Goal: Task Accomplishment & Management: Manage account settings

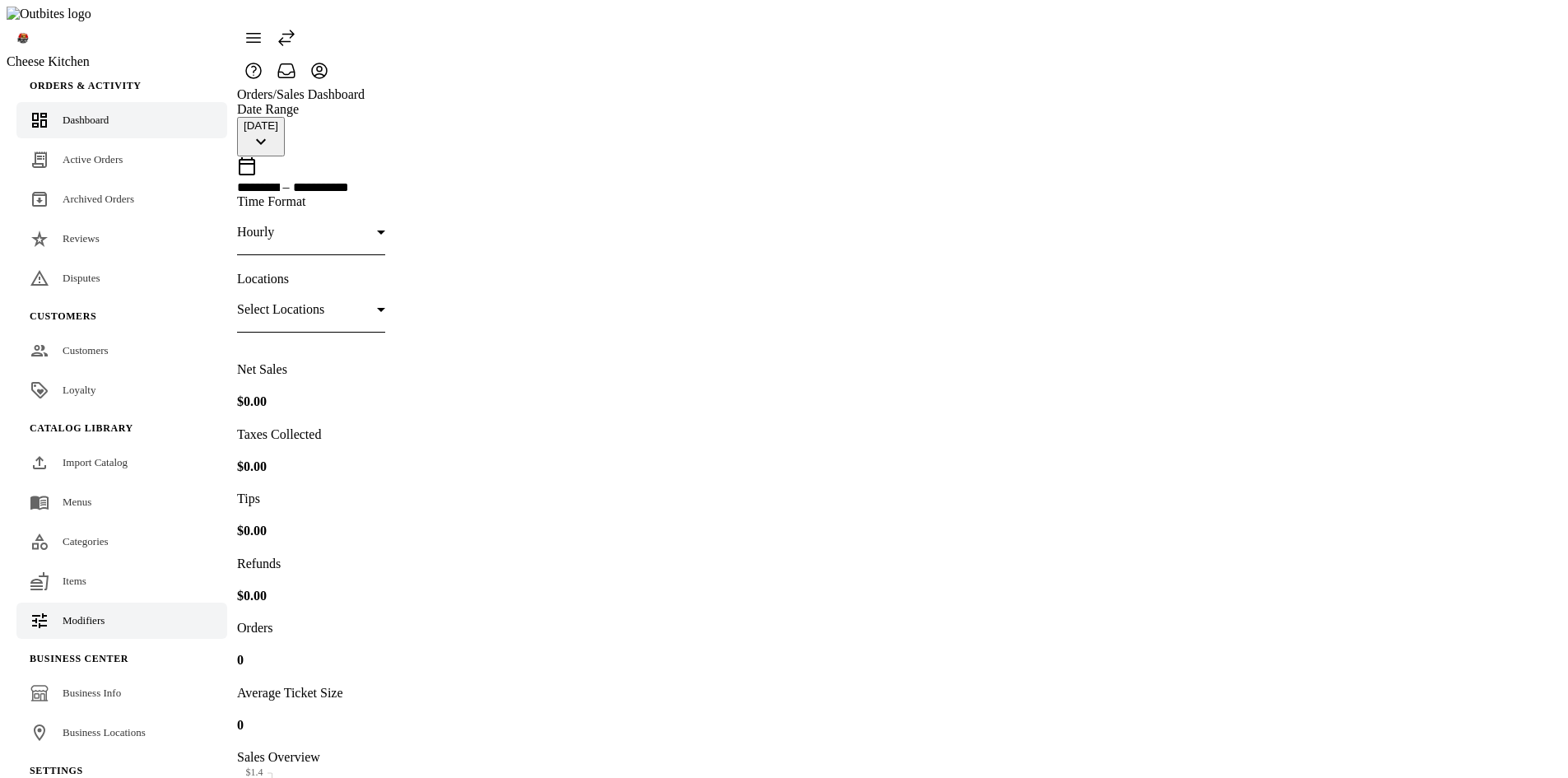
click at [89, 614] on span "Modifiers" at bounding box center [83, 620] width 42 height 12
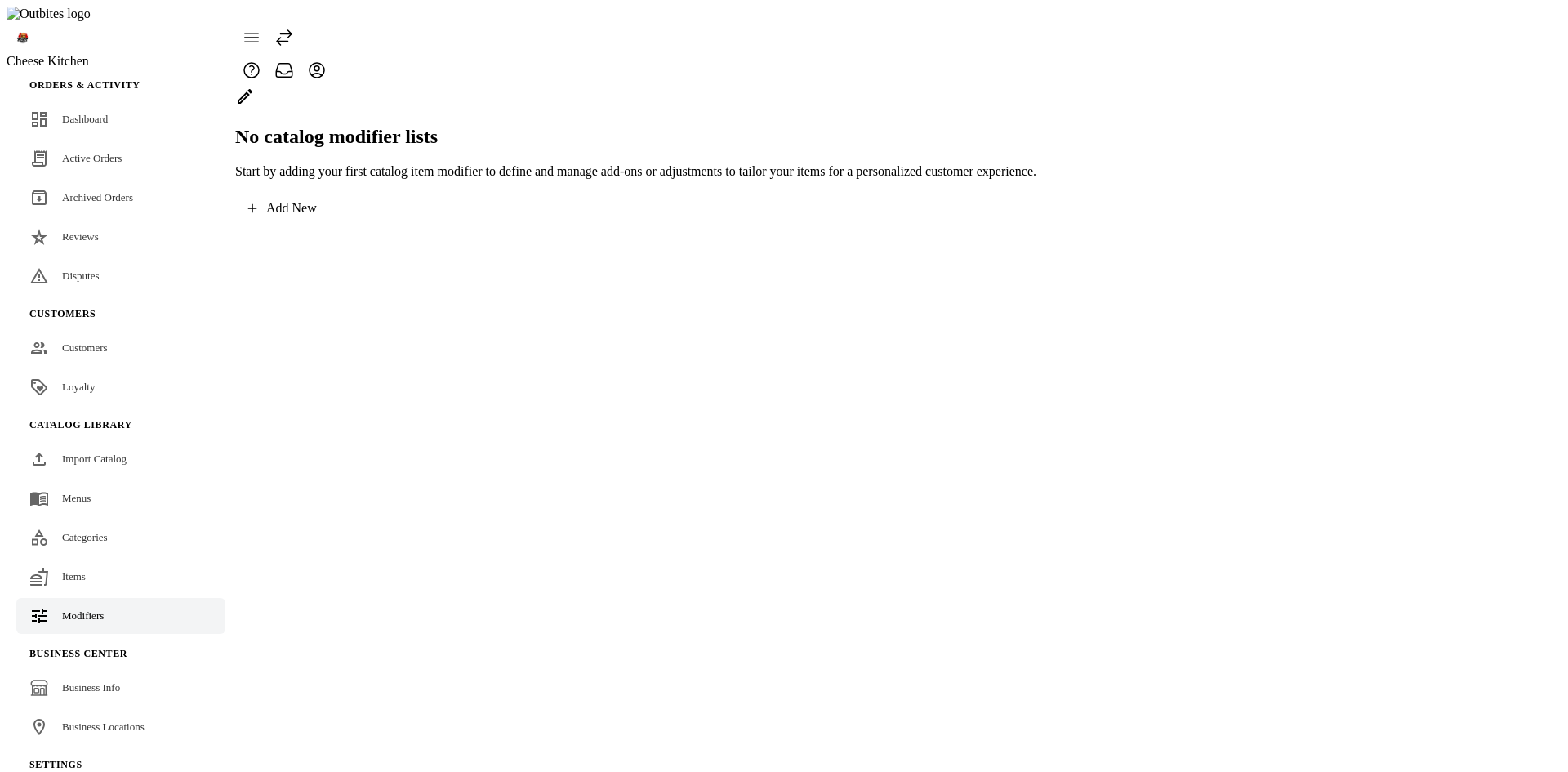
click at [459, 179] on div "No catalog modifier lists Start by adding your first catalog item modifier to d…" at bounding box center [636, 132] width 801 height 92
click at [317, 216] on div "Add New" at bounding box center [291, 207] width 50 height 15
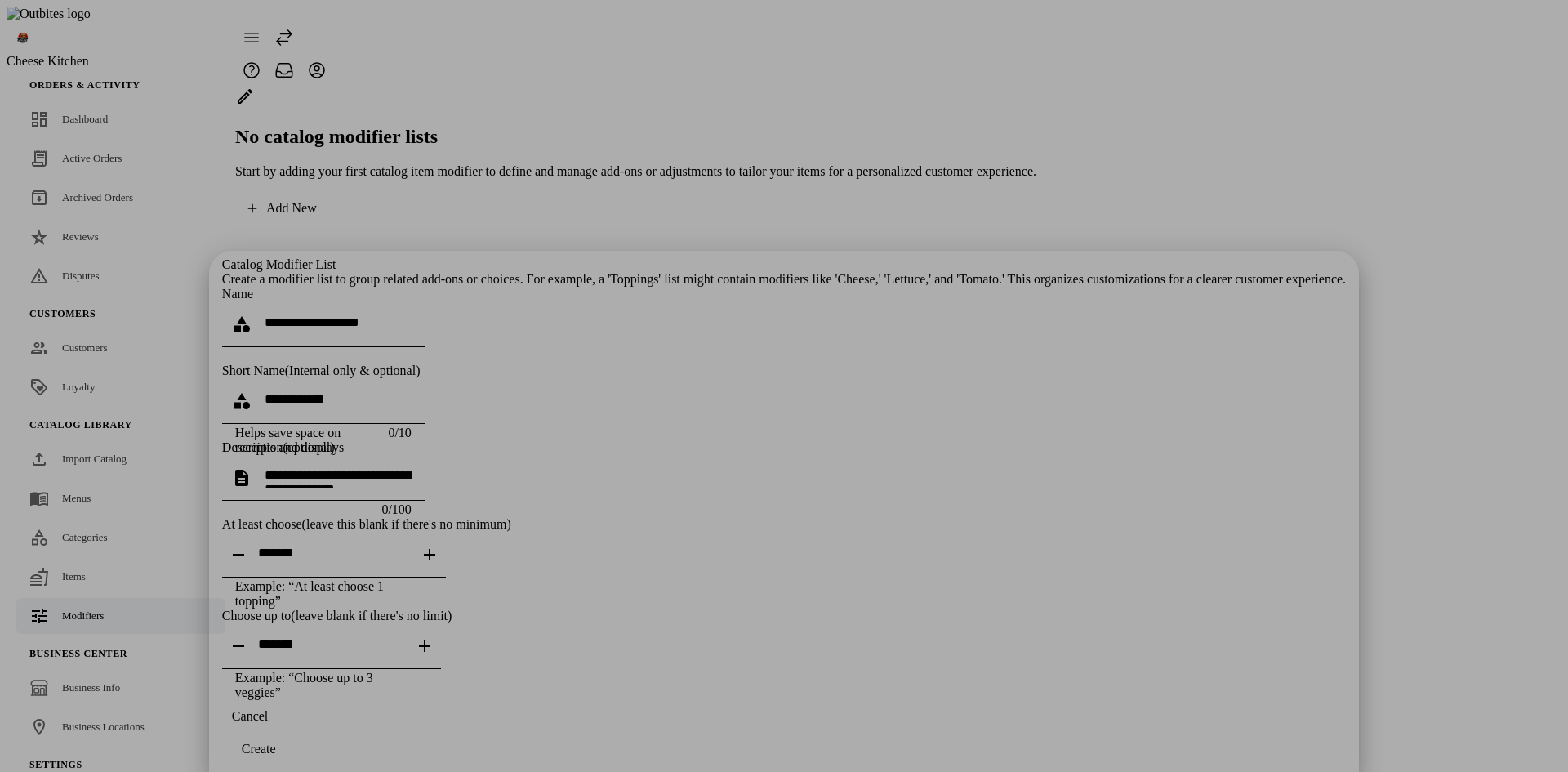
click at [268, 723] on span "Cancel" at bounding box center [250, 716] width 36 height 15
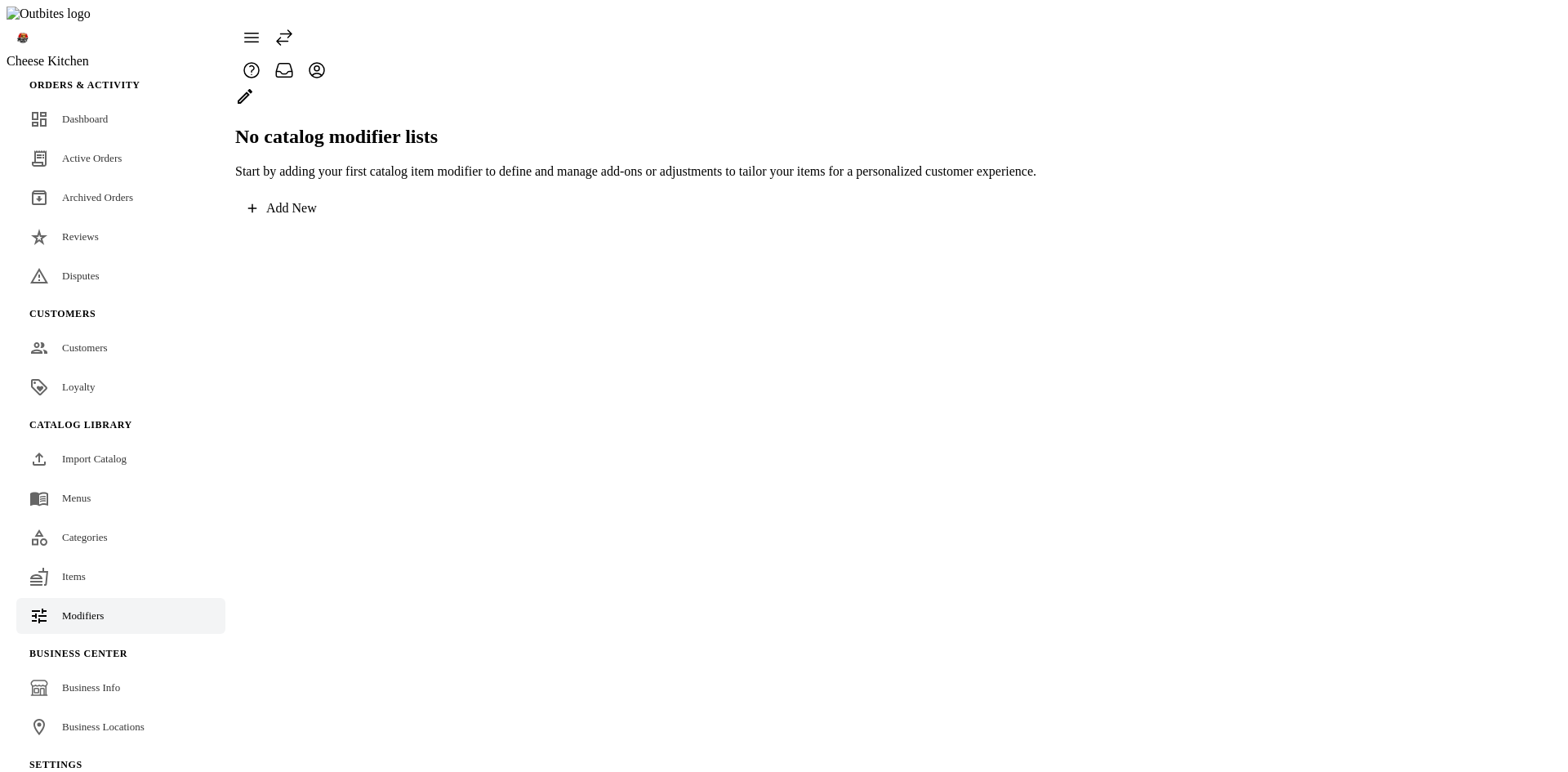
click at [330, 228] on span at bounding box center [282, 208] width 95 height 39
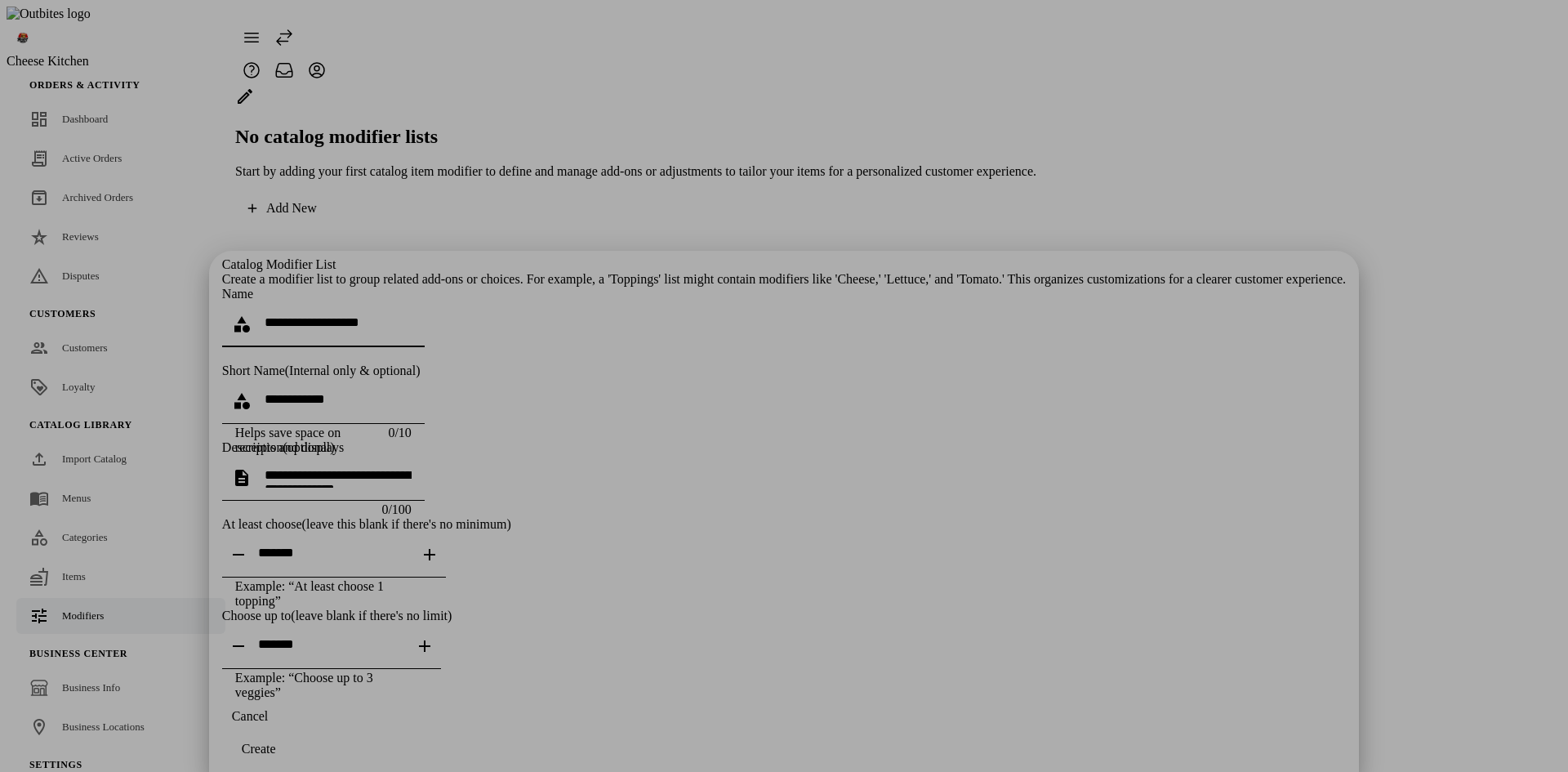
click at [1202, 288] on div at bounding box center [784, 386] width 1568 height 772
click at [277, 727] on span "button" at bounding box center [249, 717] width 55 height 39
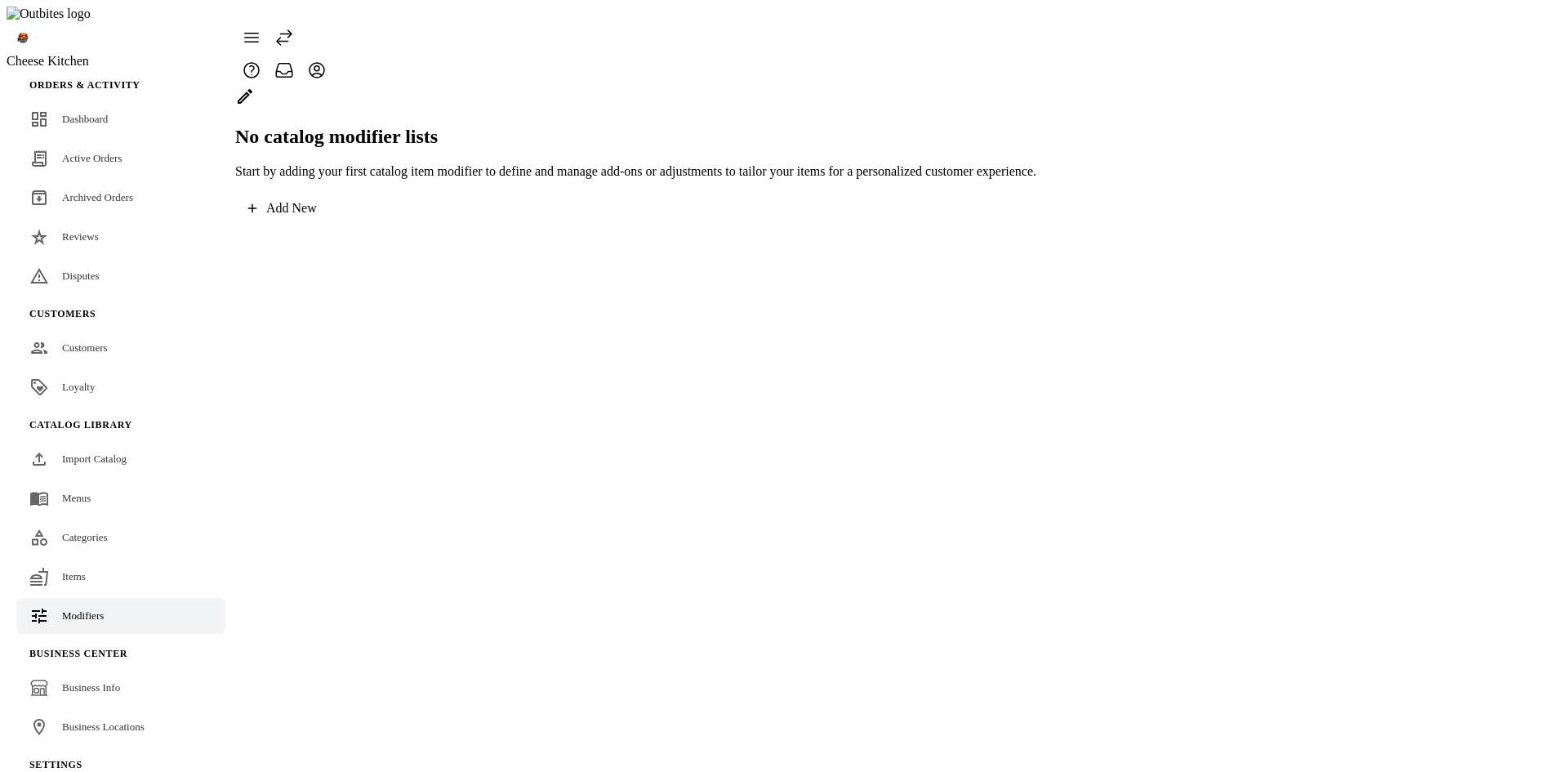
drag, startPoint x: 143, startPoint y: 698, endPoint x: 359, endPoint y: 626, distance: 227.7
click at [143, 720] on span "Business Locations" at bounding box center [103, 726] width 83 height 12
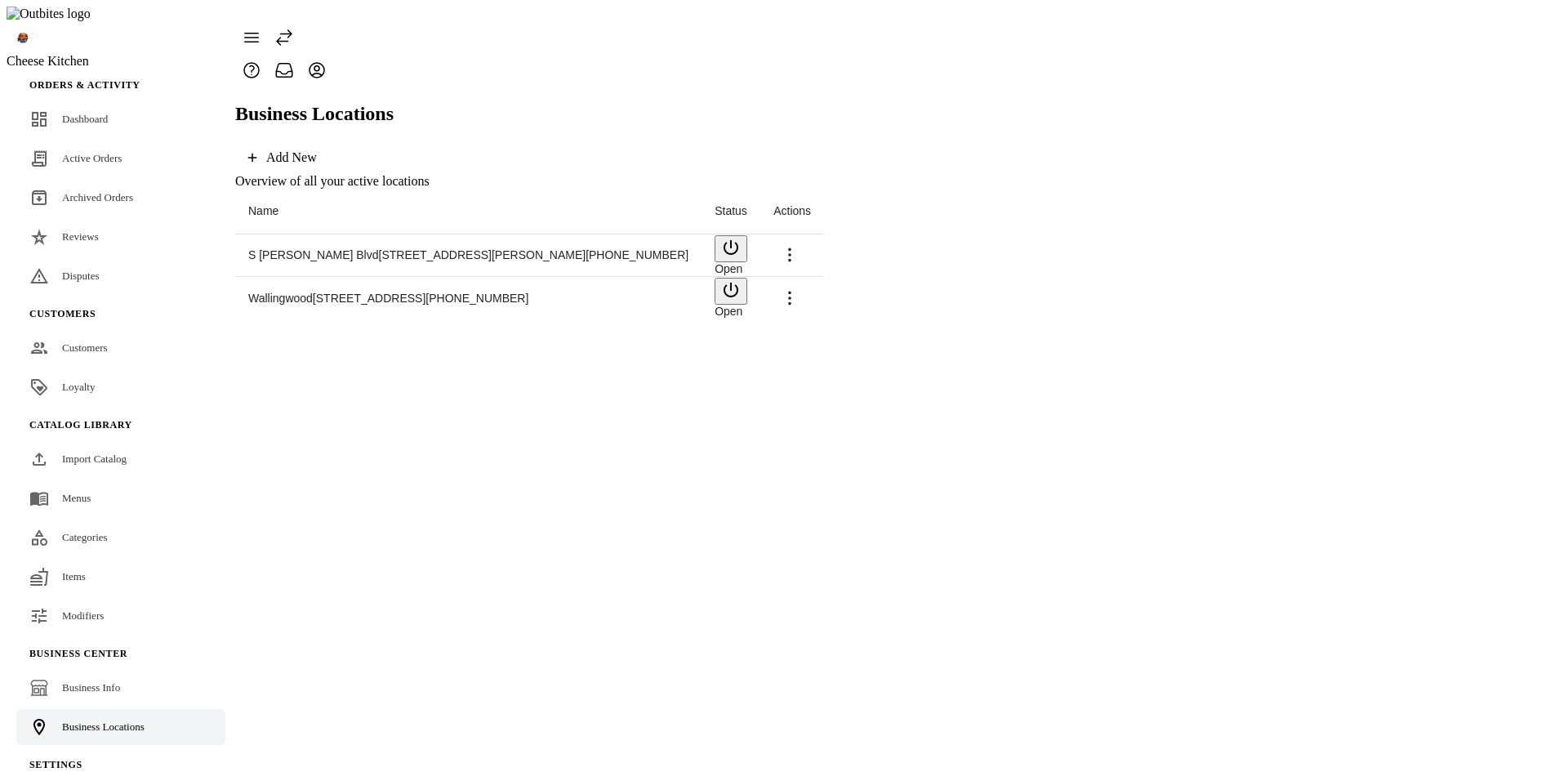
scroll to position [38, 0]
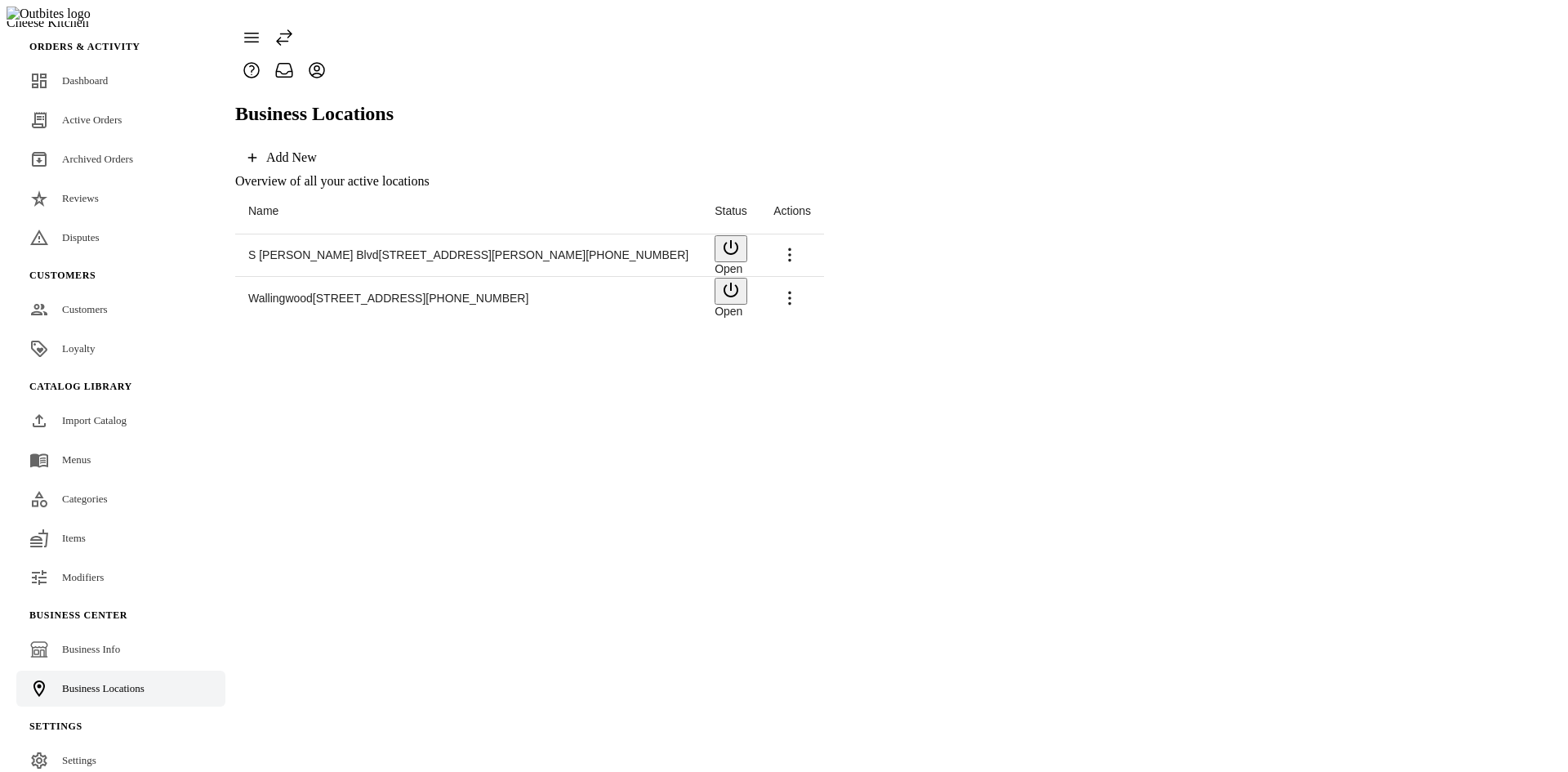
click at [810, 235] on span at bounding box center [790, 255] width 39 height 39
click at [1490, 234] on span "Launch" at bounding box center [1511, 241] width 44 height 14
click at [104, 414] on span "Import Catalog" at bounding box center [95, 420] width 65 height 12
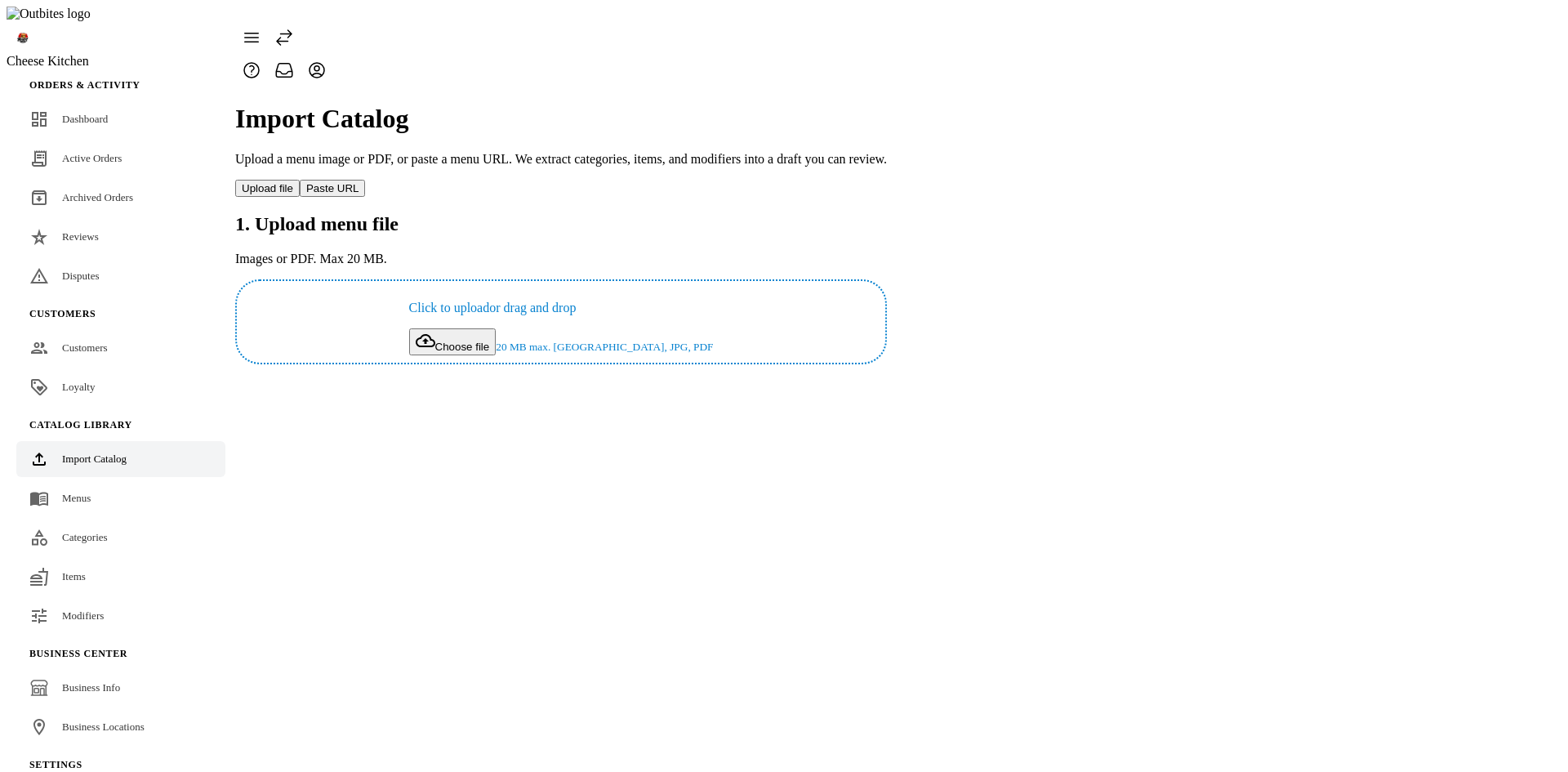
click at [543, 364] on div "Import Catalog Upload a menu image or PDF, or paste a menu URL. We extract cate…" at bounding box center [561, 224] width 652 height 277
click at [110, 102] on link "Dashboard" at bounding box center [120, 119] width 209 height 36
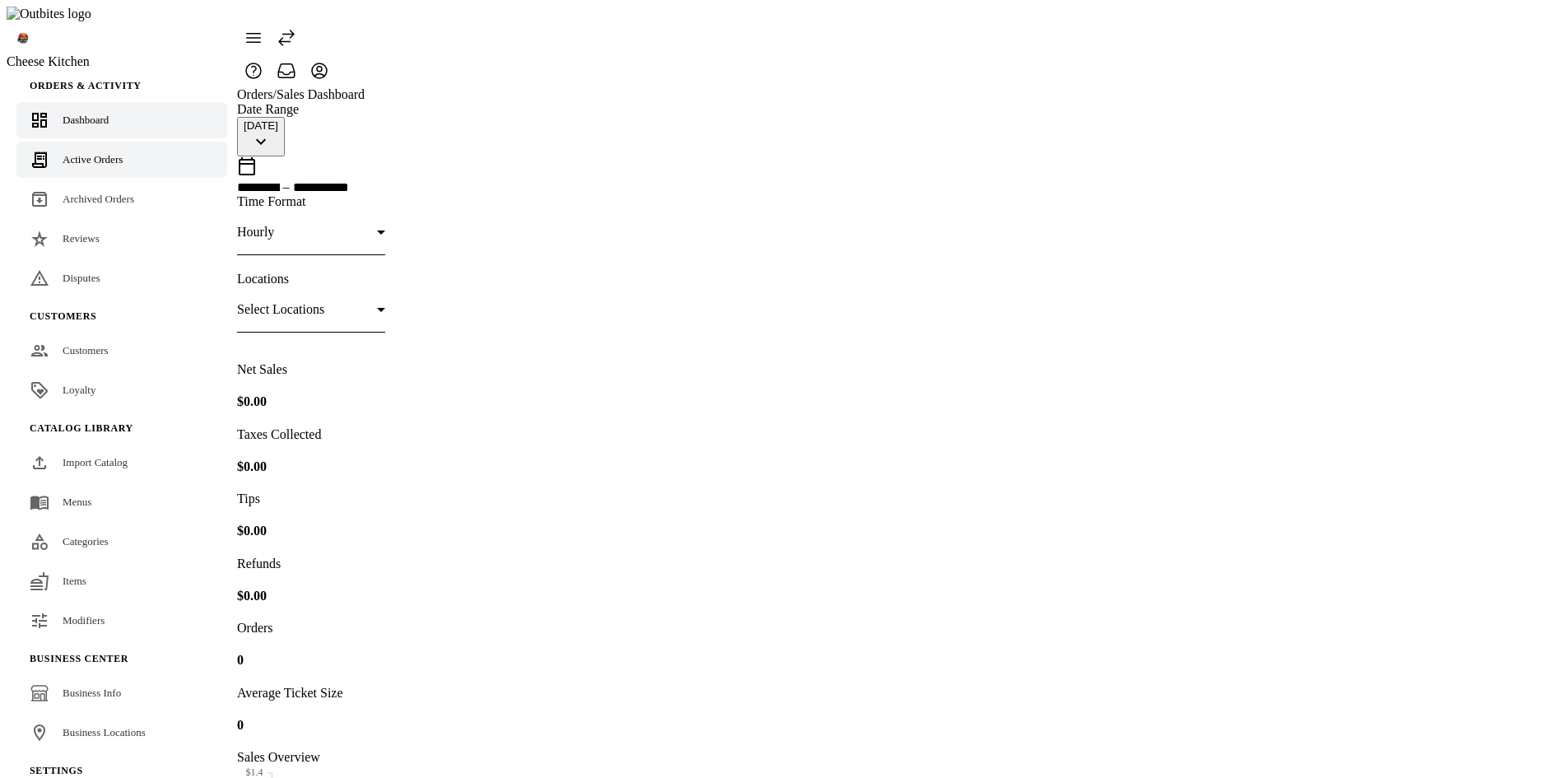
click at [103, 142] on link "Active Orders" at bounding box center [121, 160] width 211 height 36
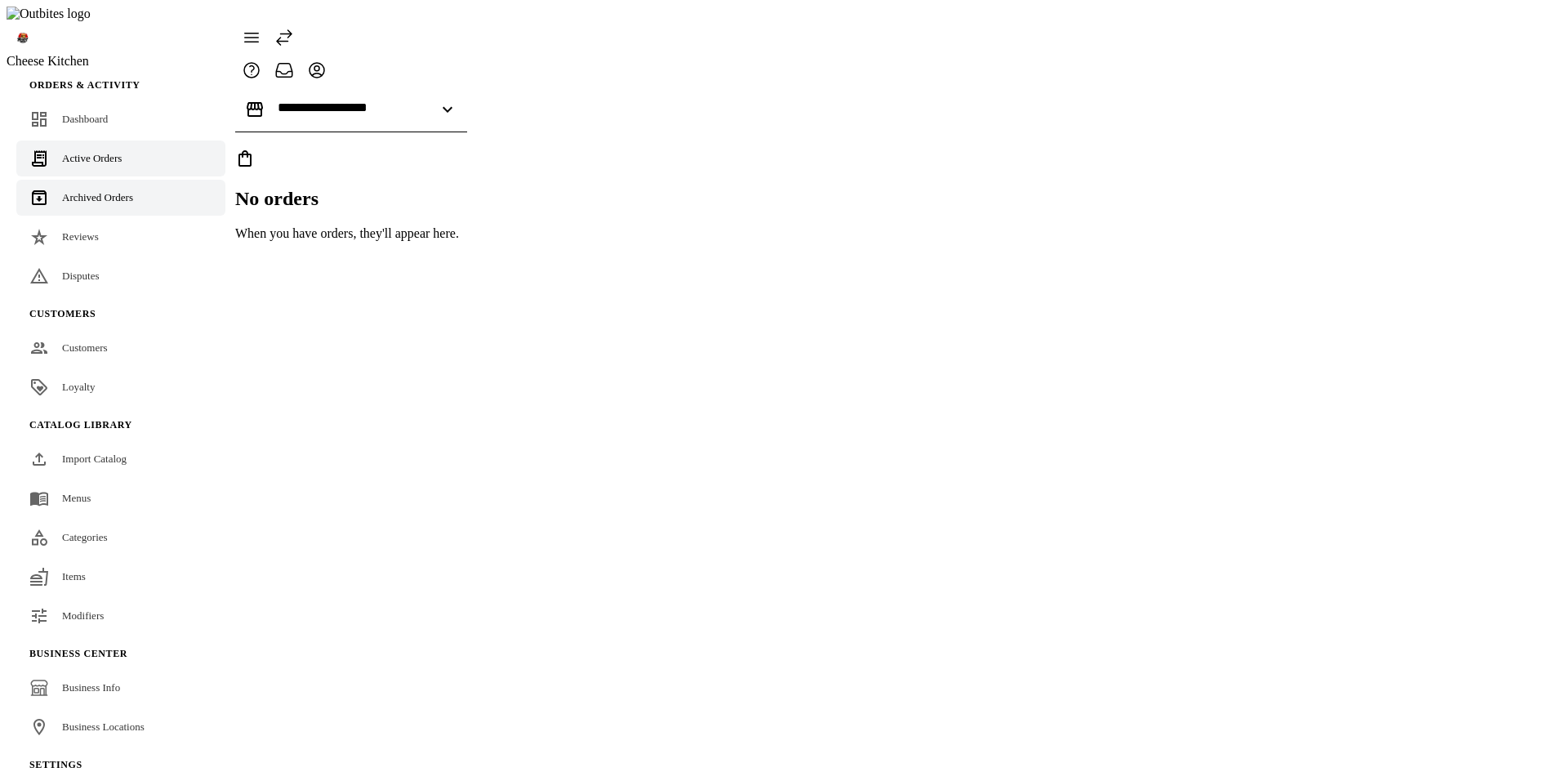
click at [133, 180] on link "Archived Orders" at bounding box center [120, 198] width 209 height 36
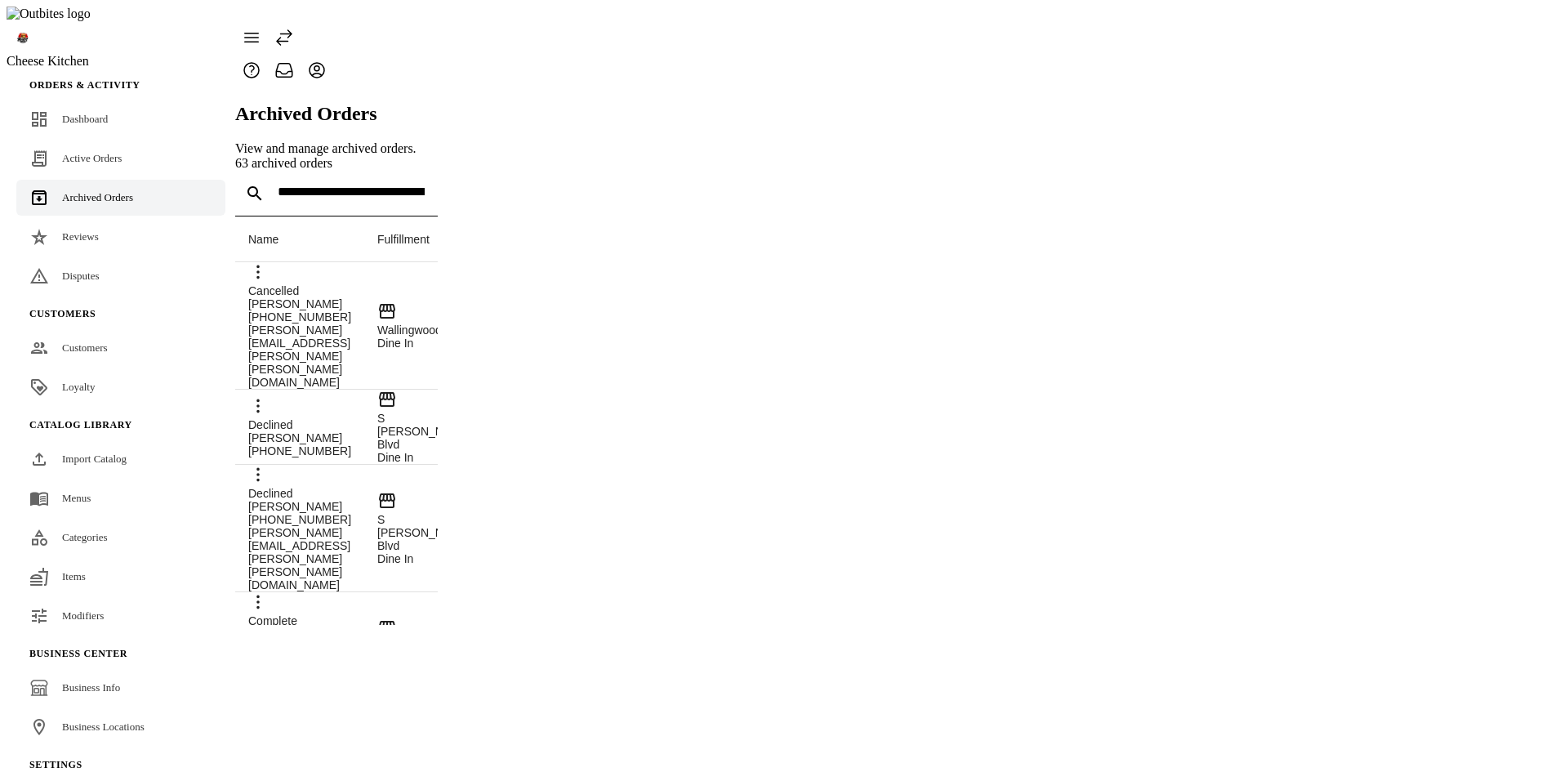
click at [294, 28] on button at bounding box center [284, 38] width 32 height 32
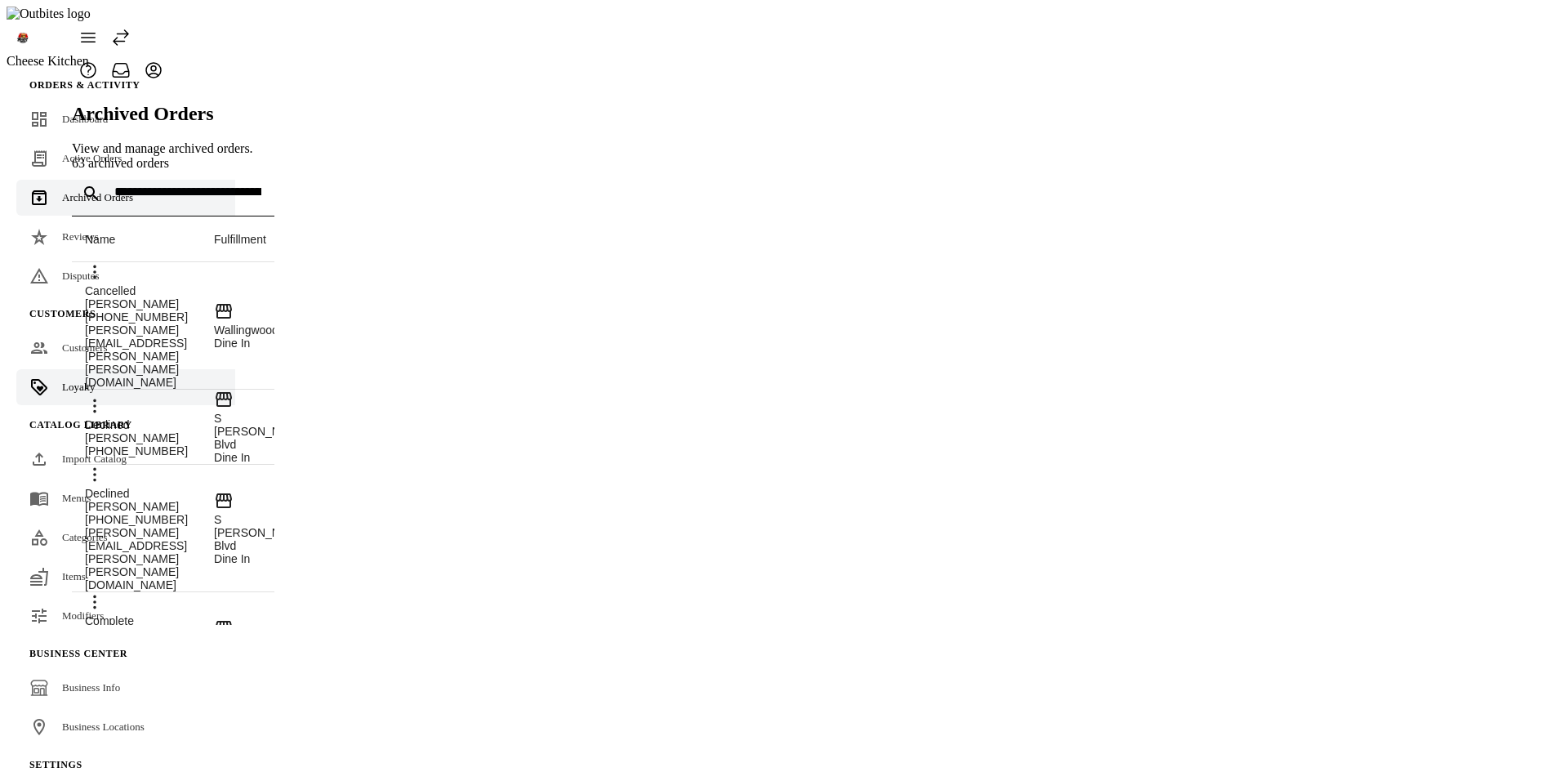
scroll to position [38, 0]
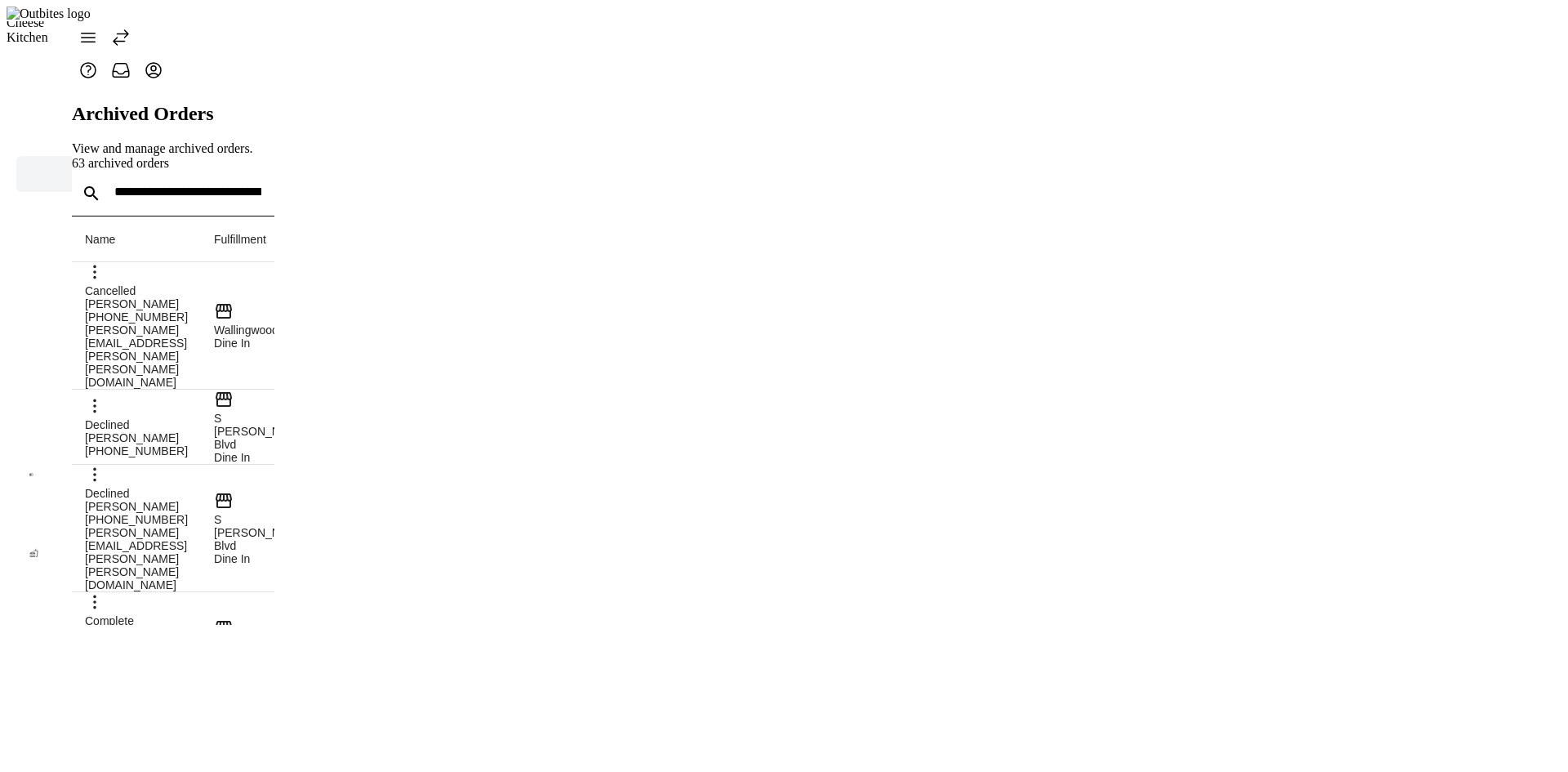
click at [131, 28] on icon at bounding box center [120, 38] width 20 height 20
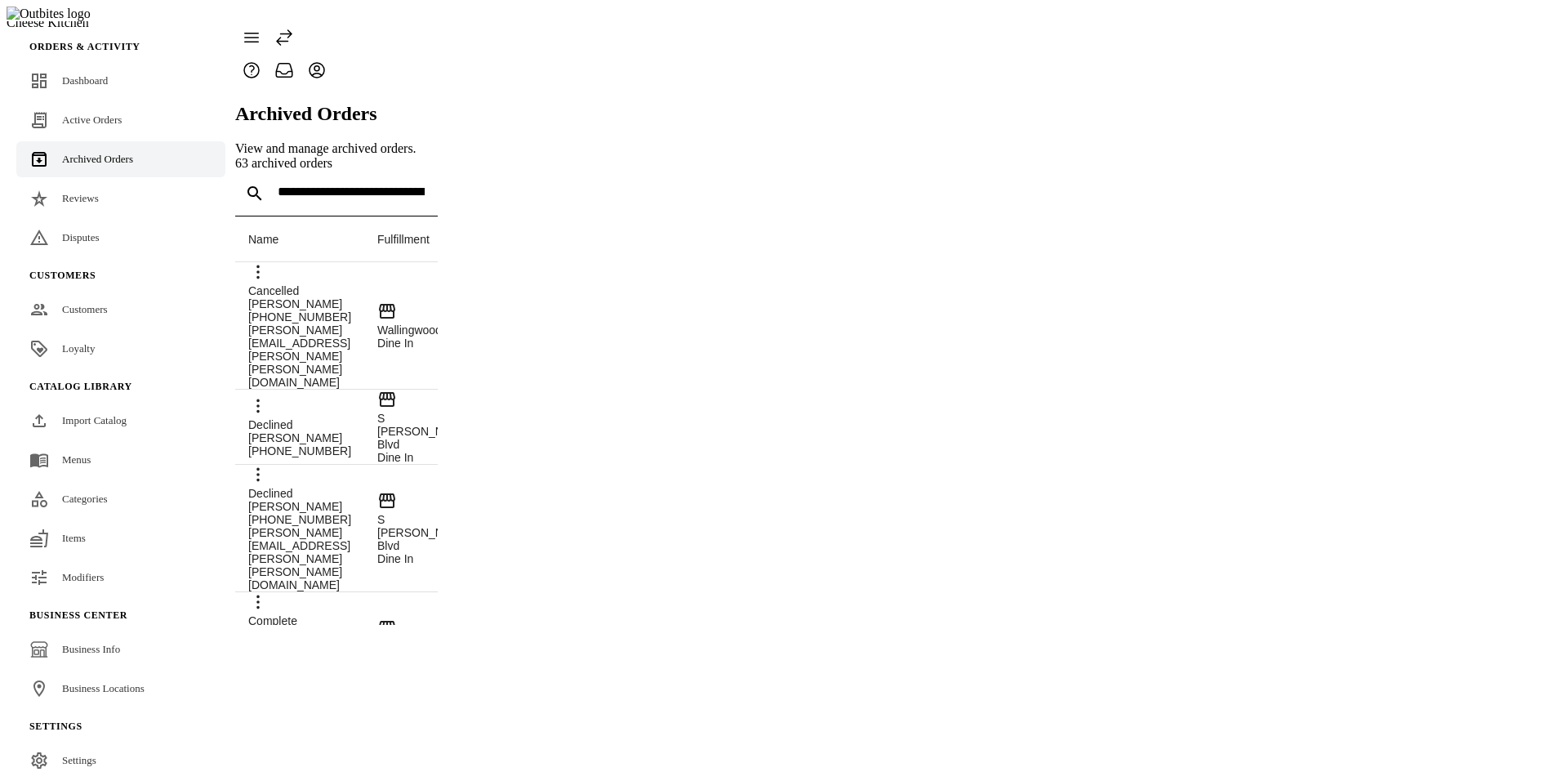
click at [261, 28] on icon at bounding box center [251, 38] width 20 height 20
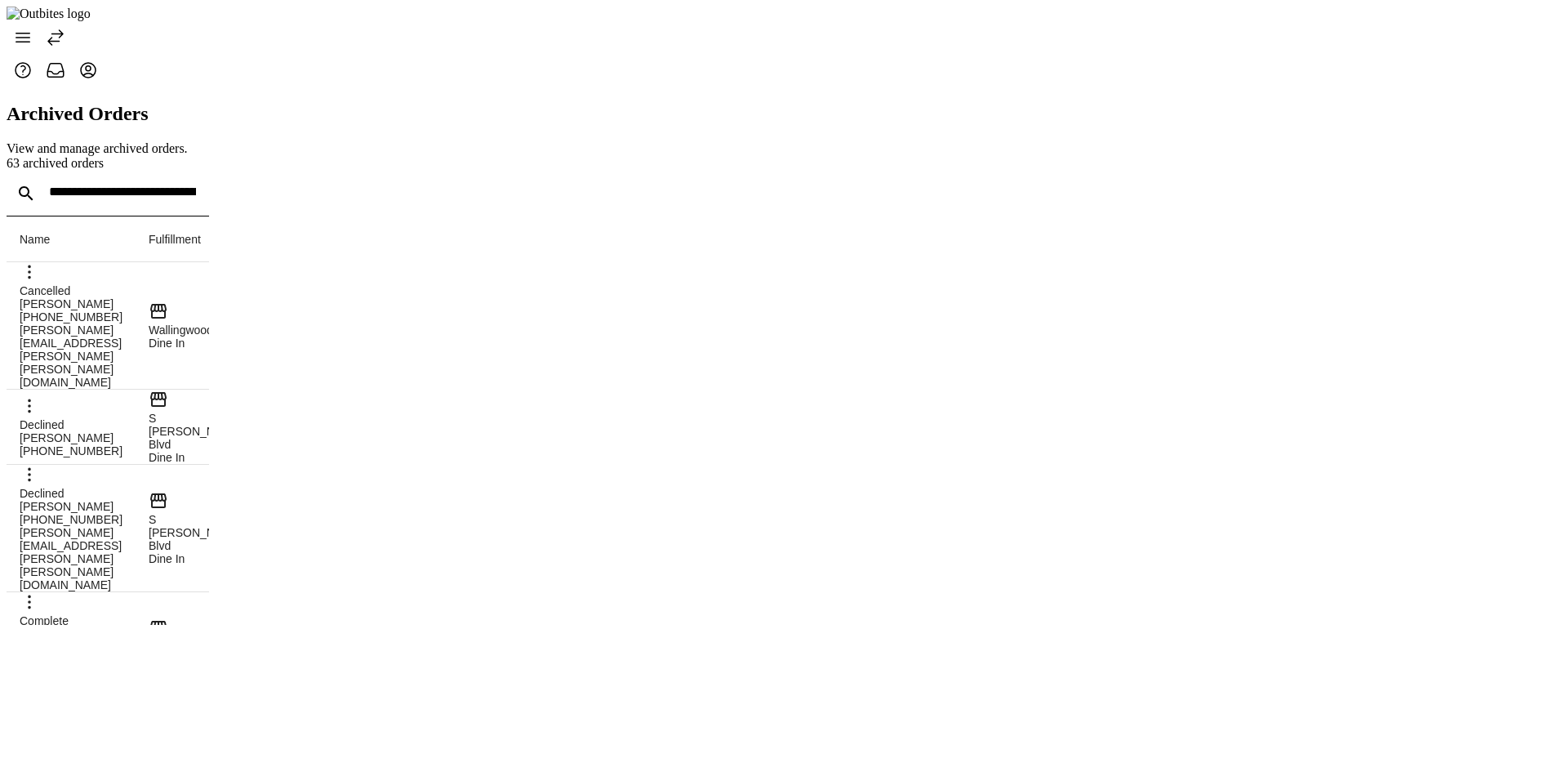
click at [29, 37] on span at bounding box center [23, 38] width 39 height 39
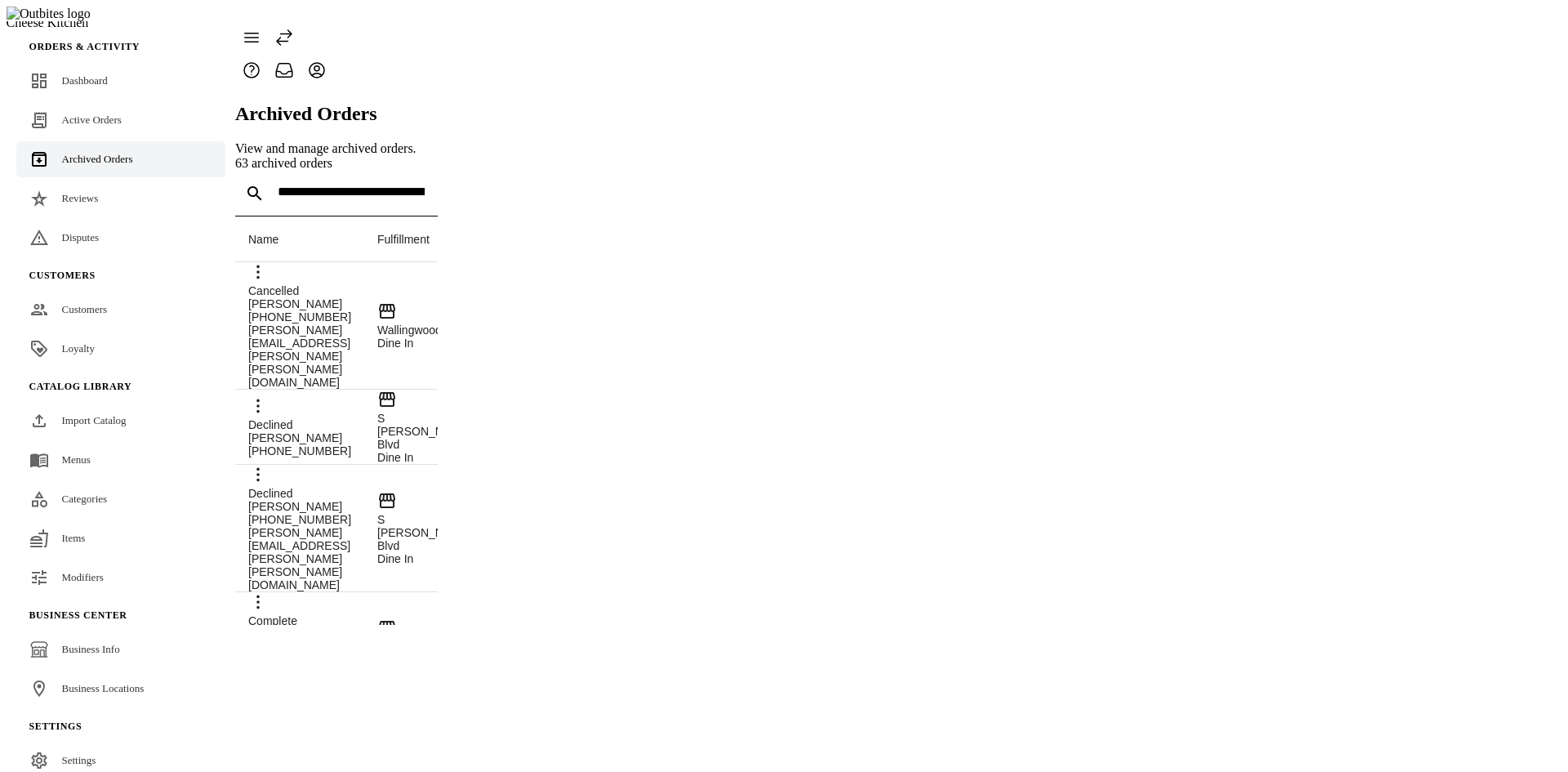
click at [258, 33] on icon at bounding box center [252, 38] width 14 height 9
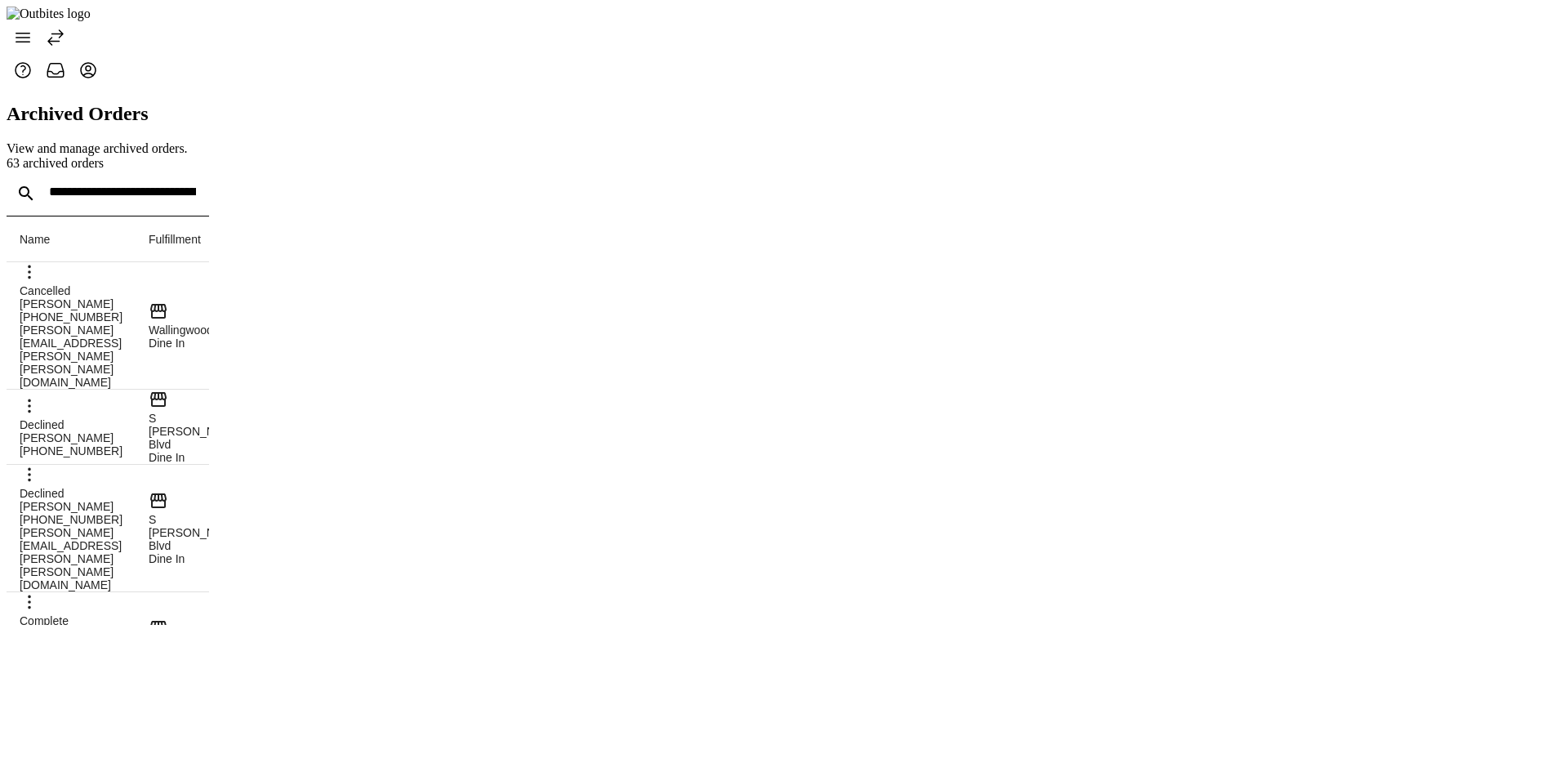
click at [25, 26] on span at bounding box center [23, 38] width 39 height 39
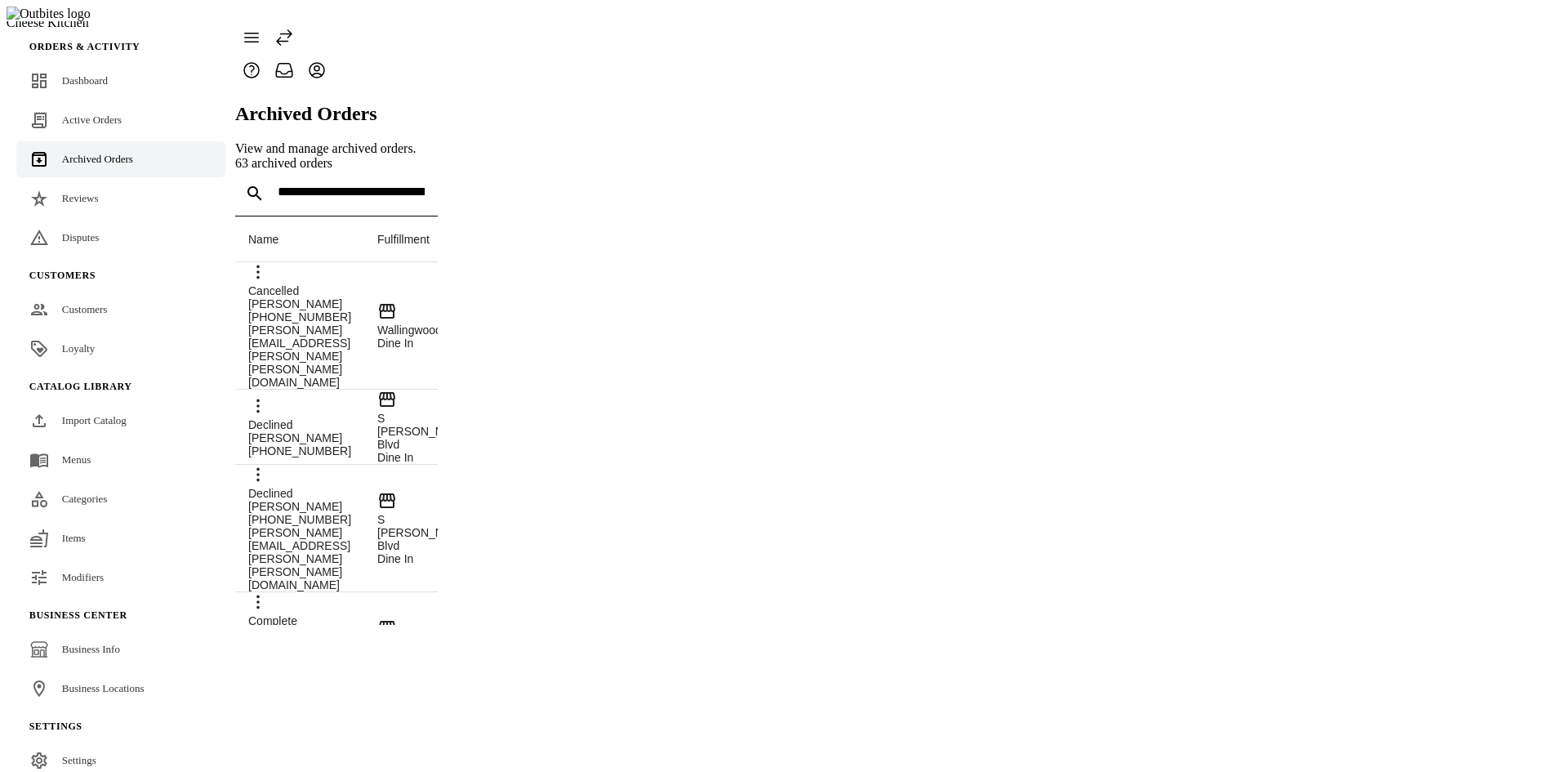
click at [292, 30] on icon at bounding box center [284, 37] width 15 height 15
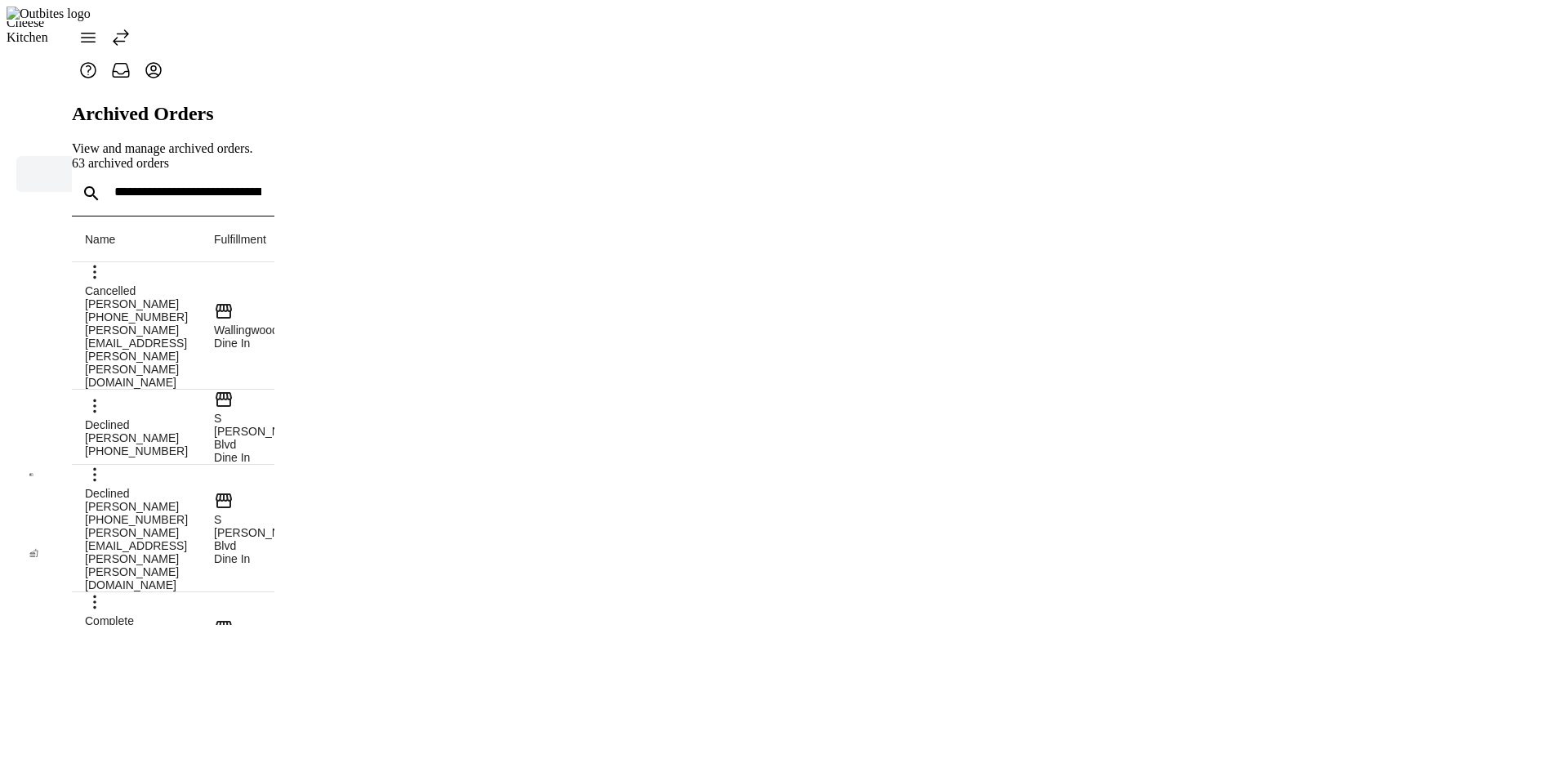
click at [131, 28] on icon at bounding box center [120, 38] width 20 height 20
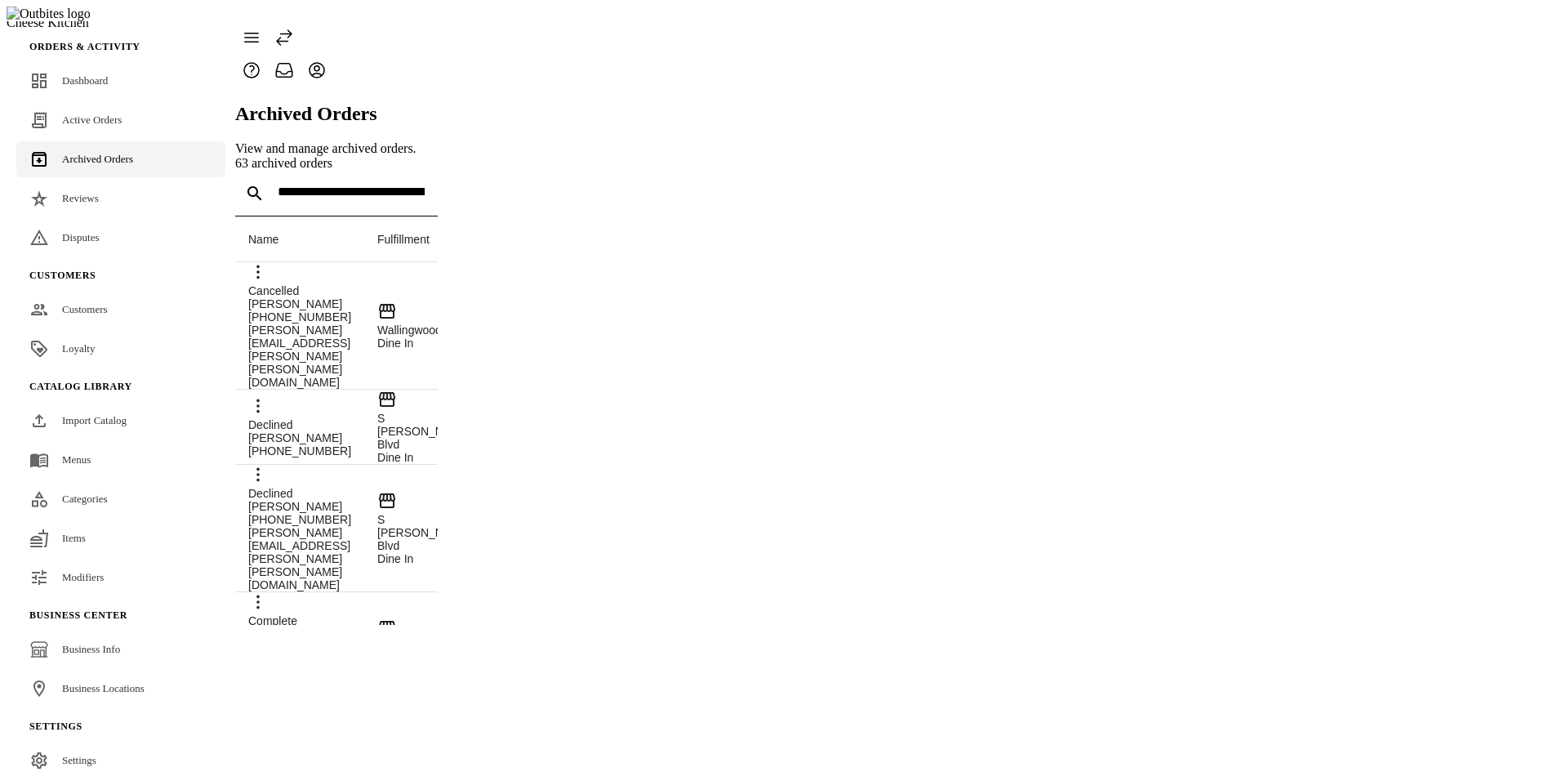
click at [294, 28] on icon at bounding box center [284, 38] width 20 height 20
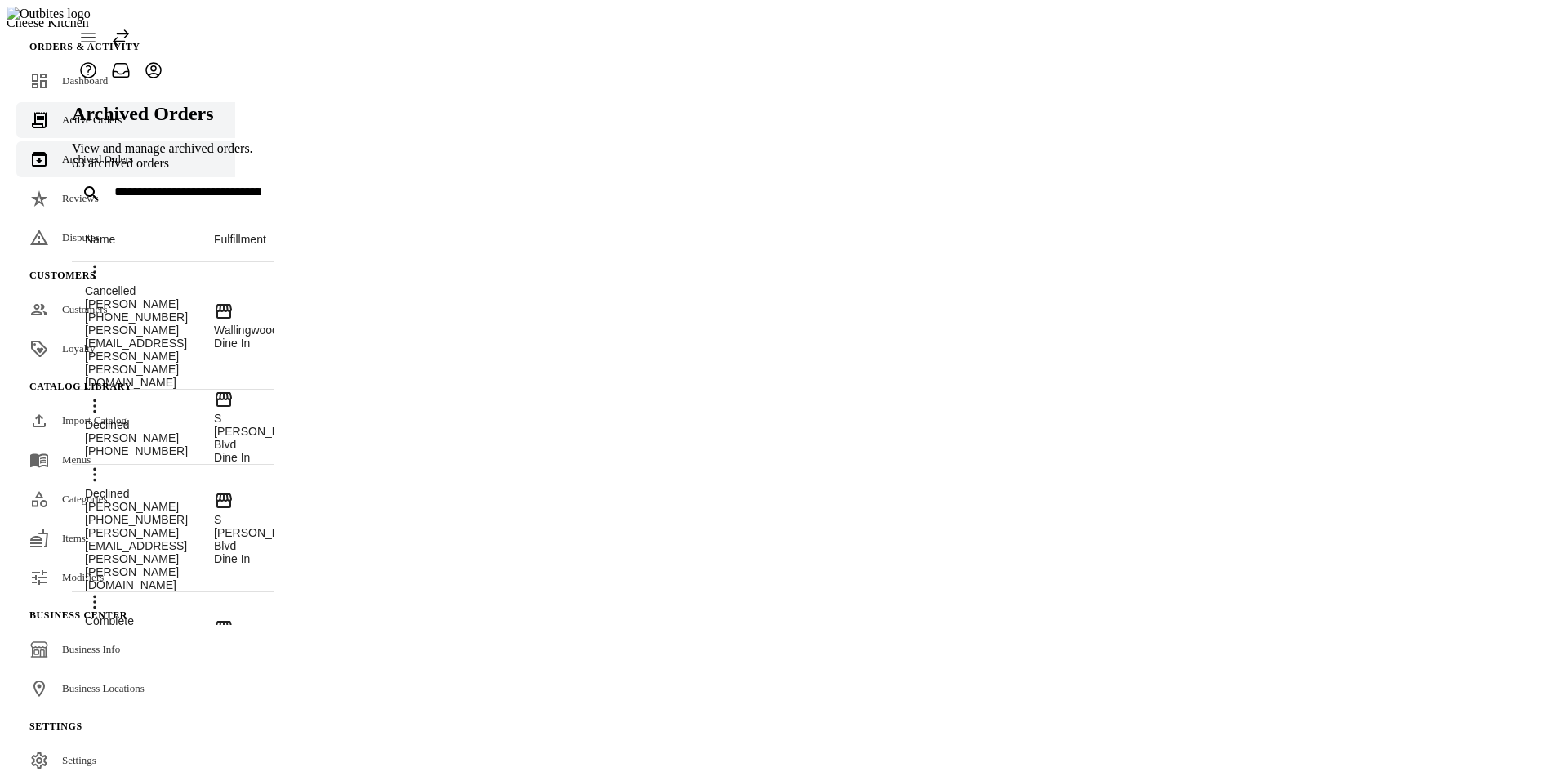
scroll to position [0, 0]
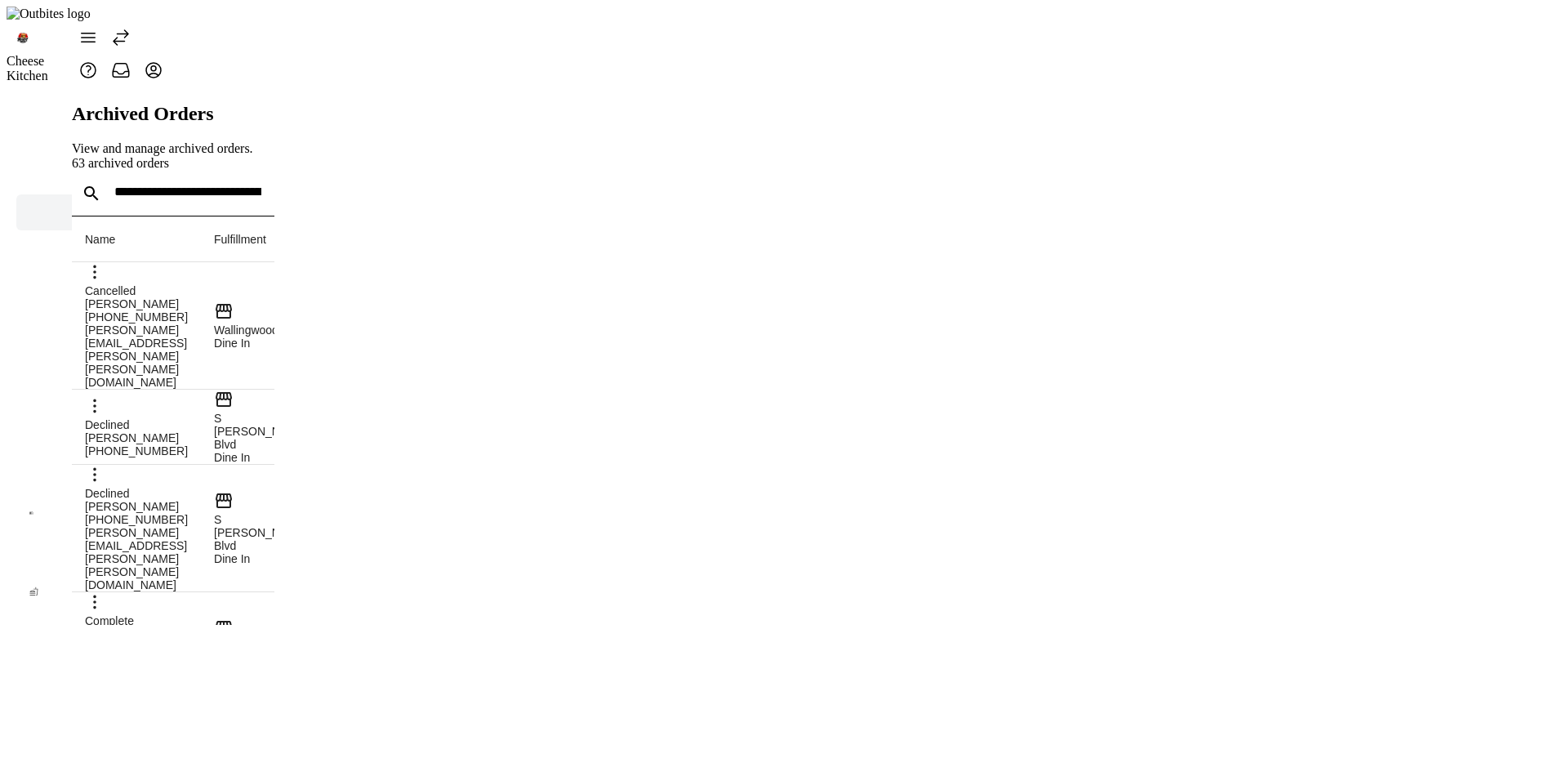
click at [141, 24] on span at bounding box center [121, 38] width 39 height 39
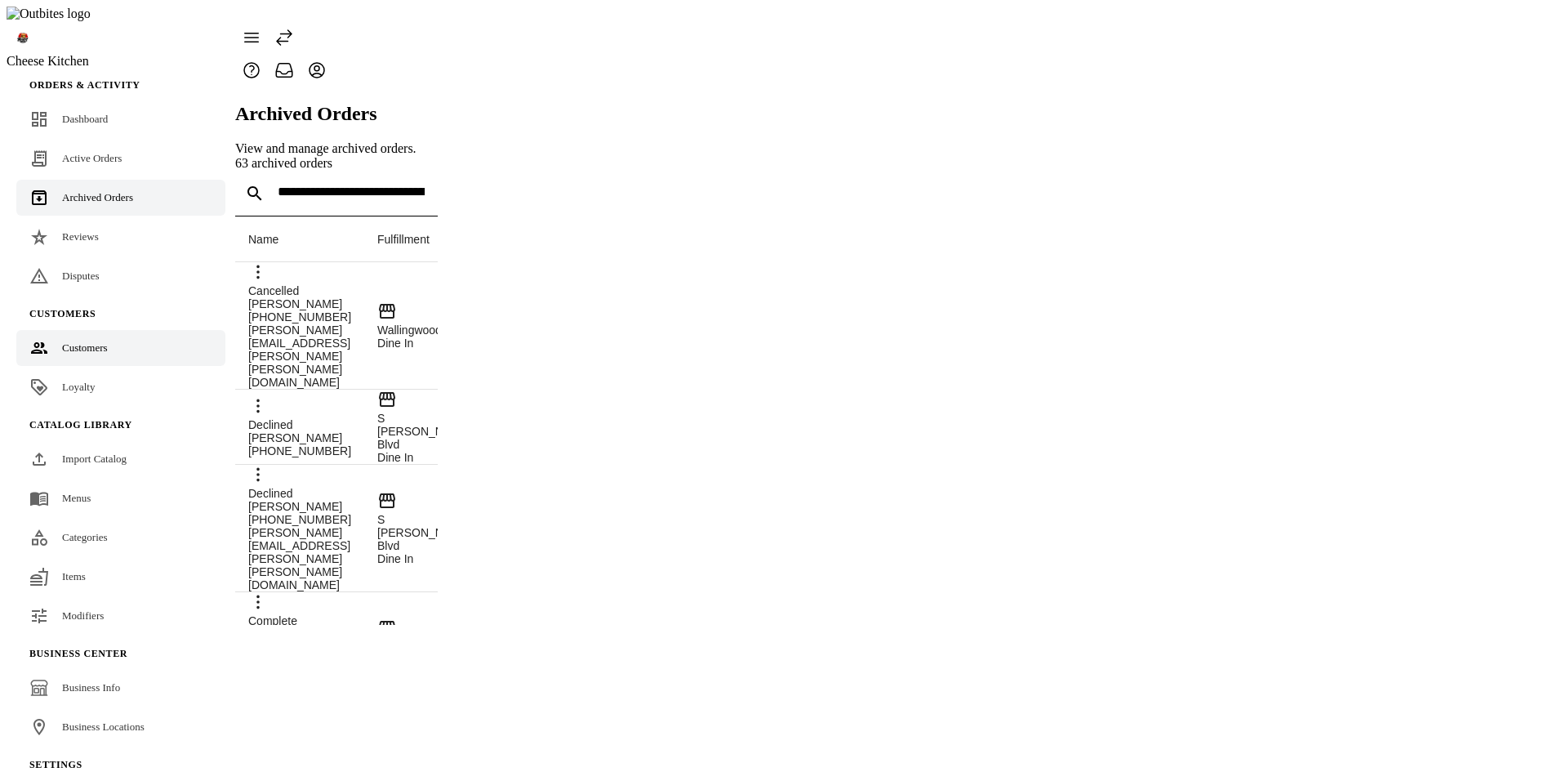
click at [76, 341] on span "Customers" at bounding box center [85, 347] width 46 height 12
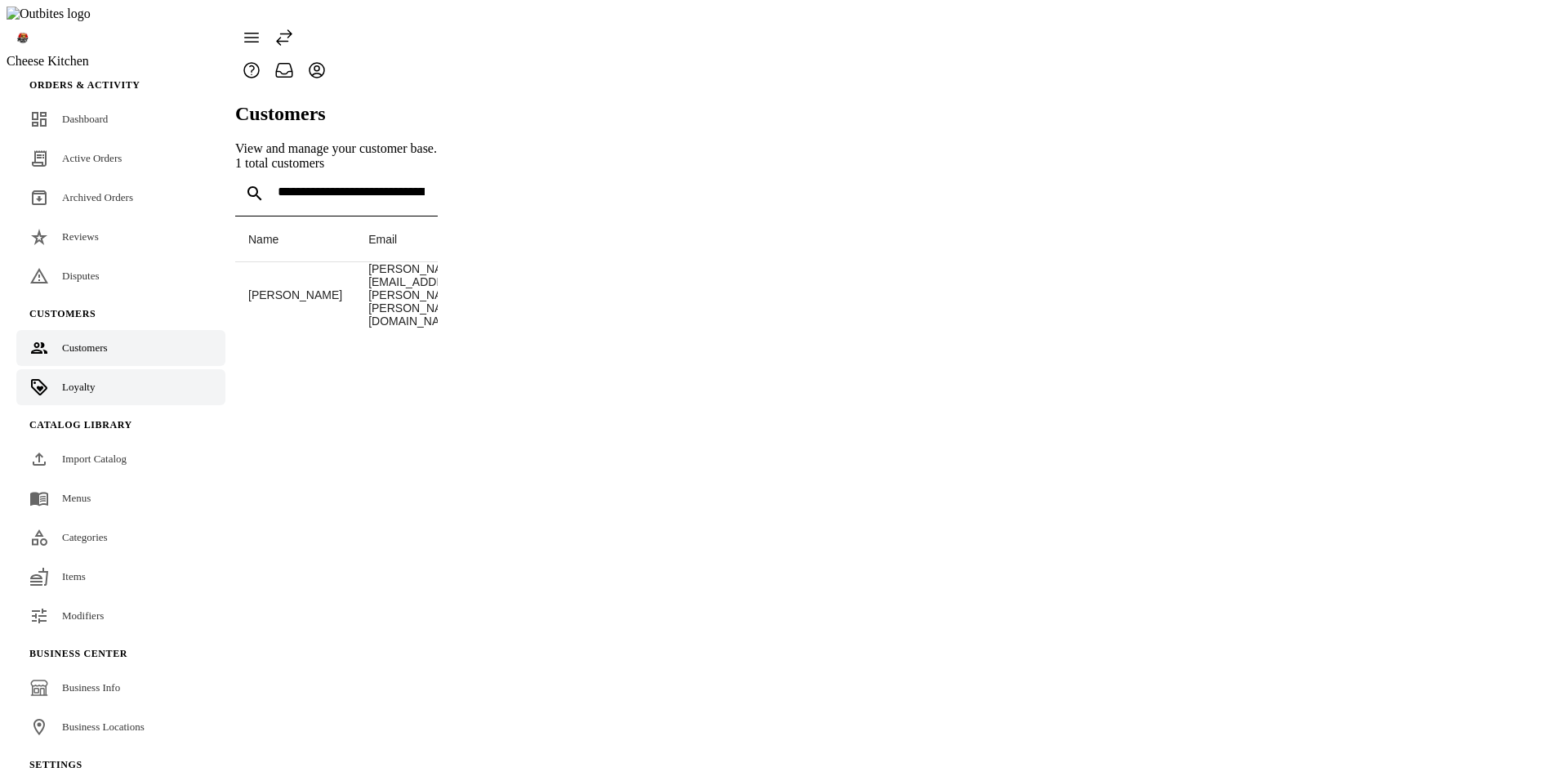
click at [107, 369] on link "Loyalty" at bounding box center [120, 387] width 209 height 36
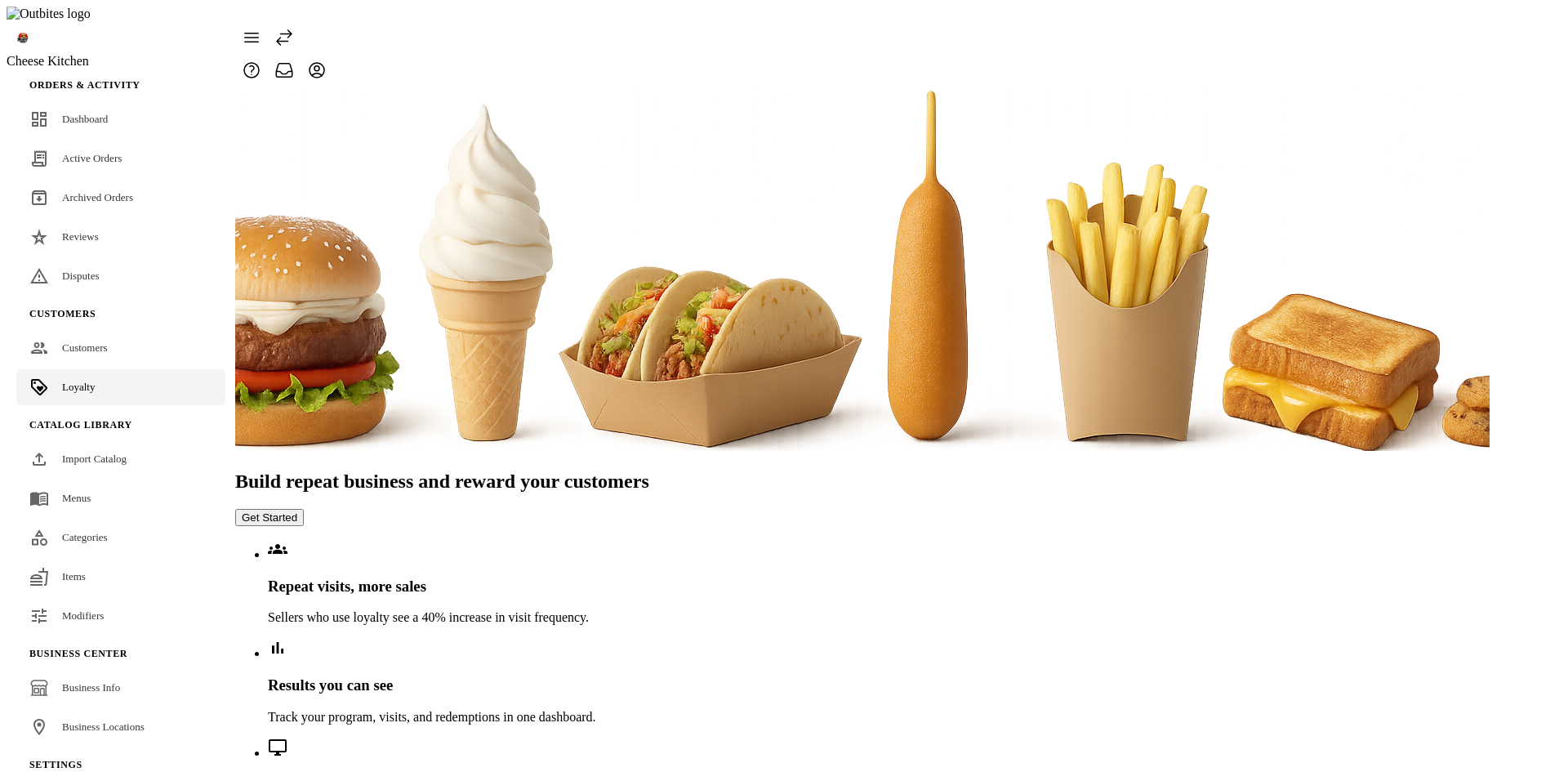
click at [304, 508] on button "Get Started" at bounding box center [270, 517] width 68 height 17
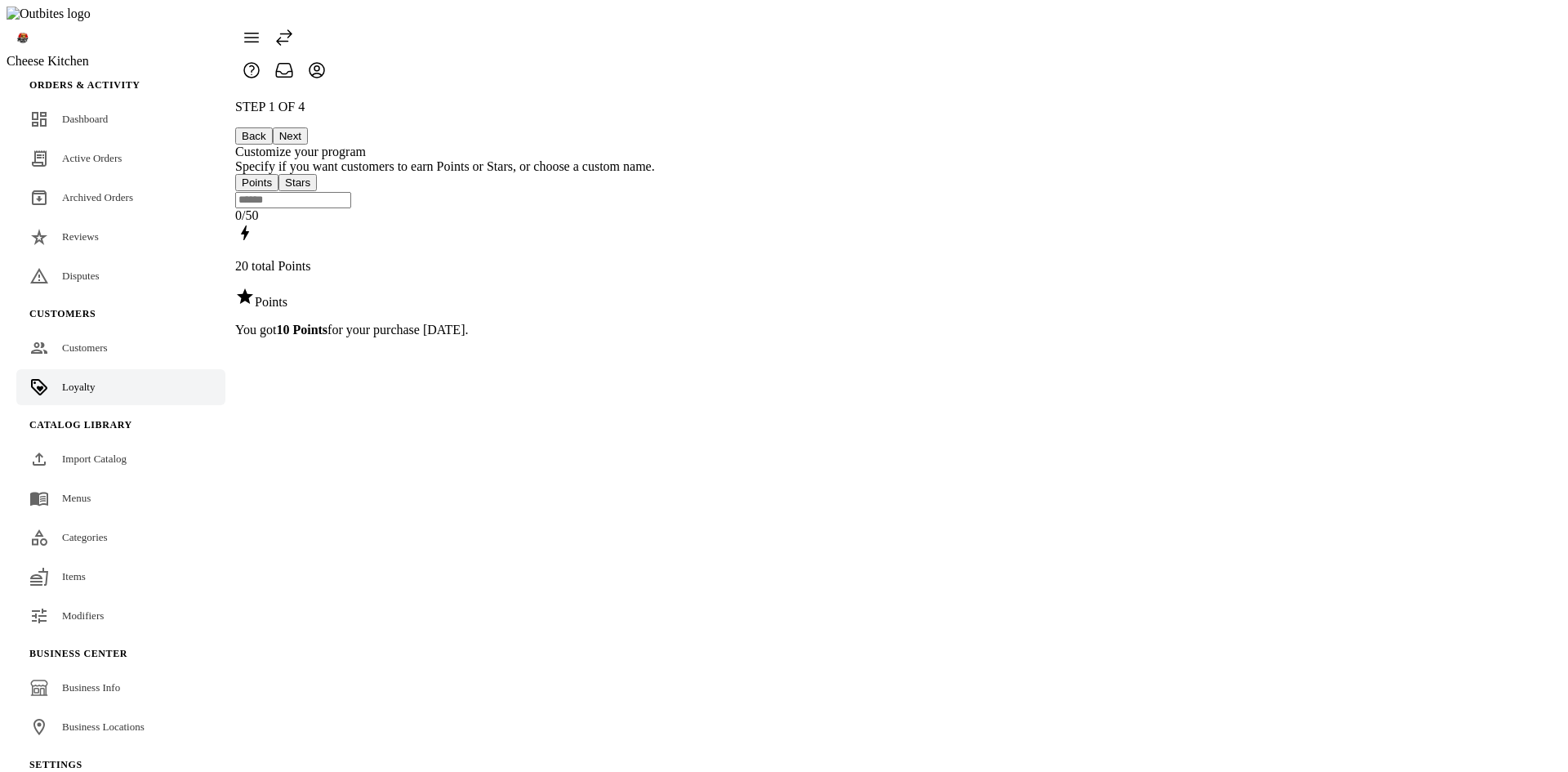
click at [308, 127] on button "Next" at bounding box center [290, 136] width 35 height 17
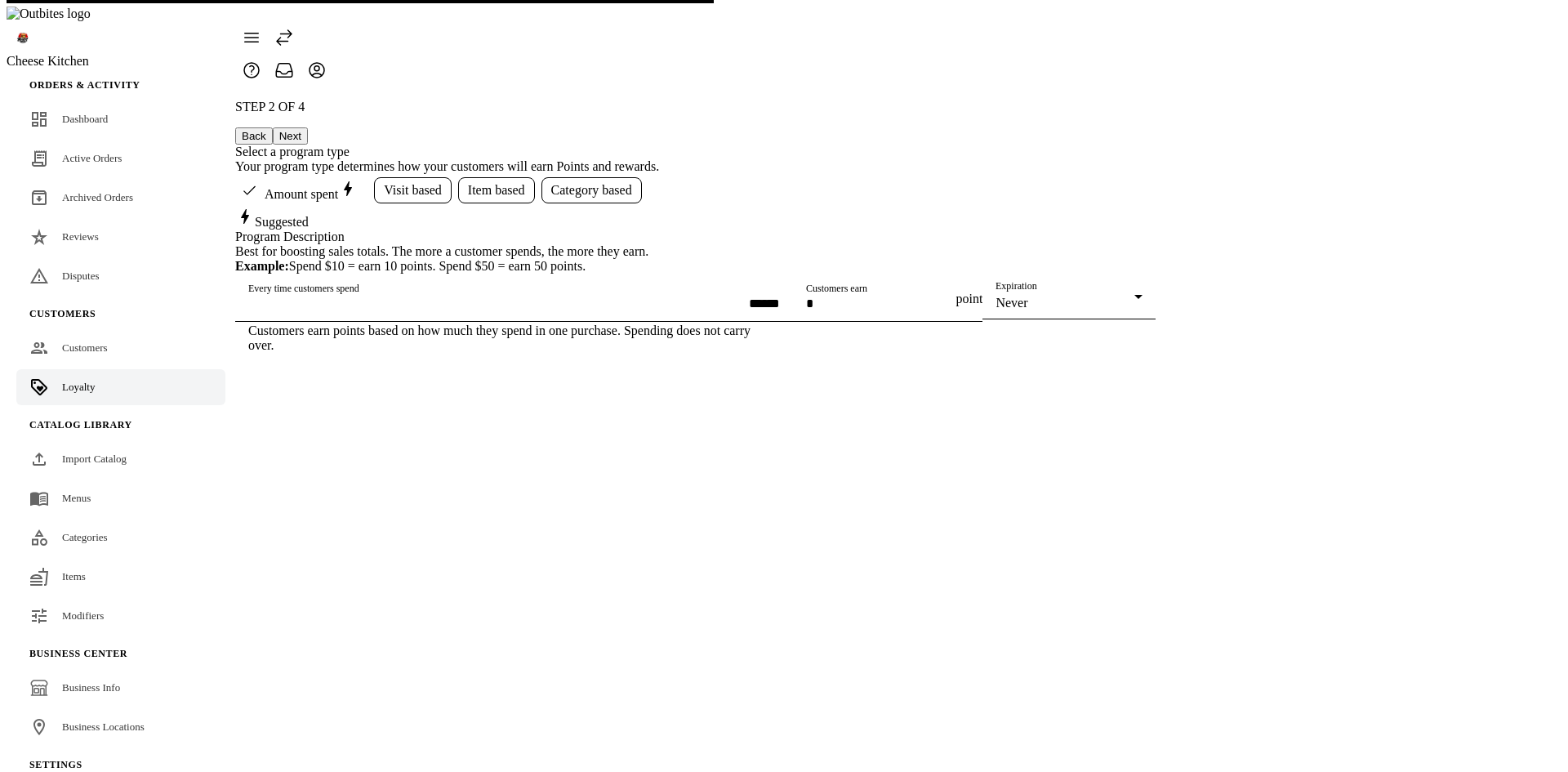
click at [442, 183] on span "Visit based" at bounding box center [413, 189] width 58 height 15
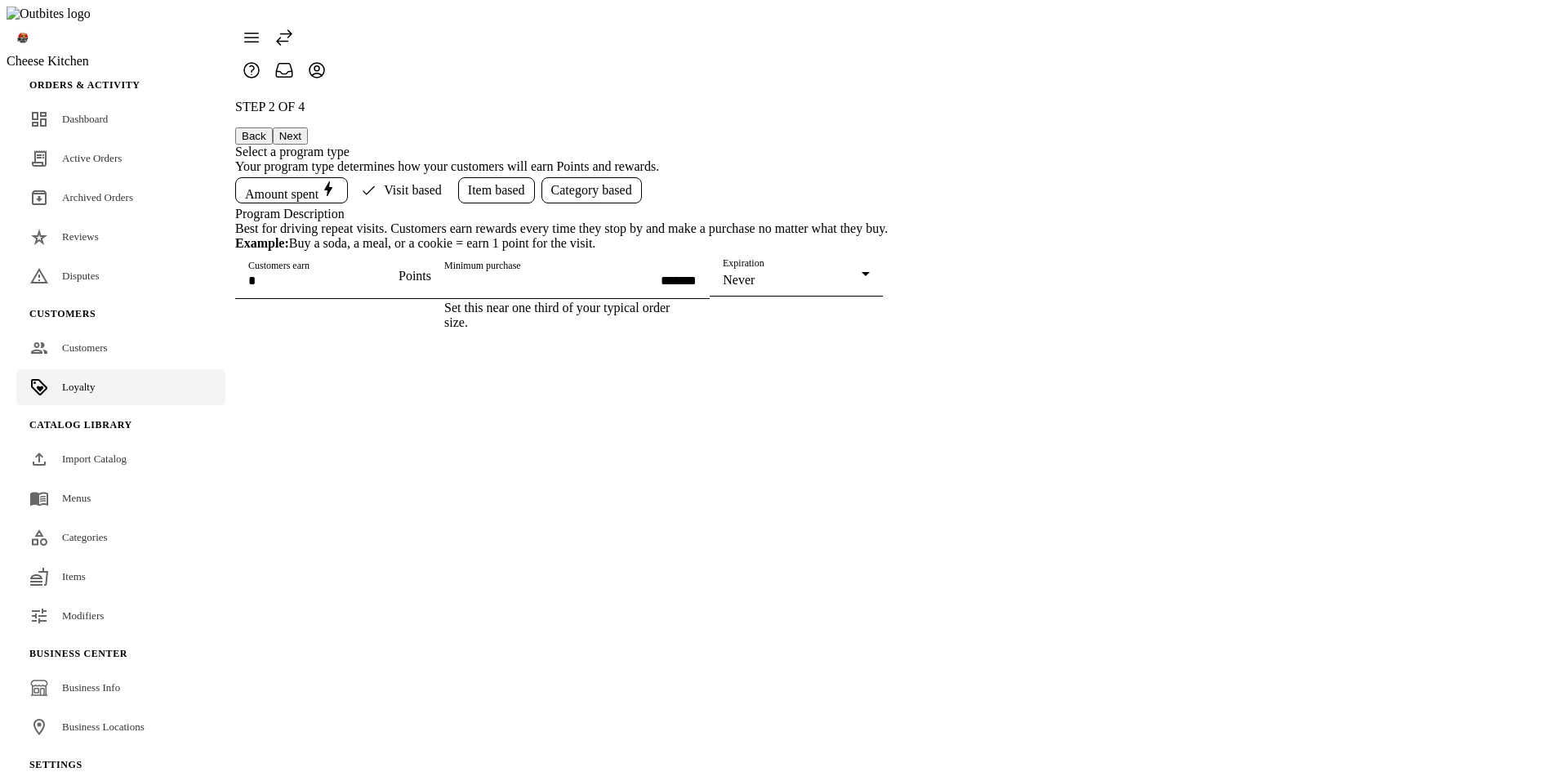
click at [526, 183] on span "Item based" at bounding box center [497, 189] width 57 height 15
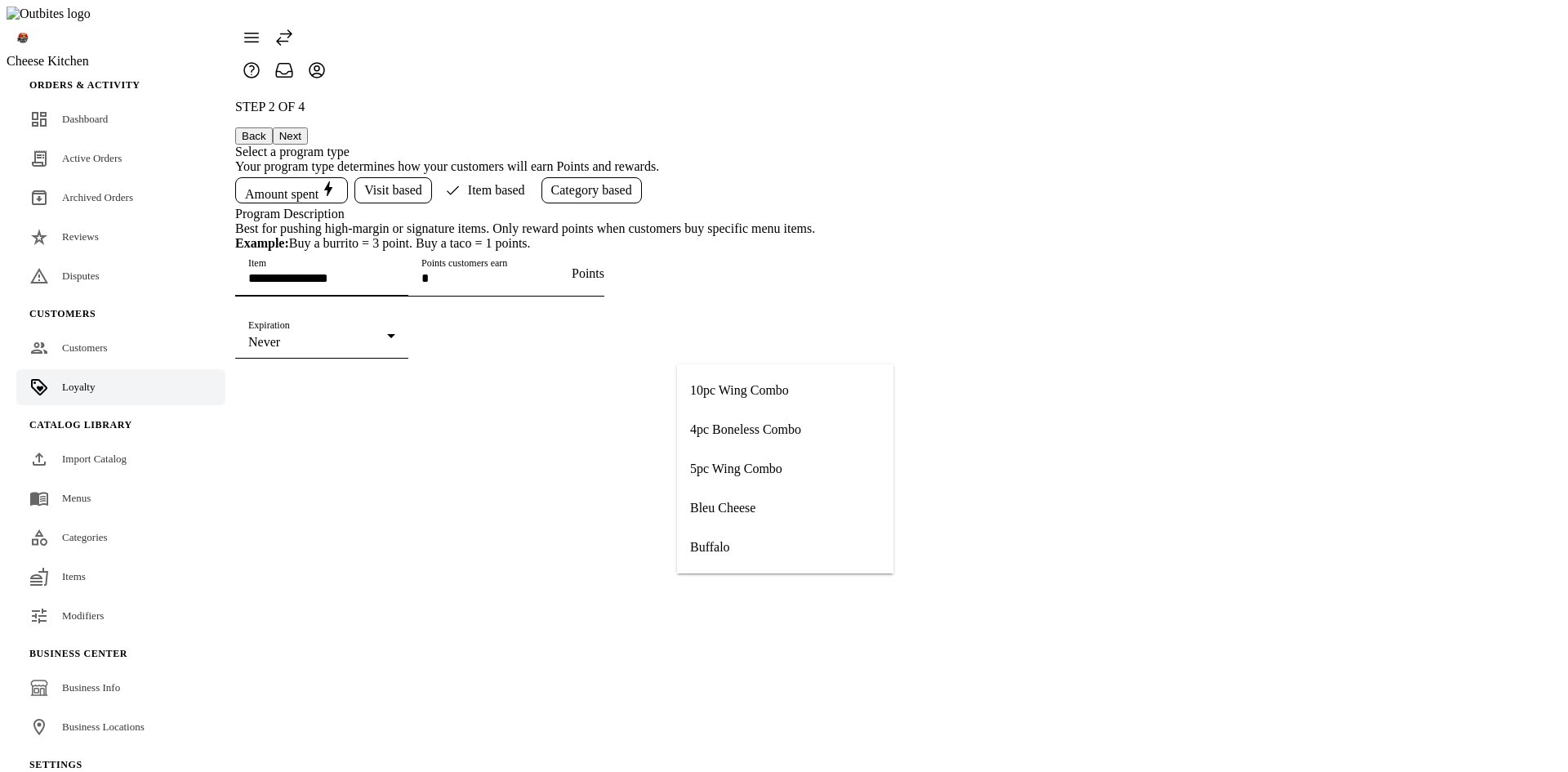
click at [395, 285] on input "Item" at bounding box center [322, 278] width 147 height 14
click at [632, 183] on span "Category based" at bounding box center [591, 189] width 81 height 15
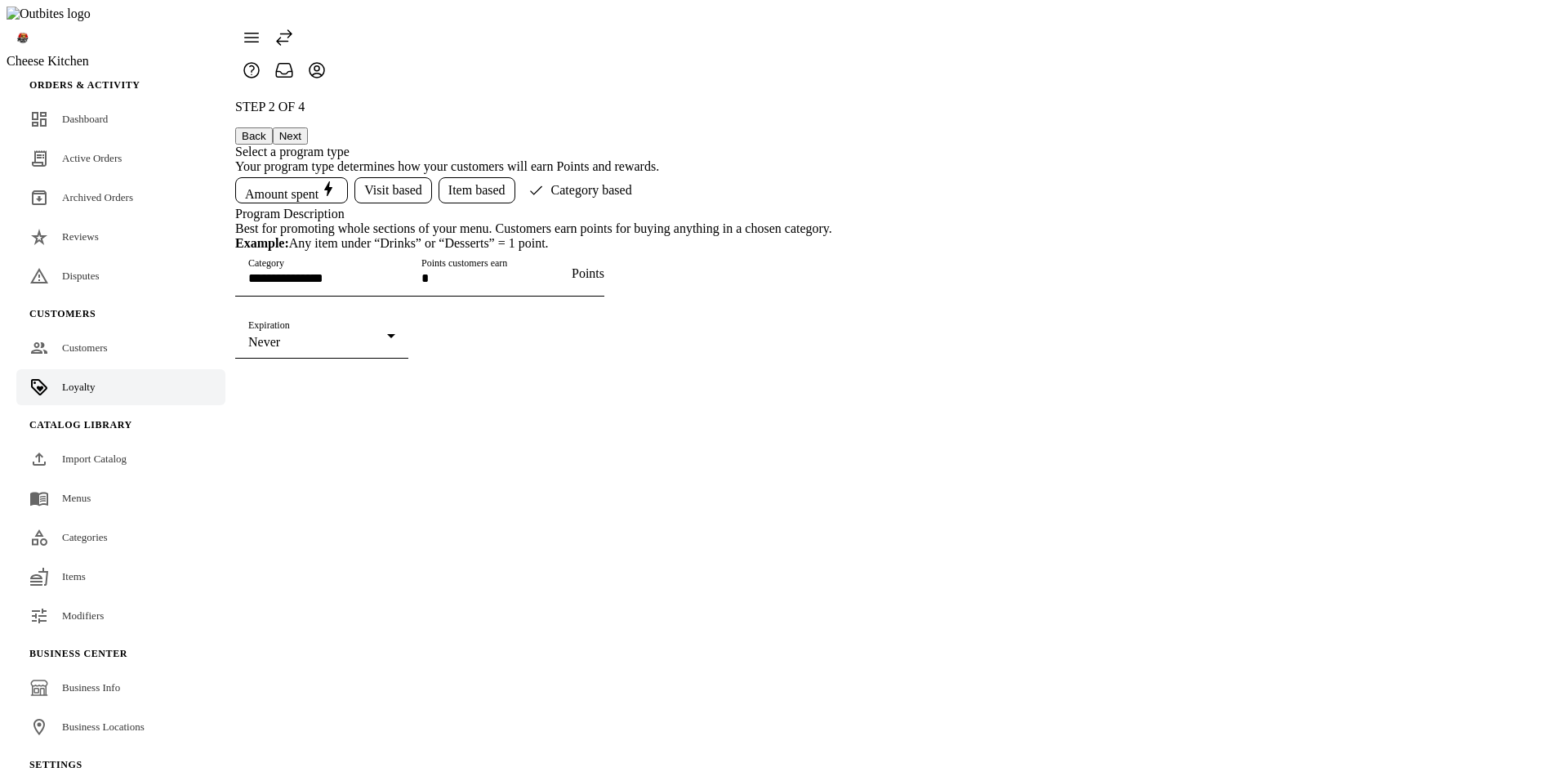
click at [395, 285] on input "Category" at bounding box center [322, 278] width 147 height 14
click at [769, 433] on mat-option "Combos" at bounding box center [786, 430] width 217 height 39
type input "******"
click at [338, 179] on span "Amount spent" at bounding box center [291, 190] width 93 height 23
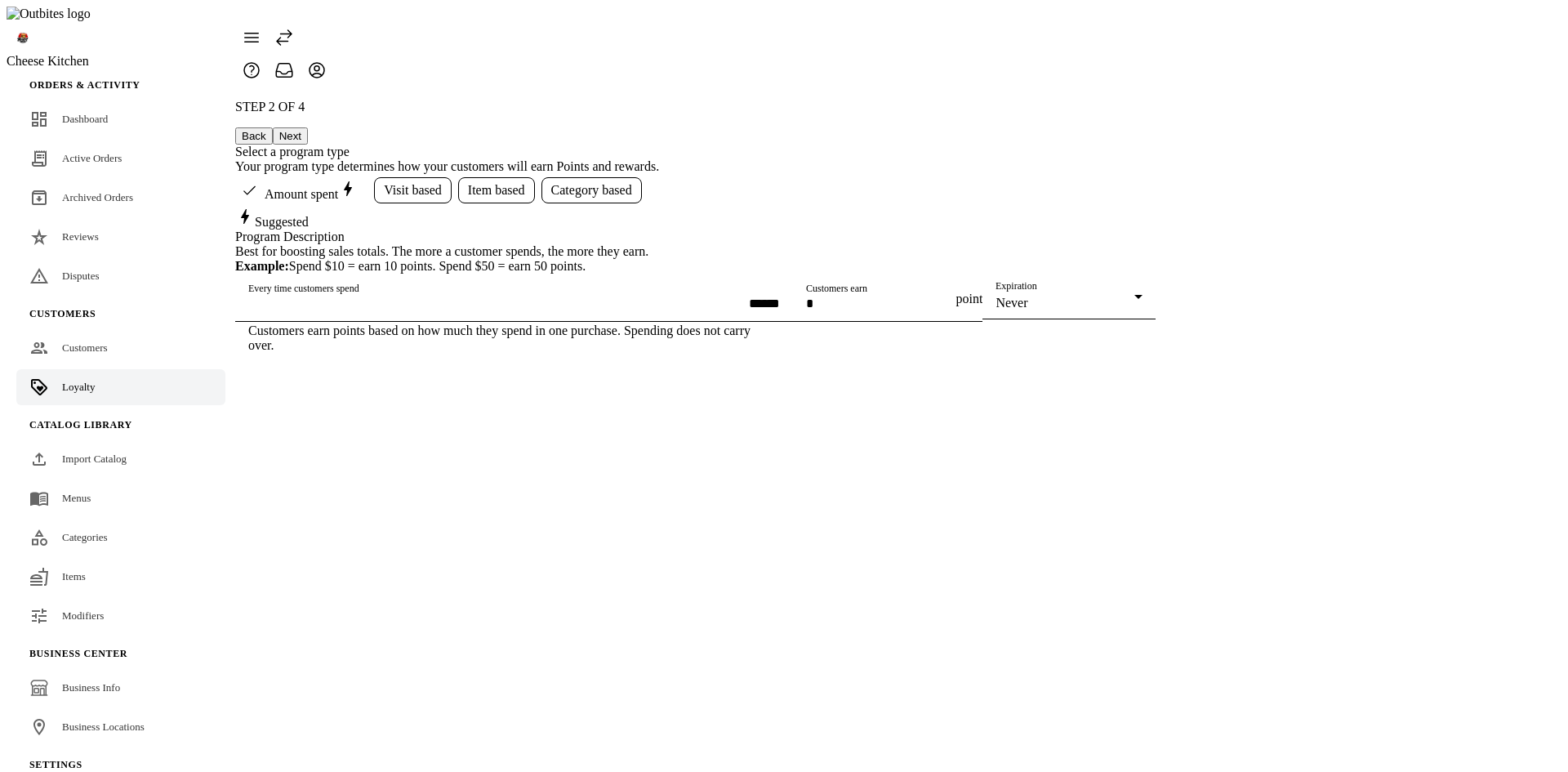
click at [308, 127] on button "Next" at bounding box center [290, 136] width 35 height 17
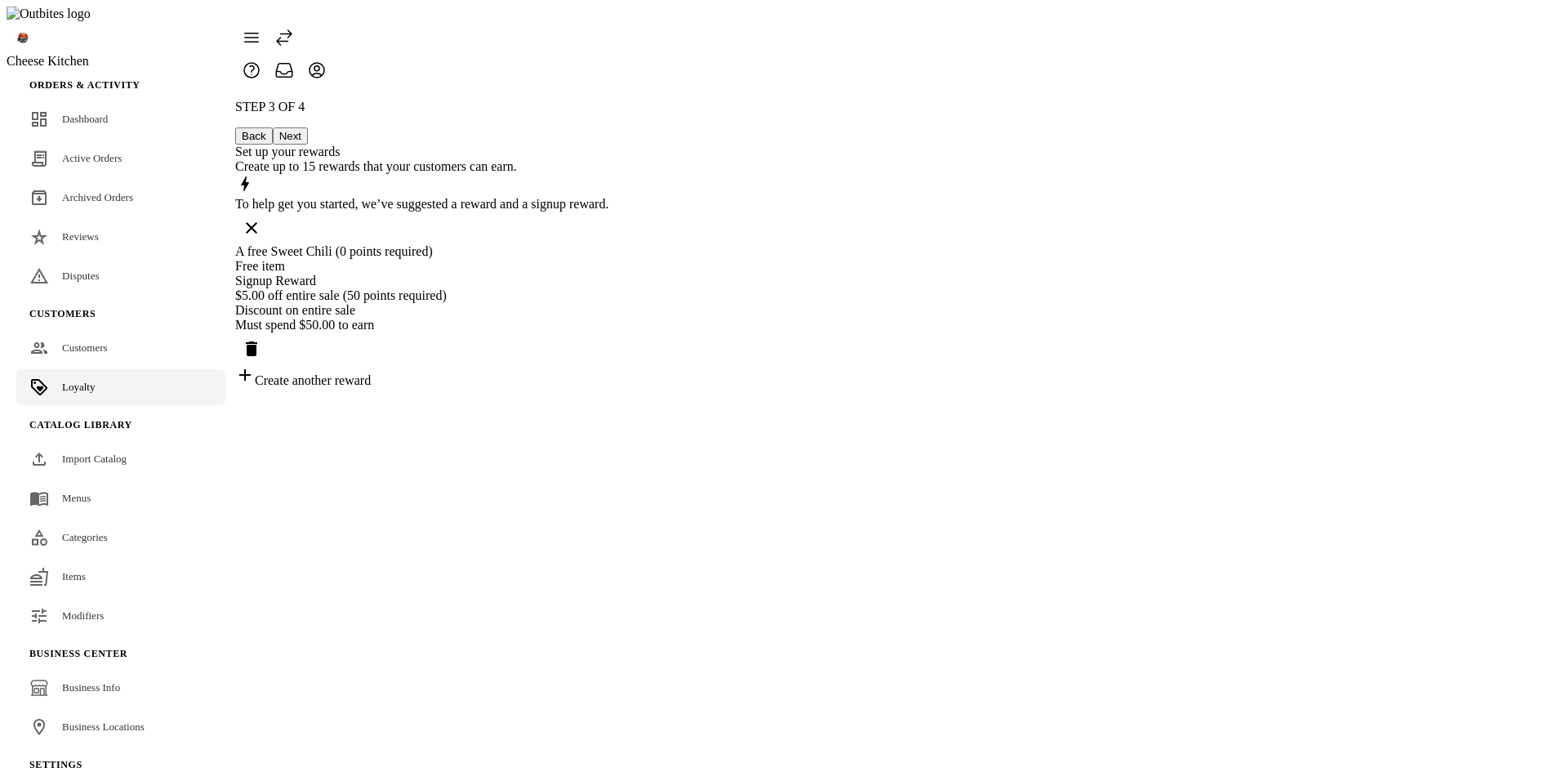
click at [608, 244] on div "A free Sweet Chili (0 points required)" at bounding box center [421, 251] width 373 height 15
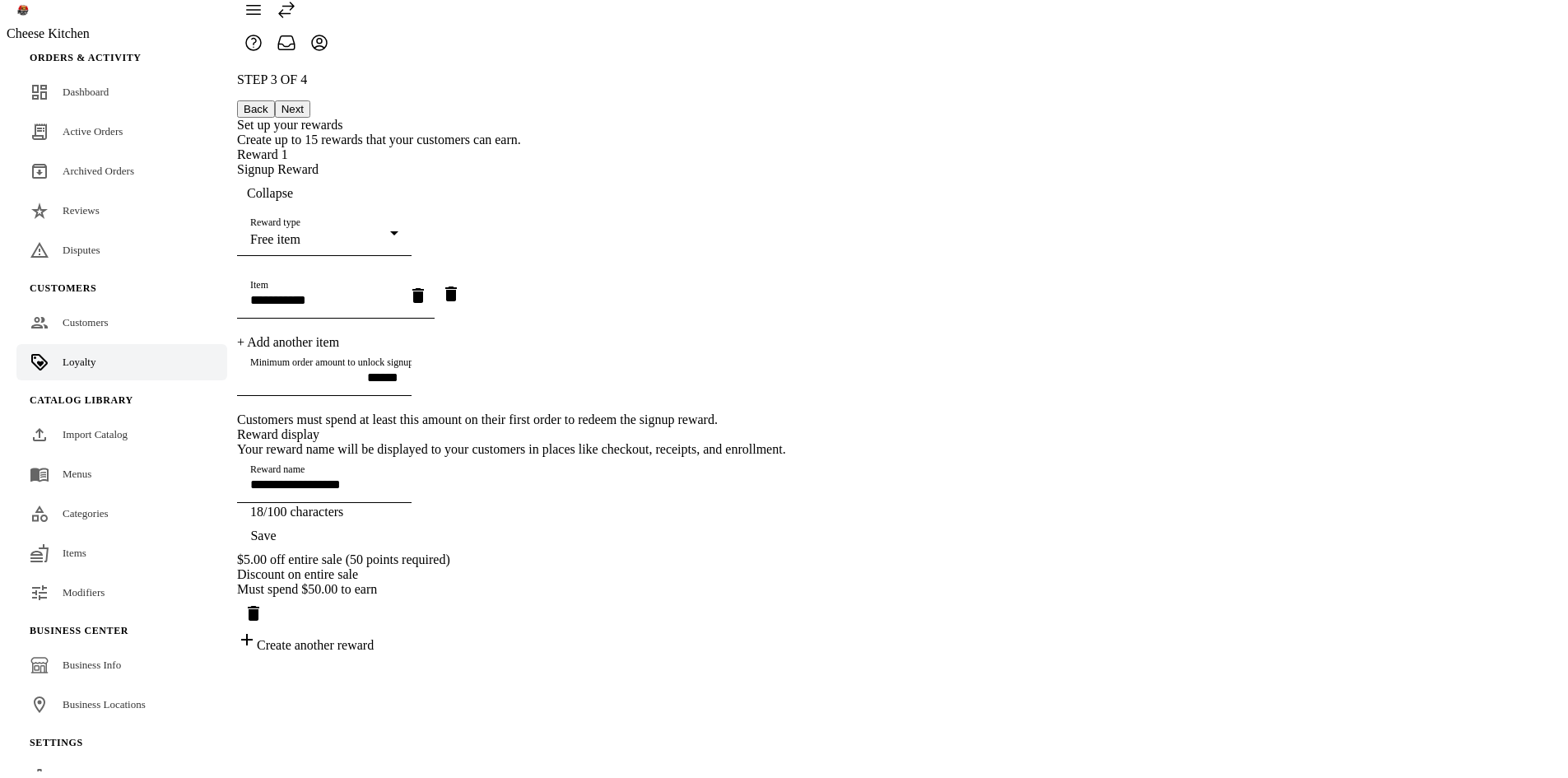
scroll to position [35, 0]
click at [276, 543] on span "Save" at bounding box center [263, 536] width 26 height 15
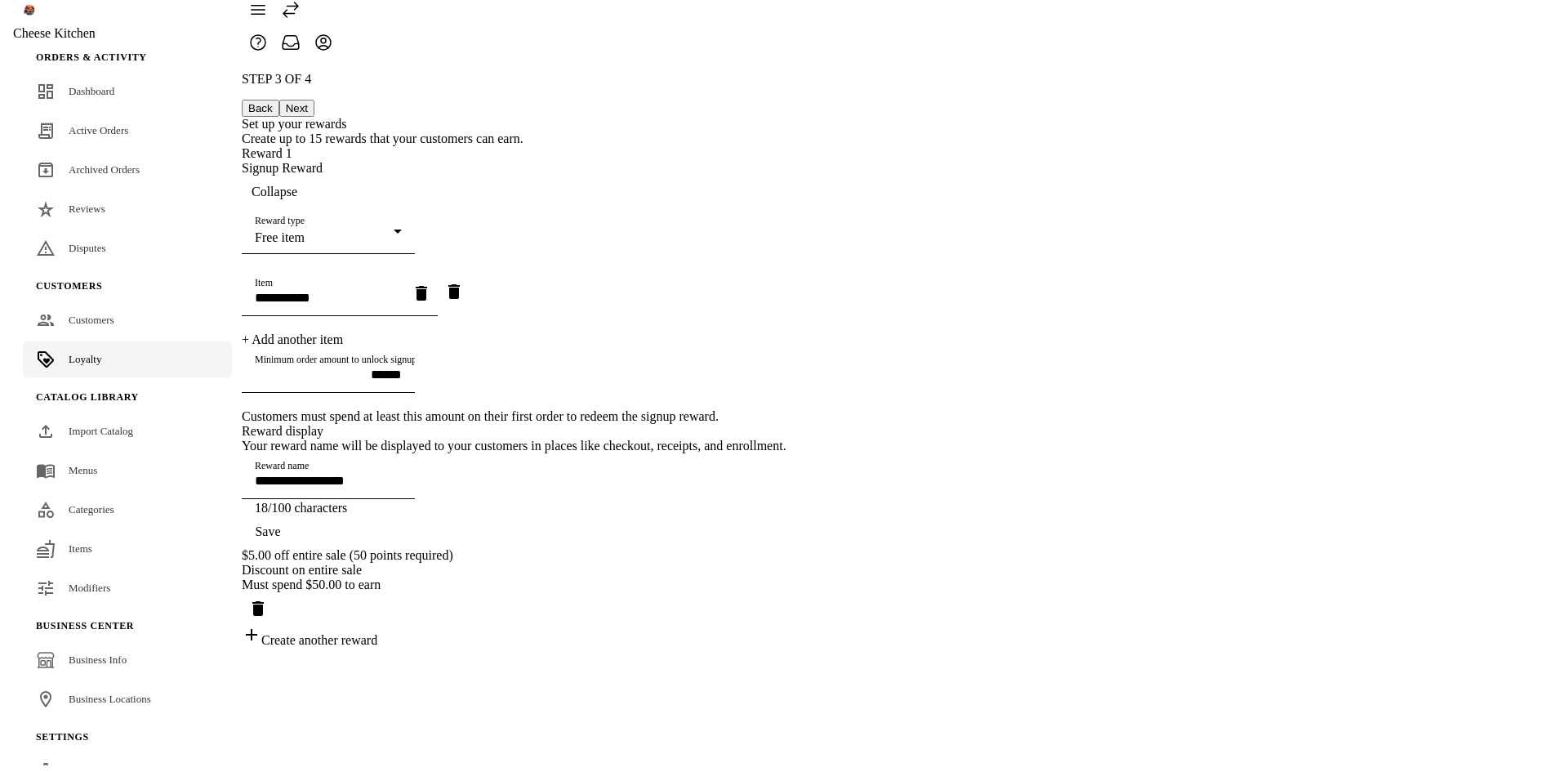
scroll to position [0, 0]
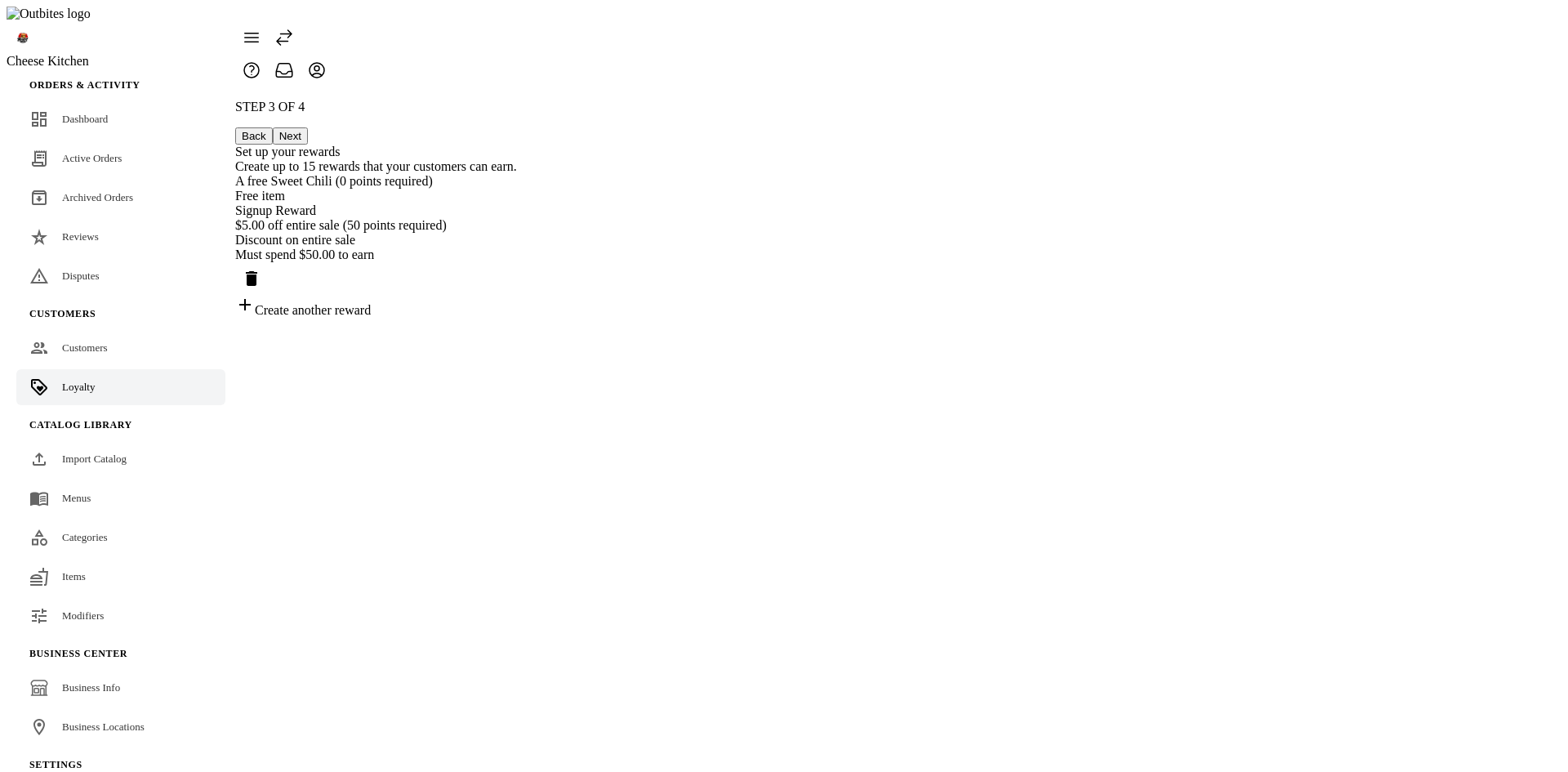
click at [517, 199] on div "A free Sweet Chili (0 points required) Free item Signup Reward" at bounding box center [376, 196] width 282 height 44
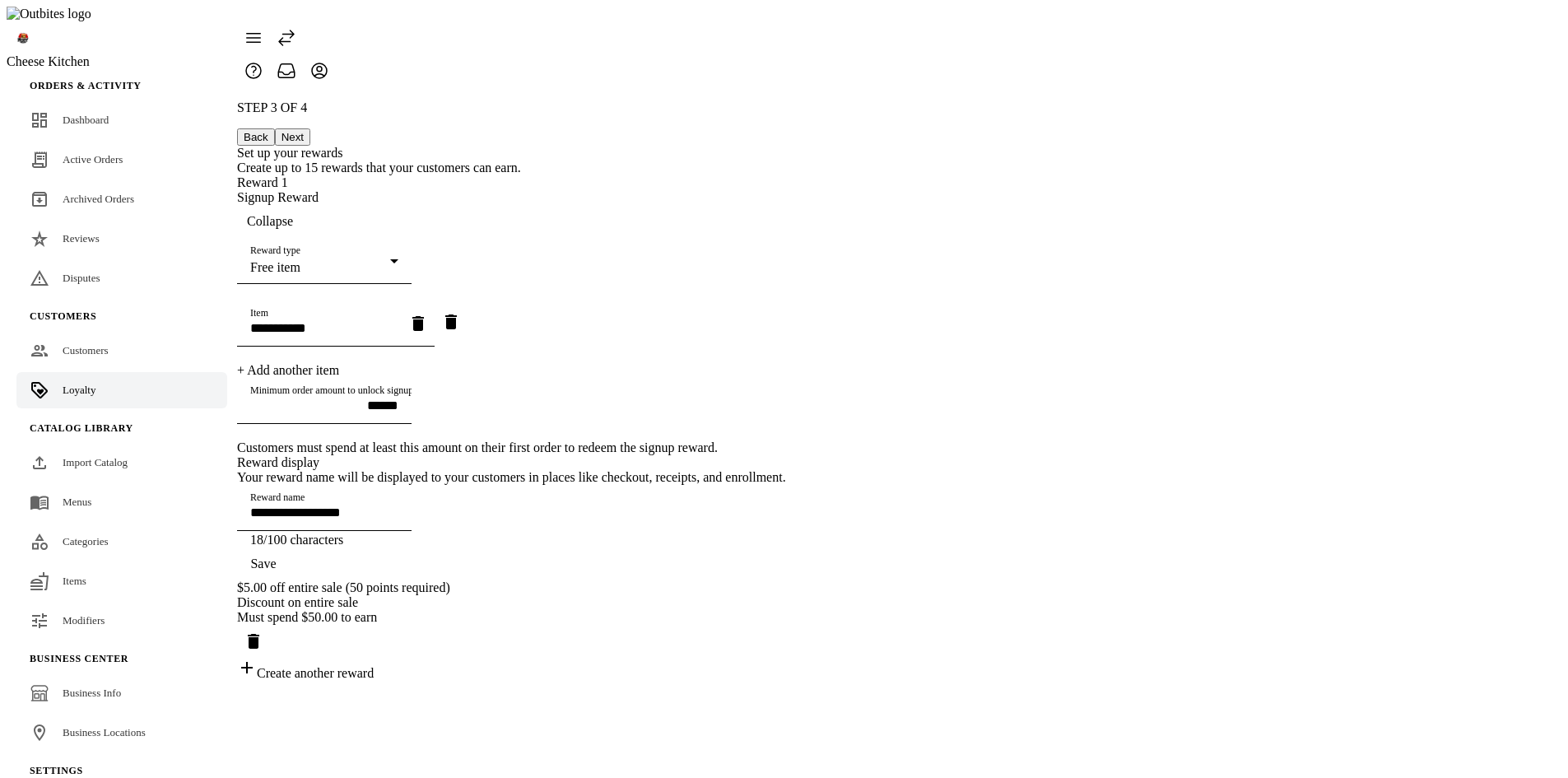
click at [456, 320] on icon "Remove item" at bounding box center [450, 322] width 11 height 15
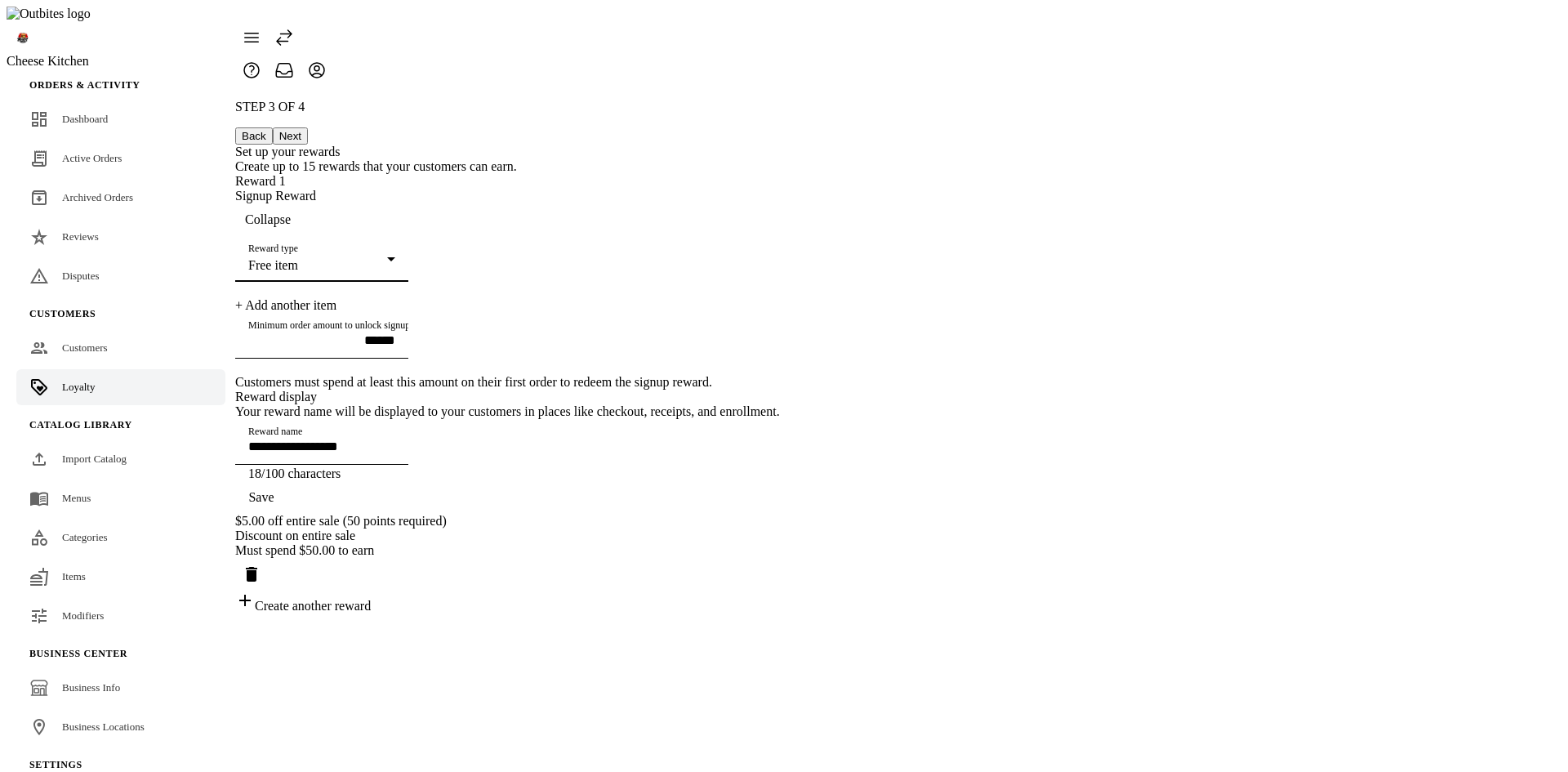
click at [387, 258] on div "Free item" at bounding box center [317, 264] width 139 height 15
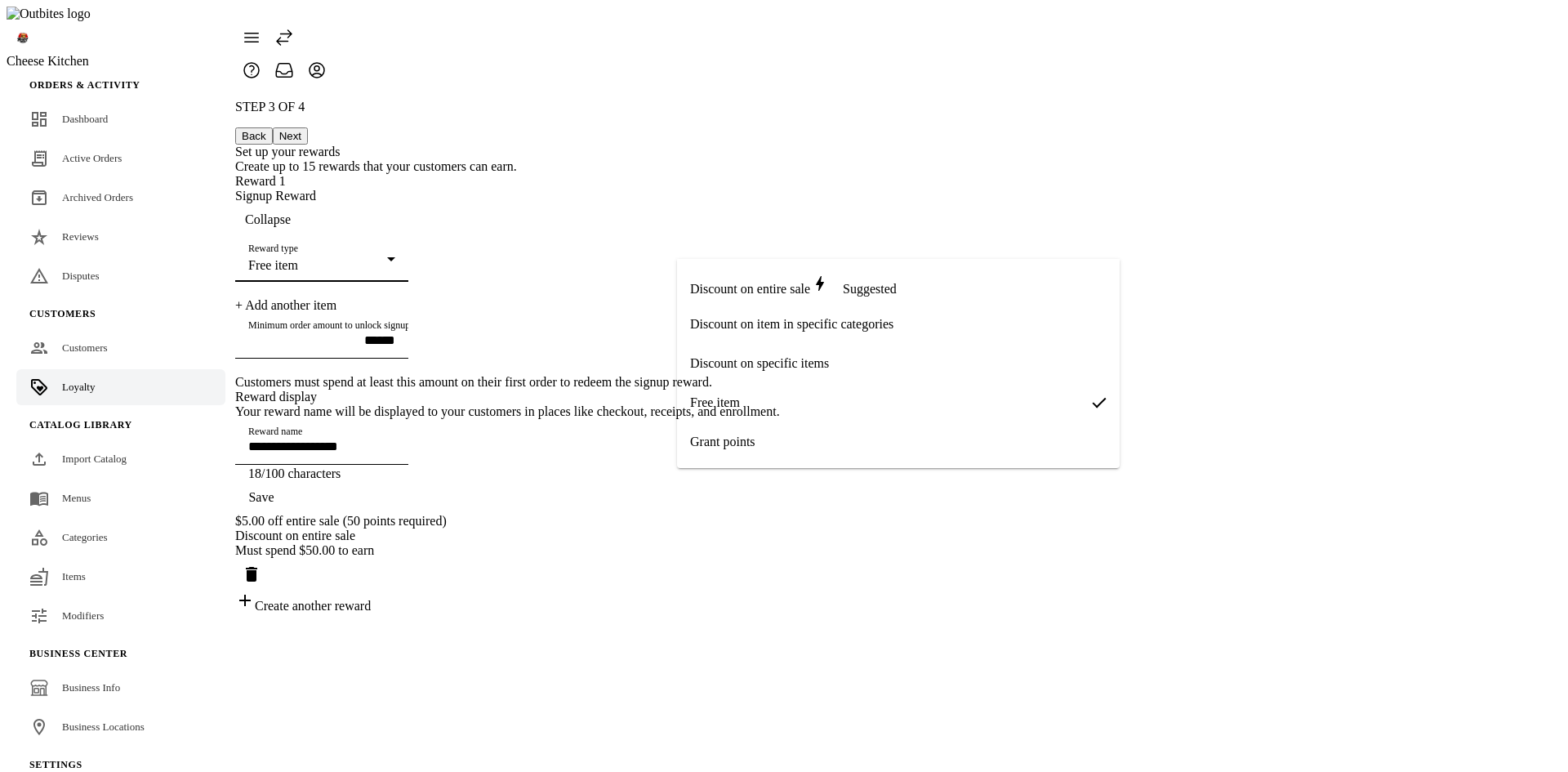
click at [735, 444] on span "Grant points" at bounding box center [723, 441] width 66 height 15
type input "*********"
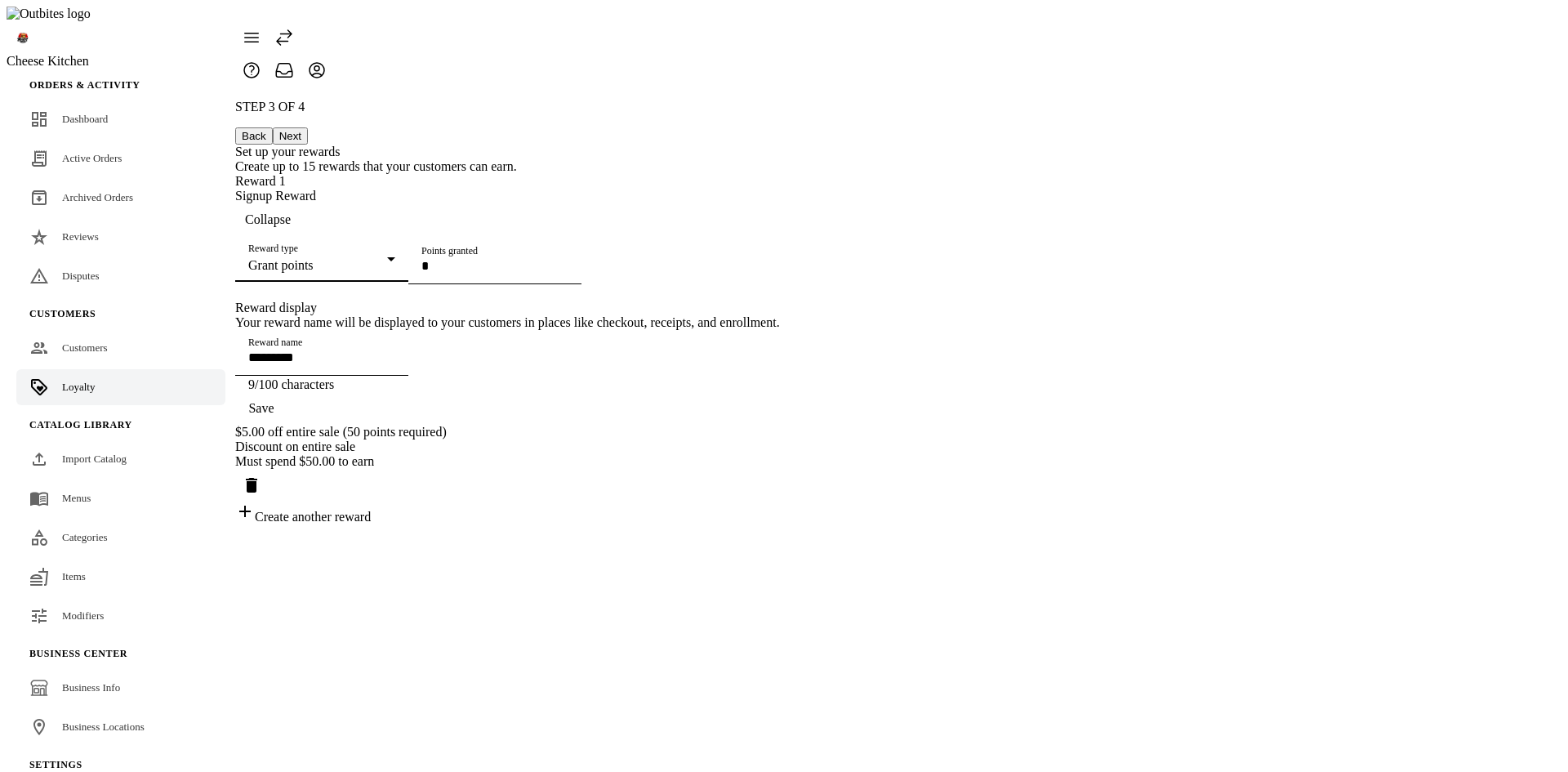
click at [568, 273] on input "Points granted" at bounding box center [495, 265] width 147 height 14
type input "*"
type input "**"
click at [274, 415] on span "Save" at bounding box center [261, 408] width 26 height 15
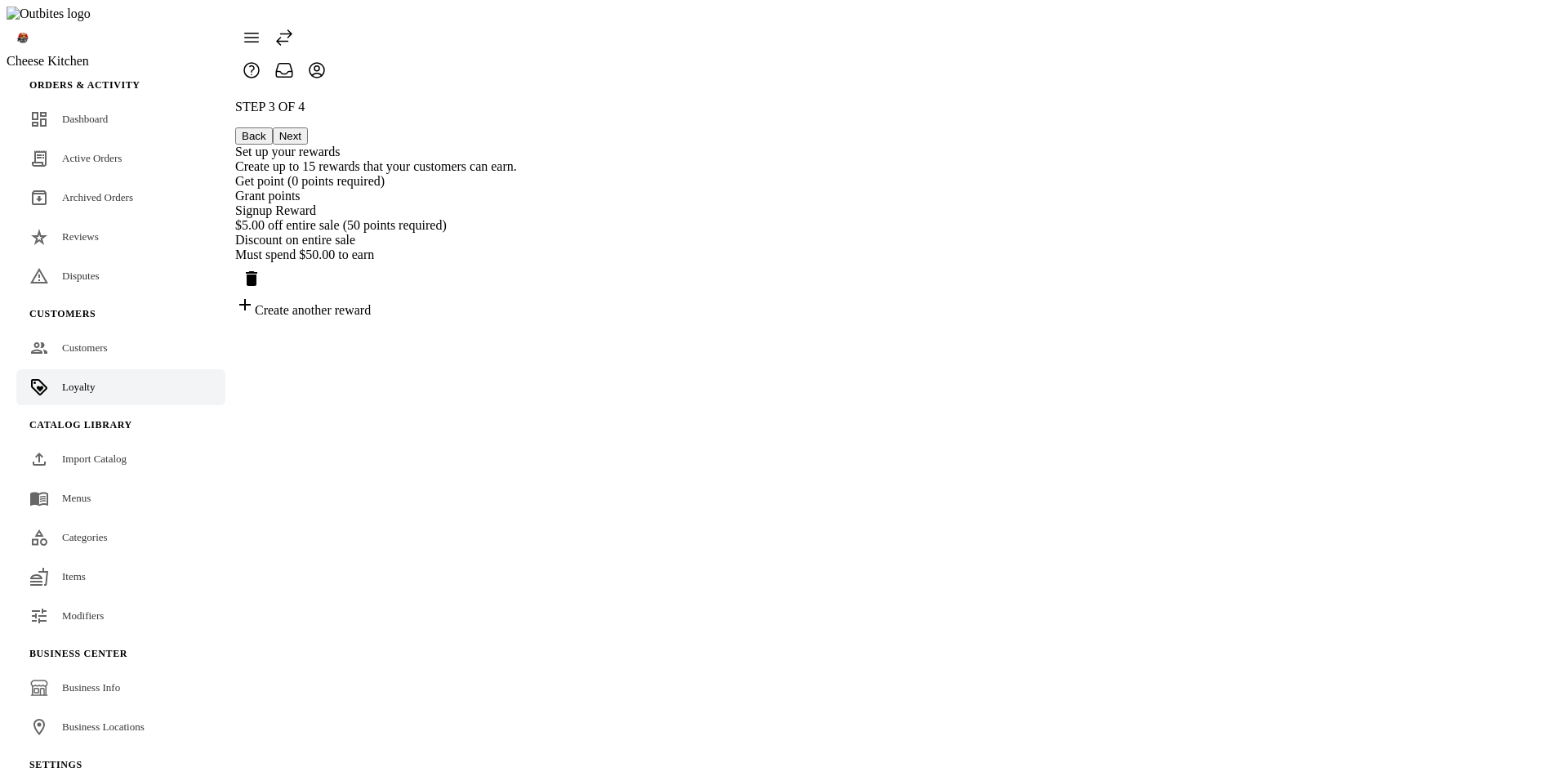
click at [308, 127] on button "Next" at bounding box center [290, 136] width 35 height 17
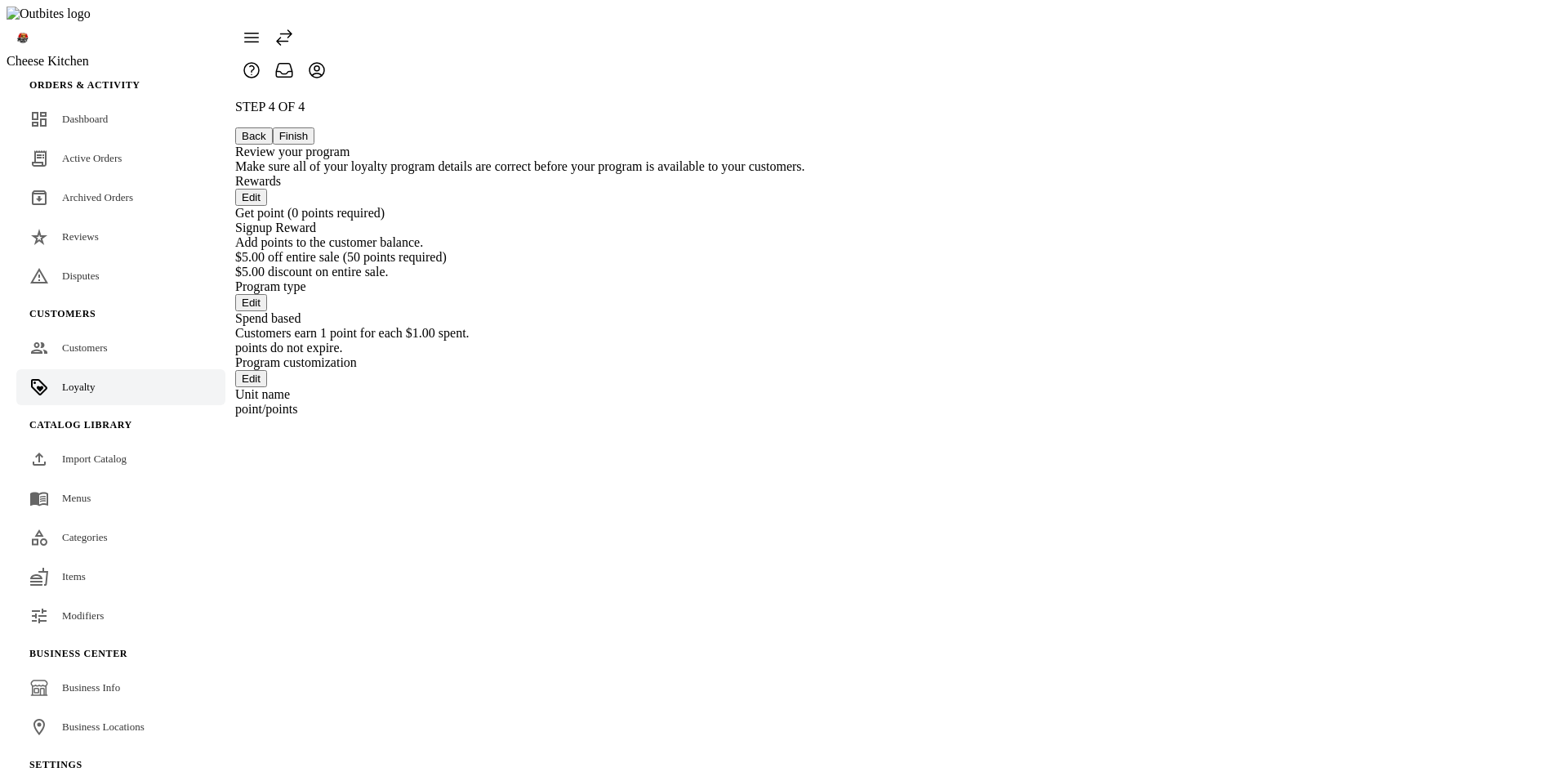
click at [316, 127] on button "Finish" at bounding box center [294, 136] width 43 height 17
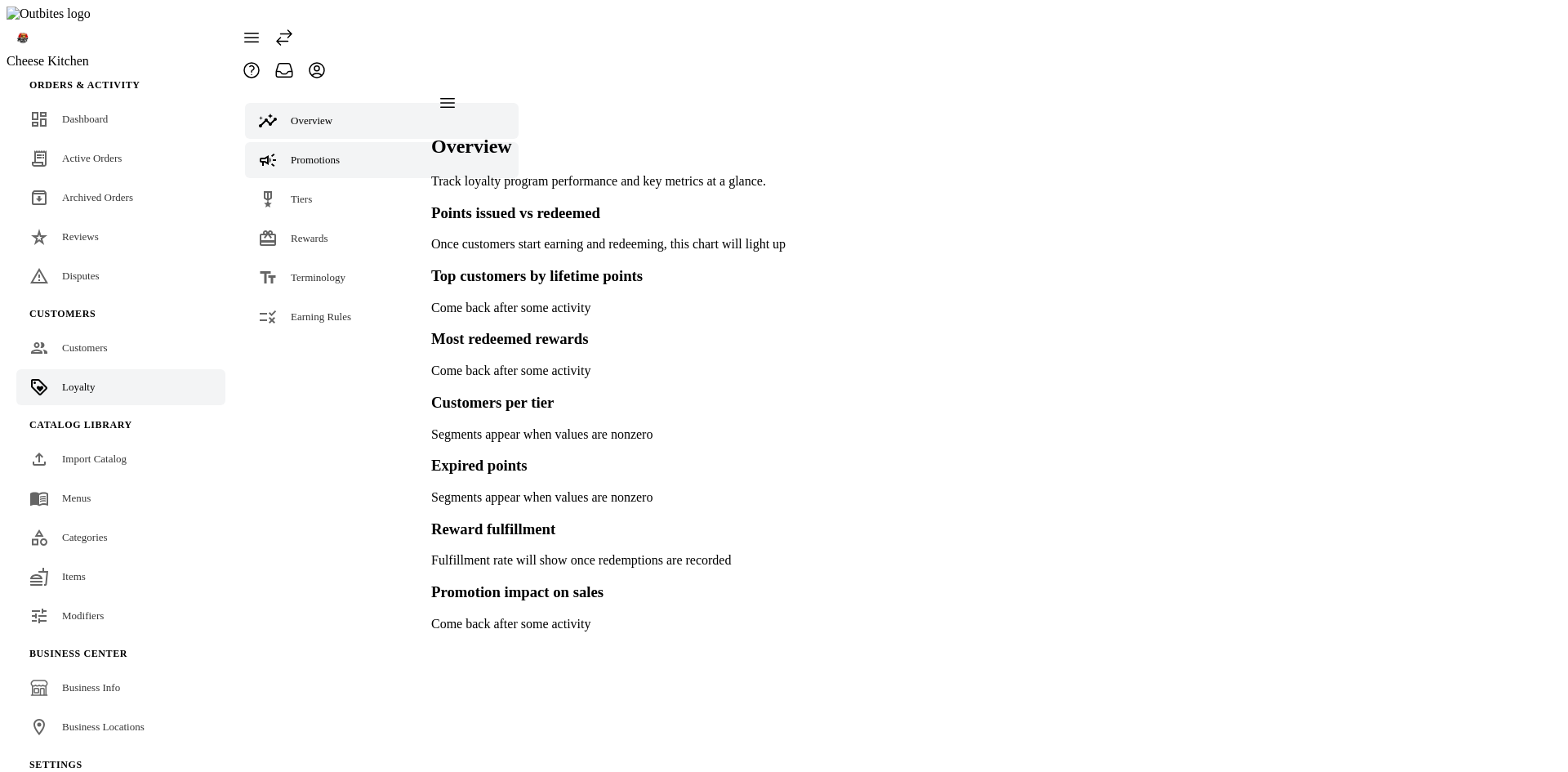
click at [305, 154] on span "Promotions" at bounding box center [315, 160] width 49 height 12
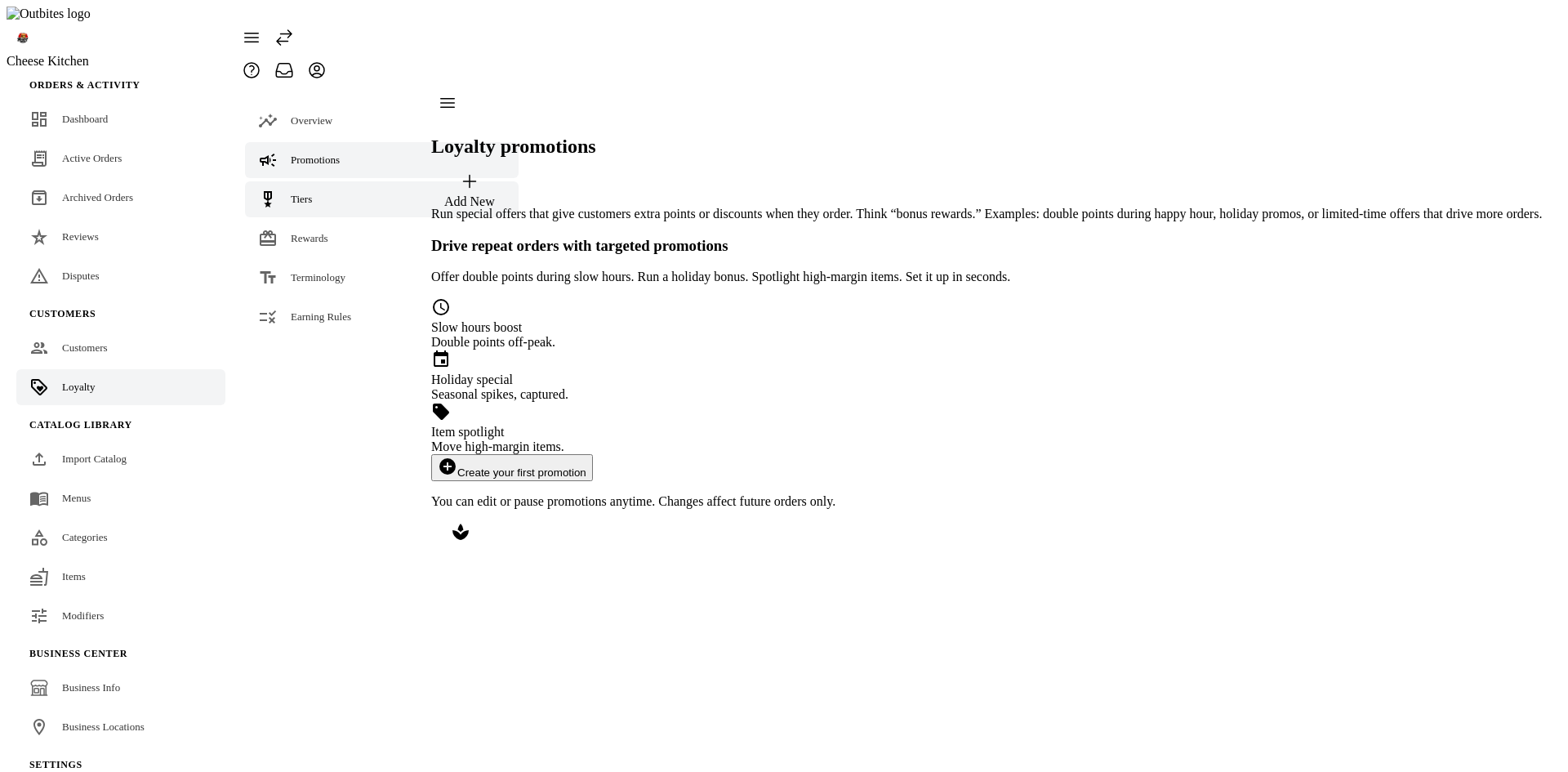
click at [299, 182] on link "Tiers" at bounding box center [381, 200] width 274 height 36
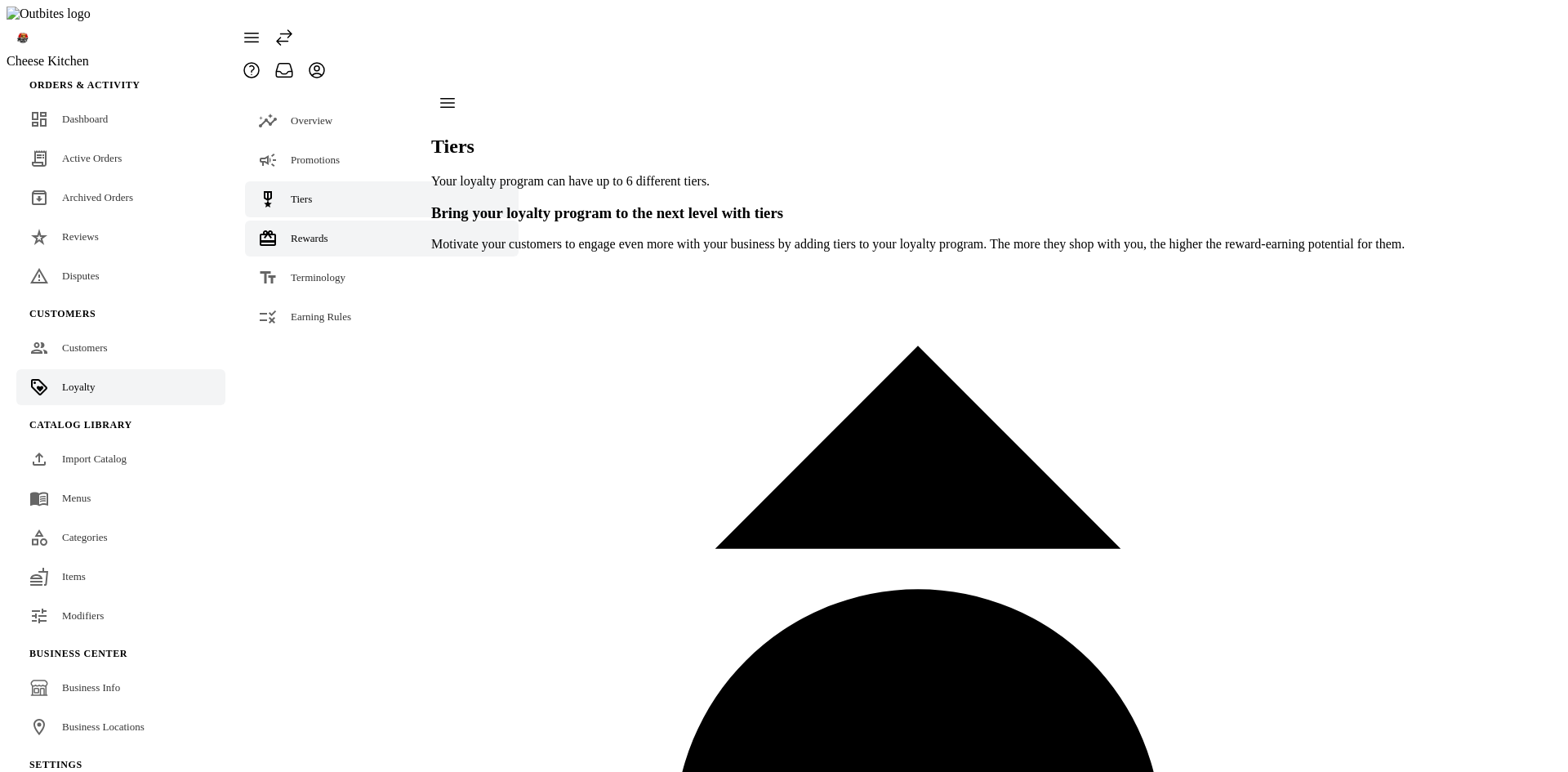
click at [297, 232] on span "Rewards" at bounding box center [310, 238] width 38 height 12
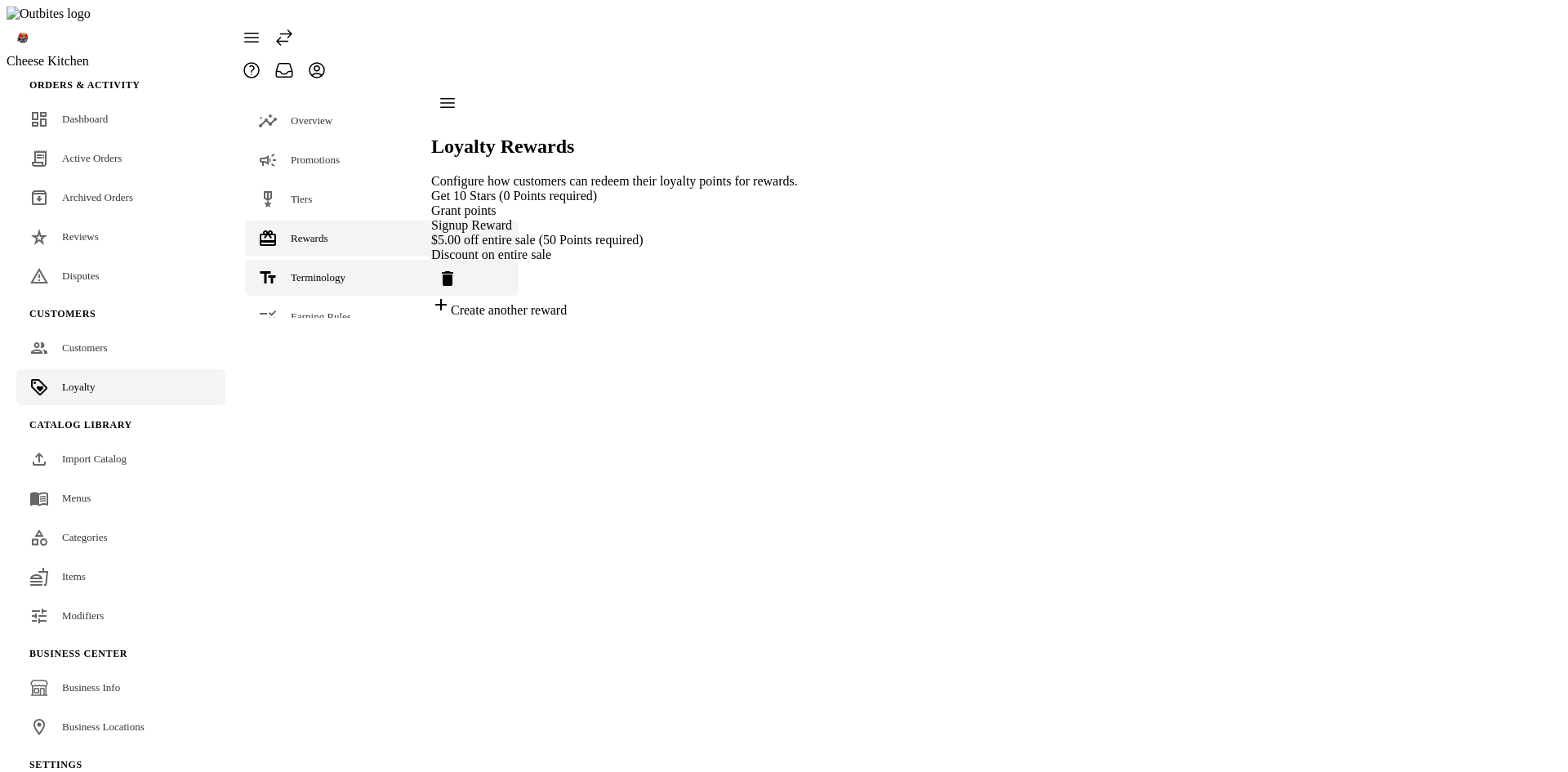
click at [305, 271] on span "Terminology" at bounding box center [318, 277] width 55 height 12
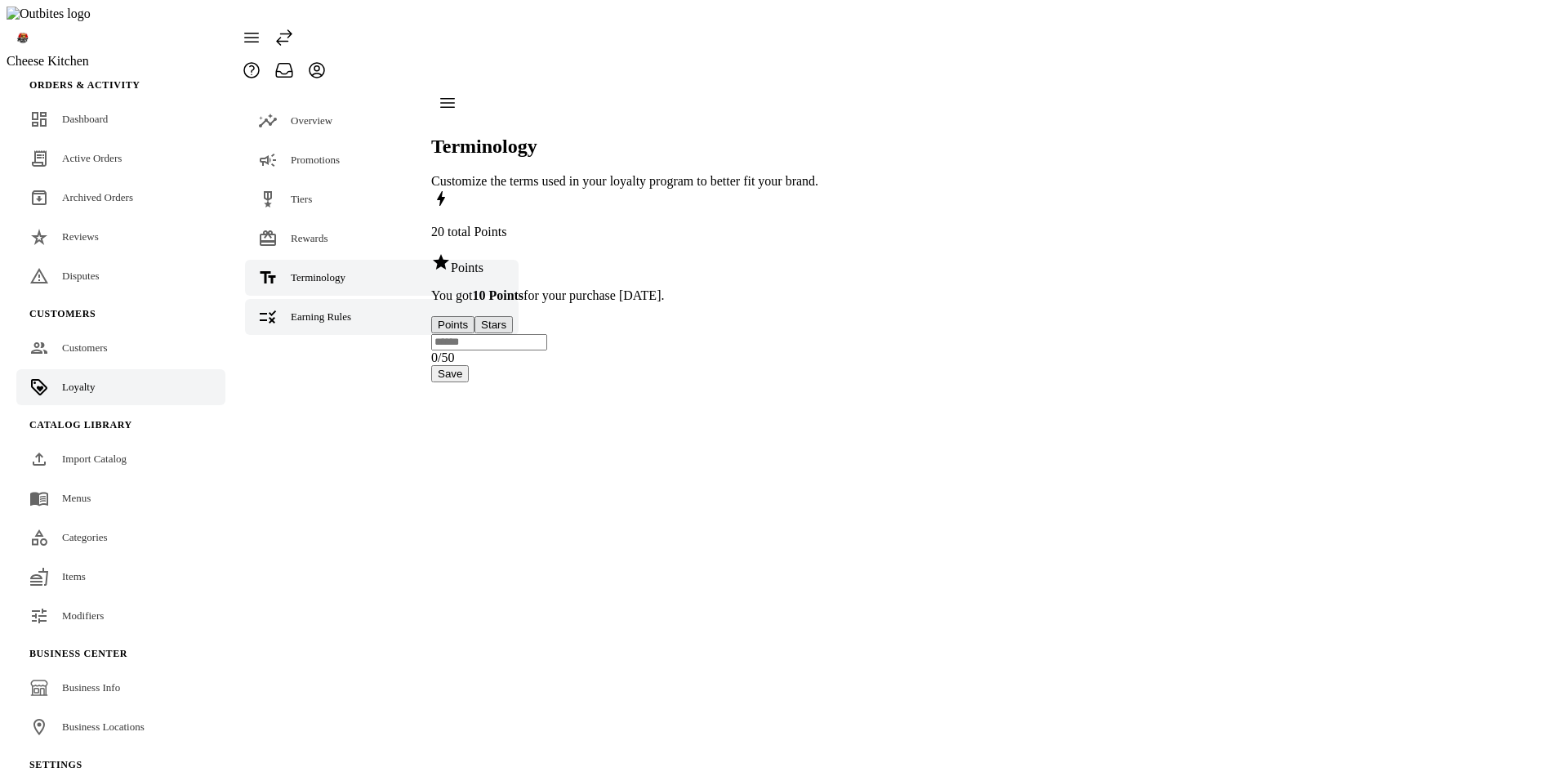
click at [309, 311] on span "Earning Rules" at bounding box center [321, 316] width 61 height 12
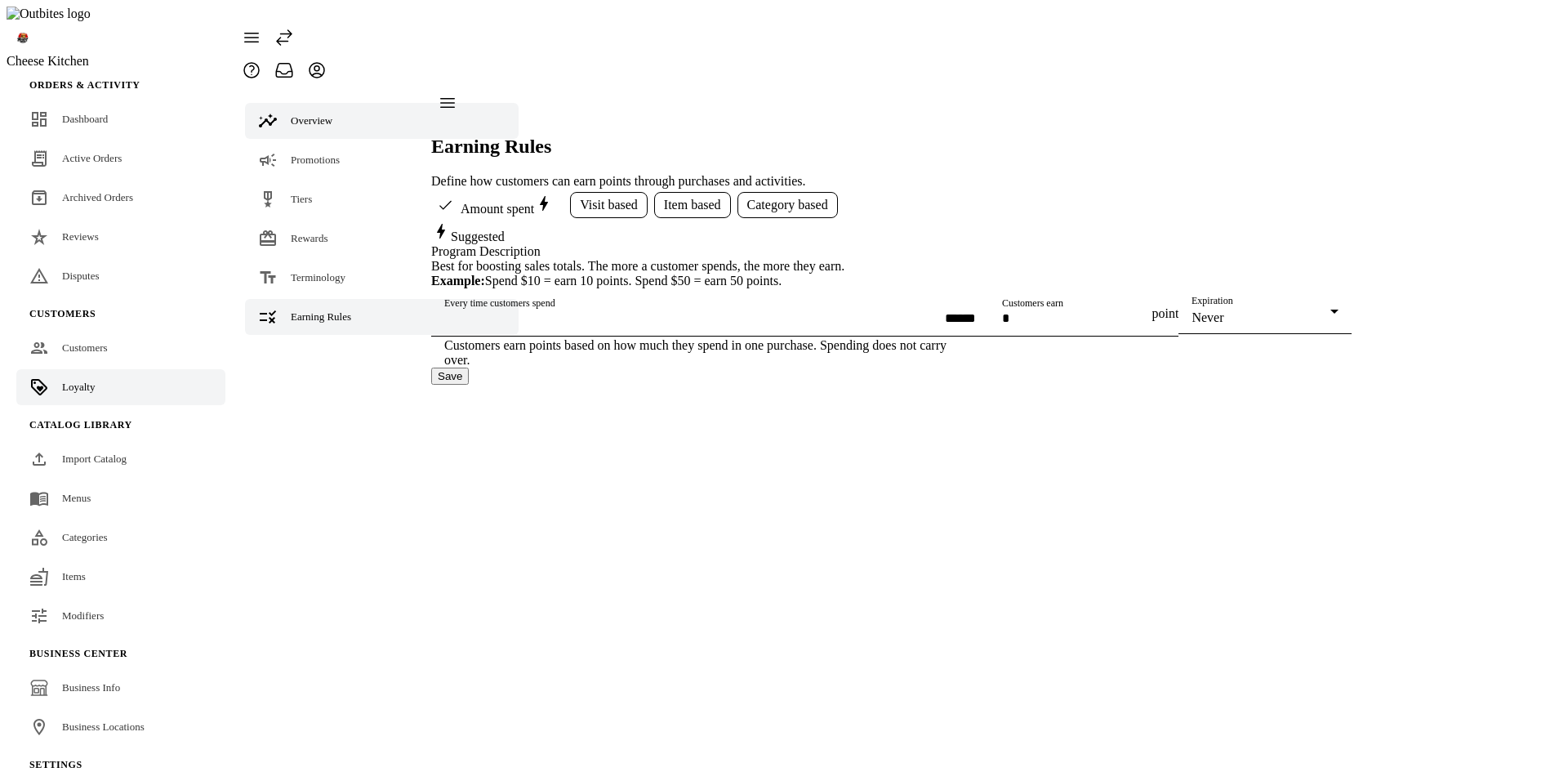
click at [315, 114] on span "Overview" at bounding box center [311, 120] width 42 height 12
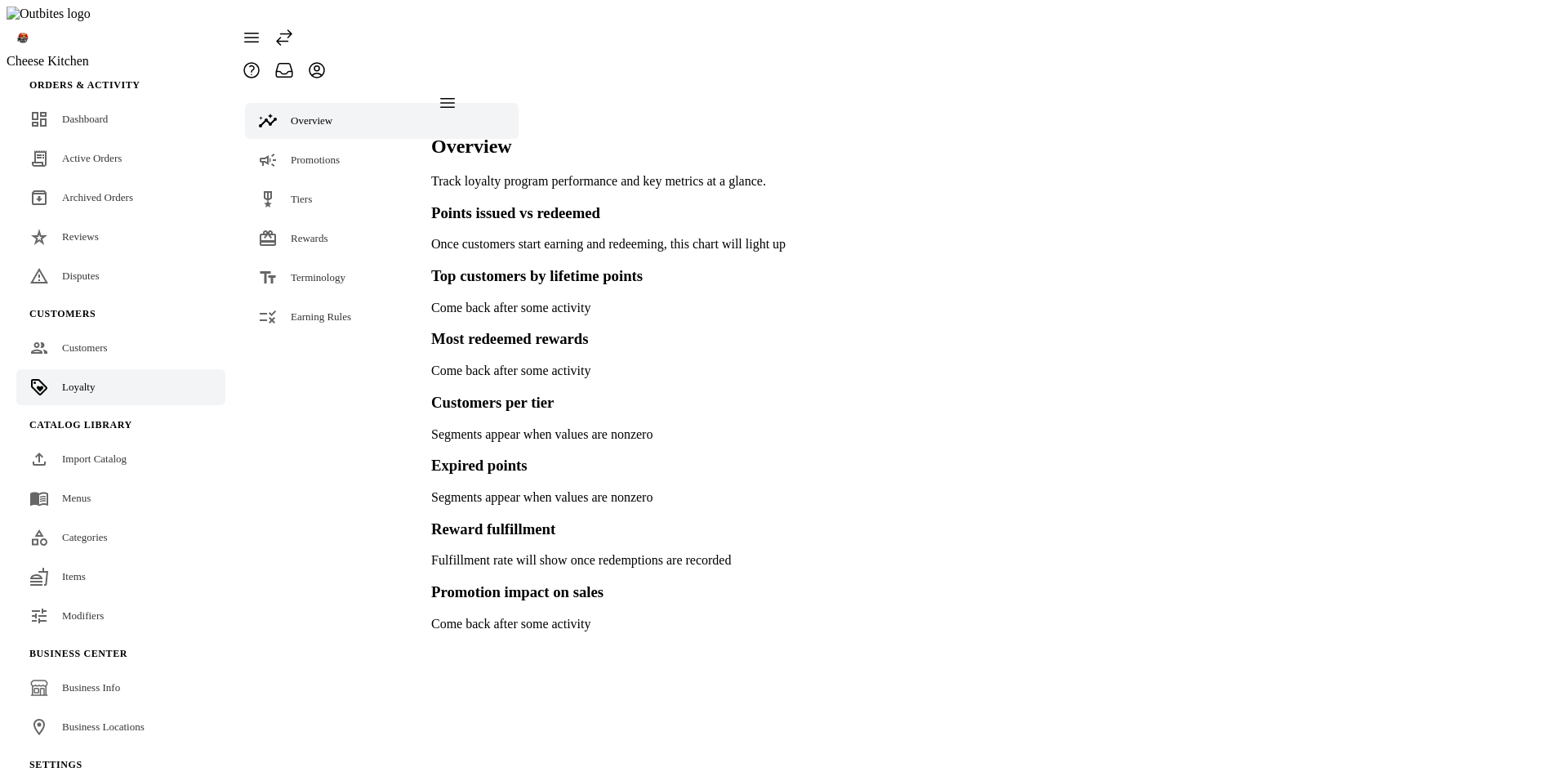
scroll to position [38, 0]
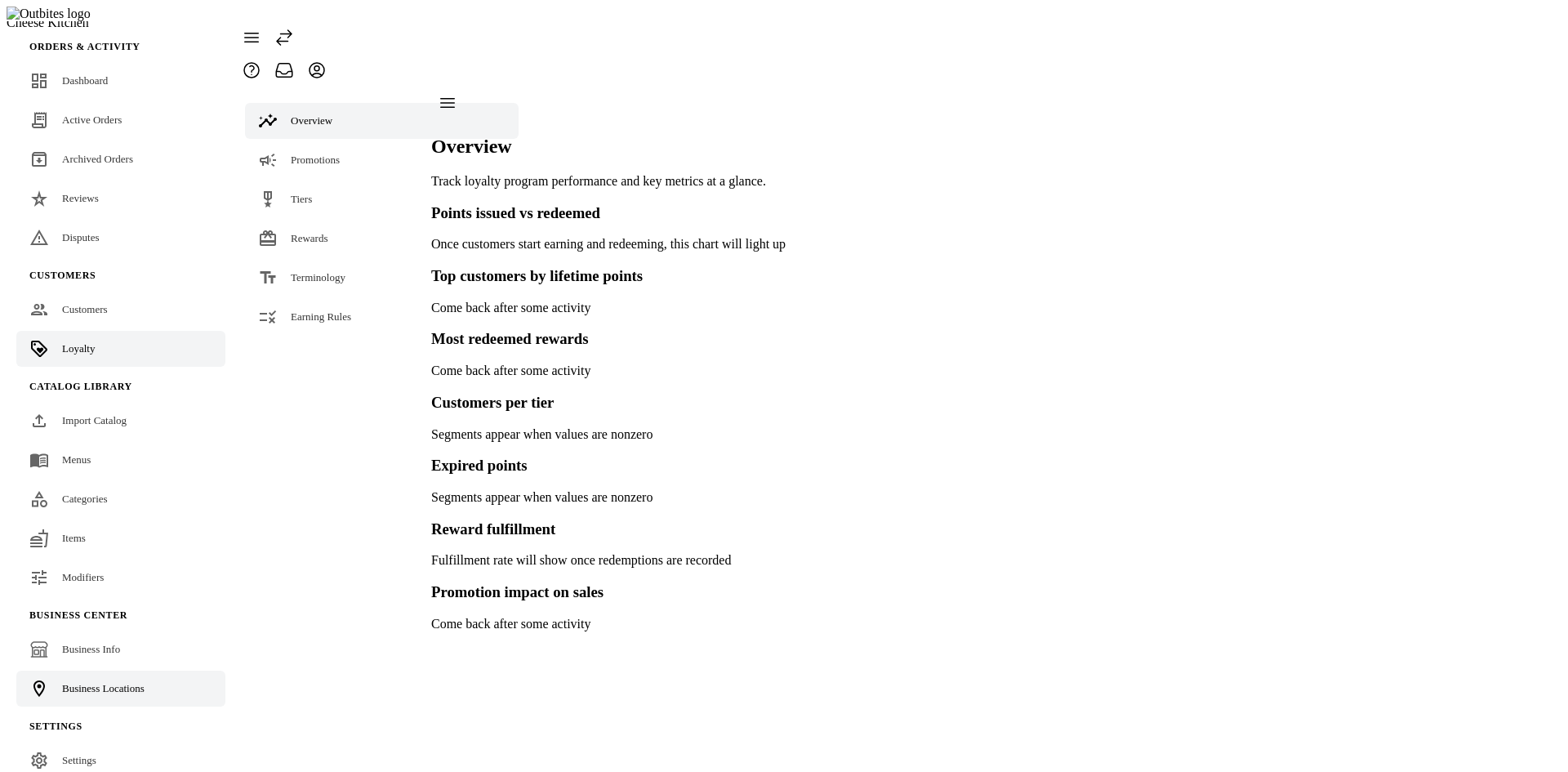
click at [132, 670] on link "Business Locations" at bounding box center [120, 688] width 209 height 36
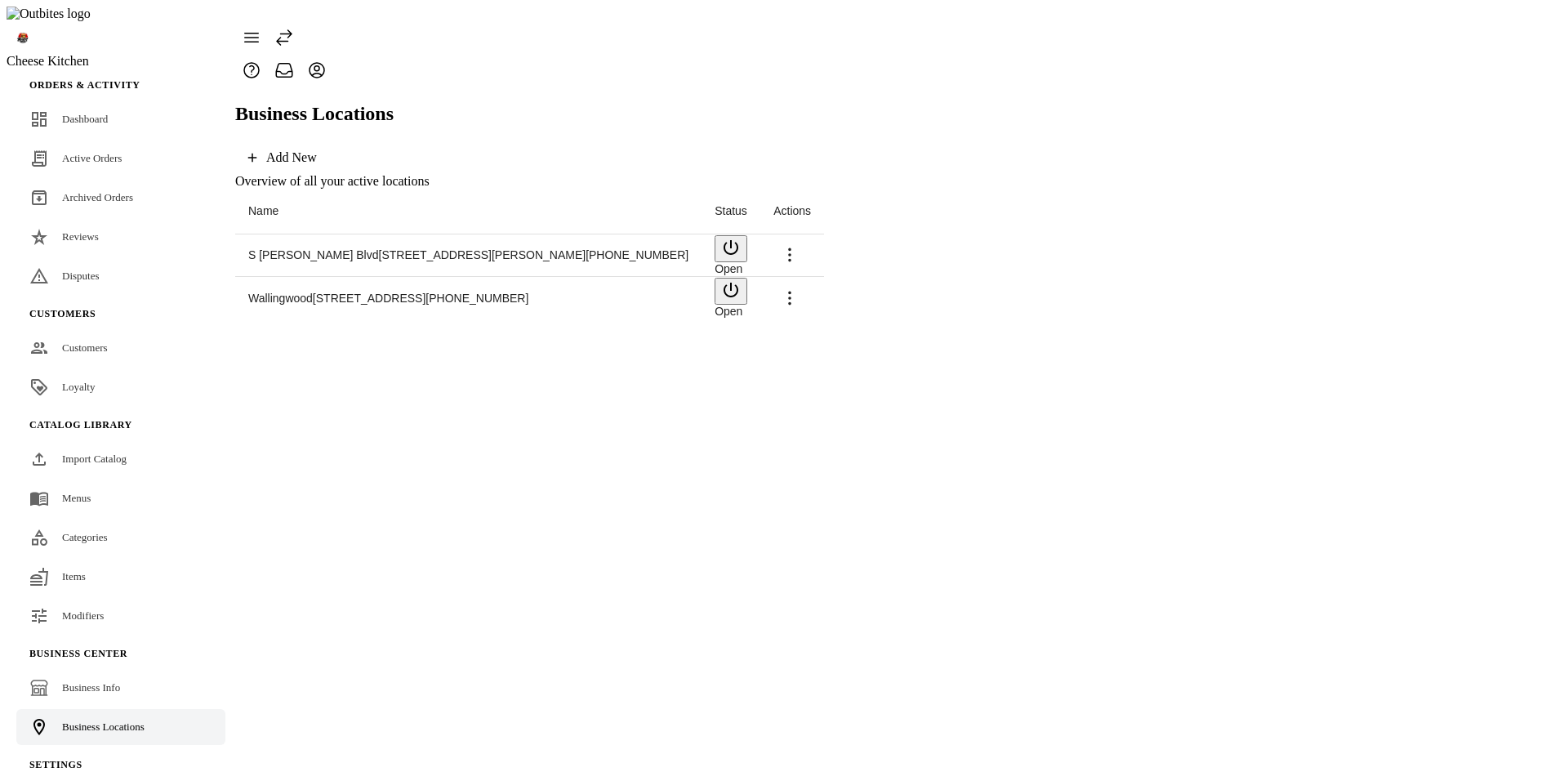
scroll to position [38, 0]
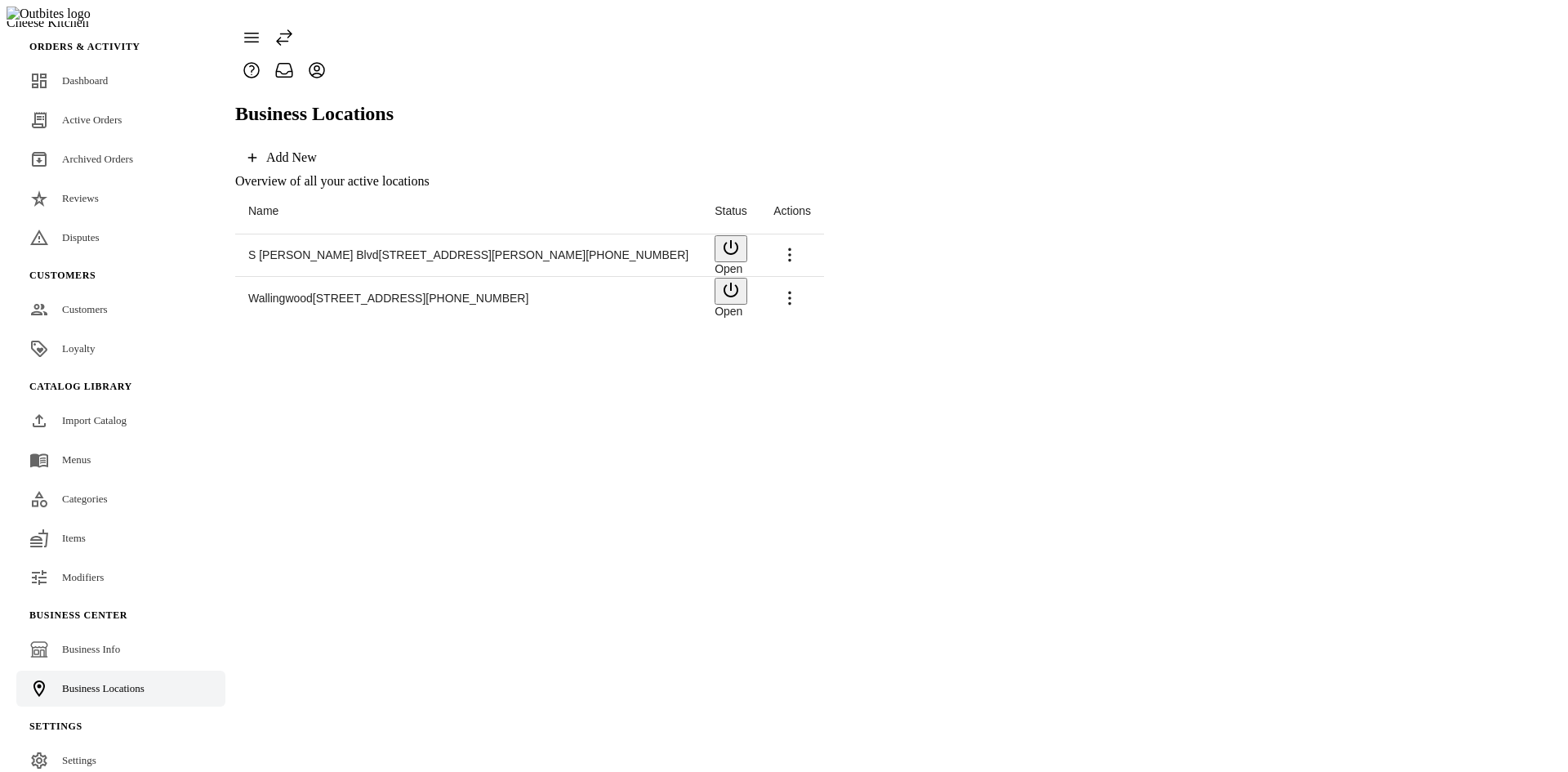
click at [810, 235] on span at bounding box center [790, 255] width 39 height 39
click at [1101, 583] on div at bounding box center [784, 386] width 1568 height 772
click at [50, 403] on link "Import Catalog" at bounding box center [120, 421] width 209 height 36
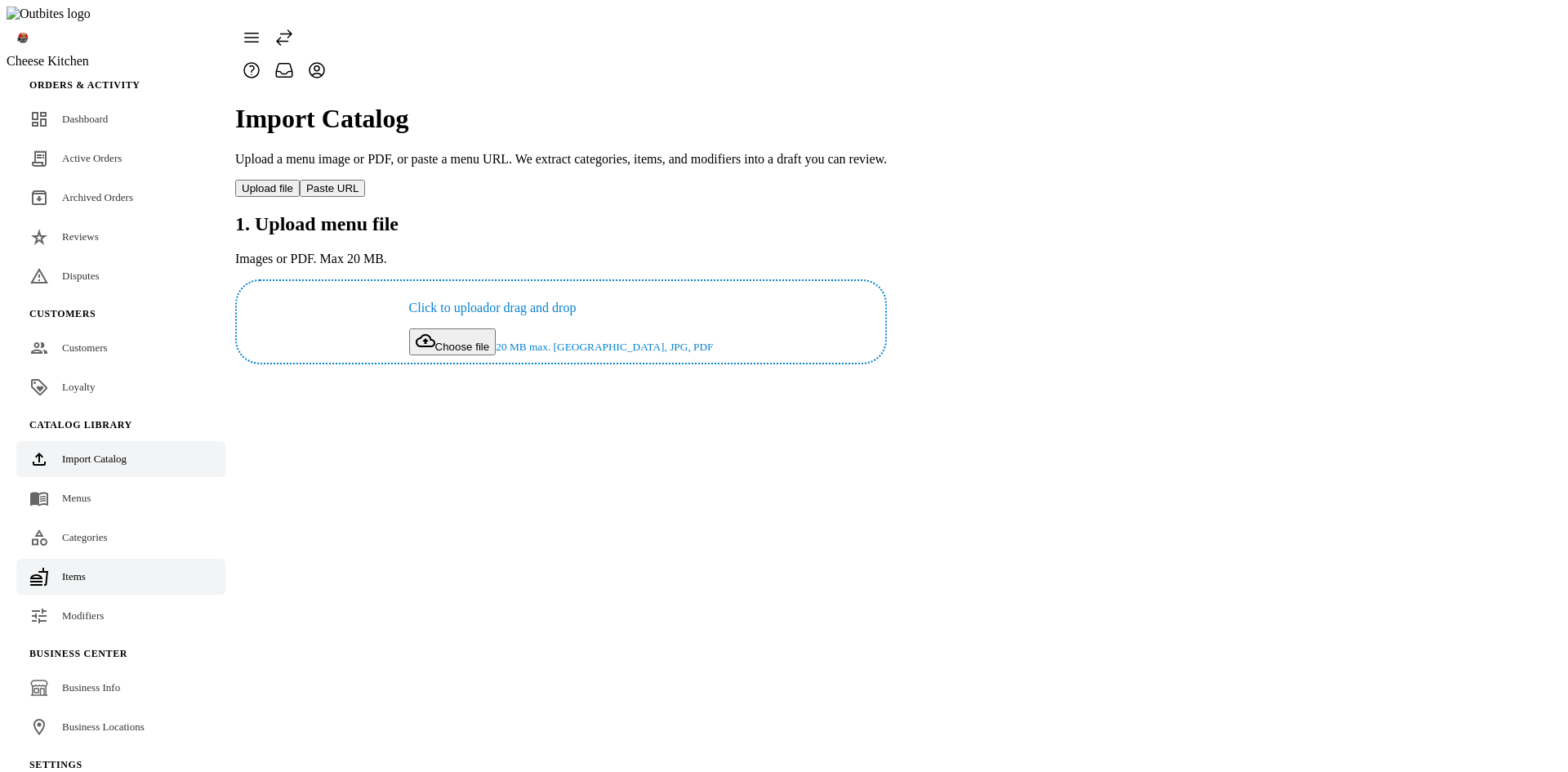
scroll to position [38, 0]
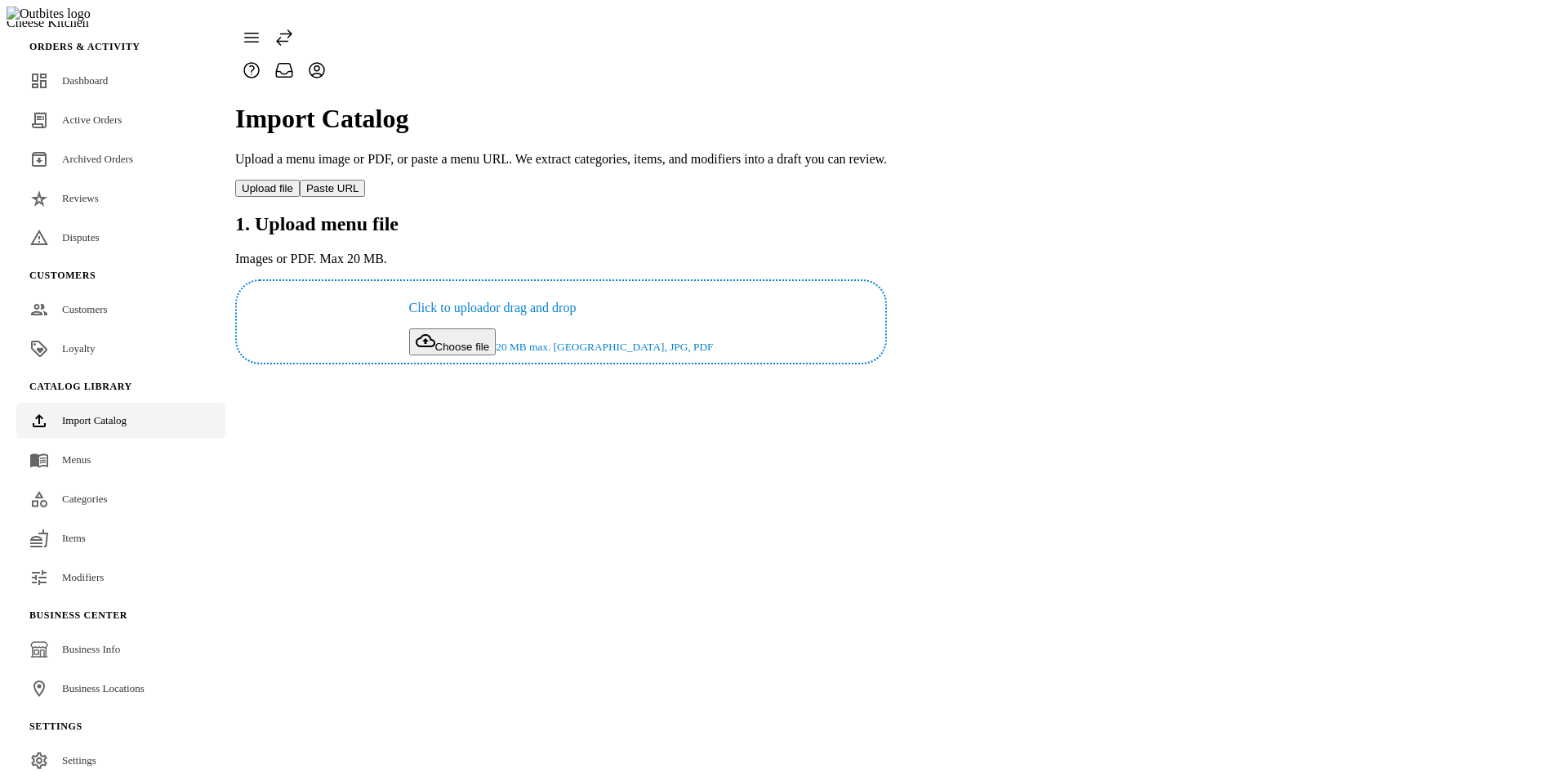
drag, startPoint x: 81, startPoint y: 554, endPoint x: 220, endPoint y: 532, distance: 140.7
click at [81, 571] on span "Modifiers" at bounding box center [83, 577] width 42 height 12
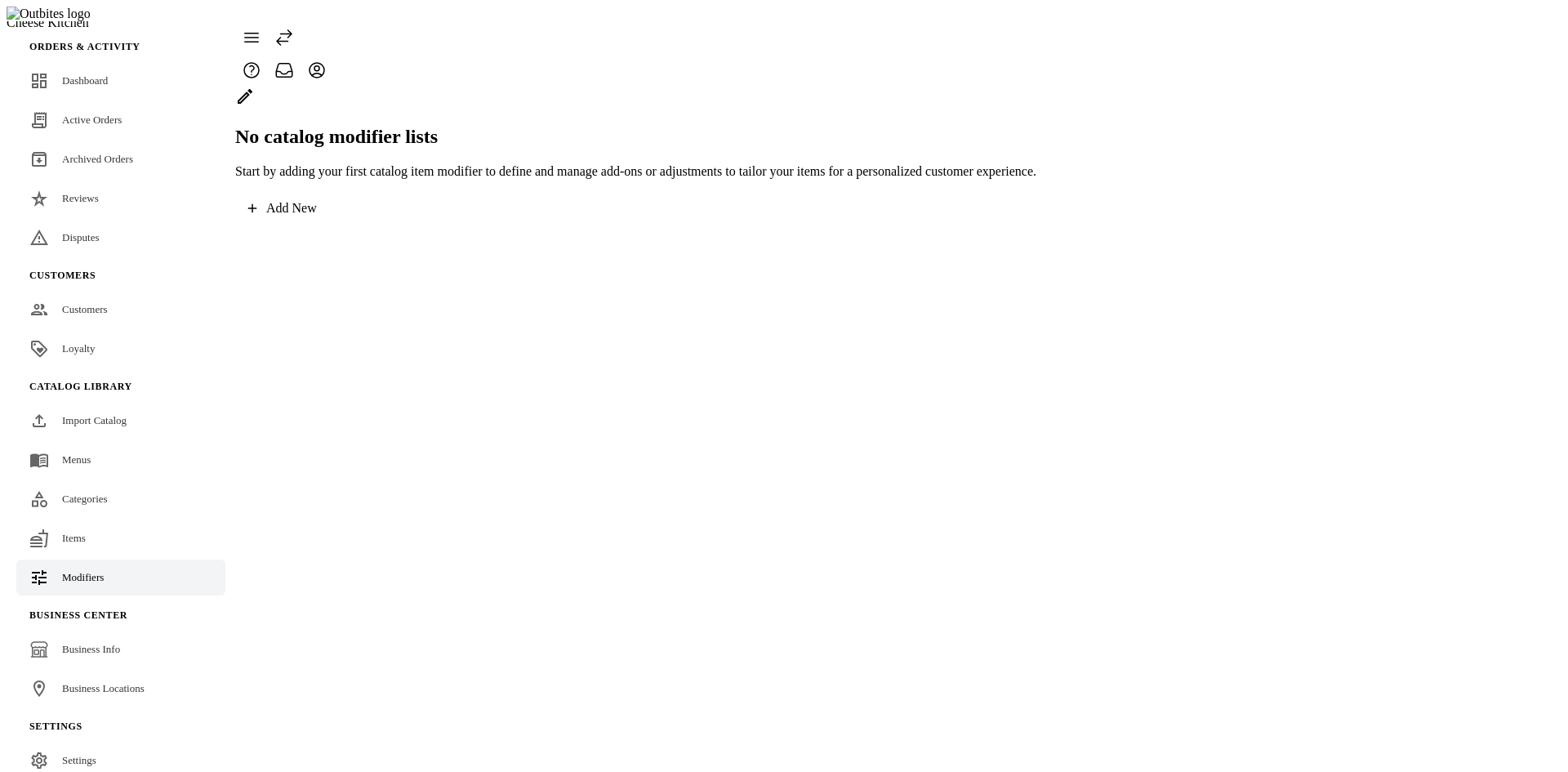
click at [317, 216] on div "Add New" at bounding box center [291, 207] width 50 height 15
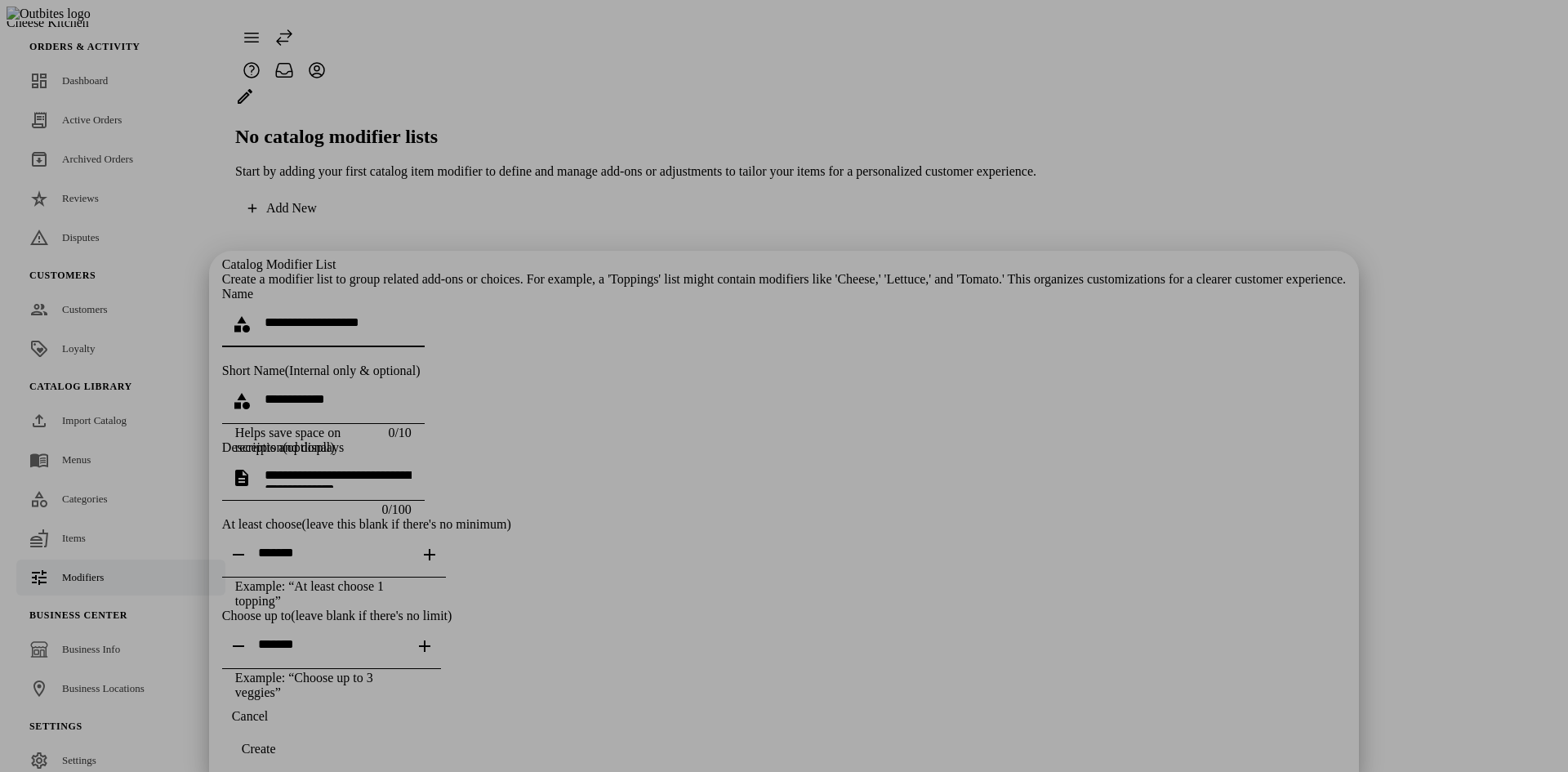
click at [411, 316] on input at bounding box center [338, 322] width 147 height 14
type input "*******"
click at [411, 468] on textarea at bounding box center [338, 478] width 147 height 20
click at [434, 636] on icon "button" at bounding box center [424, 646] width 20 height 20
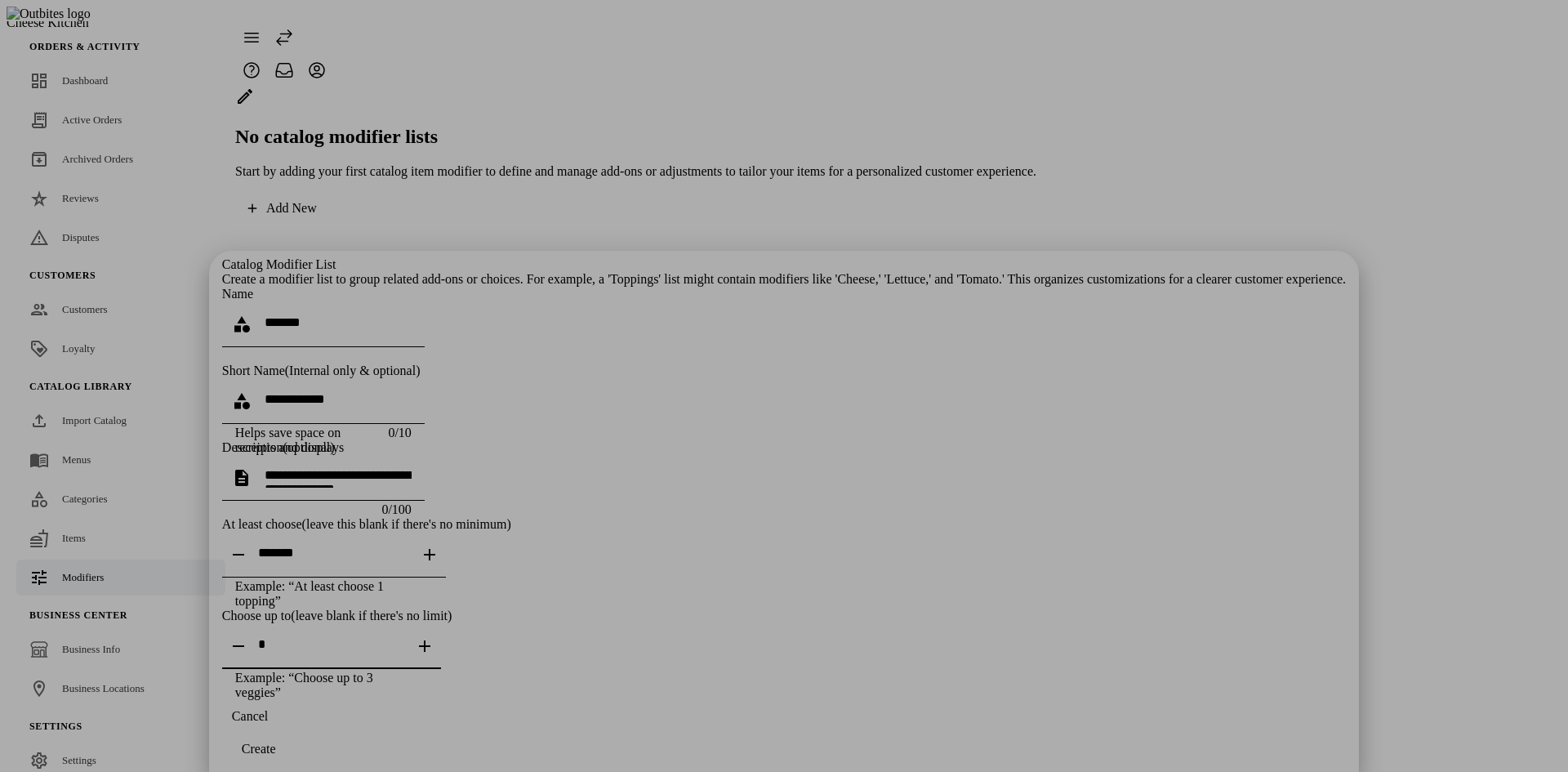
click at [434, 636] on icon "button" at bounding box center [424, 646] width 20 height 20
click at [248, 636] on icon "button" at bounding box center [238, 646] width 20 height 20
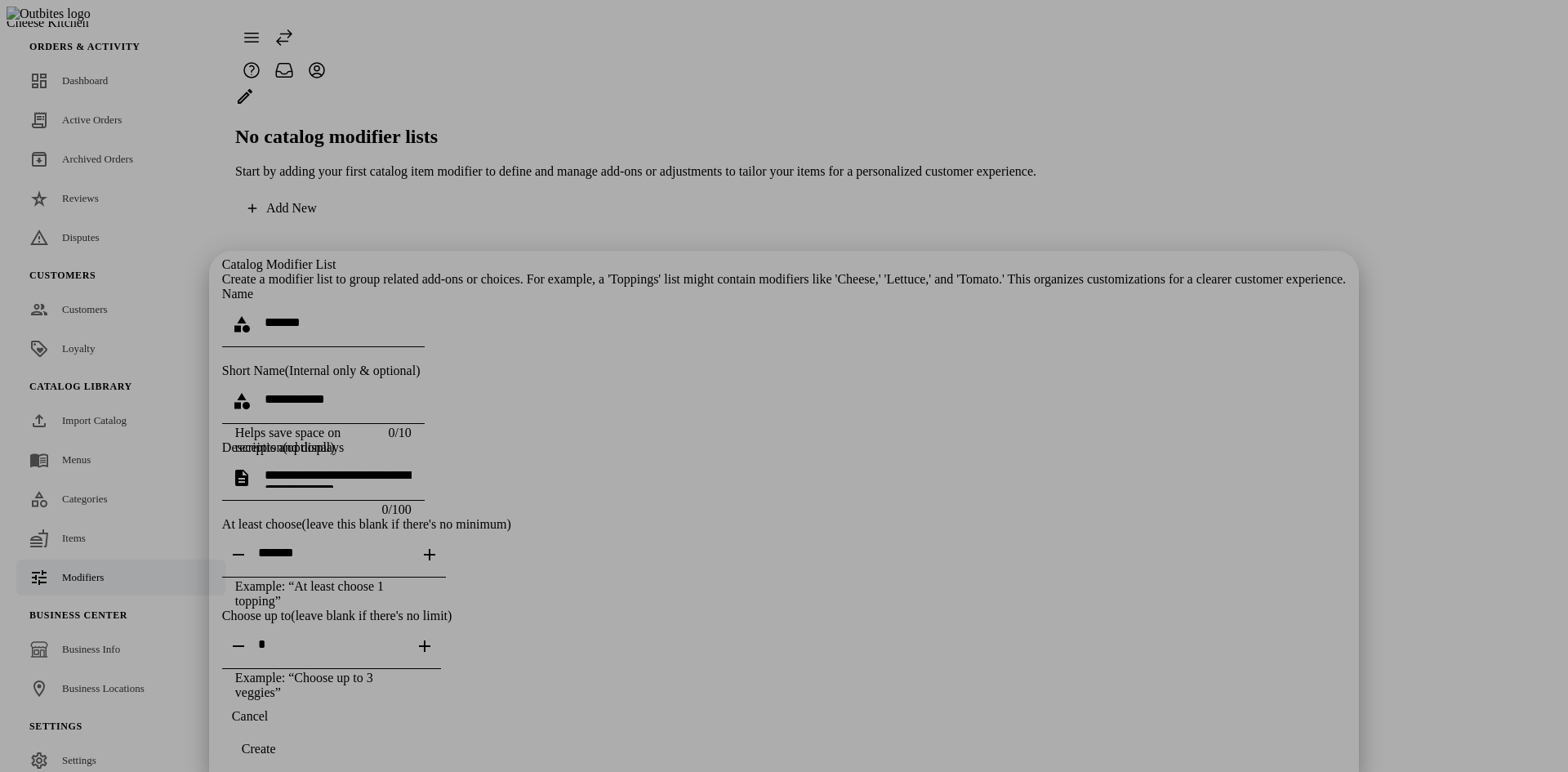
click at [793, 576] on div "Catalog Modifier List Create a modifier list to group related add-ons or choice…" at bounding box center [783, 479] width 1124 height 443
click at [258, 626] on span "button" at bounding box center [239, 646] width 39 height 39
type input "*"
drag, startPoint x: 724, startPoint y: 557, endPoint x: 723, endPoint y: 566, distance: 9.1
click at [724, 559] on div "Catalog Modifier List Create a modifier list to group related add-ons or choice…" at bounding box center [783, 479] width 1124 height 443
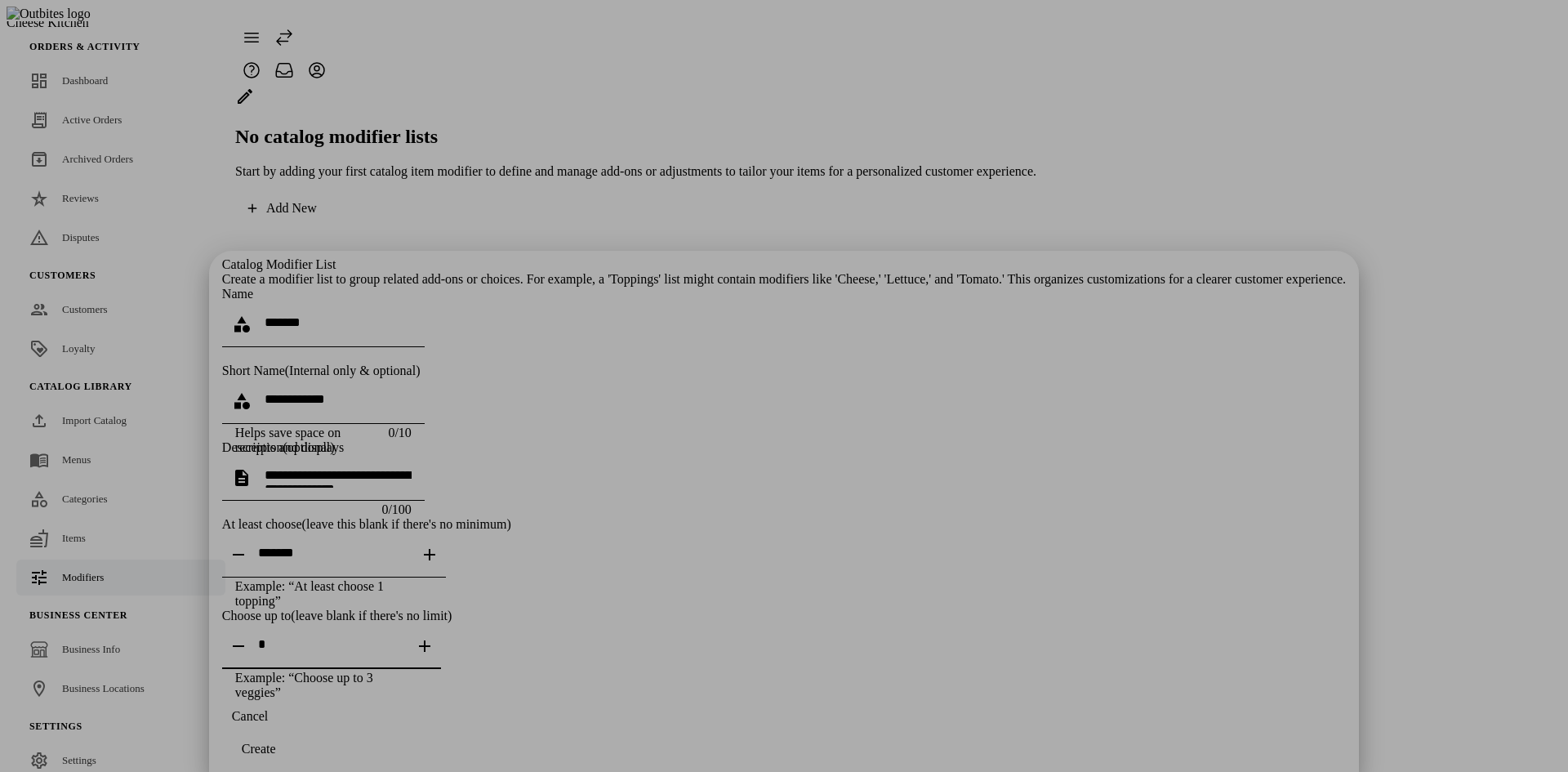
drag, startPoint x: 792, startPoint y: 506, endPoint x: 685, endPoint y: 514, distance: 107.3
click at [405, 623] on div at bounding box center [331, 646] width 147 height 46
drag, startPoint x: 851, startPoint y: 557, endPoint x: 942, endPoint y: 577, distance: 93.2
click at [853, 557] on div "Catalog Modifier List Create a modifier list to group related add-ons or choice…" at bounding box center [783, 479] width 1124 height 443
click at [276, 742] on div "Create" at bounding box center [258, 748] width 34 height 15
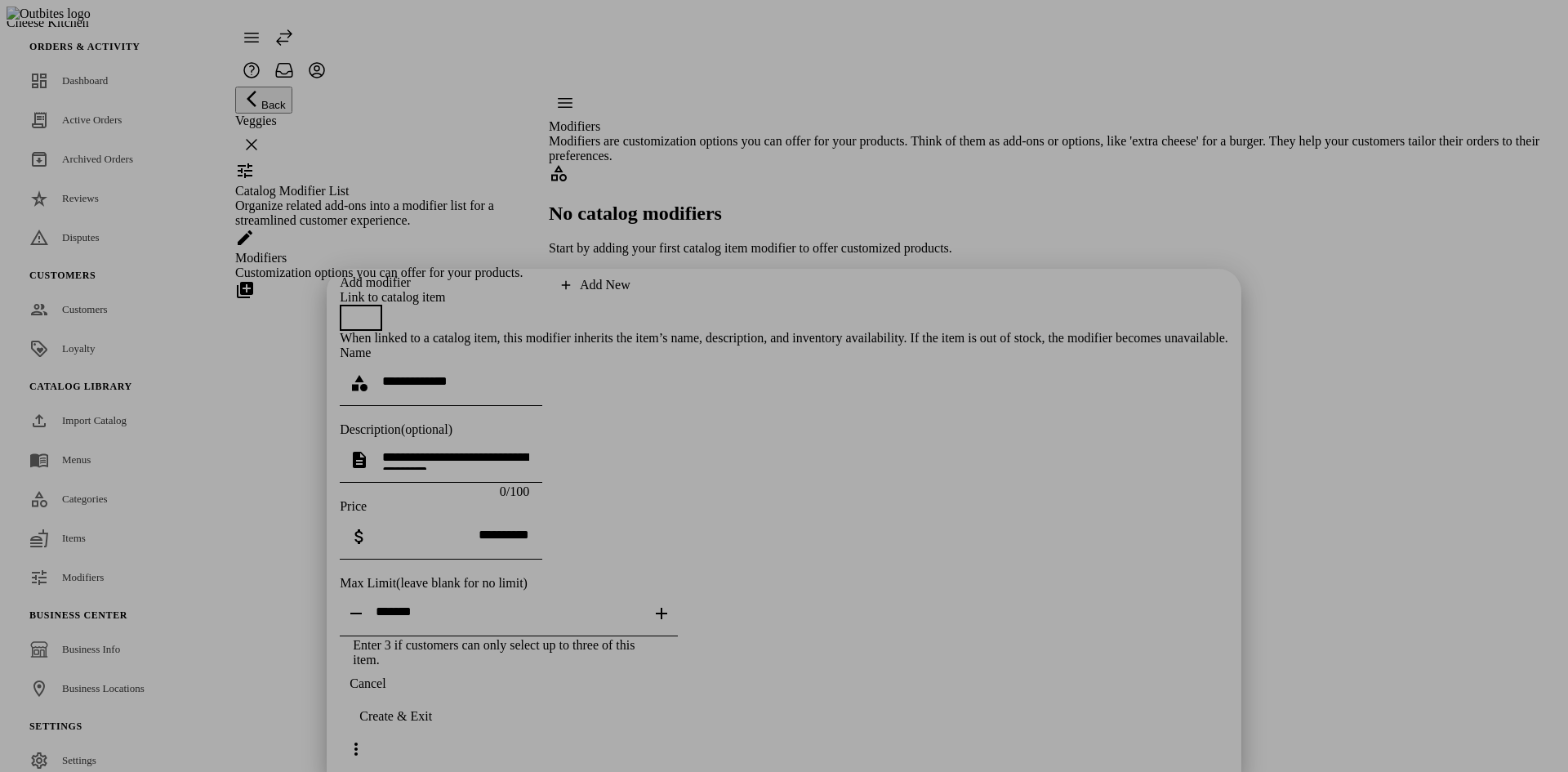
click at [529, 374] on input at bounding box center [456, 380] width 147 height 14
type input "*******"
click at [529, 527] on input "tel" at bounding box center [456, 534] width 147 height 14
click at [810, 576] on div "Max Limit (leave blank for no limit)" at bounding box center [784, 583] width 889 height 15
click at [375, 739] on span at bounding box center [356, 749] width 39 height 39
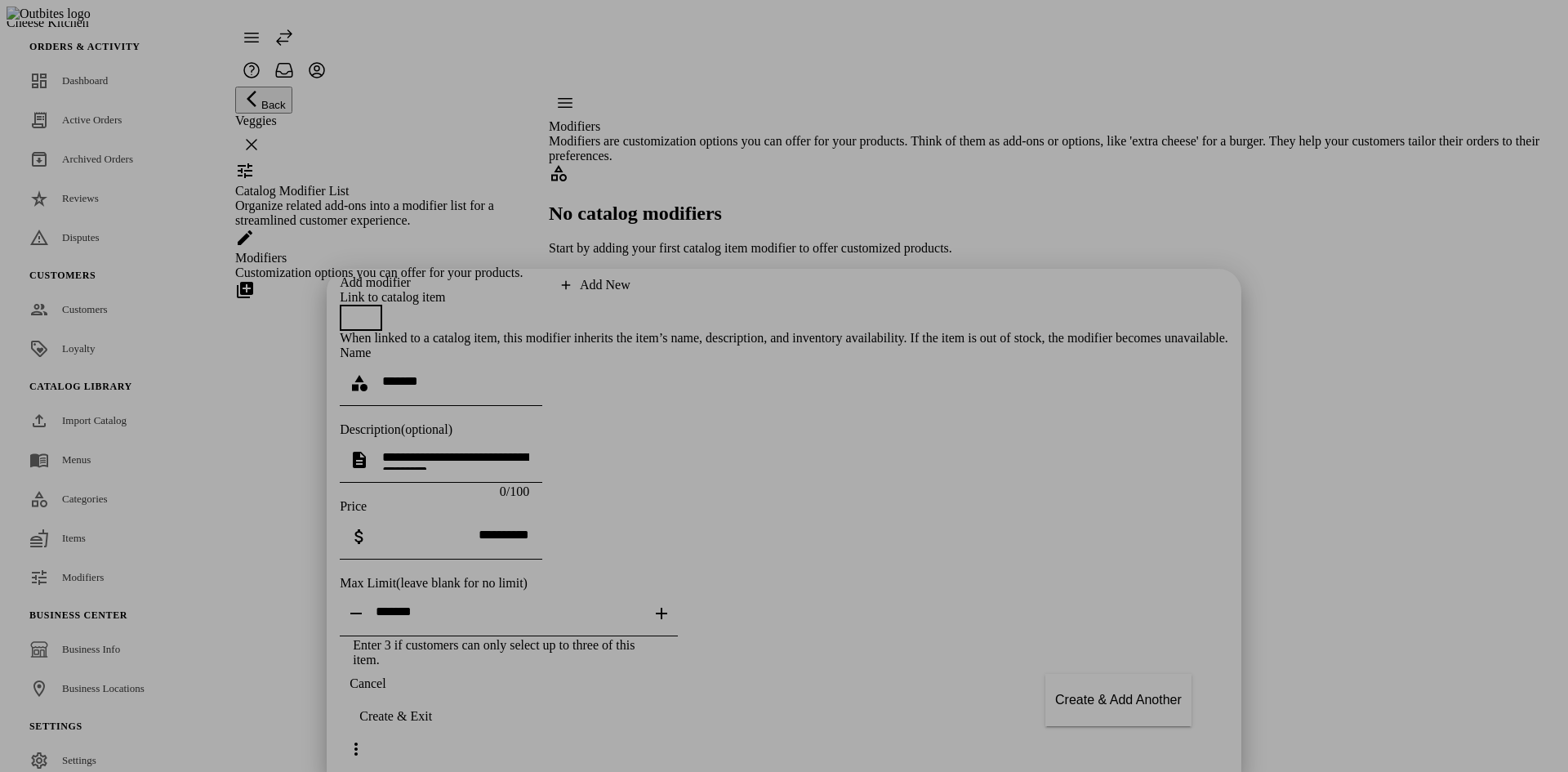
click at [968, 615] on div at bounding box center [784, 386] width 1568 height 772
click at [1011, 667] on div "Add modifier Link to catalog item When linked to a catalog item, this modifier …" at bounding box center [784, 471] width 889 height 392
click at [357, 742] on icon at bounding box center [356, 748] width 3 height 13
click at [946, 574] on div "Add modifier Link to catalog item When linked to a catalog item, this modifier …" at bounding box center [784, 471] width 889 height 392
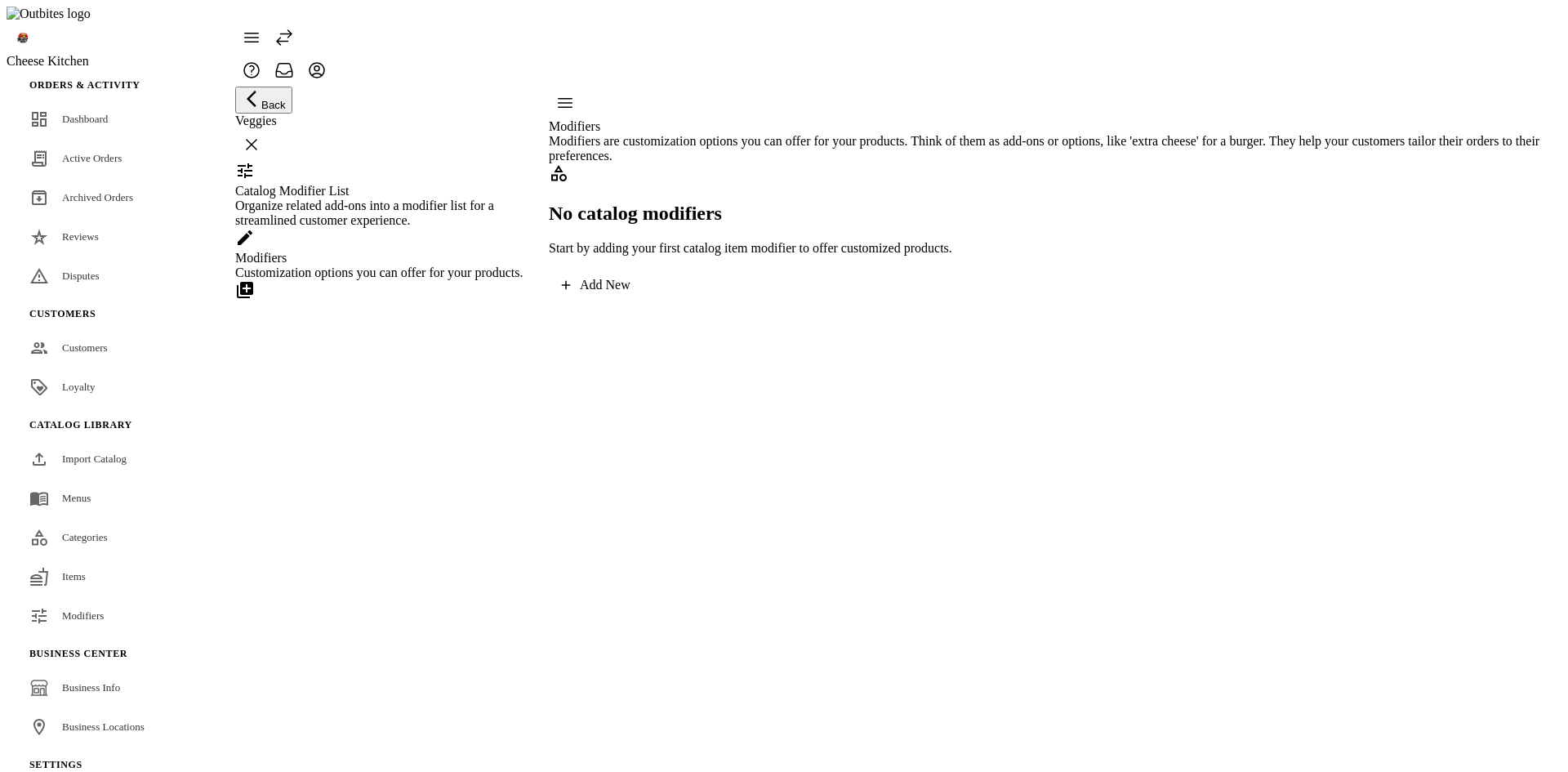
click at [630, 293] on div "Add New" at bounding box center [605, 284] width 50 height 15
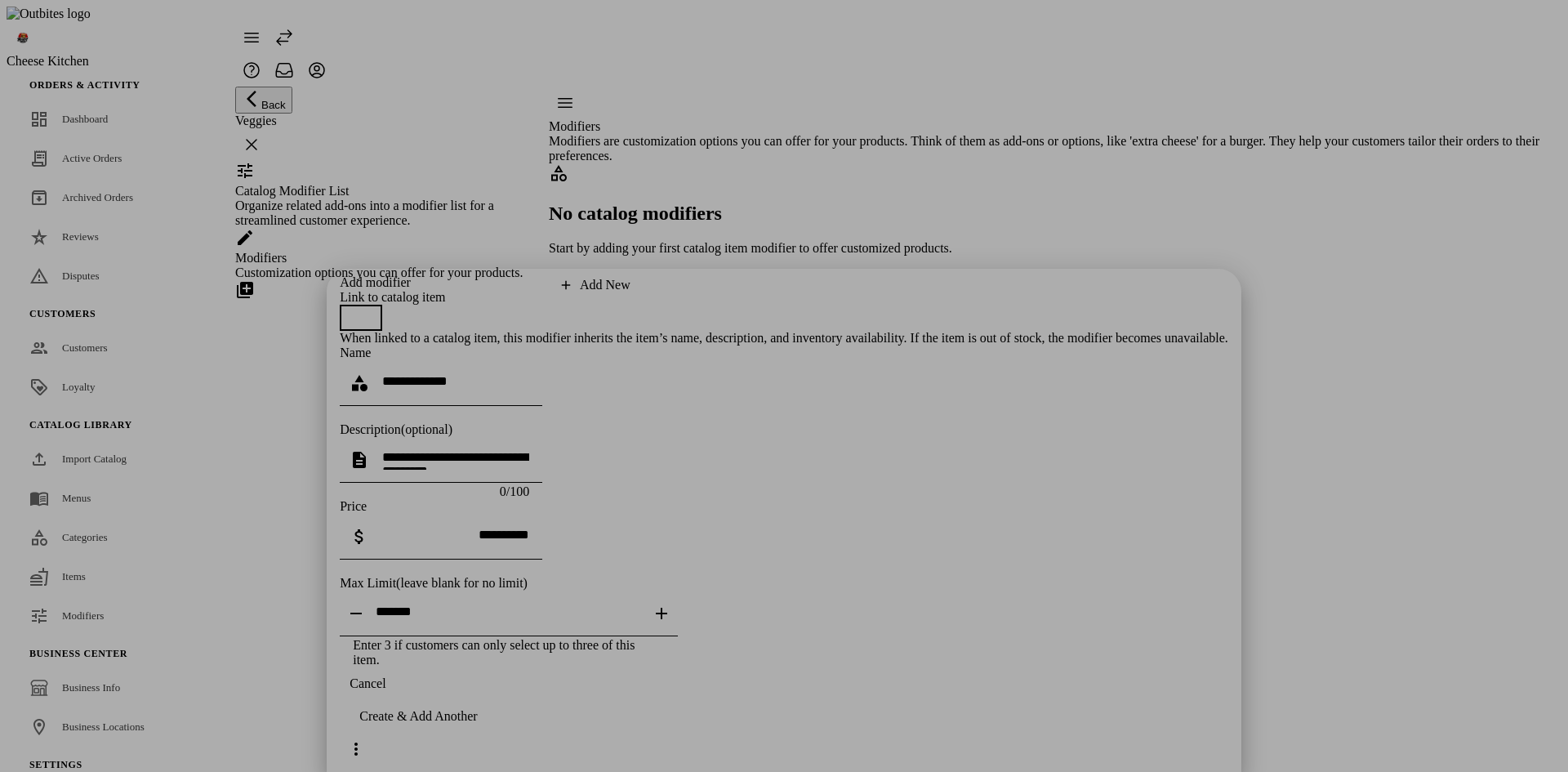
click at [529, 374] on input at bounding box center [456, 380] width 147 height 14
click at [529, 360] on div at bounding box center [456, 383] width 147 height 46
type input "*******"
click at [477, 723] on div "Create & Add Another" at bounding box center [418, 716] width 118 height 15
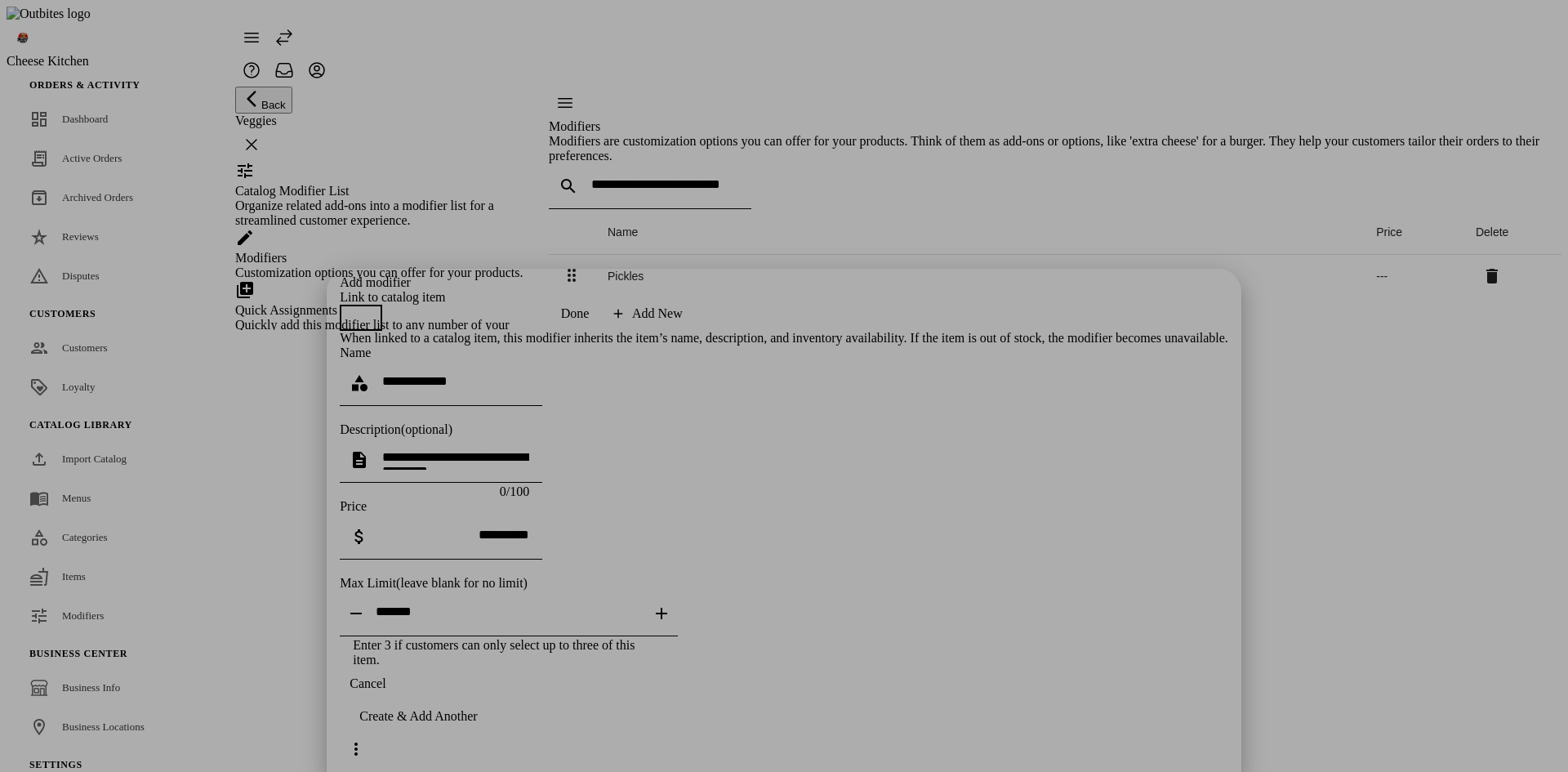
click at [386, 691] on span "Cancel" at bounding box center [368, 683] width 36 height 15
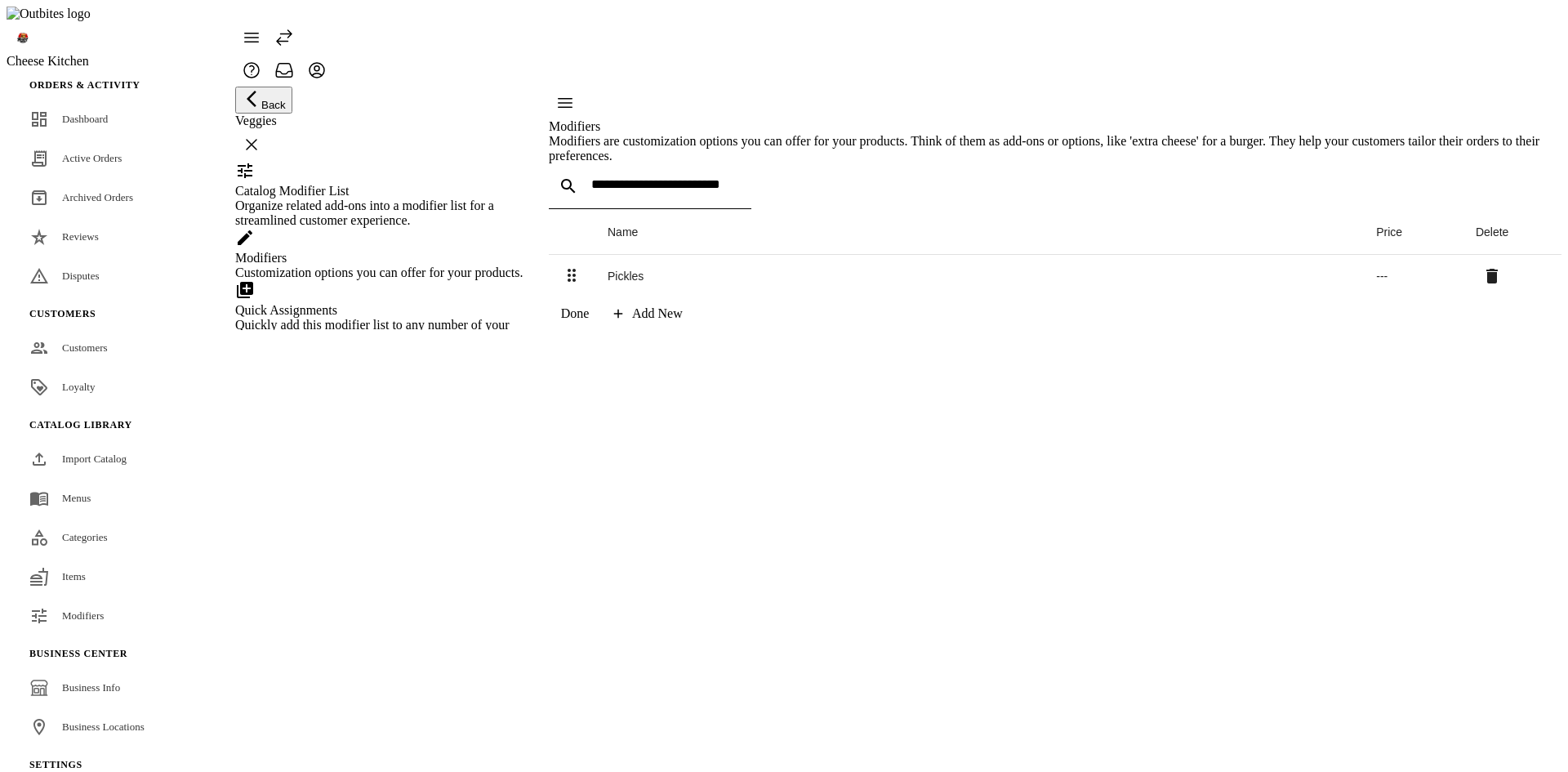
click at [589, 321] on span "Done" at bounding box center [576, 313] width 29 height 15
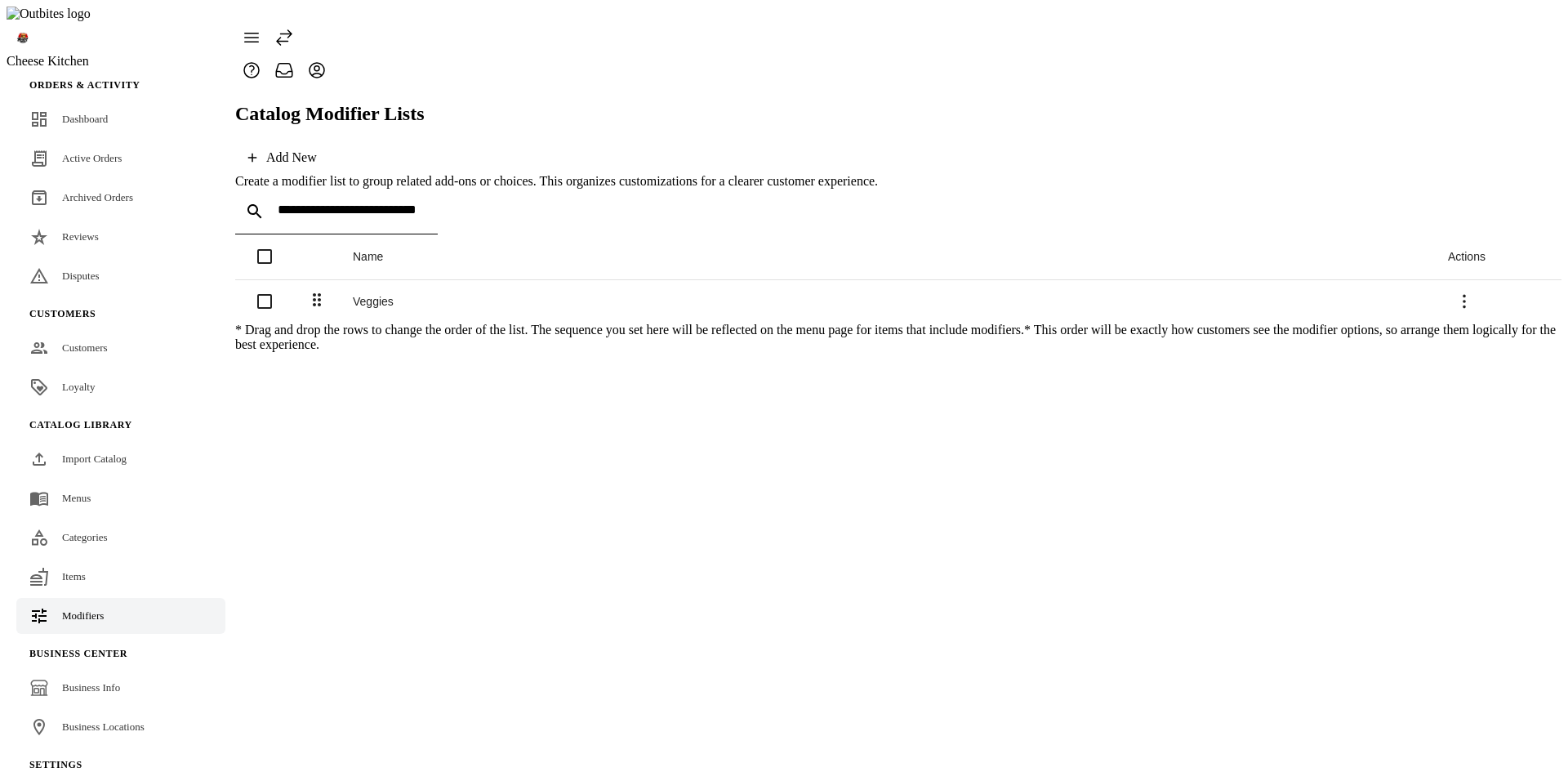
click at [1474, 292] on icon at bounding box center [1464, 301] width 20 height 20
click at [1490, 316] on span "Delete" at bounding box center [1508, 321] width 38 height 14
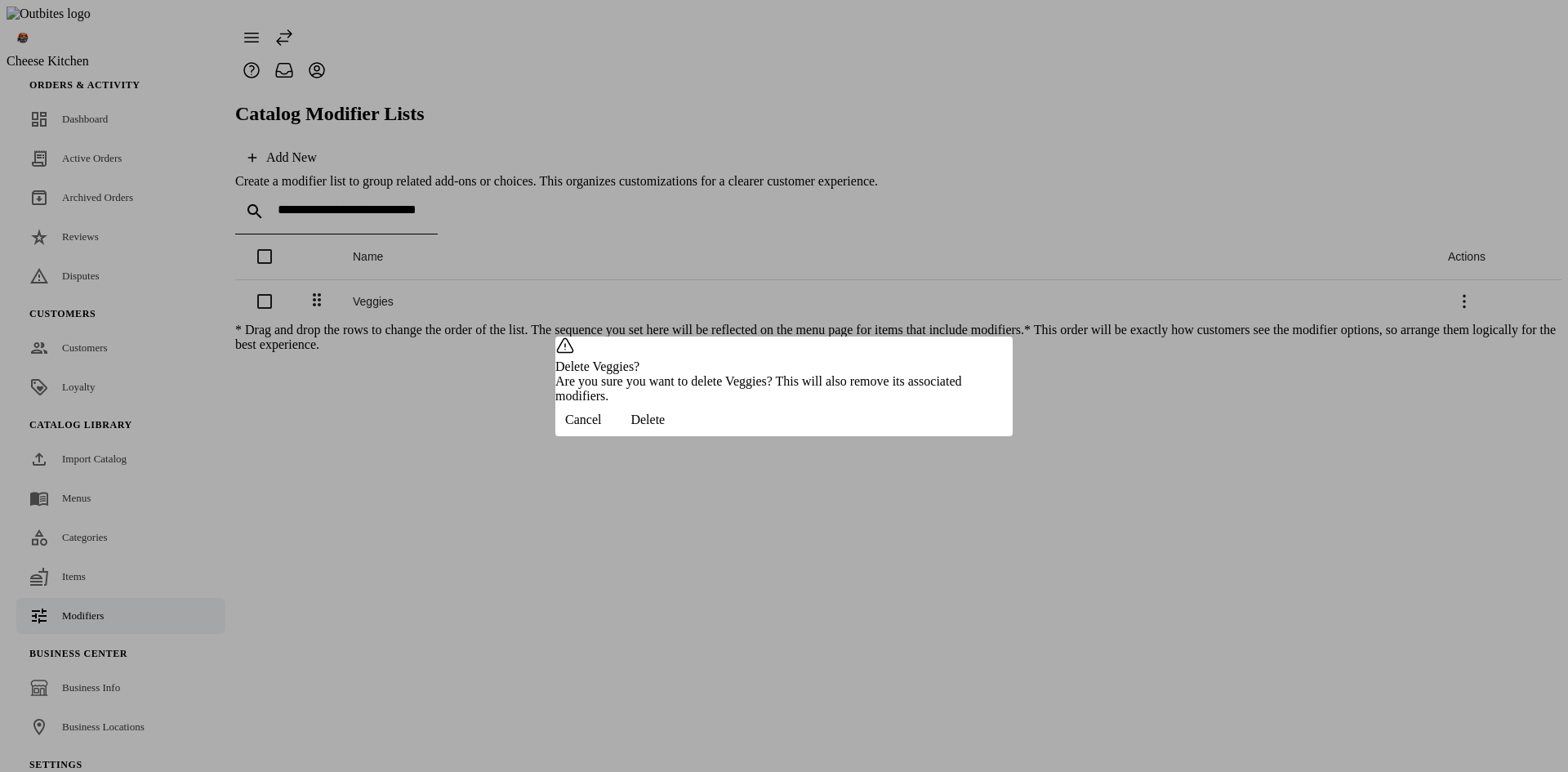
drag, startPoint x: 938, startPoint y: 467, endPoint x: 955, endPoint y: 429, distance: 41.6
click at [938, 436] on div "Cancel Delete" at bounding box center [784, 420] width 457 height 32
click at [640, 436] on div "Cancel Delete" at bounding box center [784, 420] width 457 height 32
drag, startPoint x: 855, startPoint y: 444, endPoint x: 816, endPoint y: 405, distance: 55.2
click at [601, 427] on span "Cancel" at bounding box center [583, 419] width 36 height 15
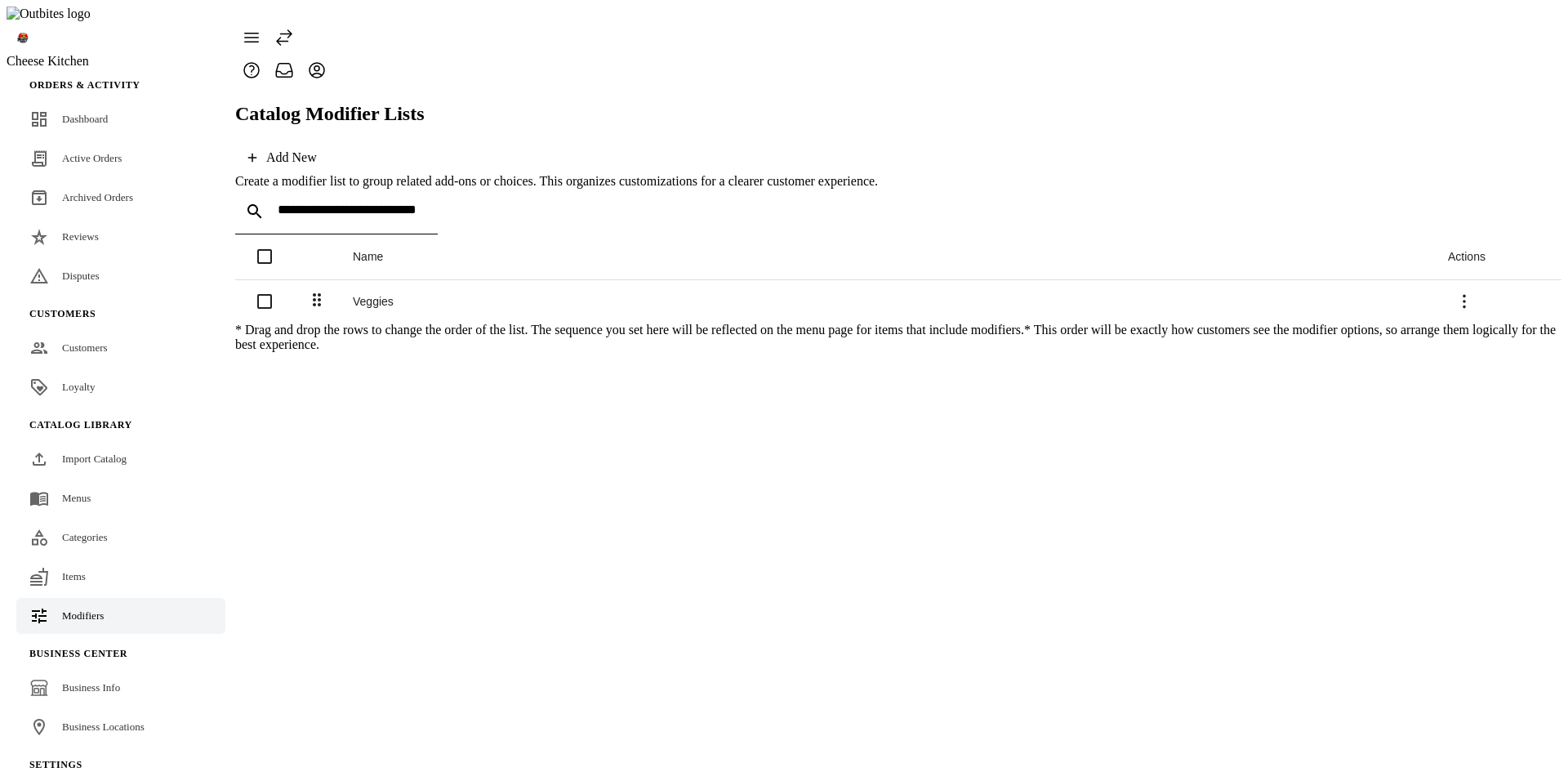
click at [385, 295] on div "Veggies" at bounding box center [887, 301] width 1069 height 13
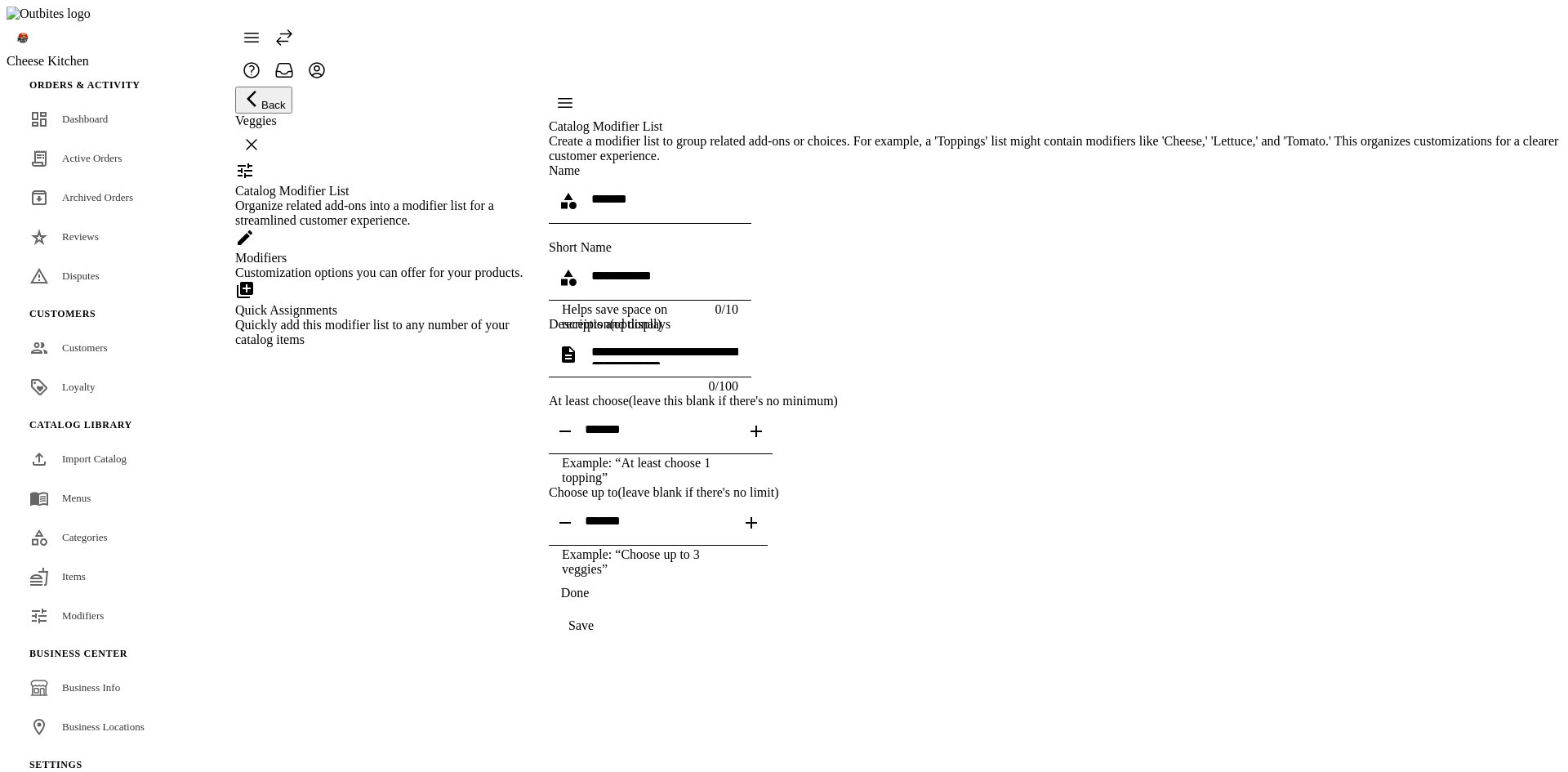
click at [352, 317] on div "Quick Assignments" at bounding box center [382, 310] width 293 height 15
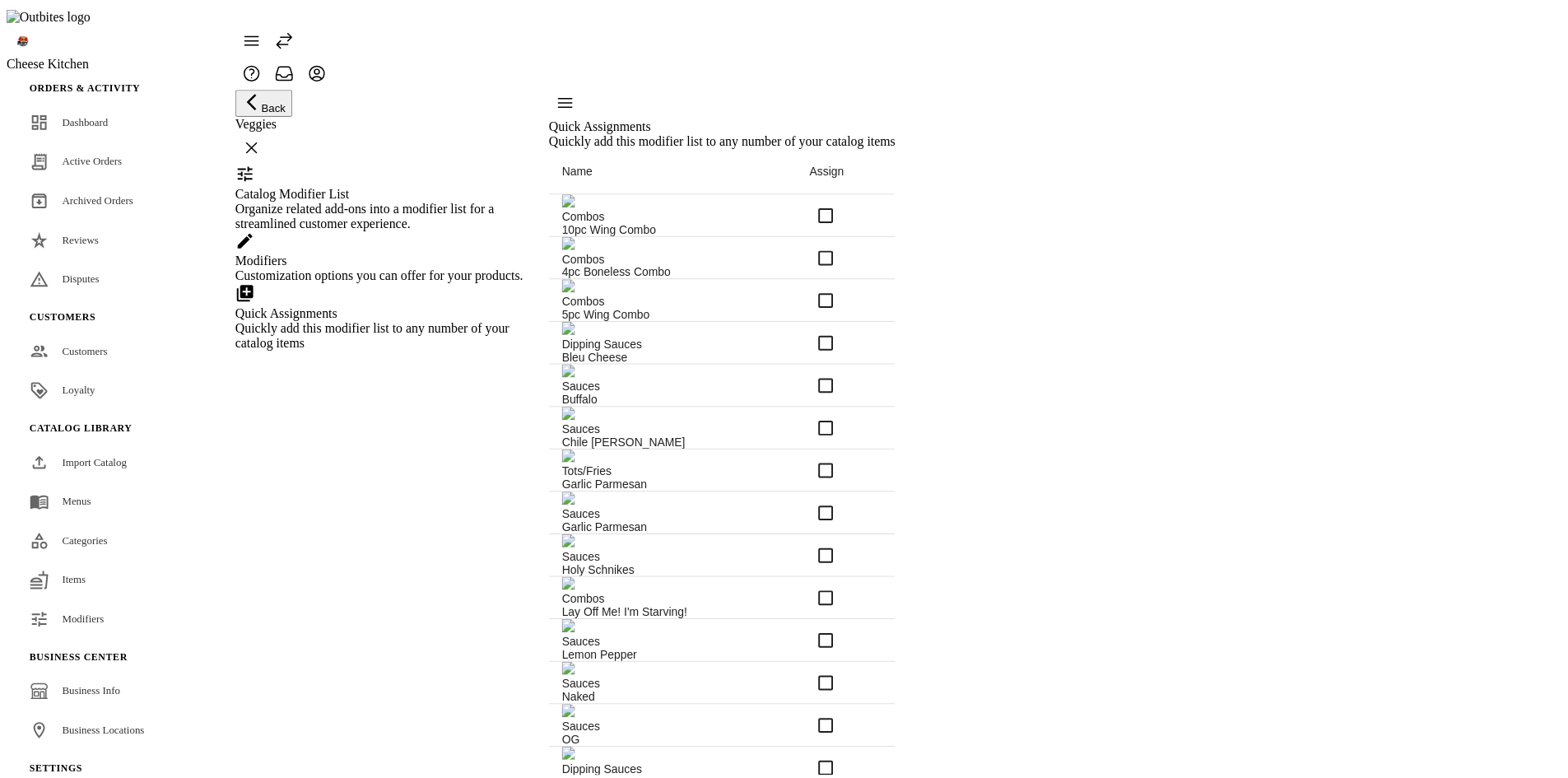
scroll to position [17, 0]
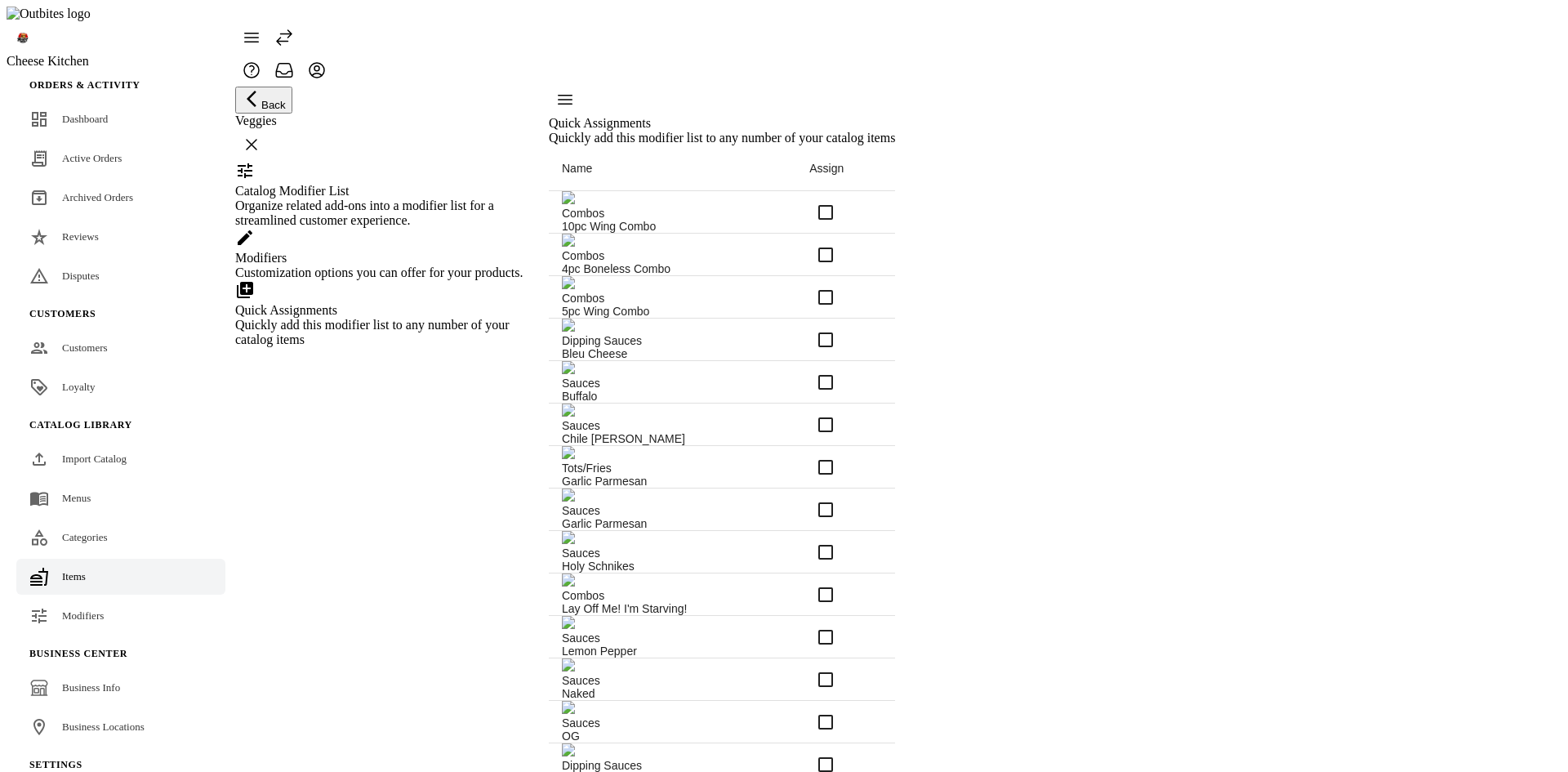
drag, startPoint x: 86, startPoint y: 586, endPoint x: 144, endPoint y: 557, distance: 64.8
click at [86, 609] on span "Modifiers" at bounding box center [83, 615] width 42 height 12
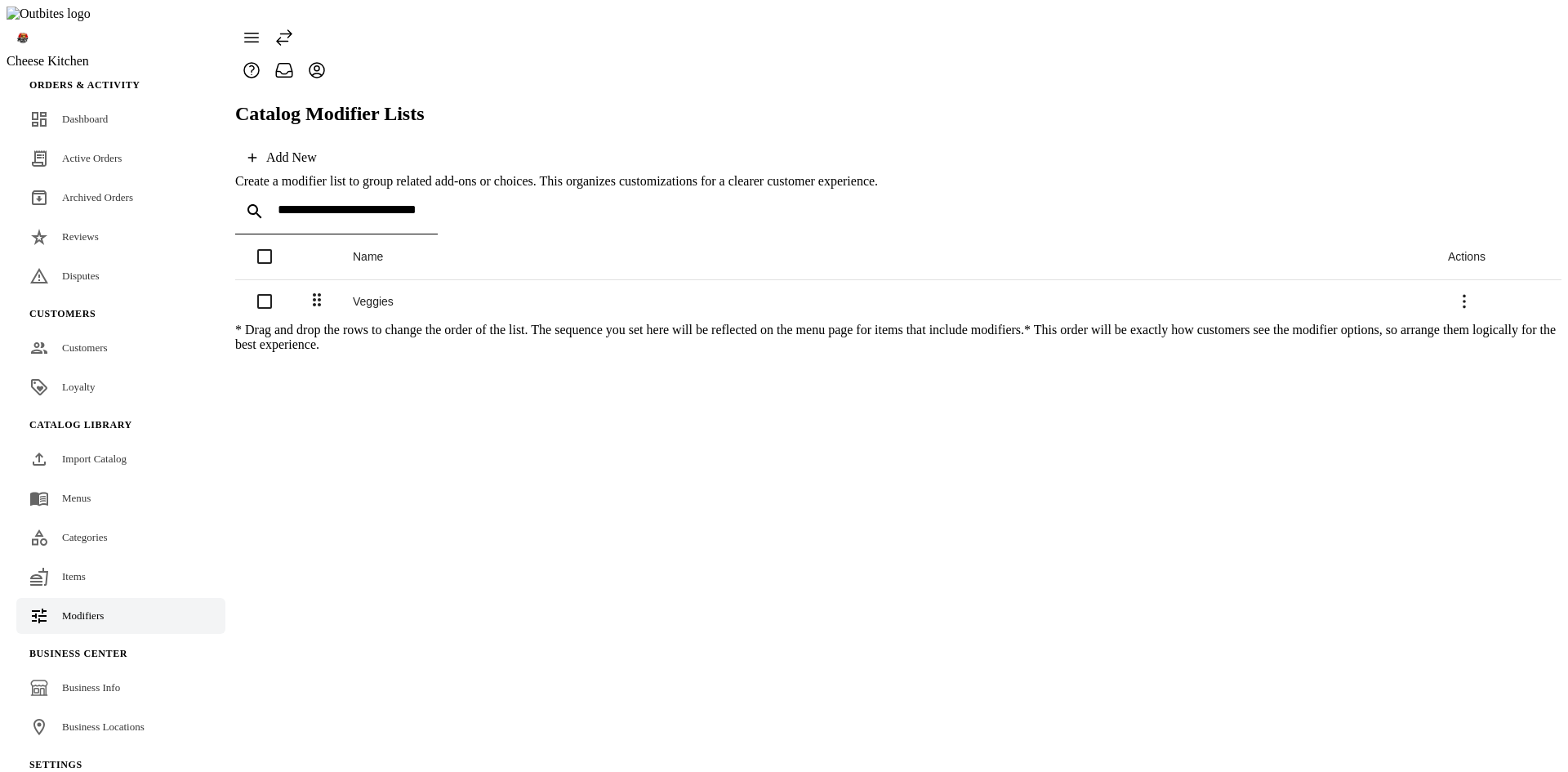
click at [1484, 282] on span at bounding box center [1464, 301] width 39 height 39
click at [1481, 304] on button "Delete" at bounding box center [1495, 316] width 91 height 39
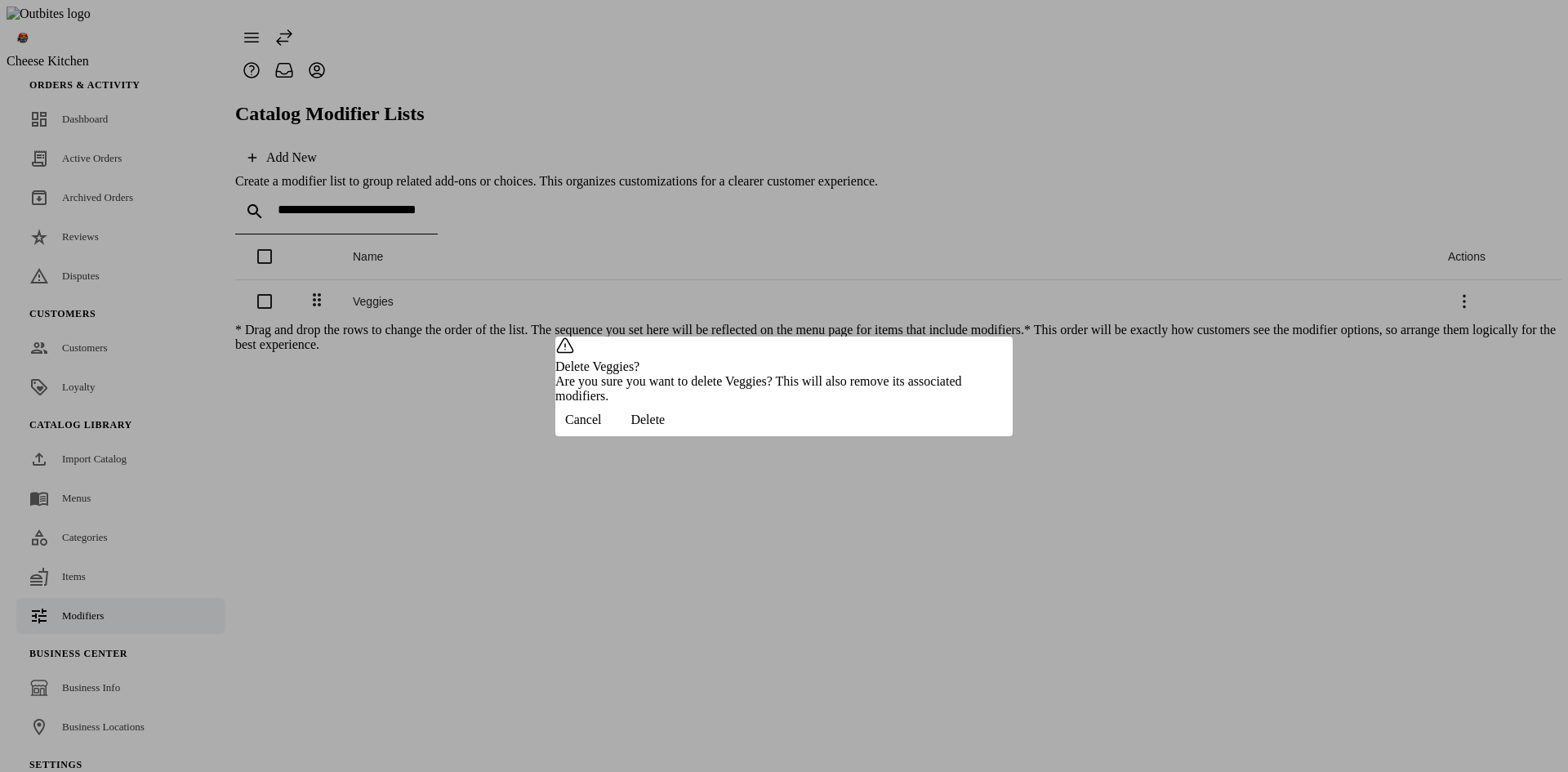
drag, startPoint x: 940, startPoint y: 434, endPoint x: 931, endPoint y: 426, distance: 12.0
click at [665, 427] on span "Delete" at bounding box center [648, 419] width 34 height 15
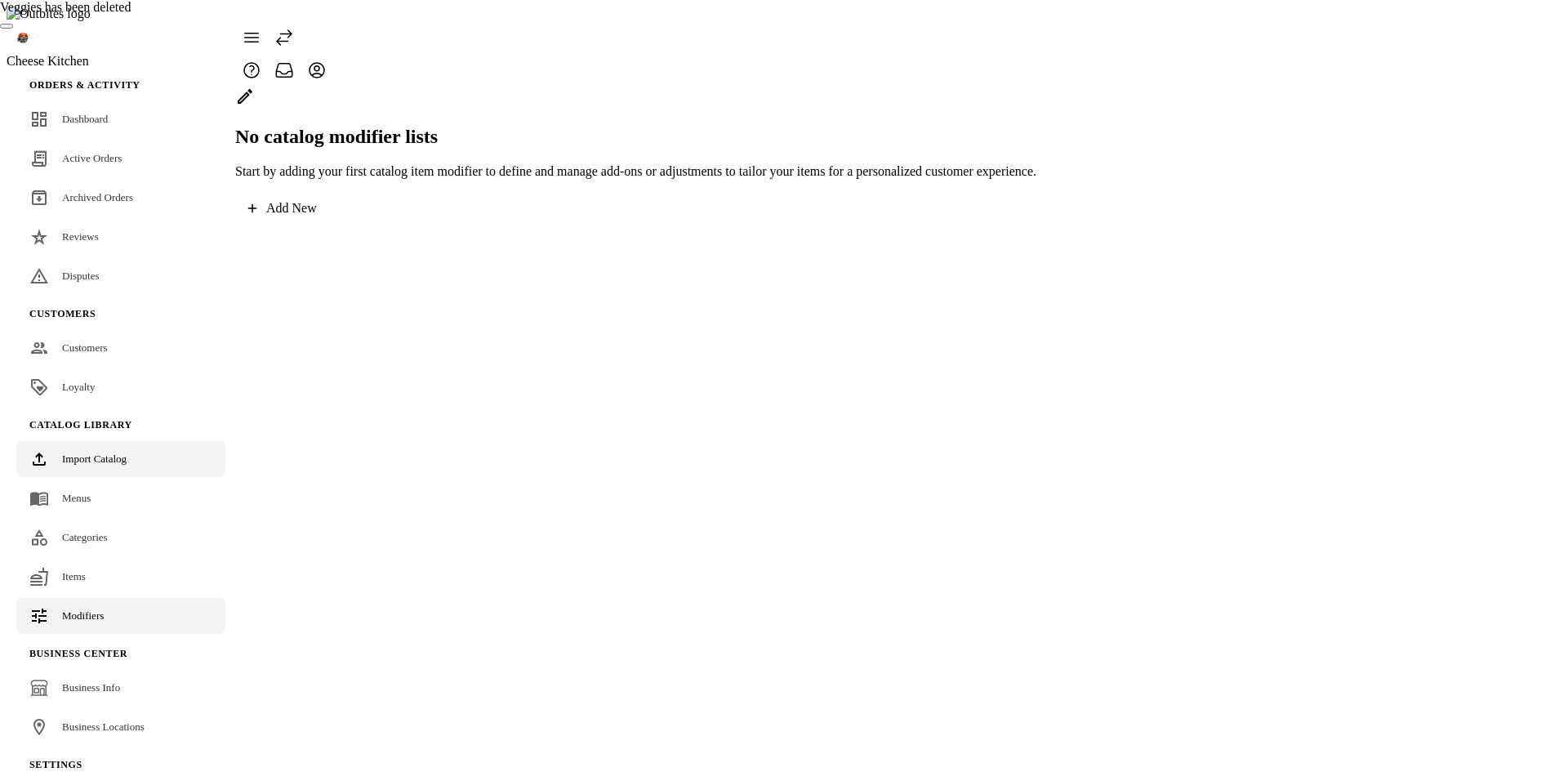
click at [98, 452] on span "Import Catalog" at bounding box center [95, 458] width 65 height 12
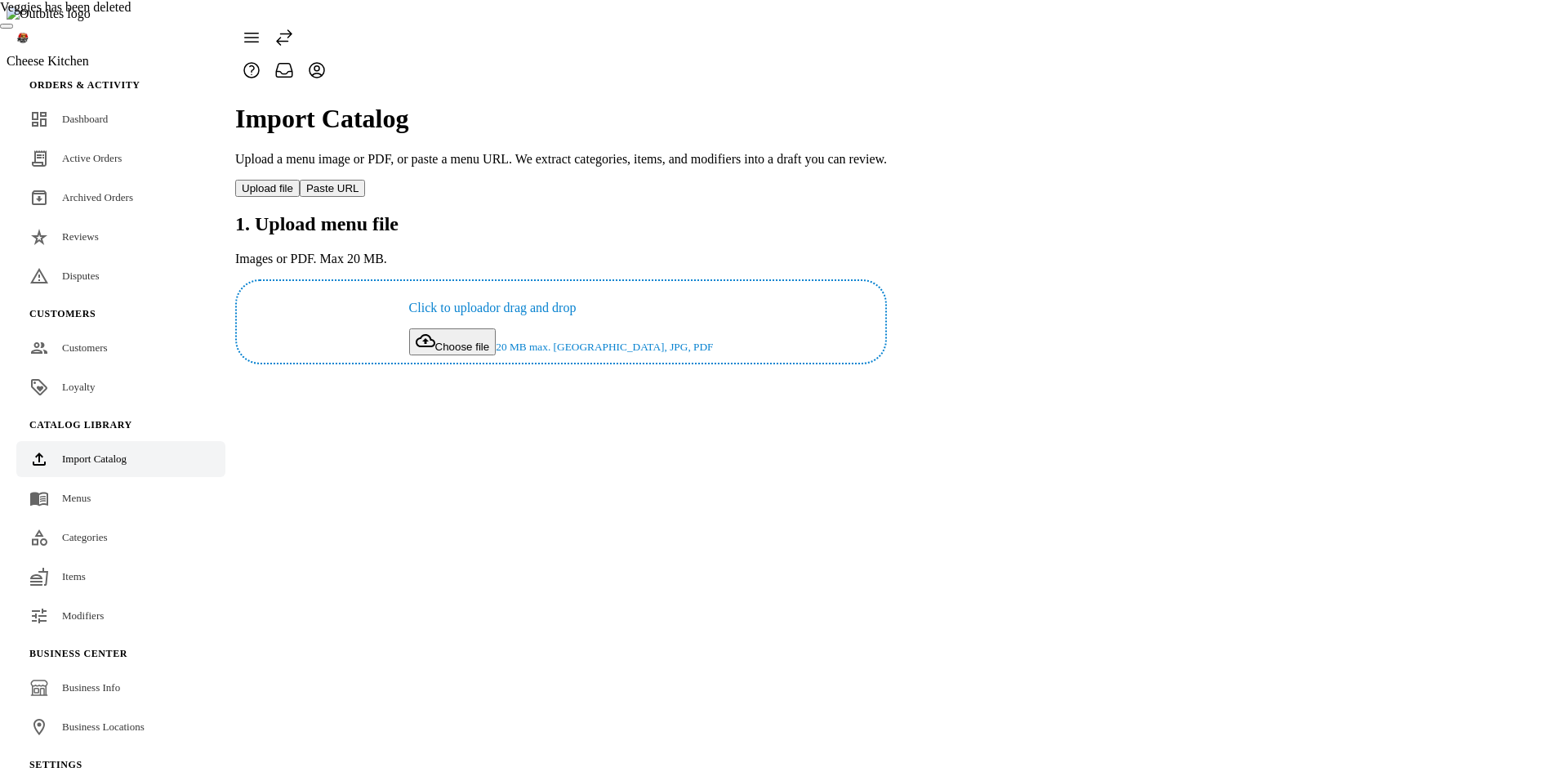
click at [497, 328] on button "Choose file" at bounding box center [453, 342] width 87 height 27
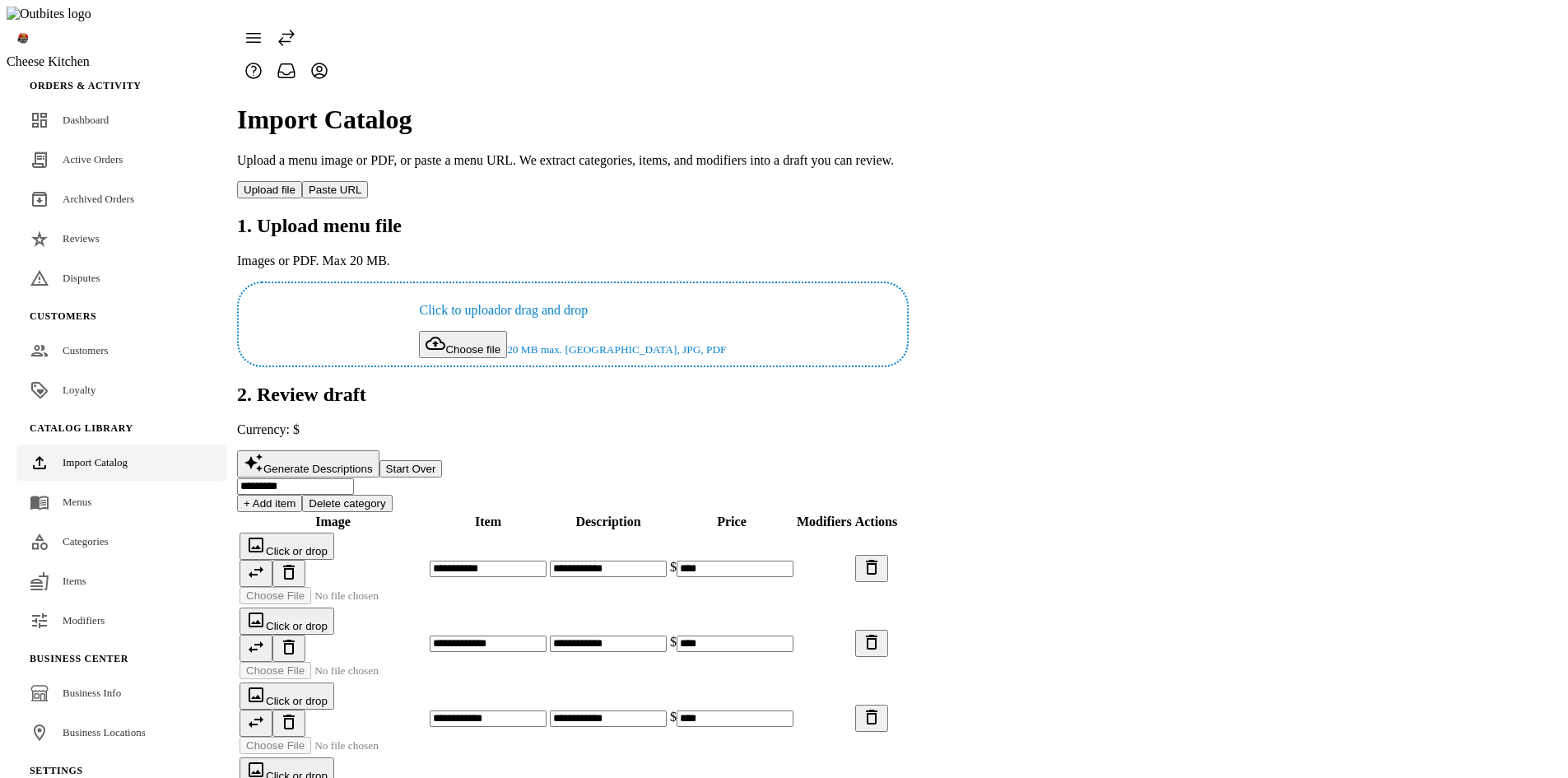
click at [373, 463] on span "Generate Descriptions" at bounding box center [317, 469] width 109 height 12
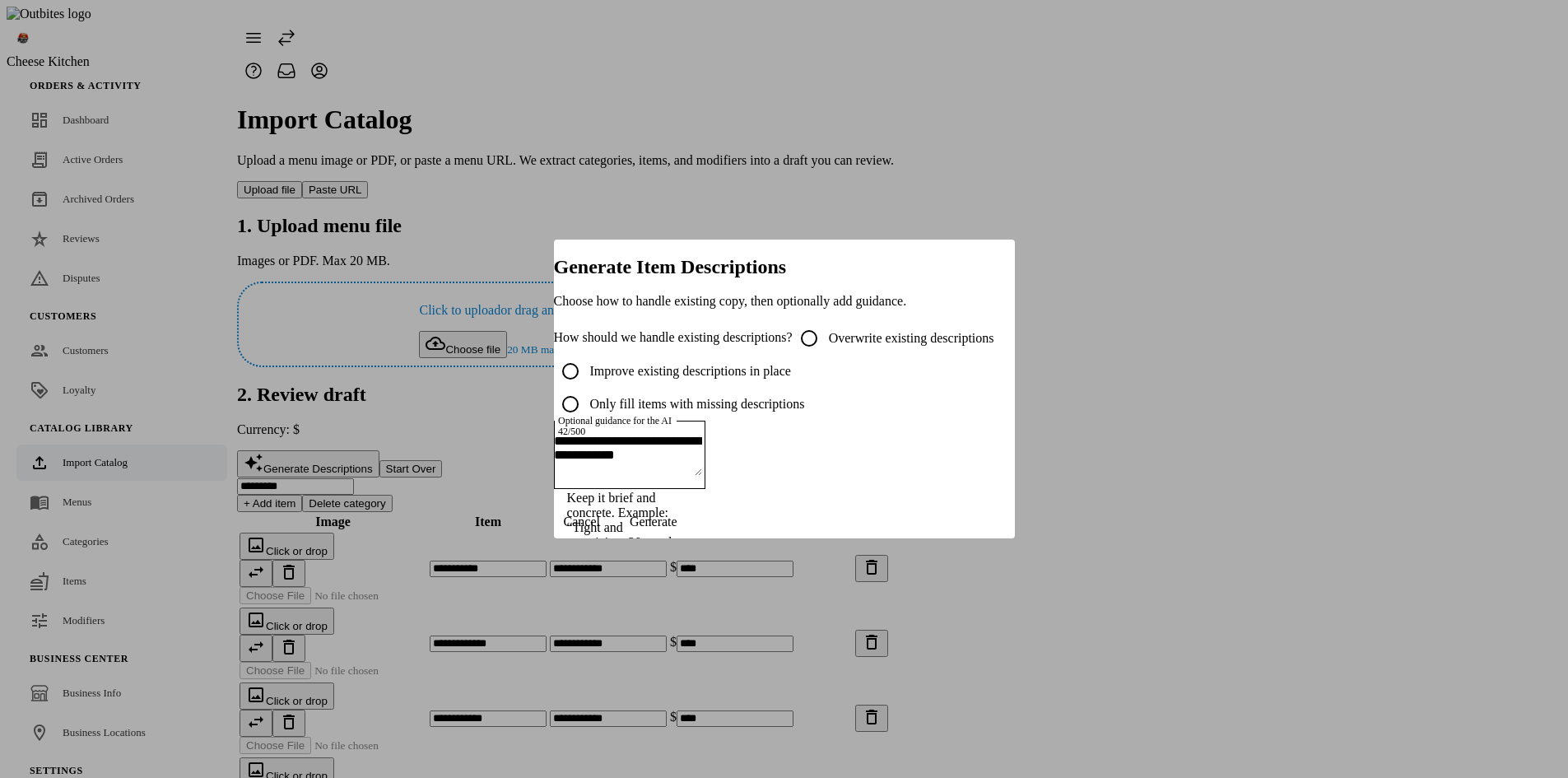
click at [677, 530] on span "Generate" at bounding box center [653, 521] width 48 height 15
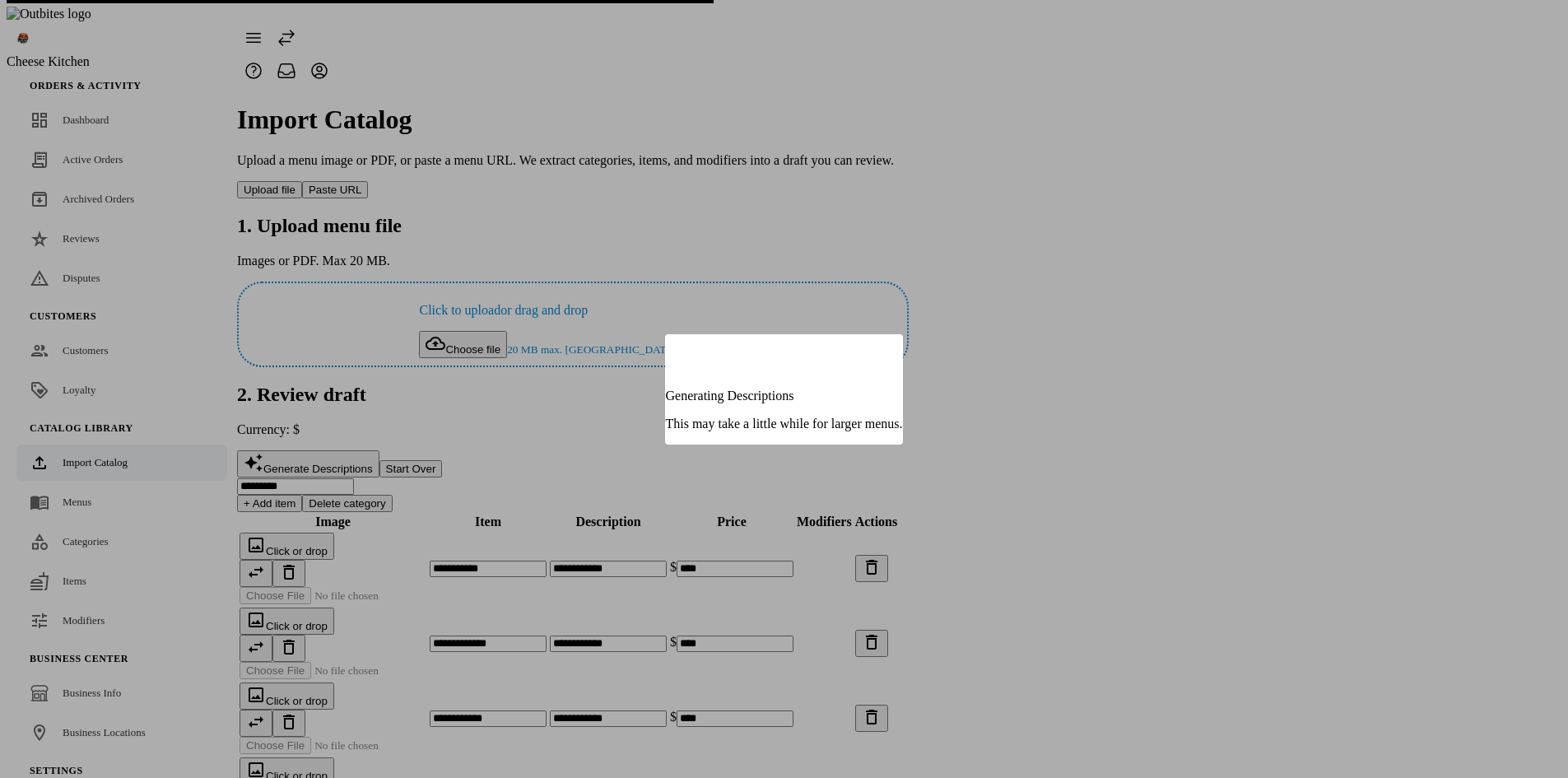
type input "**********"
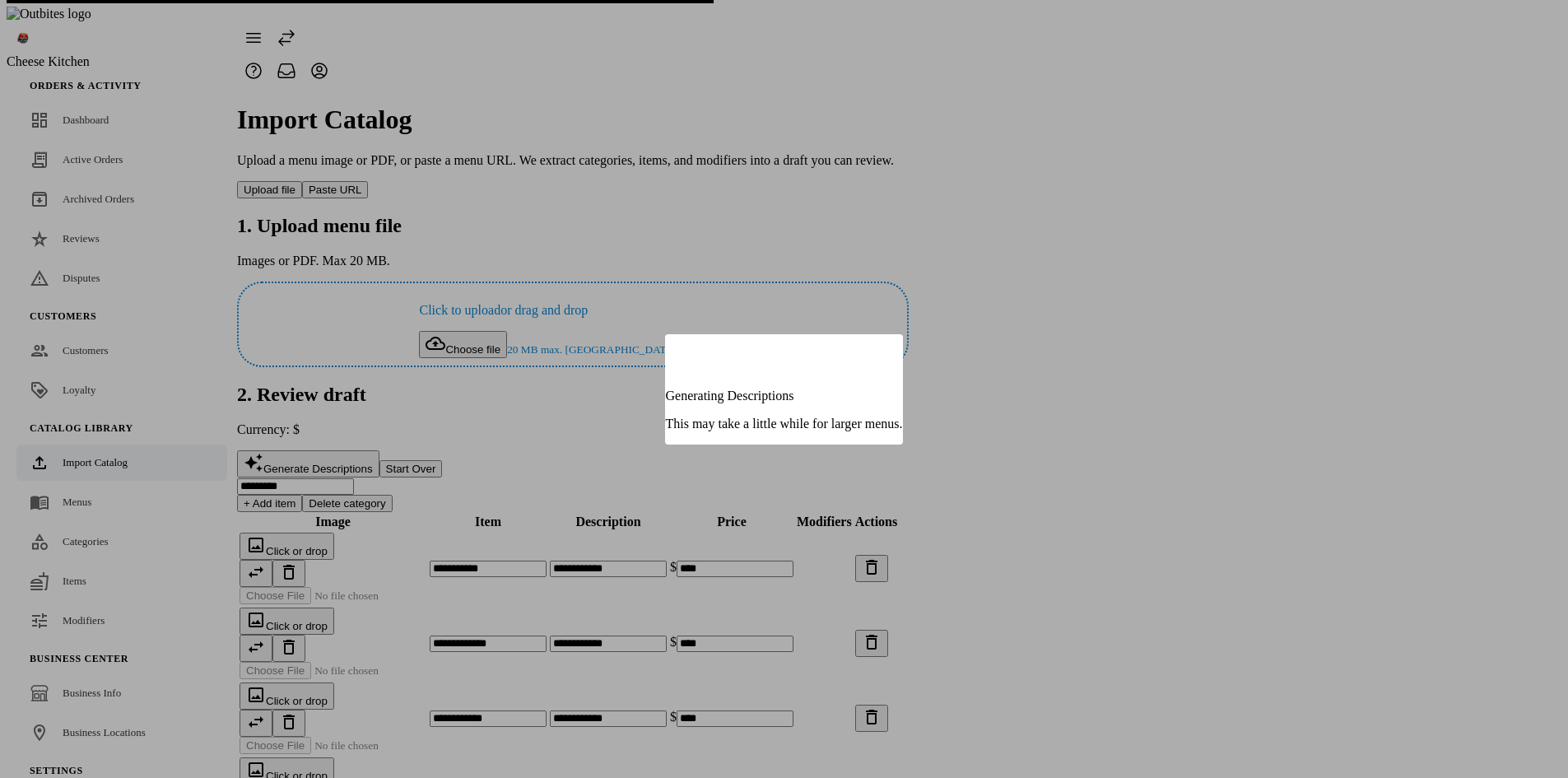
type input "**********"
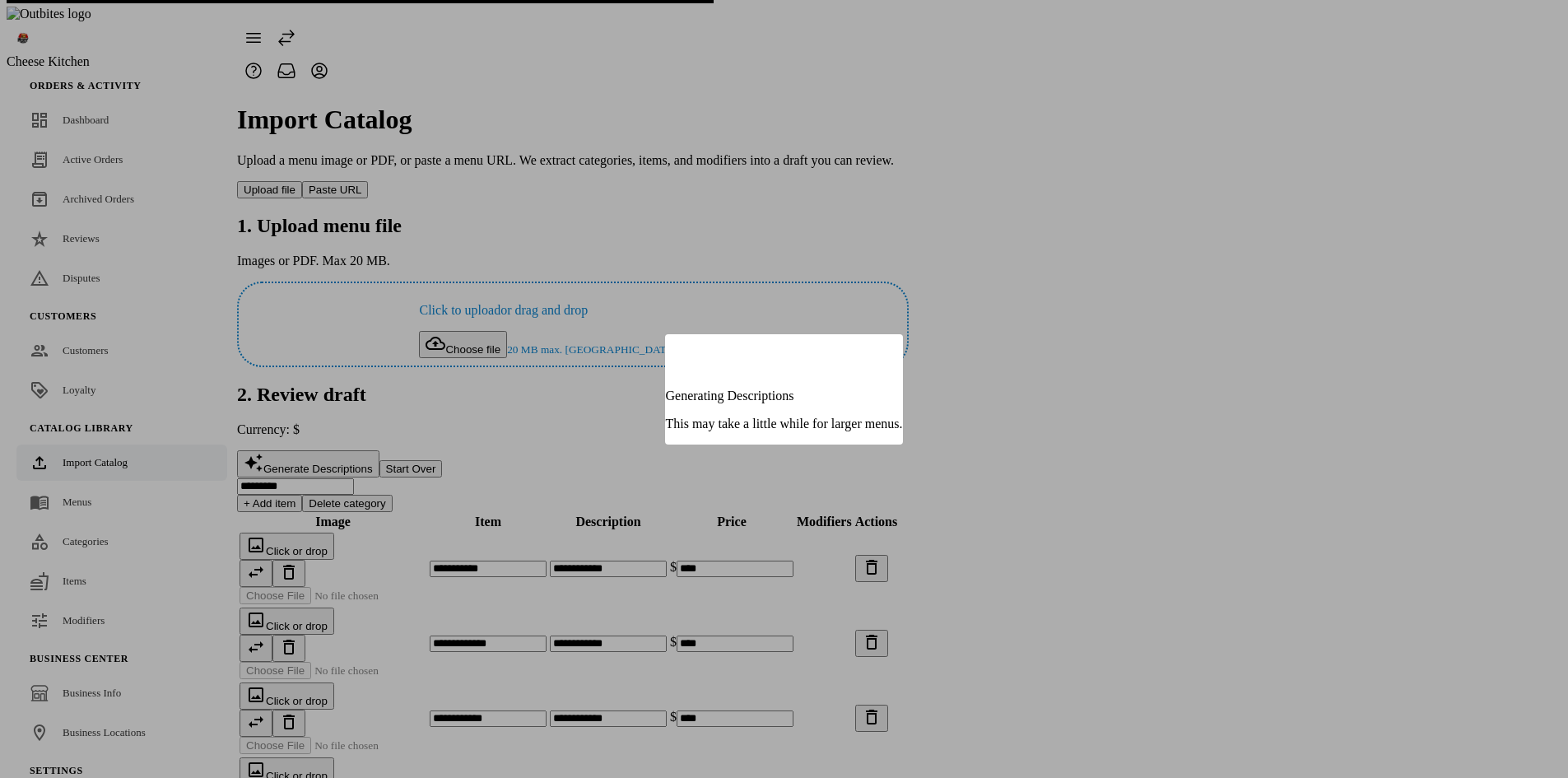
type input "**********"
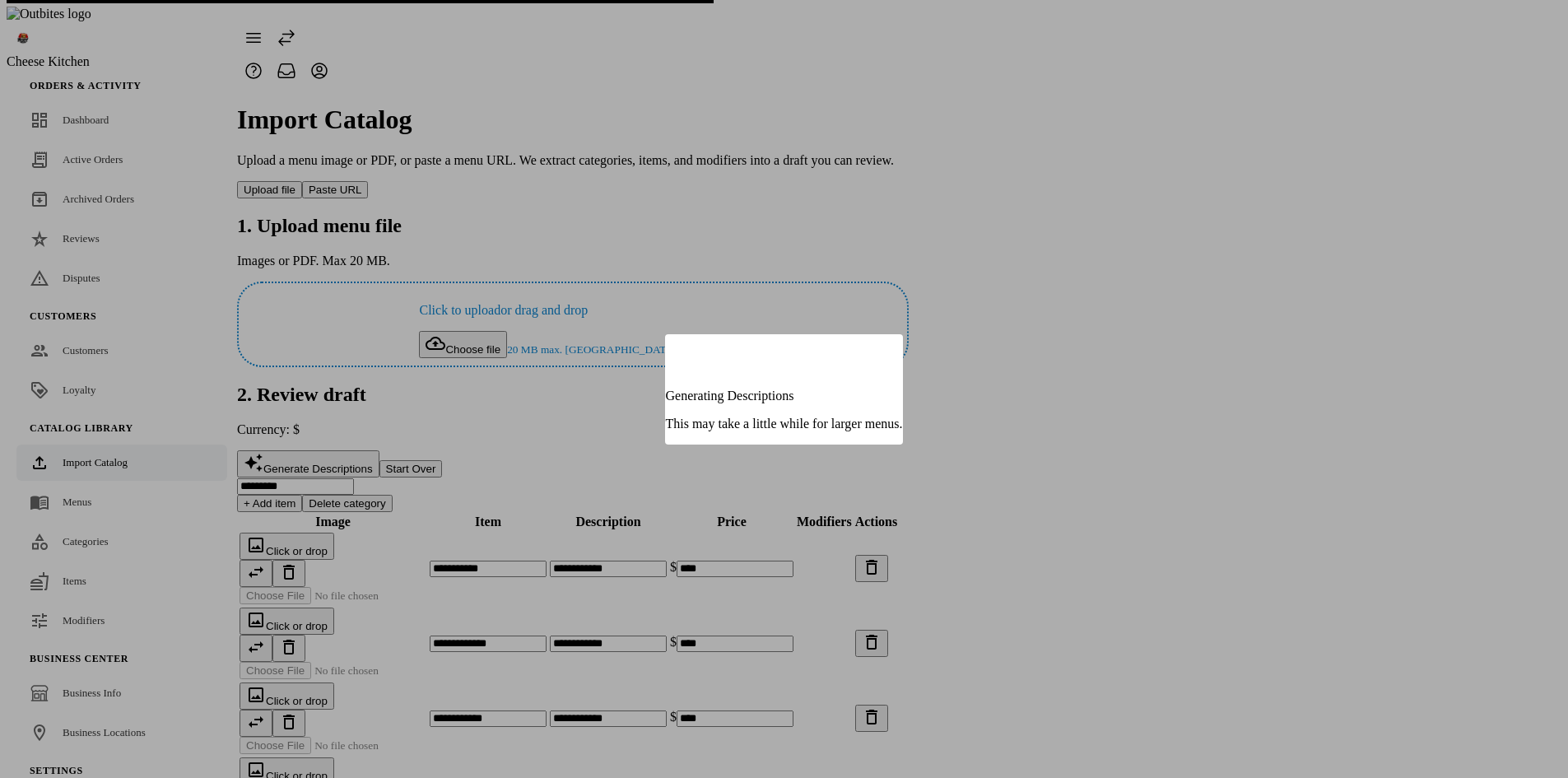
type input "**********"
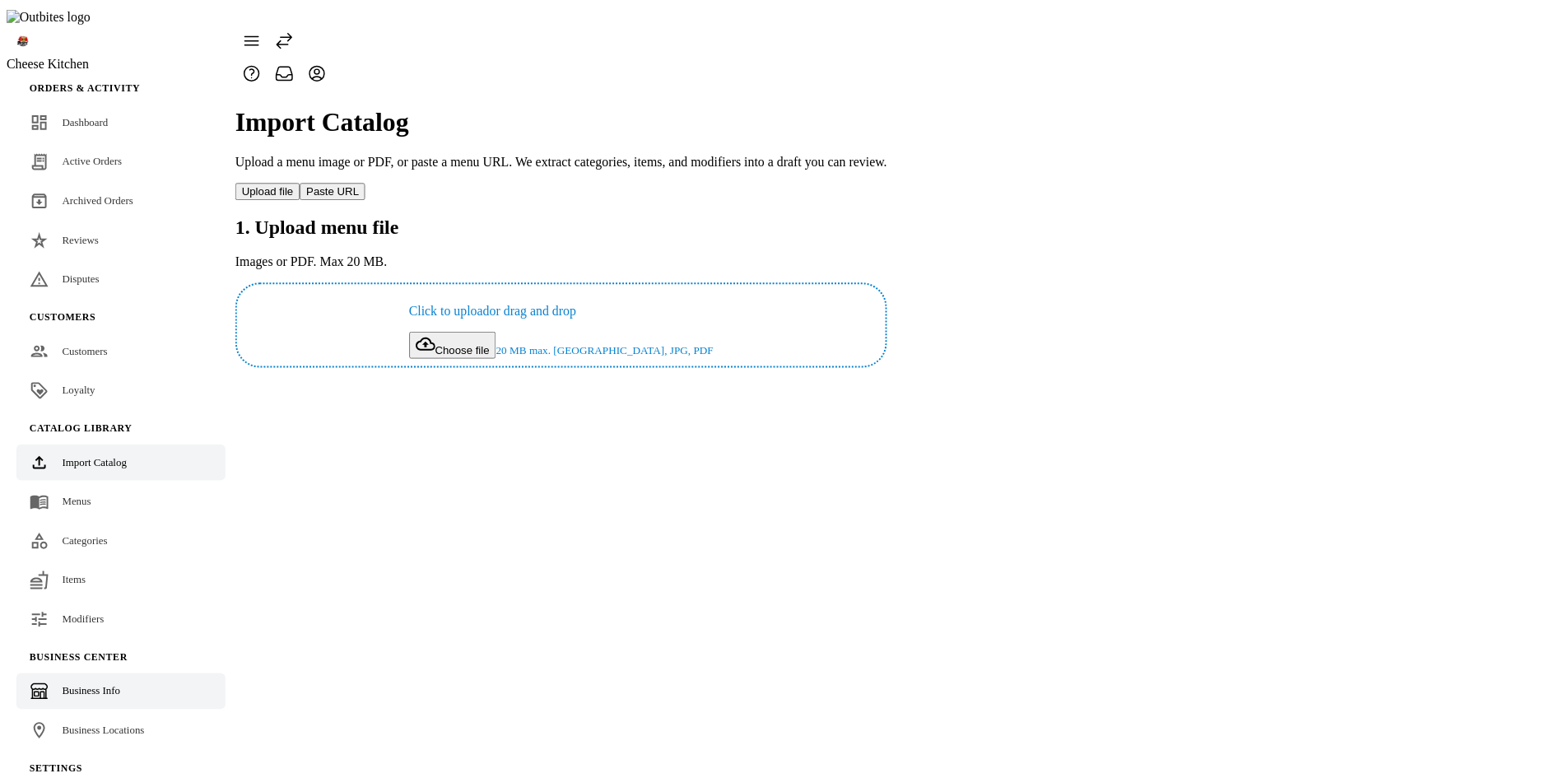
scroll to position [39, 0]
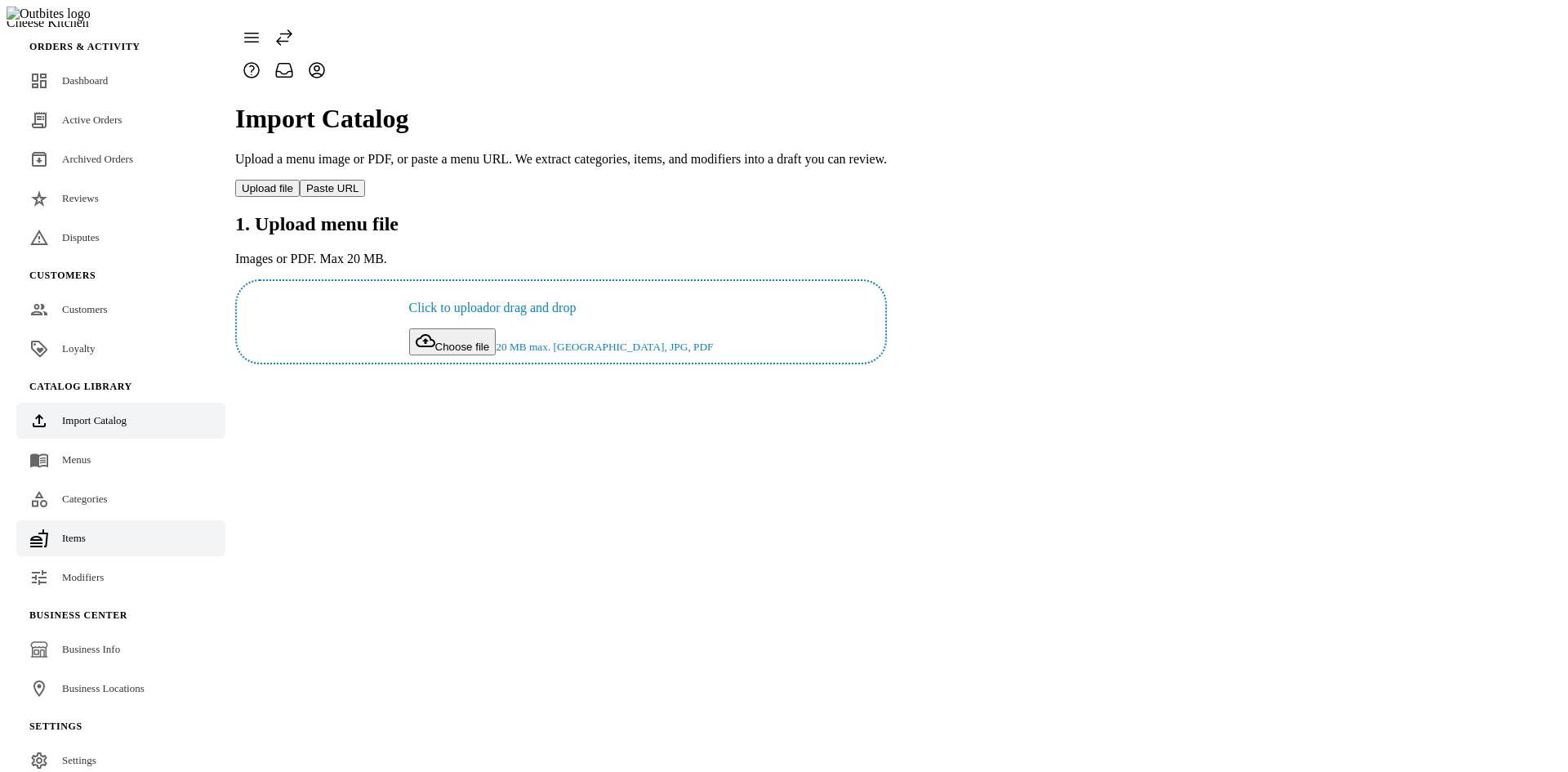
click at [99, 520] on link "Items" at bounding box center [120, 538] width 209 height 36
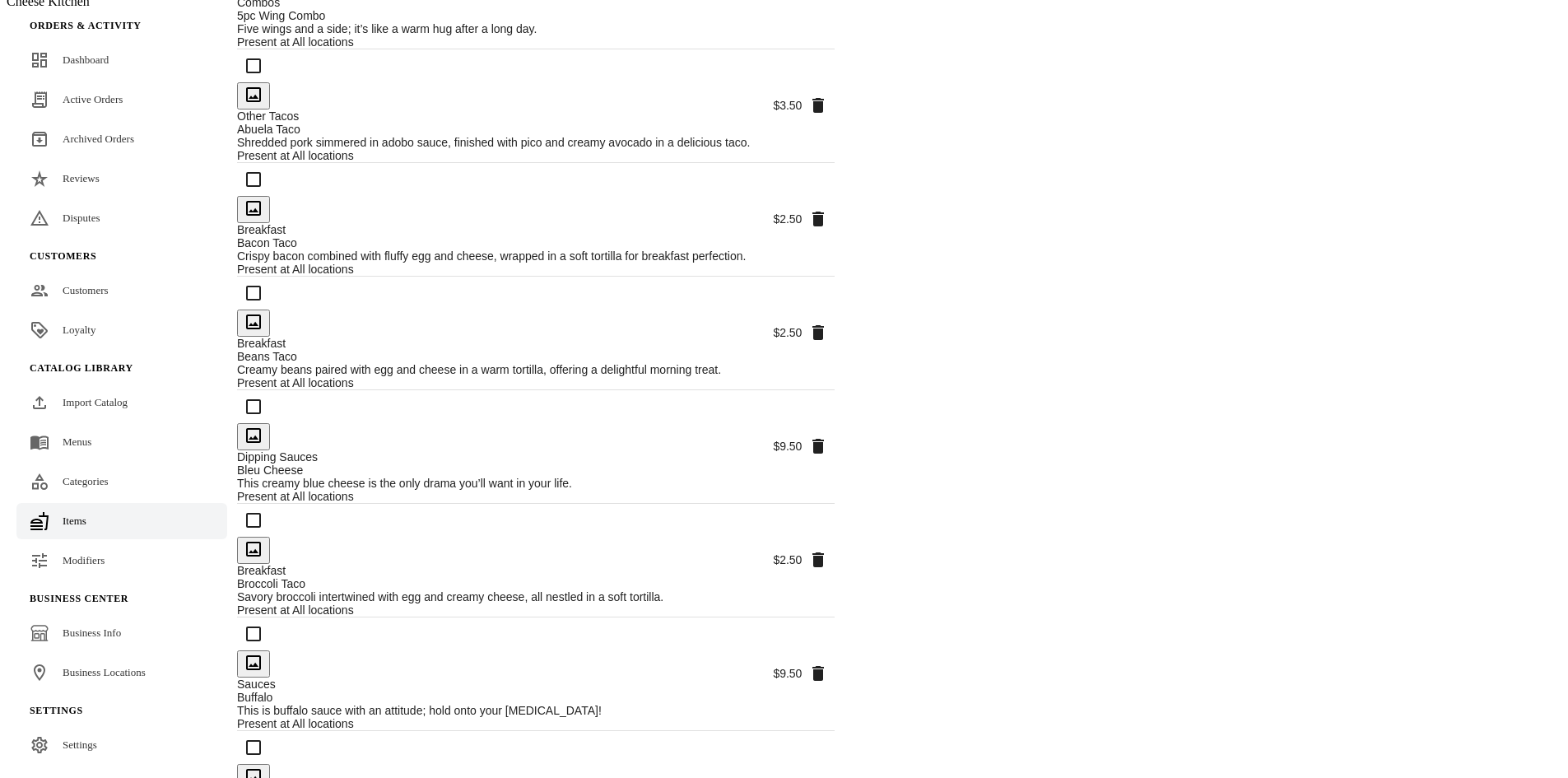
scroll to position [1069, 0]
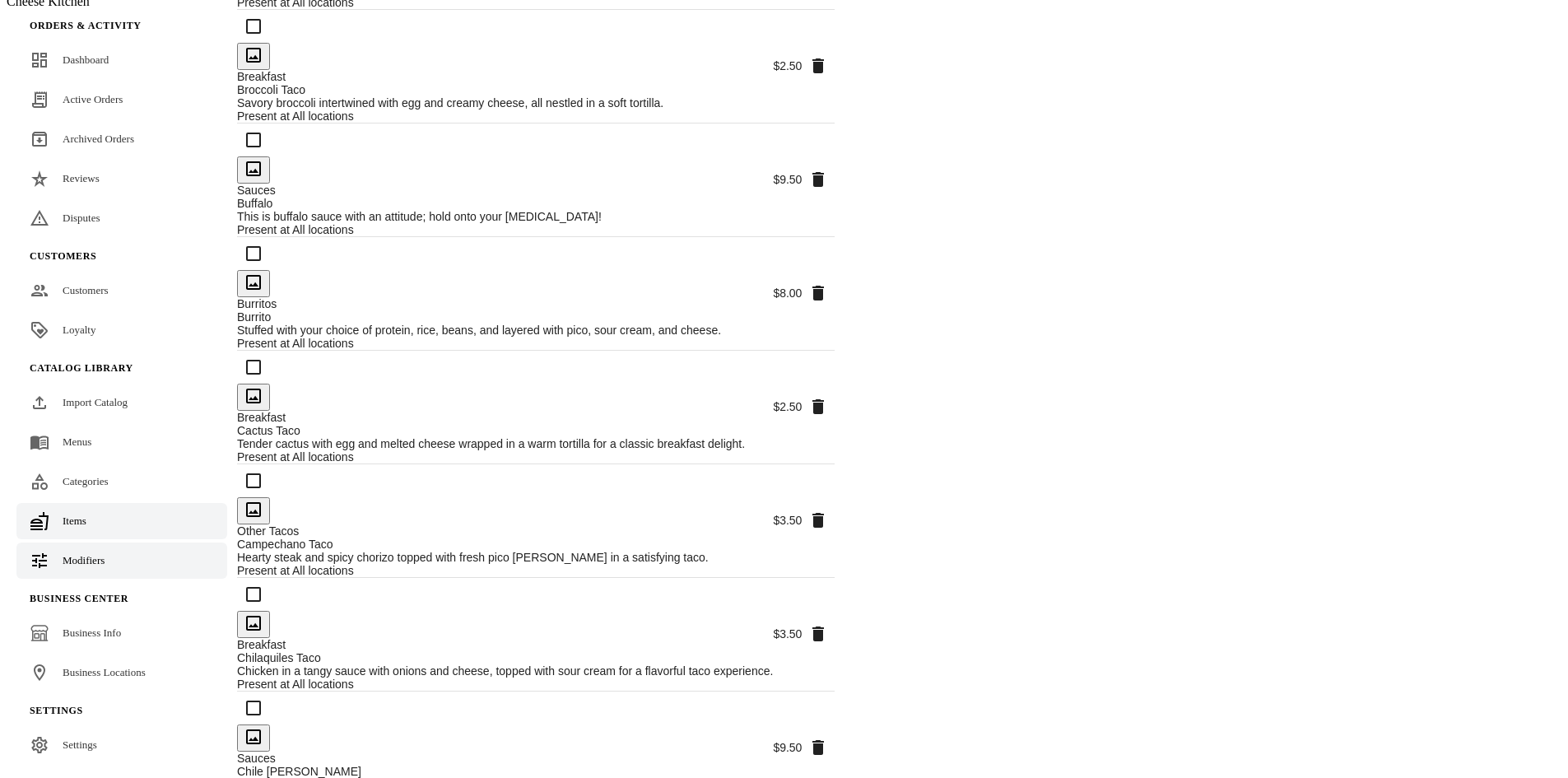
click at [101, 555] on span "Modifiers" at bounding box center [83, 560] width 42 height 12
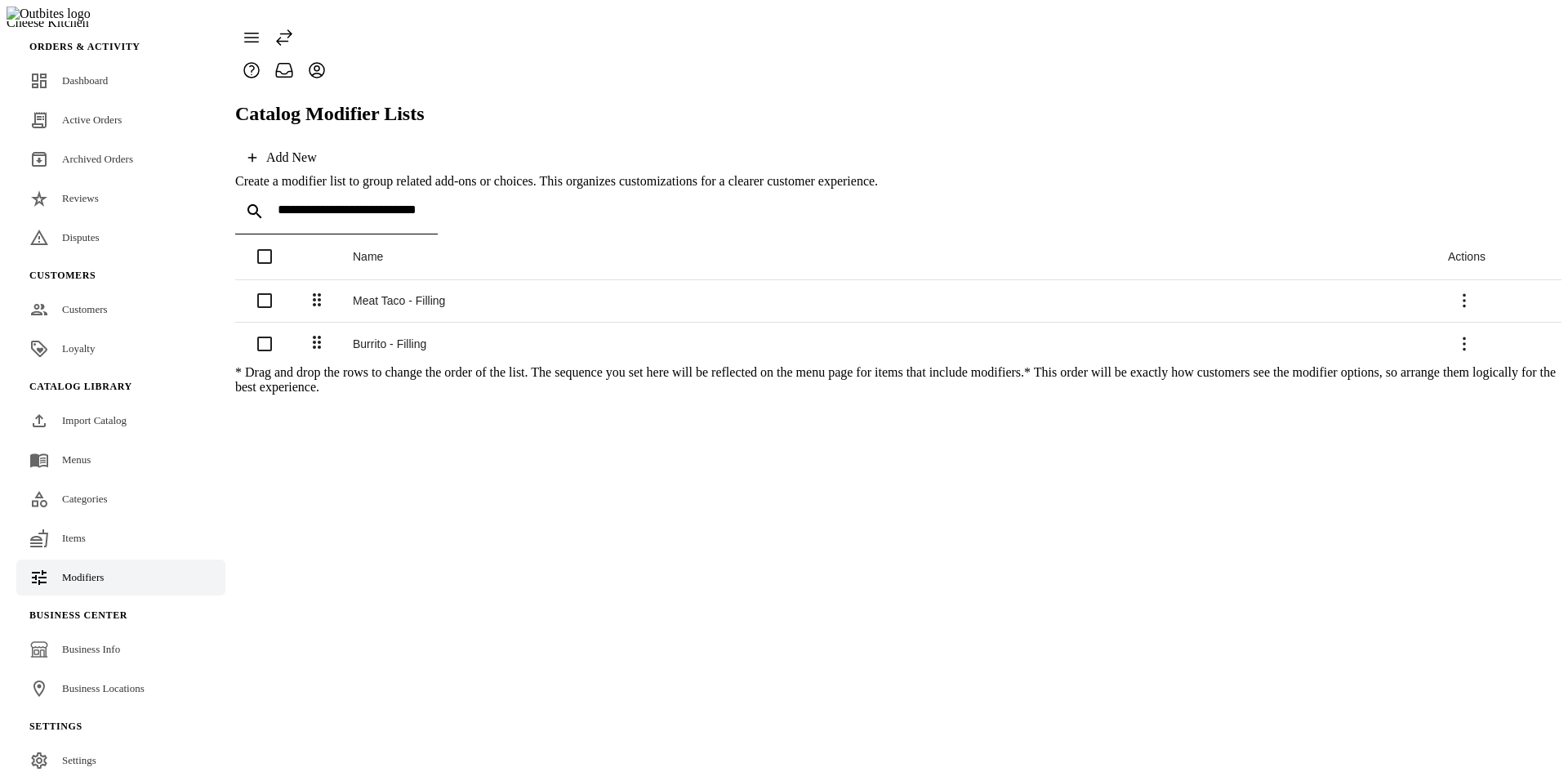
click at [438, 294] on div "Meat Taco - Filling" at bounding box center [887, 300] width 1069 height 13
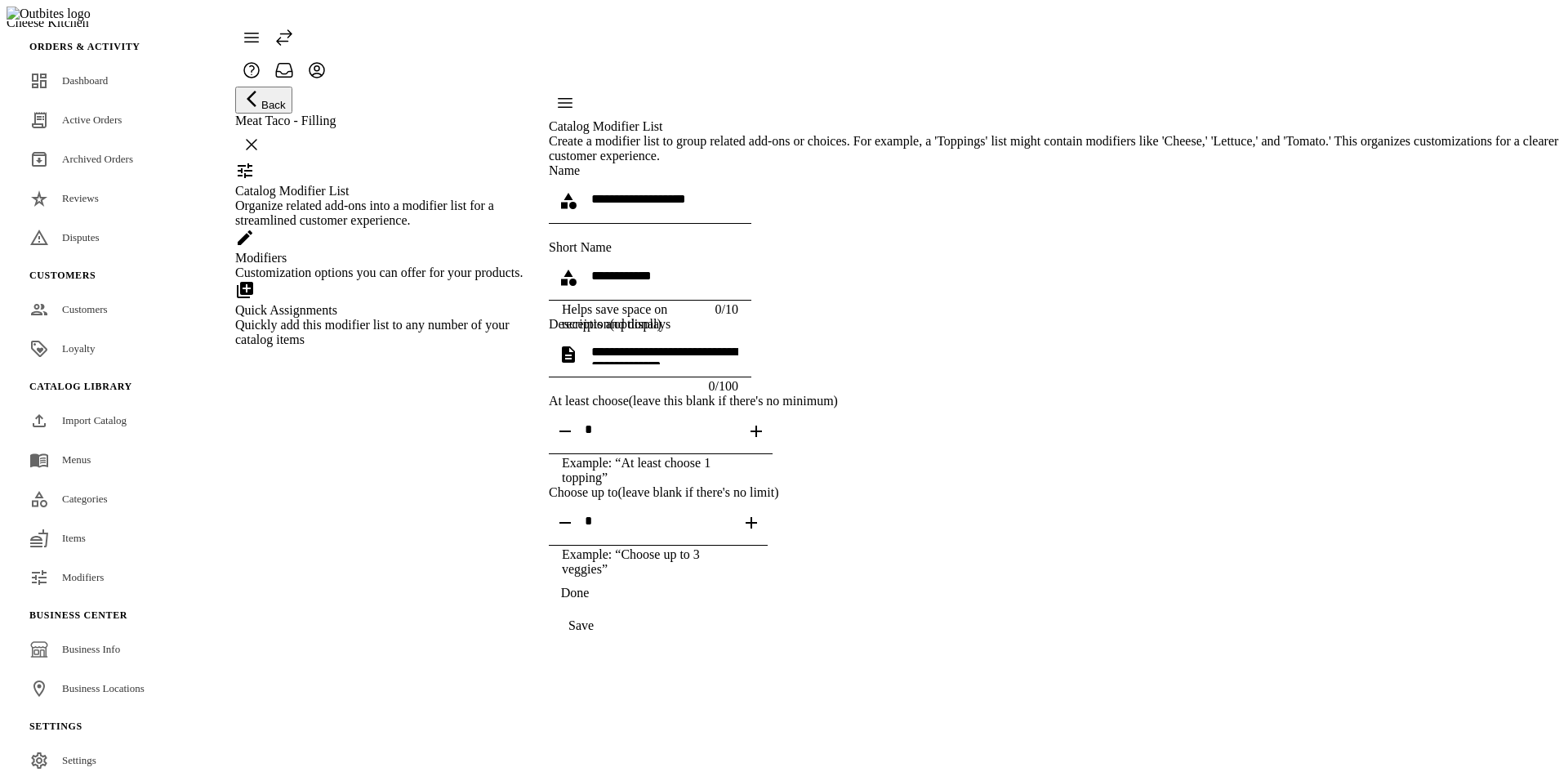
click at [380, 347] on div "Quickly add this modifier list to any number of your catalog items" at bounding box center [382, 332] width 293 height 29
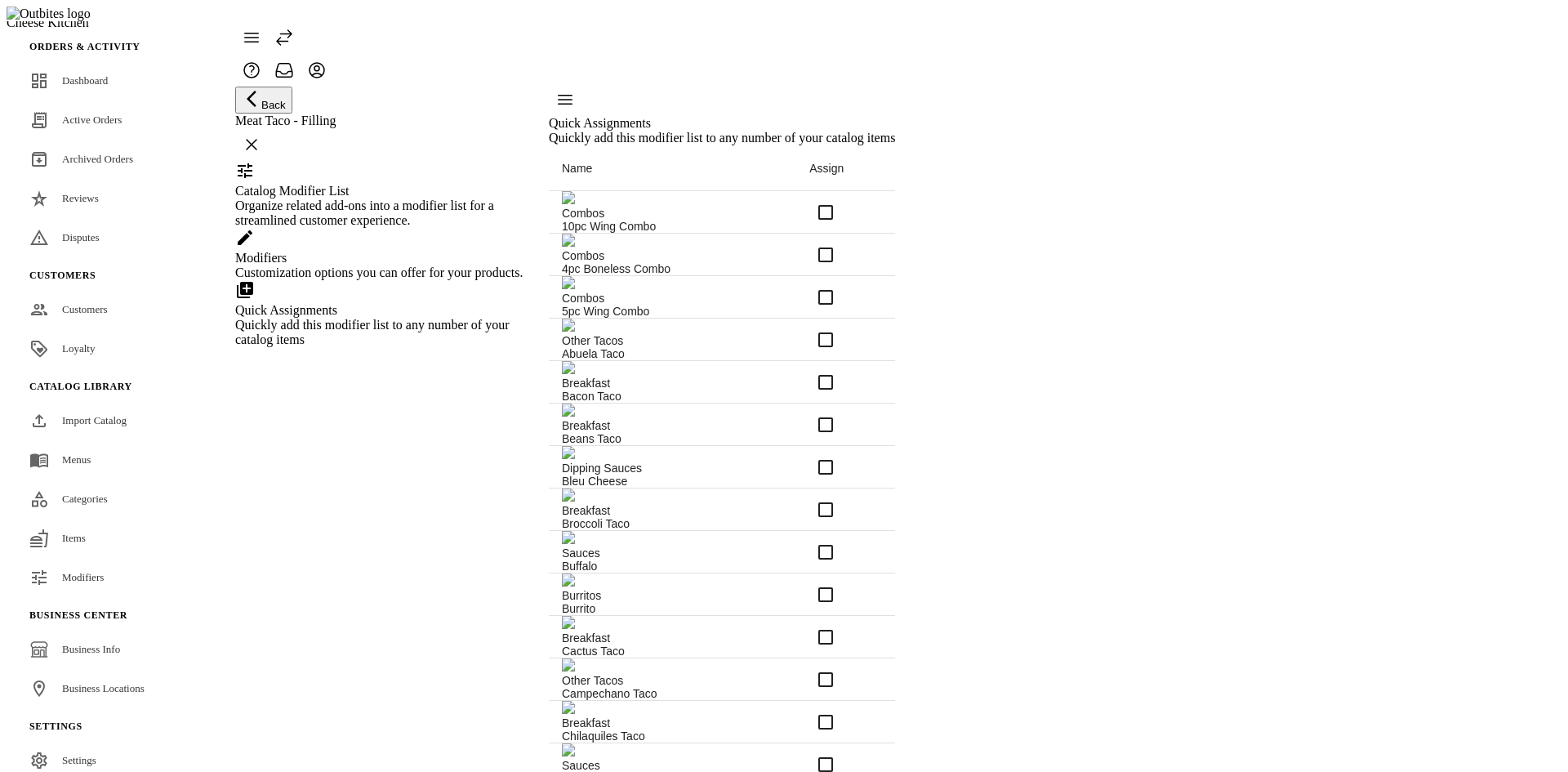
scroll to position [1061, 0]
click at [95, 682] on span "Business Locations" at bounding box center [103, 688] width 83 height 12
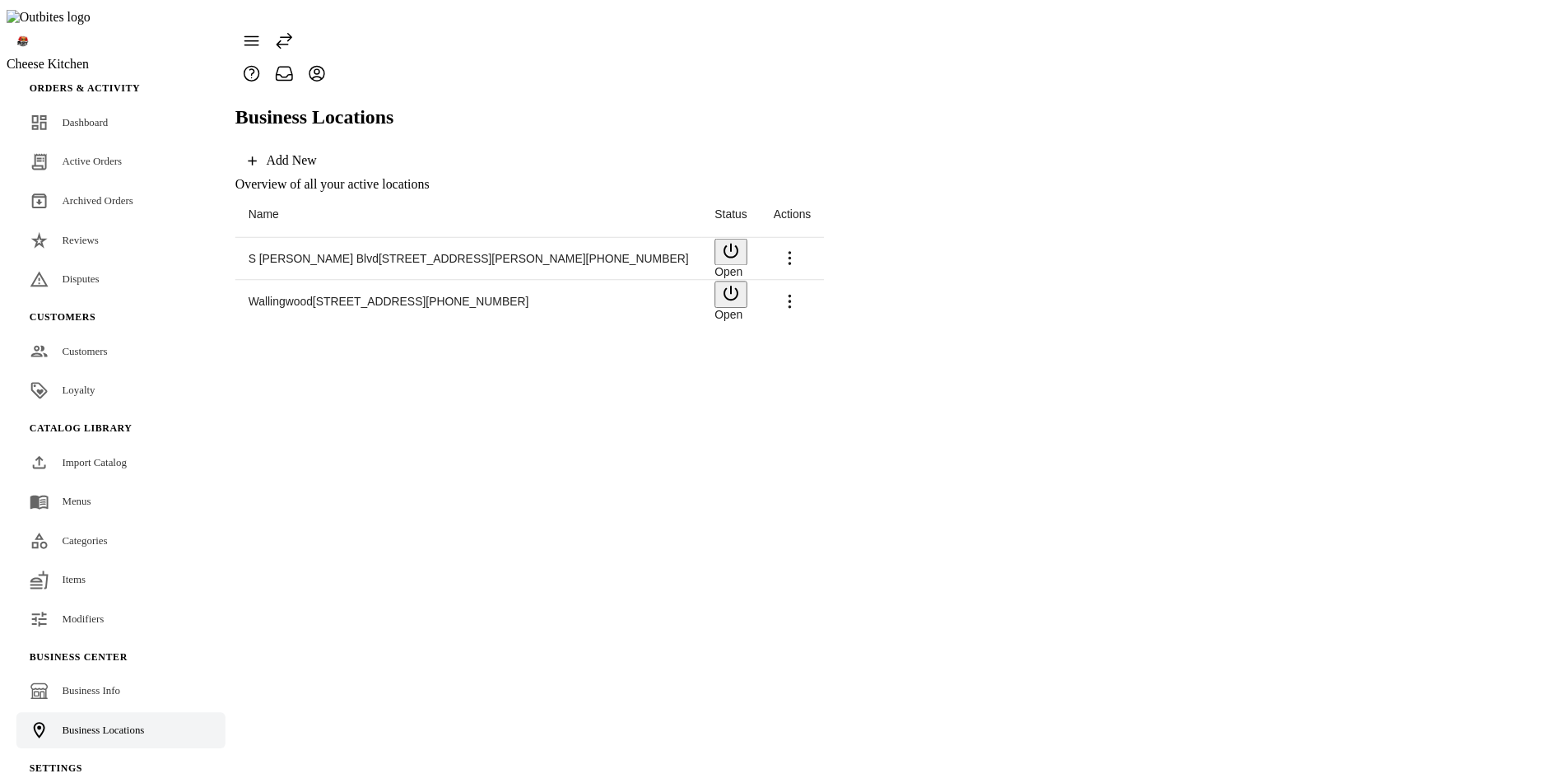
scroll to position [39, 0]
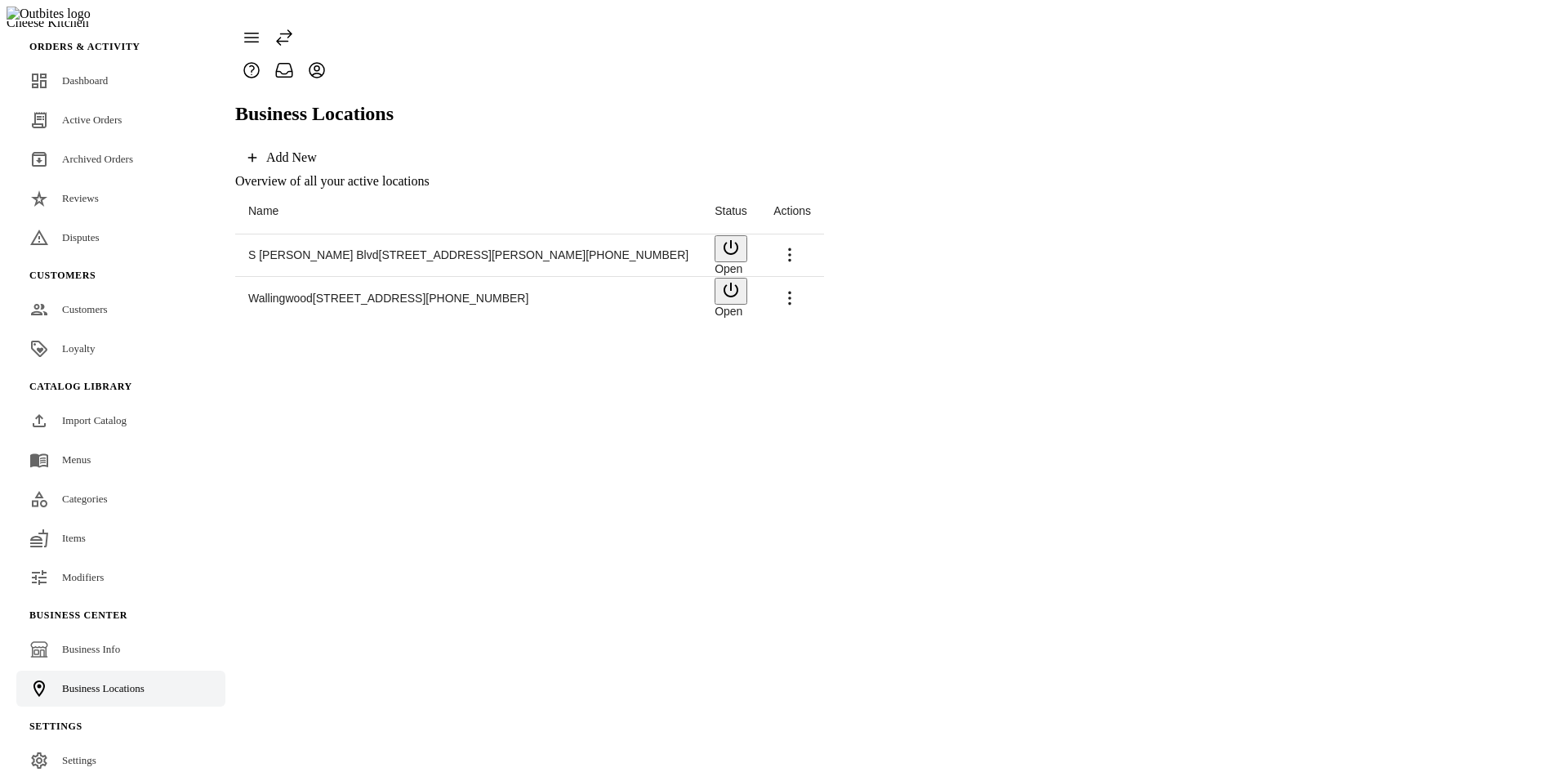
click at [810, 235] on span at bounding box center [790, 255] width 39 height 39
click at [1490, 236] on span "Launch" at bounding box center [1511, 241] width 44 height 14
click at [80, 531] on span "Items" at bounding box center [74, 537] width 24 height 12
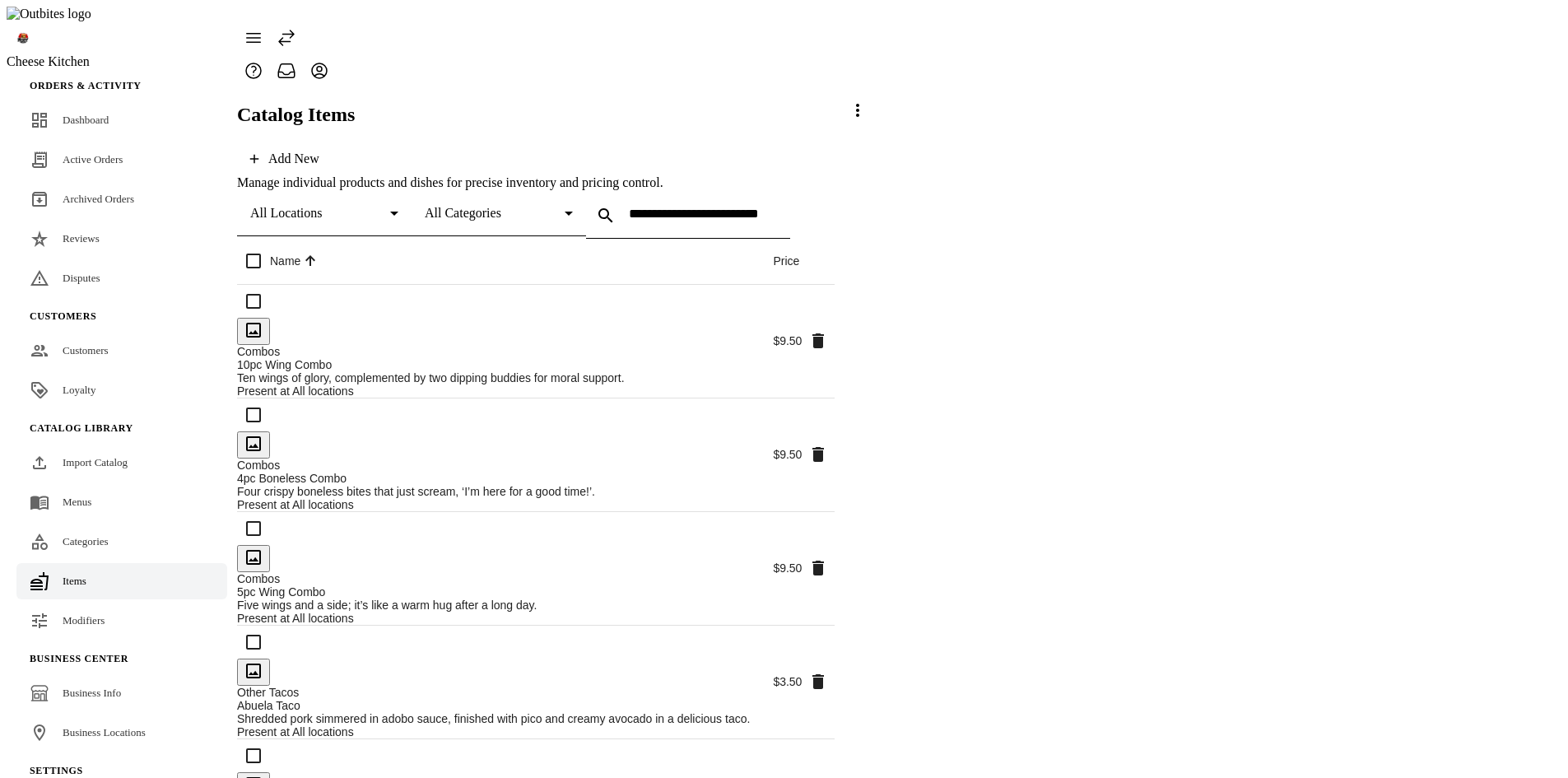
click at [867, 120] on icon at bounding box center [857, 110] width 20 height 20
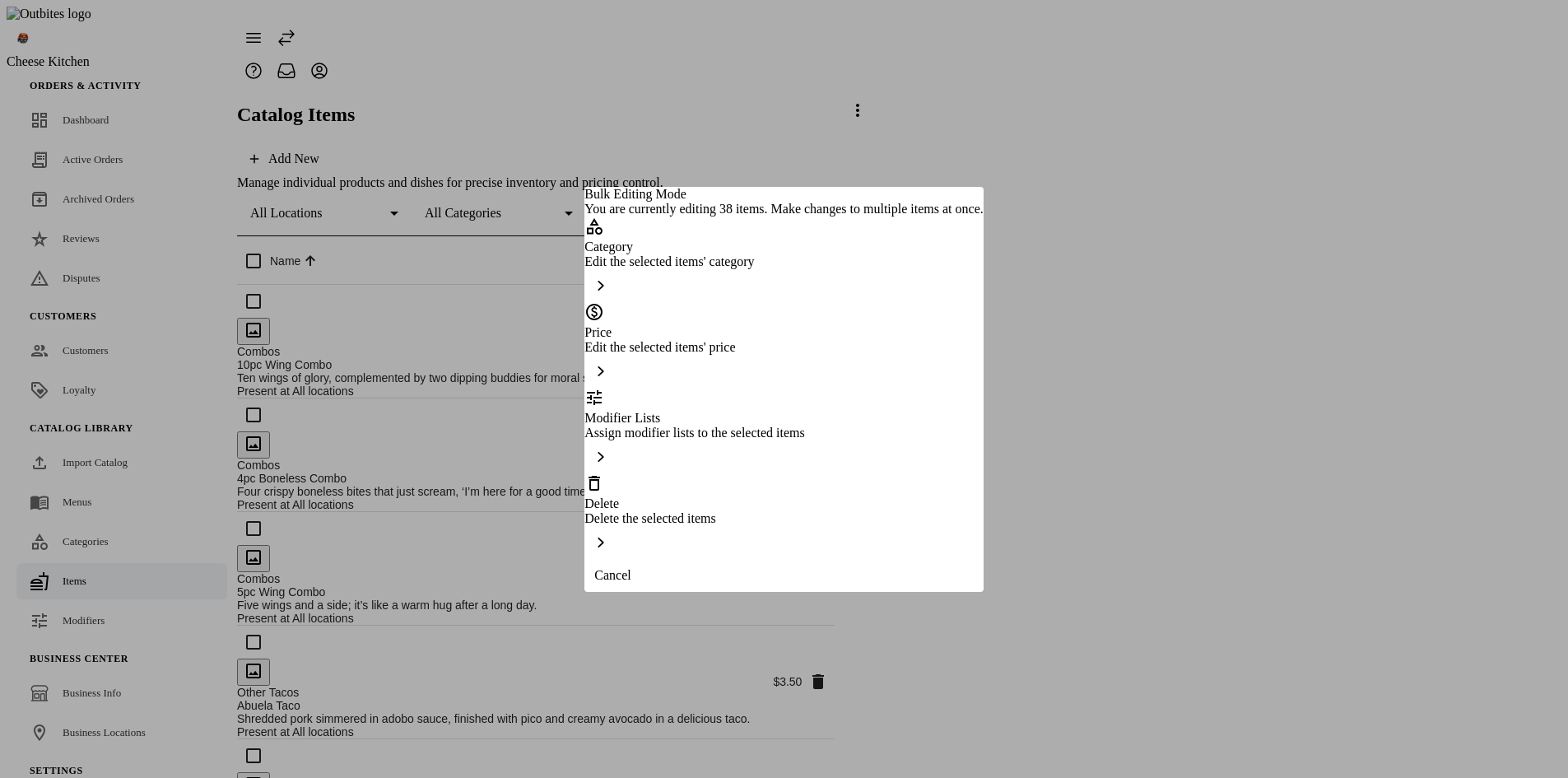
click at [856, 504] on div "Delete Delete the selected items" at bounding box center [783, 516] width 398 height 86
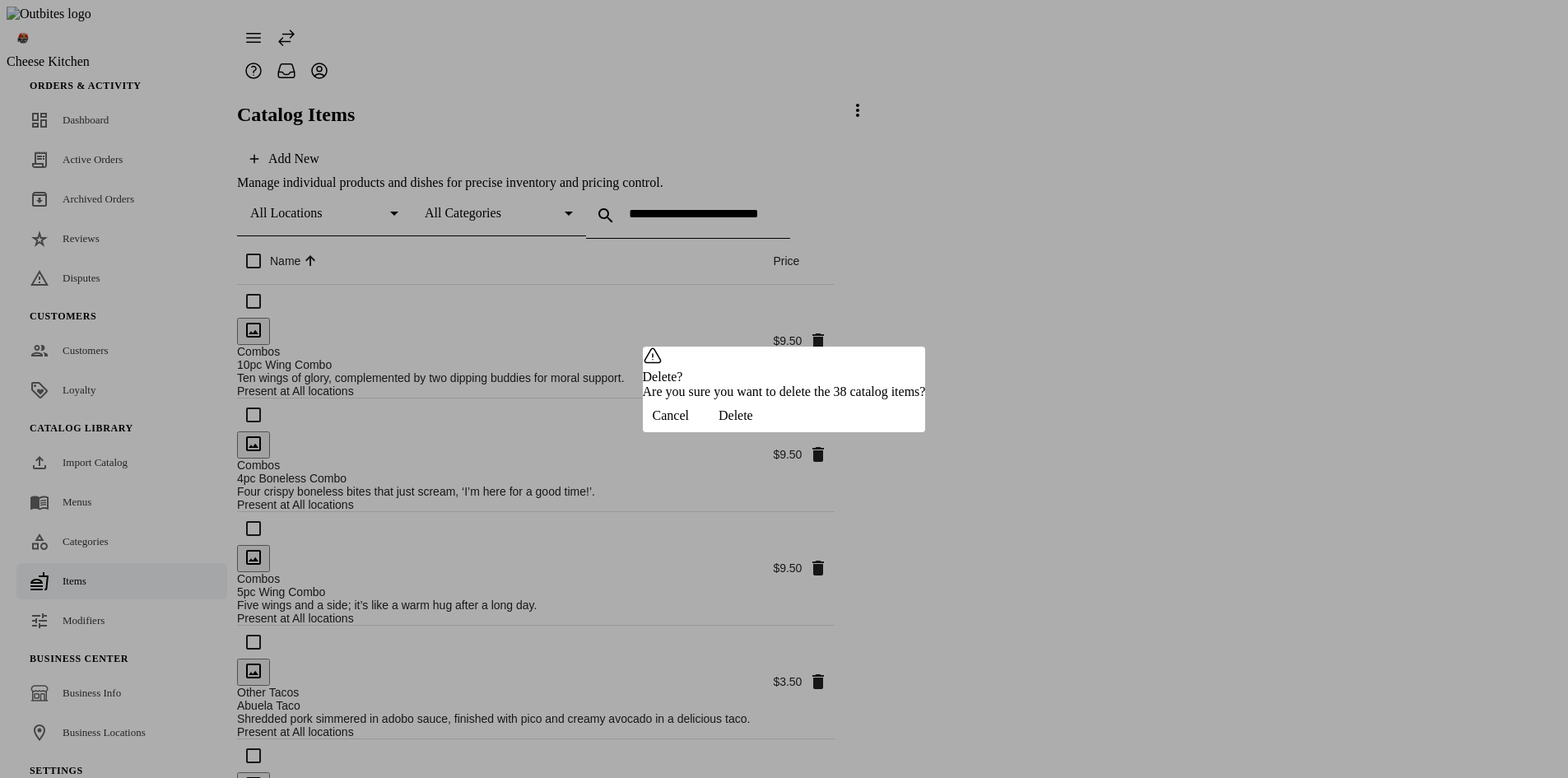
click at [753, 423] on span "Delete" at bounding box center [736, 415] width 34 height 15
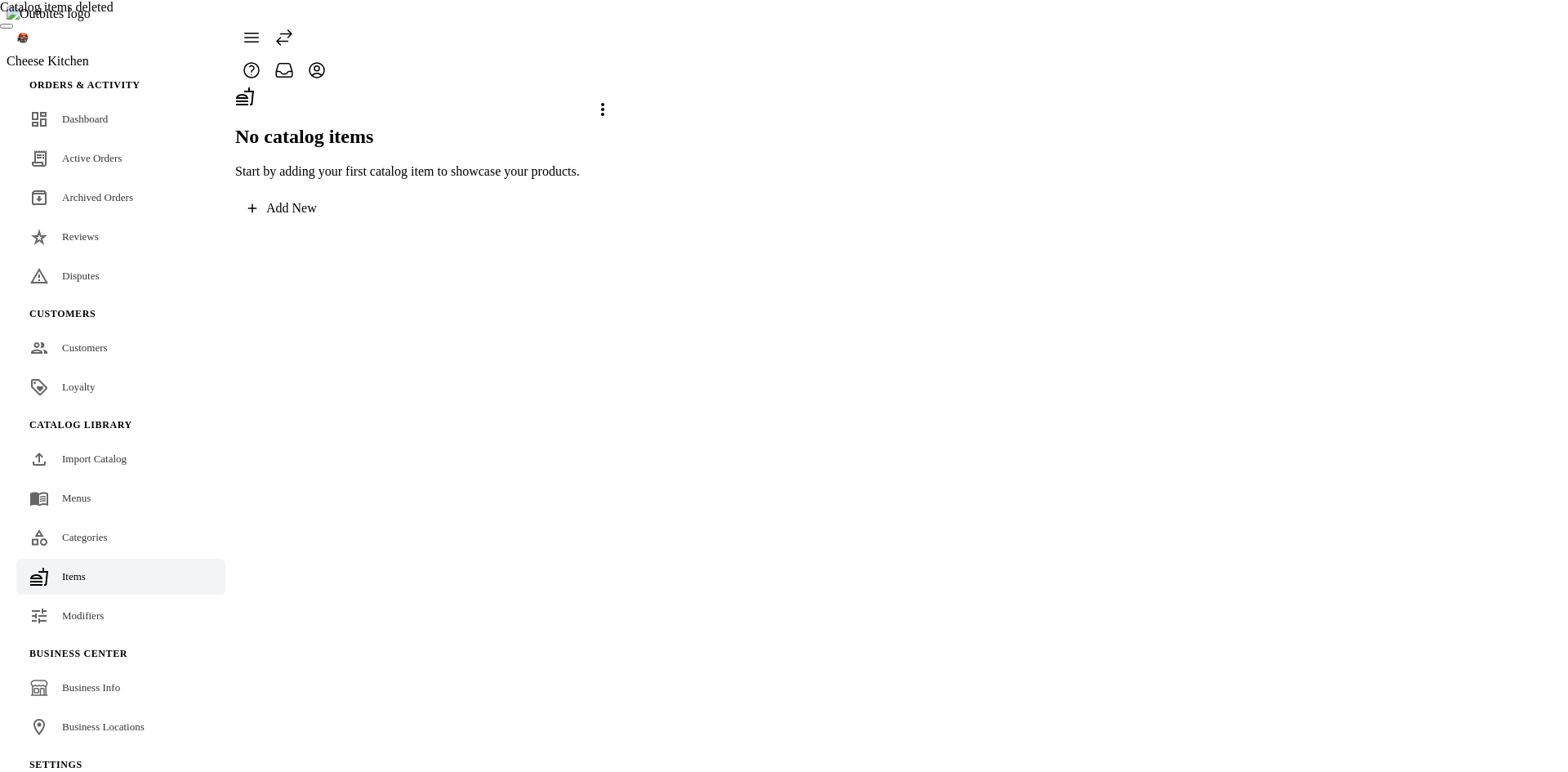
click at [119, 567] on fuse-vertical-navigation-group-item "Catalog Library Import Catalog Menus Categories Items Modifiers" at bounding box center [121, 523] width 229 height 229
click at [107, 598] on link "Modifiers" at bounding box center [120, 616] width 209 height 36
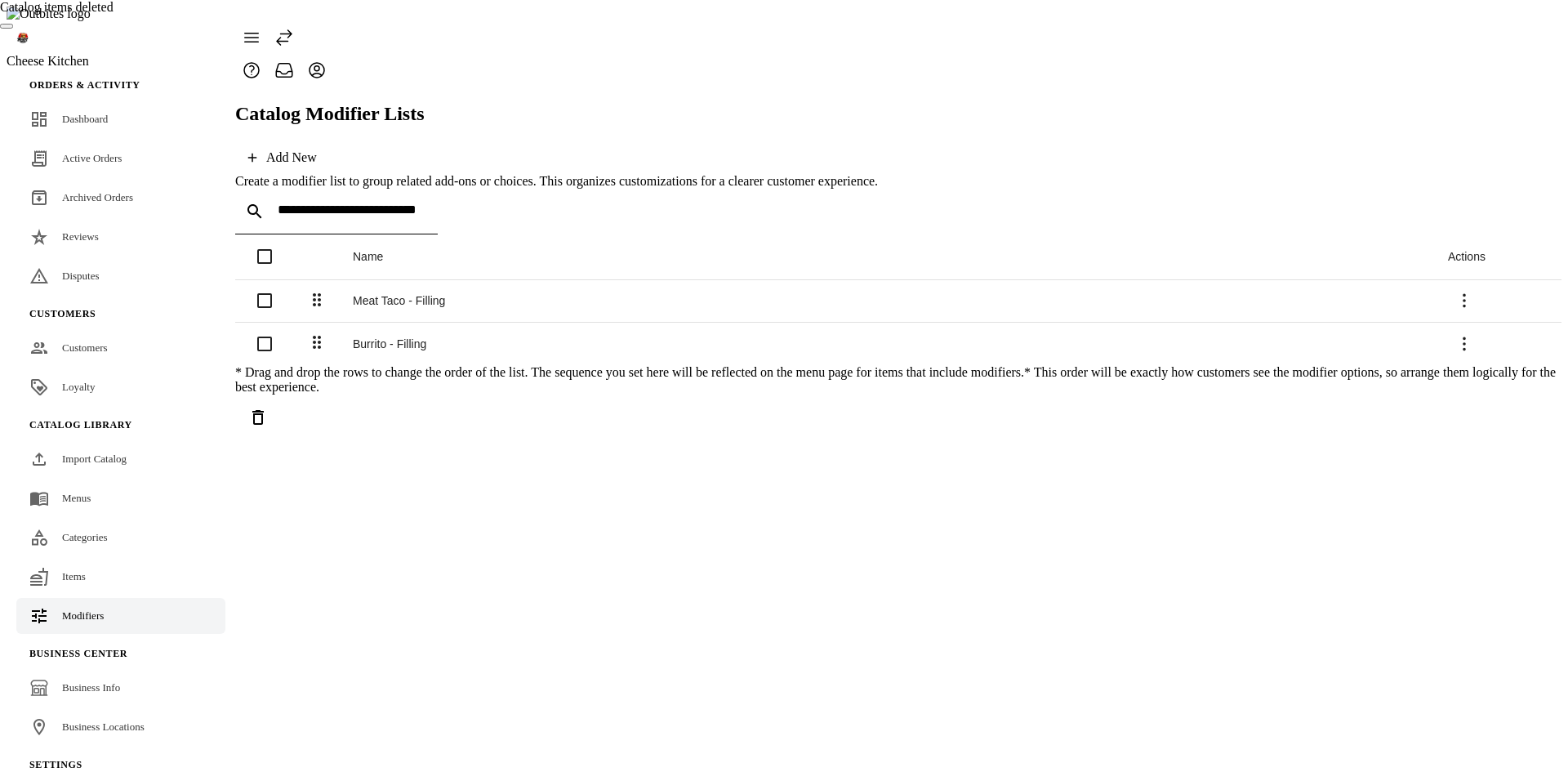
click at [277, 437] on span "Delete selected" at bounding box center [258, 417] width 39 height 39
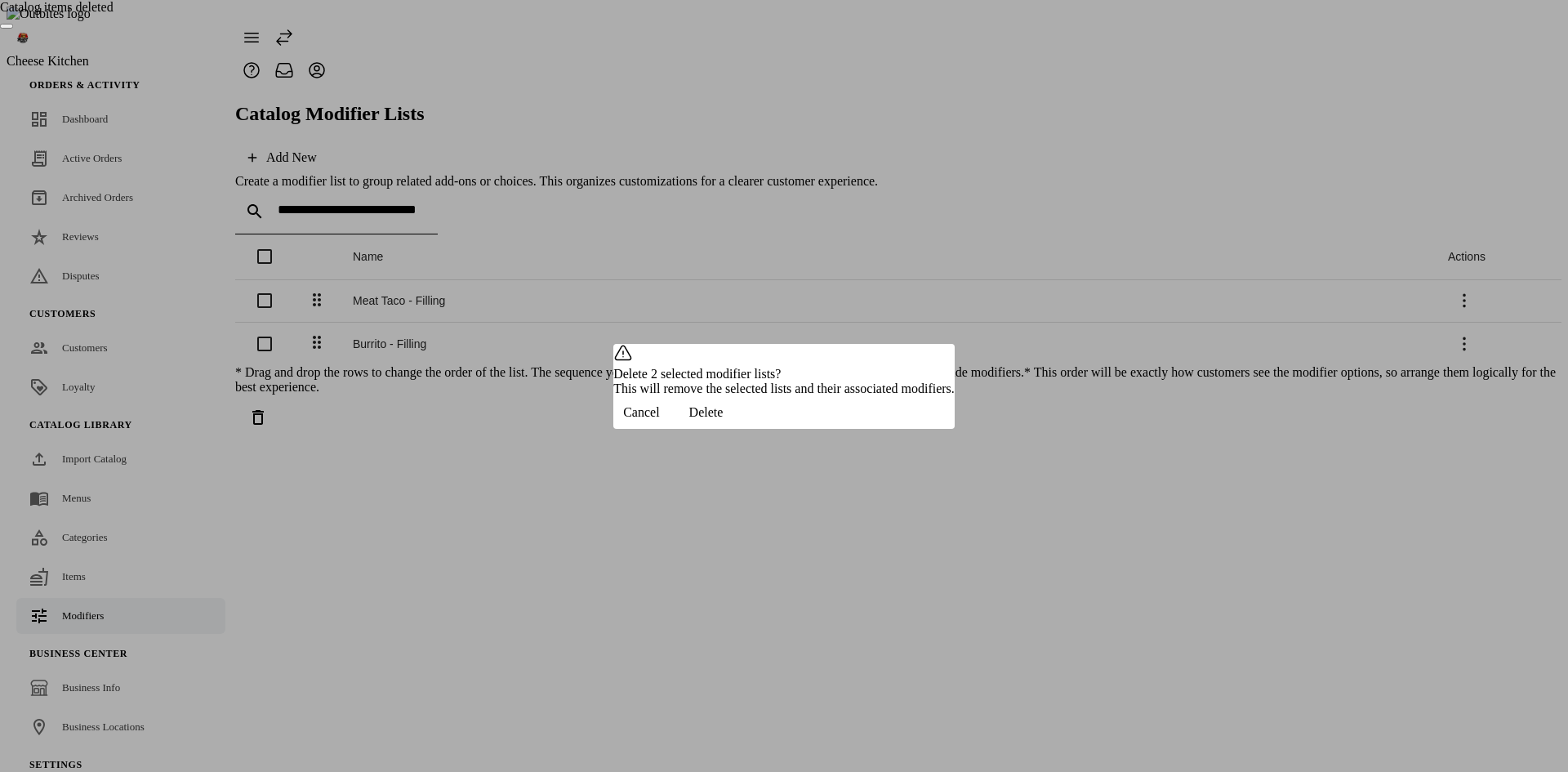
click at [743, 432] on span "button" at bounding box center [706, 412] width 73 height 39
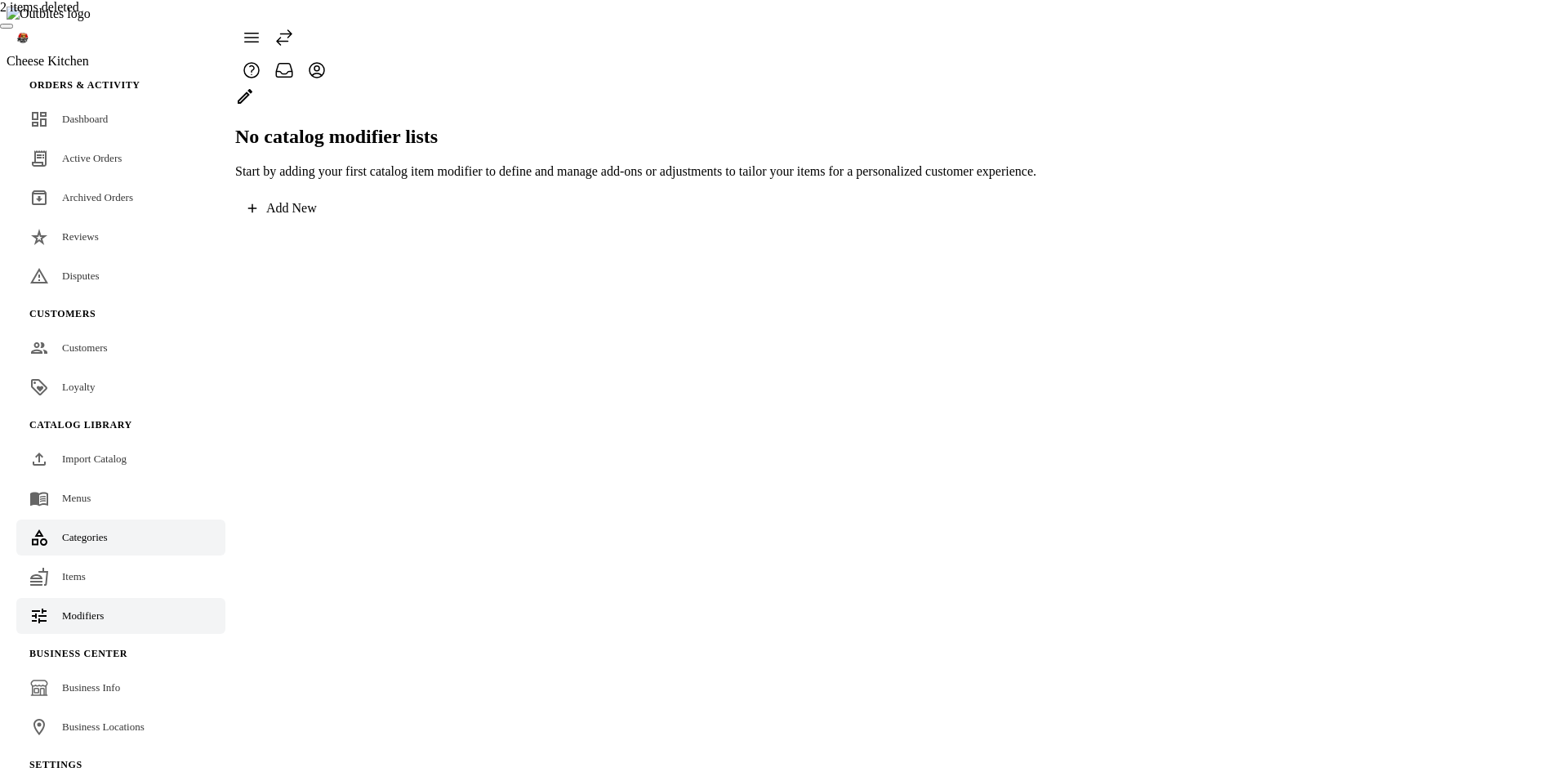
click at [79, 520] on link "Categories" at bounding box center [120, 537] width 209 height 36
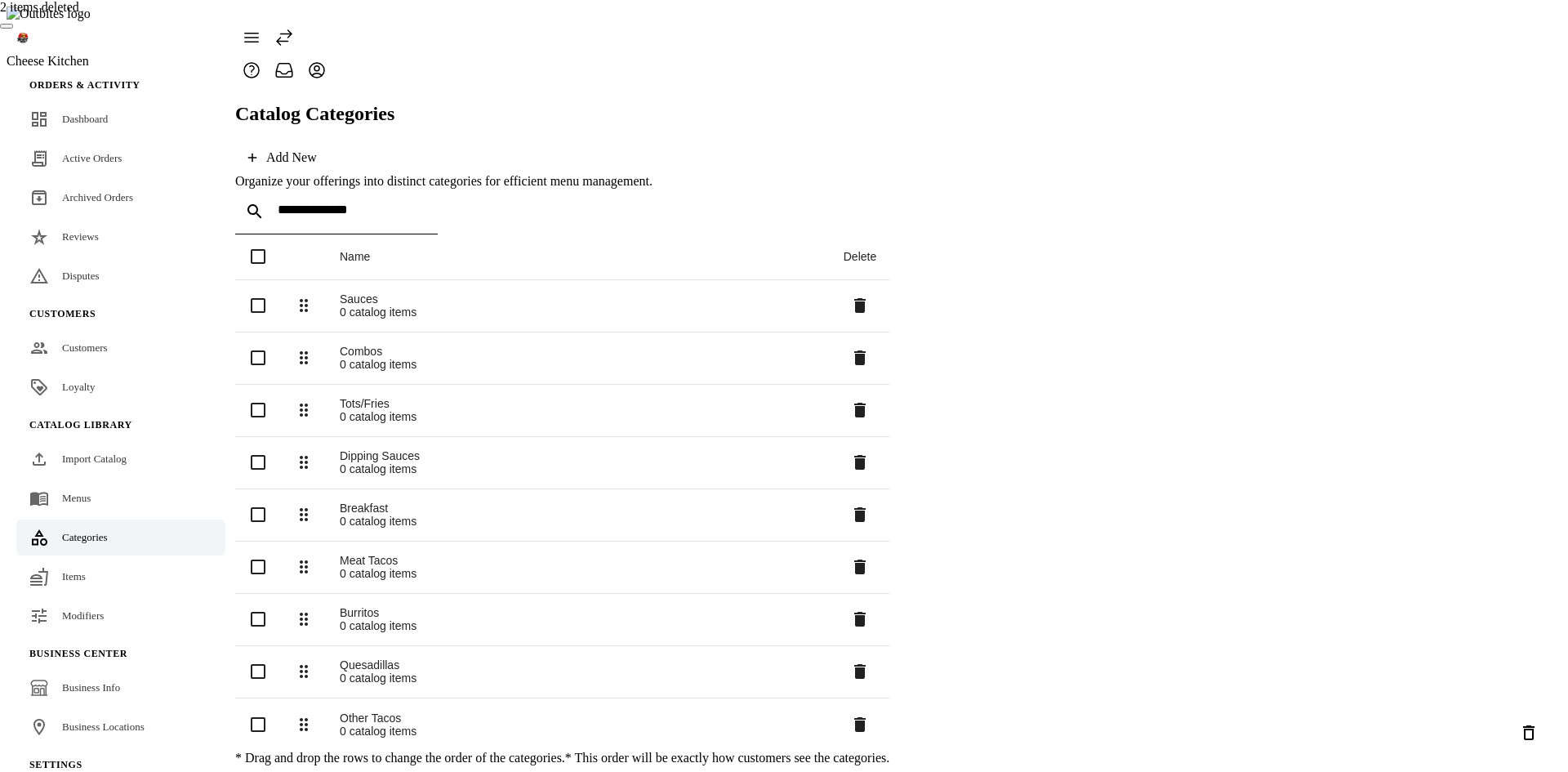
click at [1519, 731] on icon "Delete selected categories" at bounding box center [1529, 732] width 20 height 20
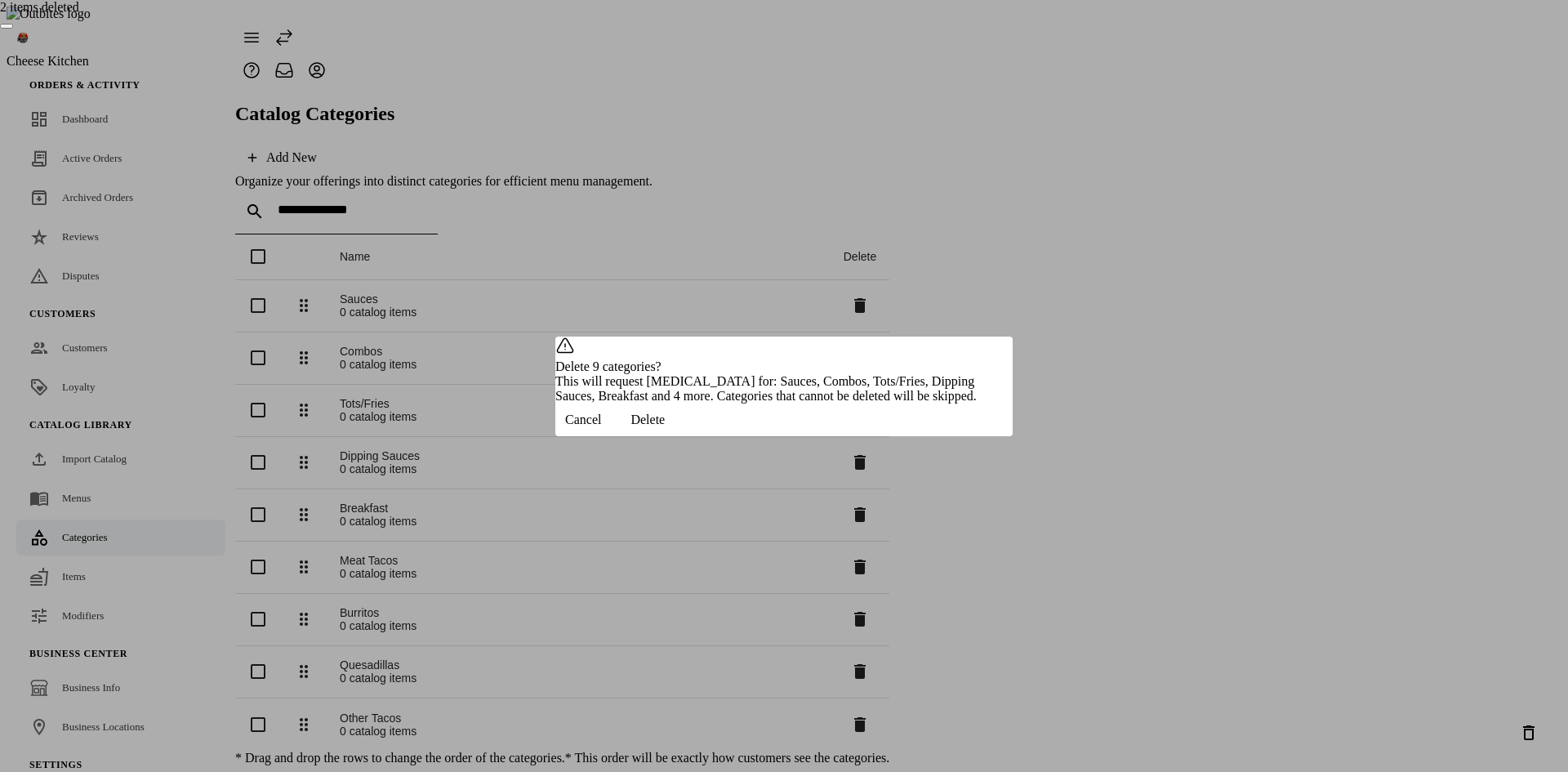
click at [665, 427] on span "Delete" at bounding box center [648, 419] width 34 height 15
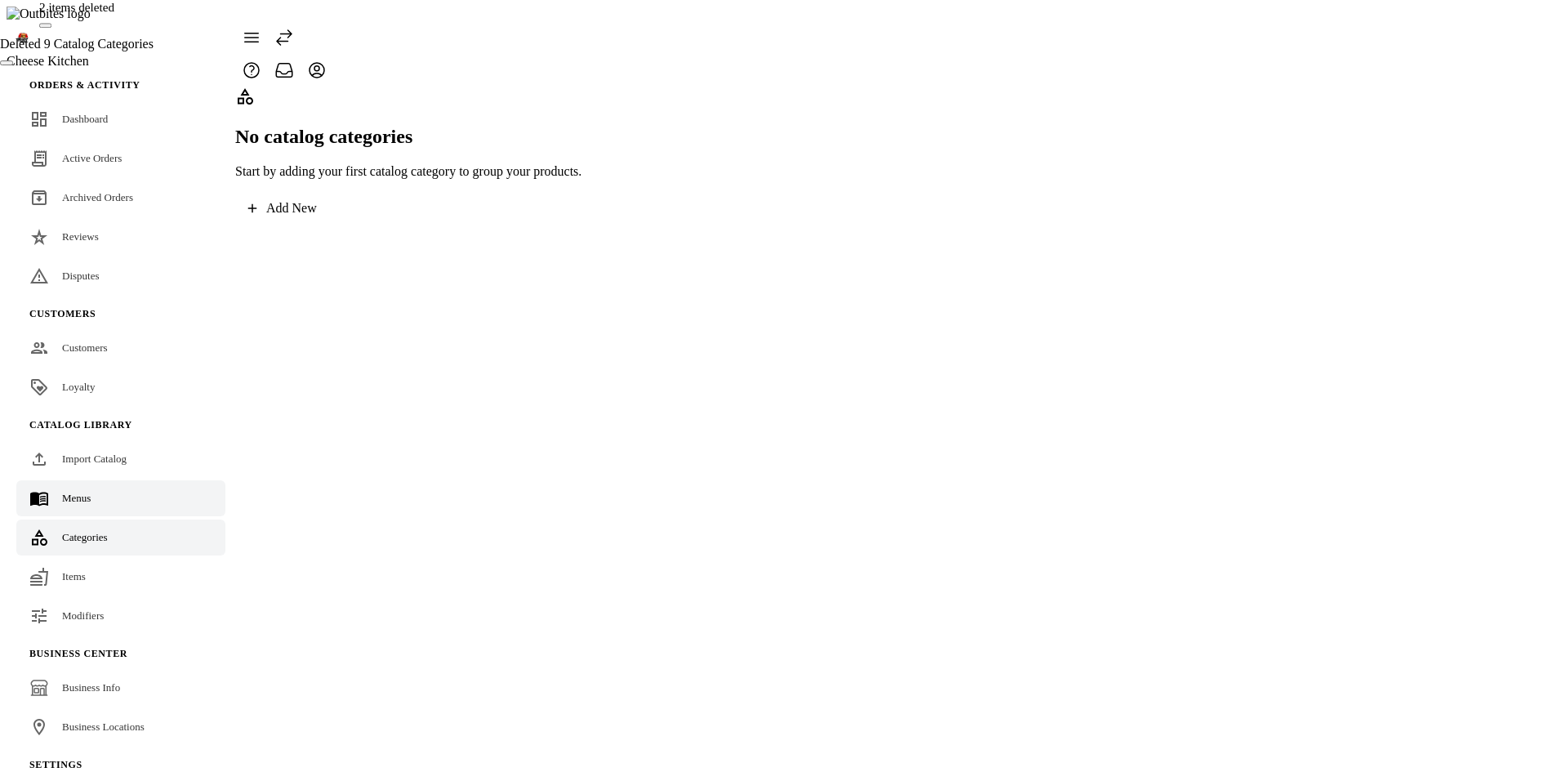
click at [126, 480] on link "Menus" at bounding box center [120, 498] width 209 height 36
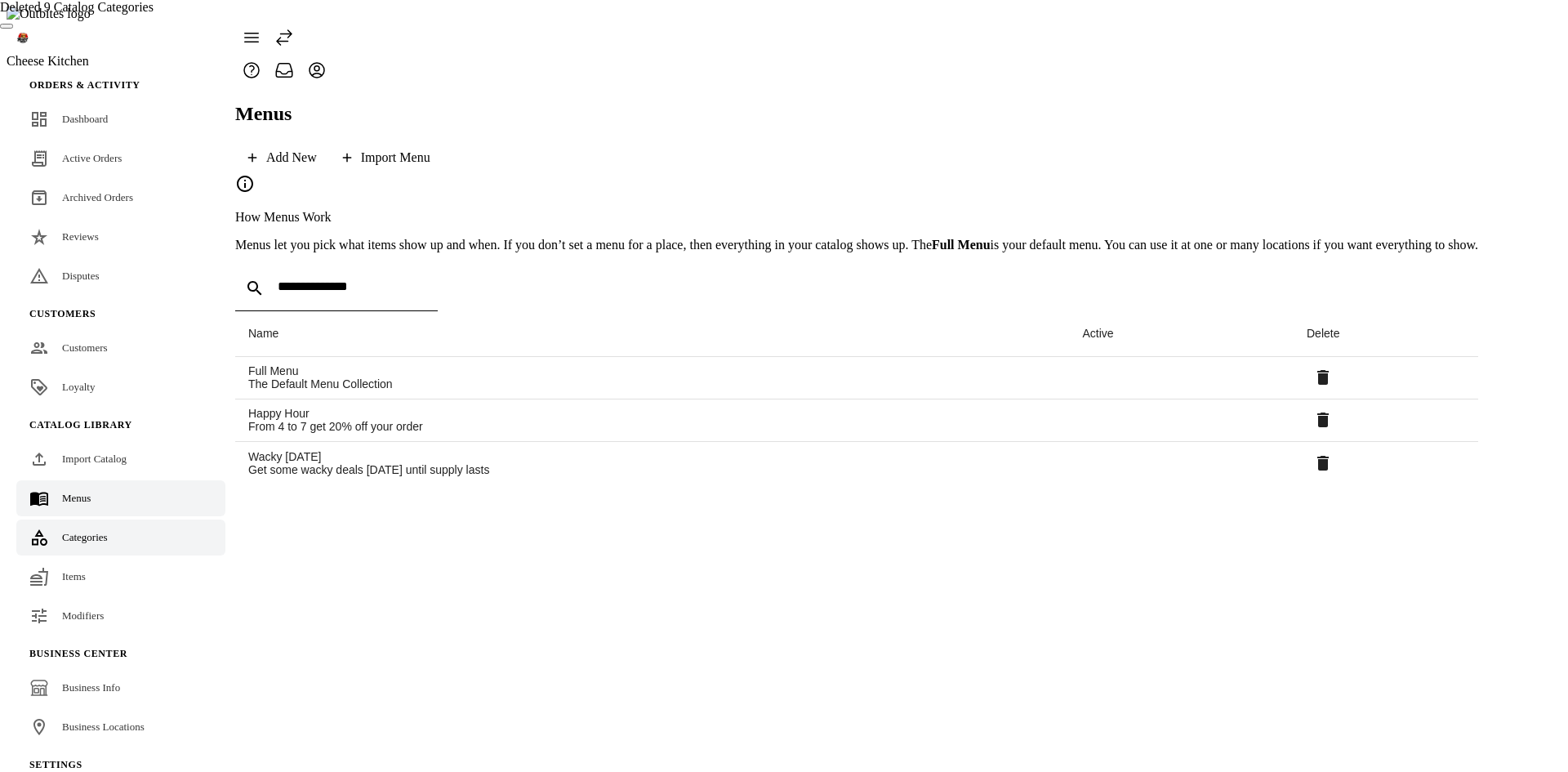
click at [123, 520] on link "Categories" at bounding box center [120, 537] width 209 height 36
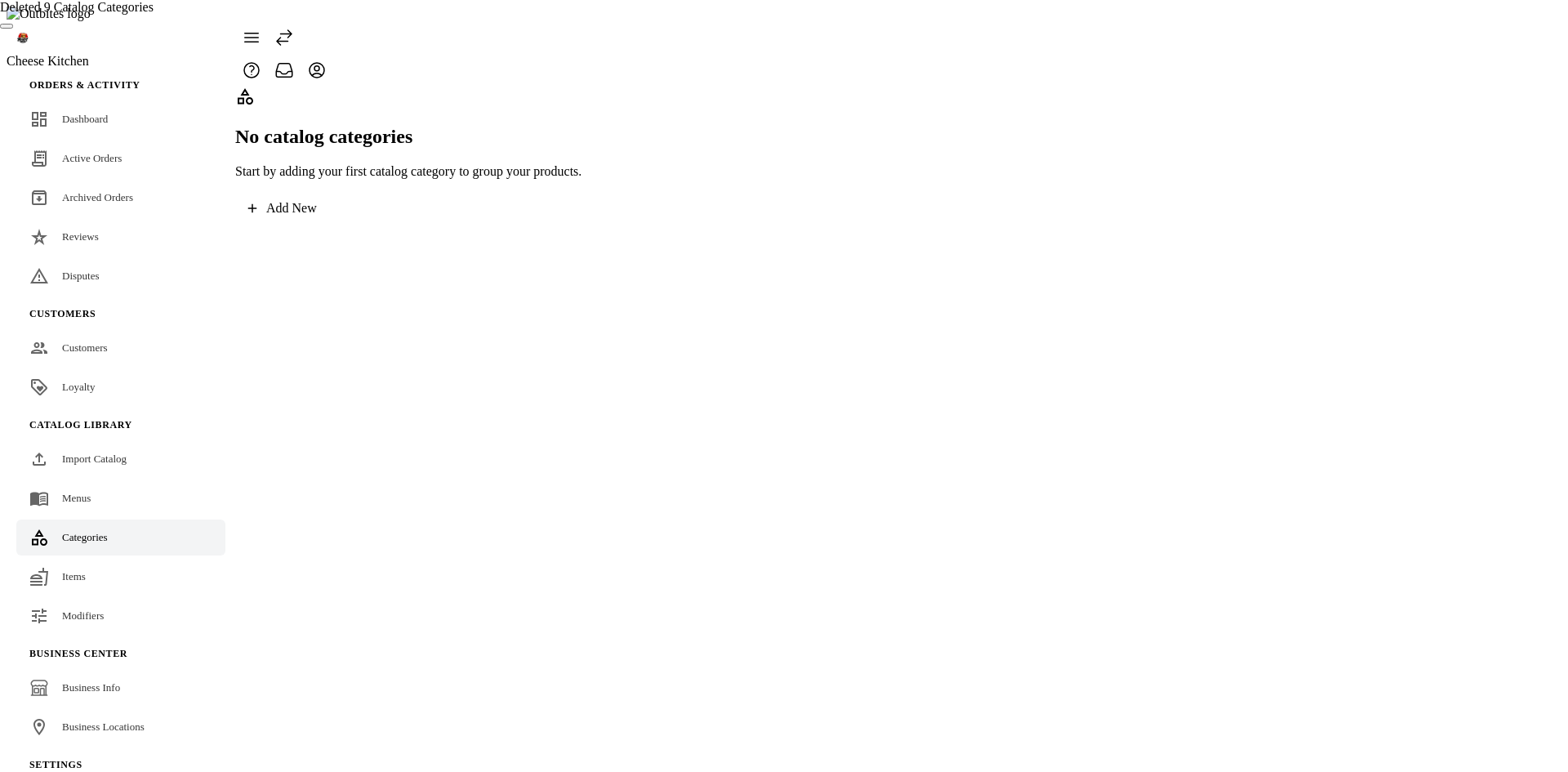
click at [105, 559] on link "Items" at bounding box center [120, 577] width 209 height 36
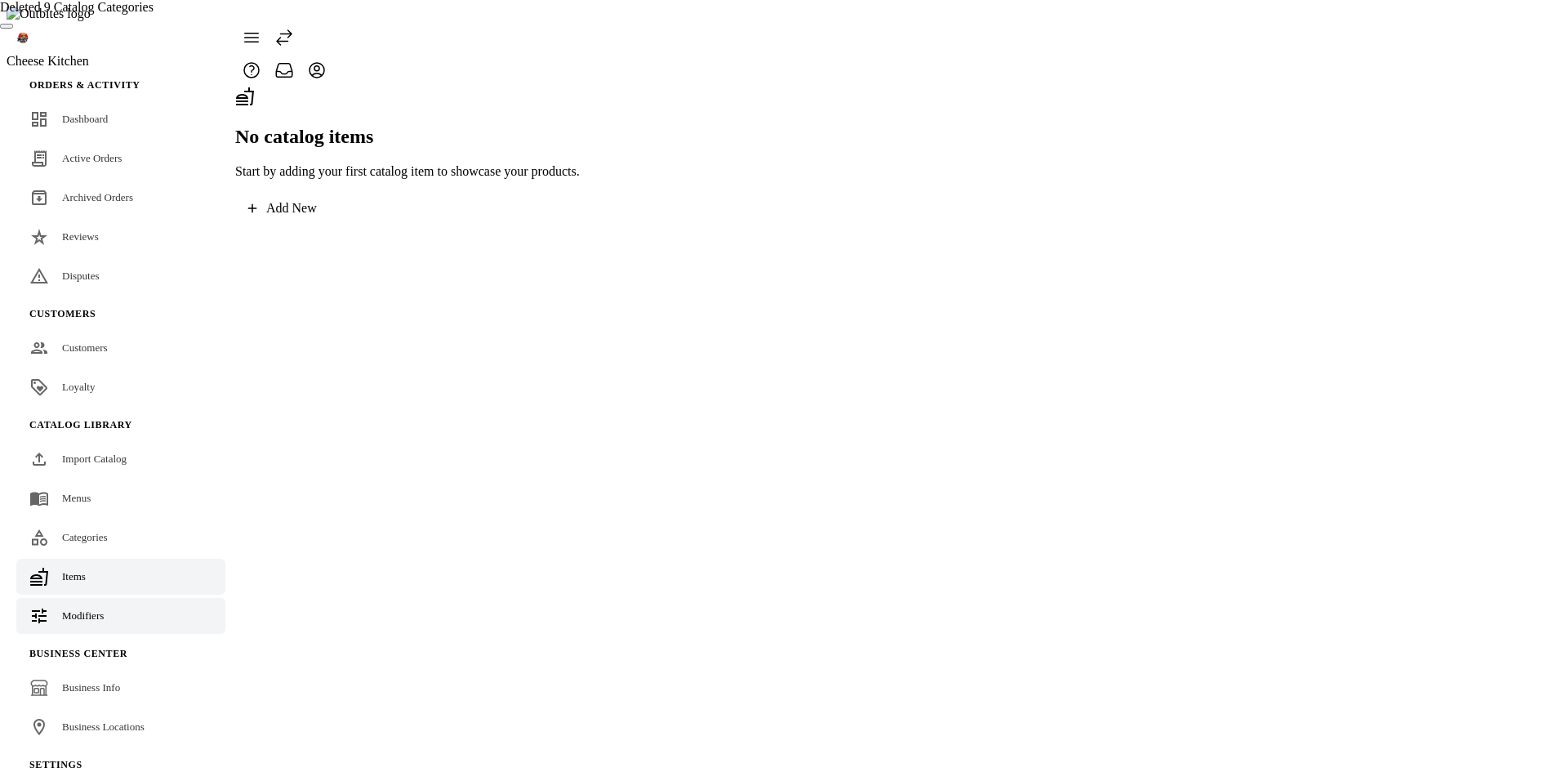
click at [100, 598] on link "Modifiers" at bounding box center [120, 616] width 209 height 36
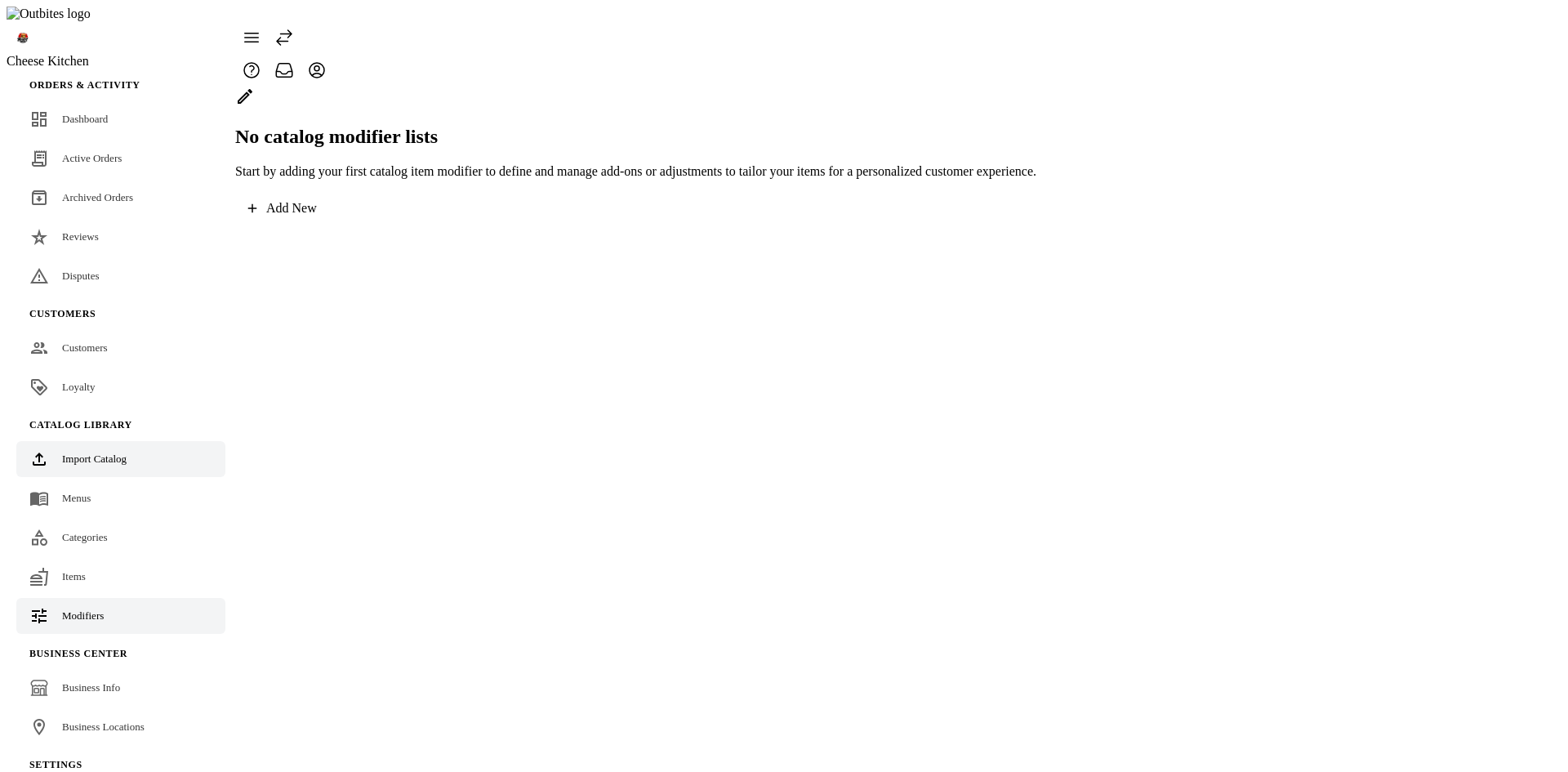
click at [99, 452] on span "Import Catalog" at bounding box center [95, 458] width 65 height 12
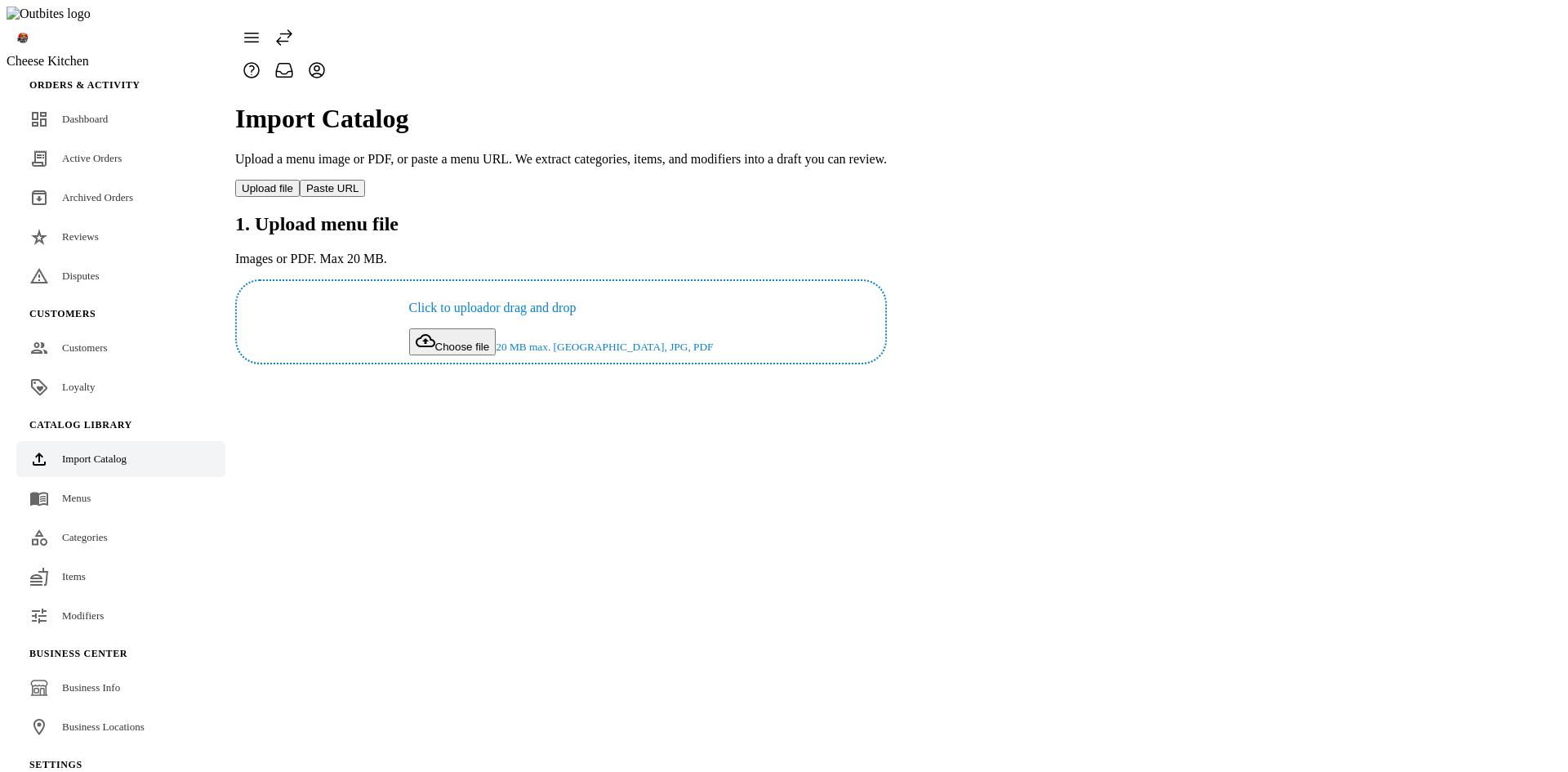
click at [490, 340] on span "Choose file" at bounding box center [462, 346] width 55 height 12
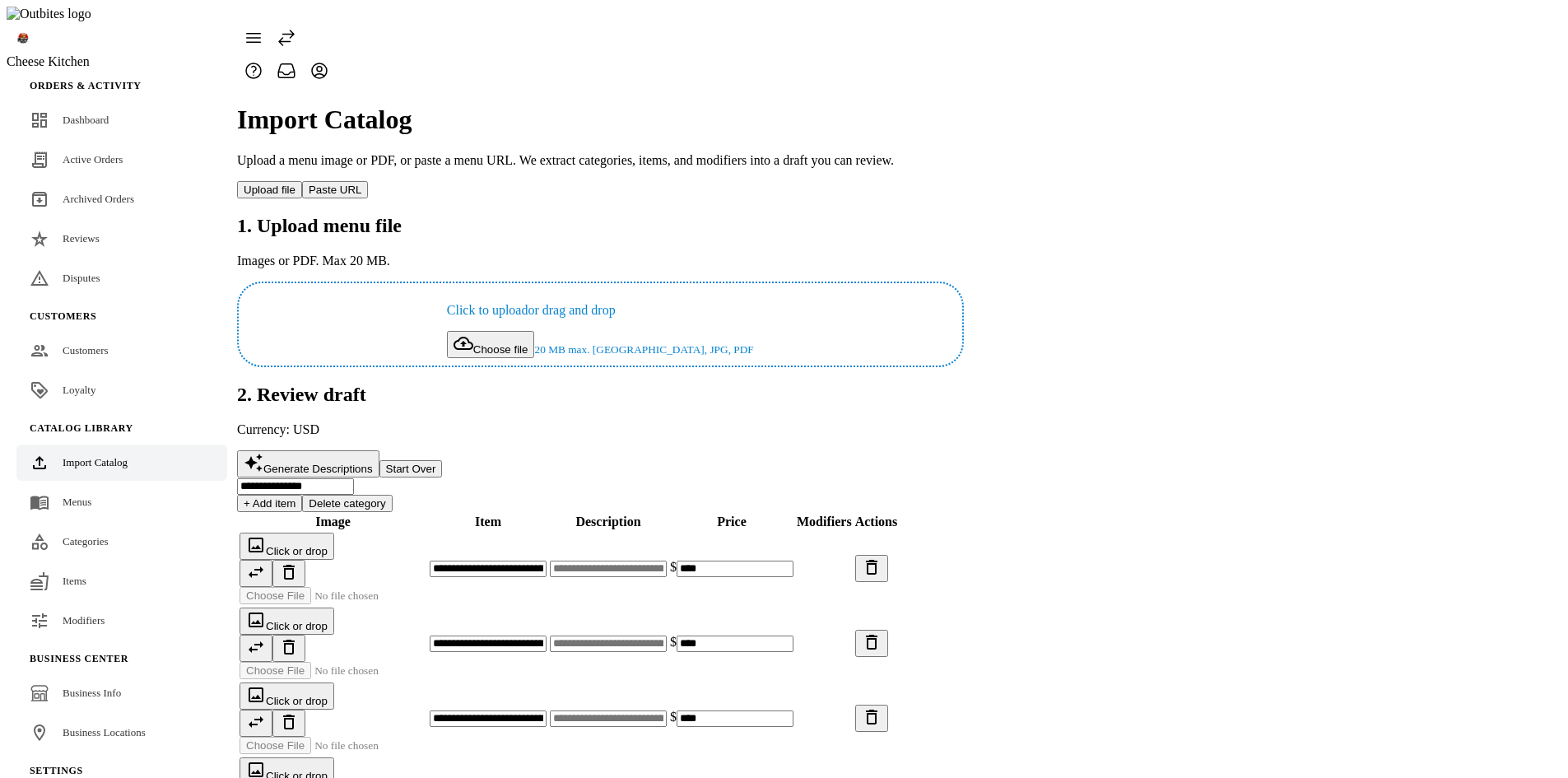
click at [373, 463] on span "Generate Descriptions" at bounding box center [317, 469] width 109 height 12
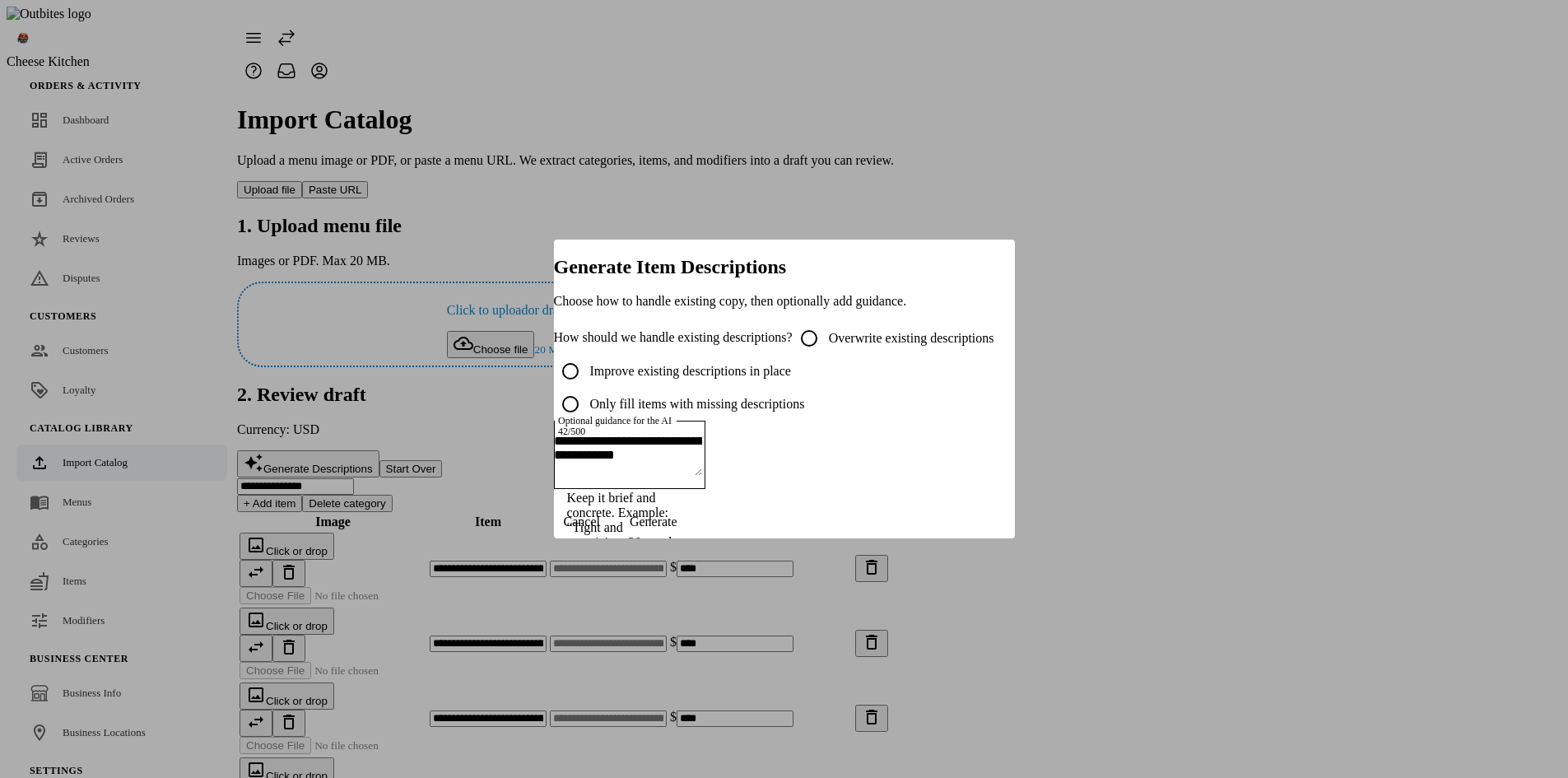
click at [677, 530] on span "Generate" at bounding box center [653, 521] width 48 height 15
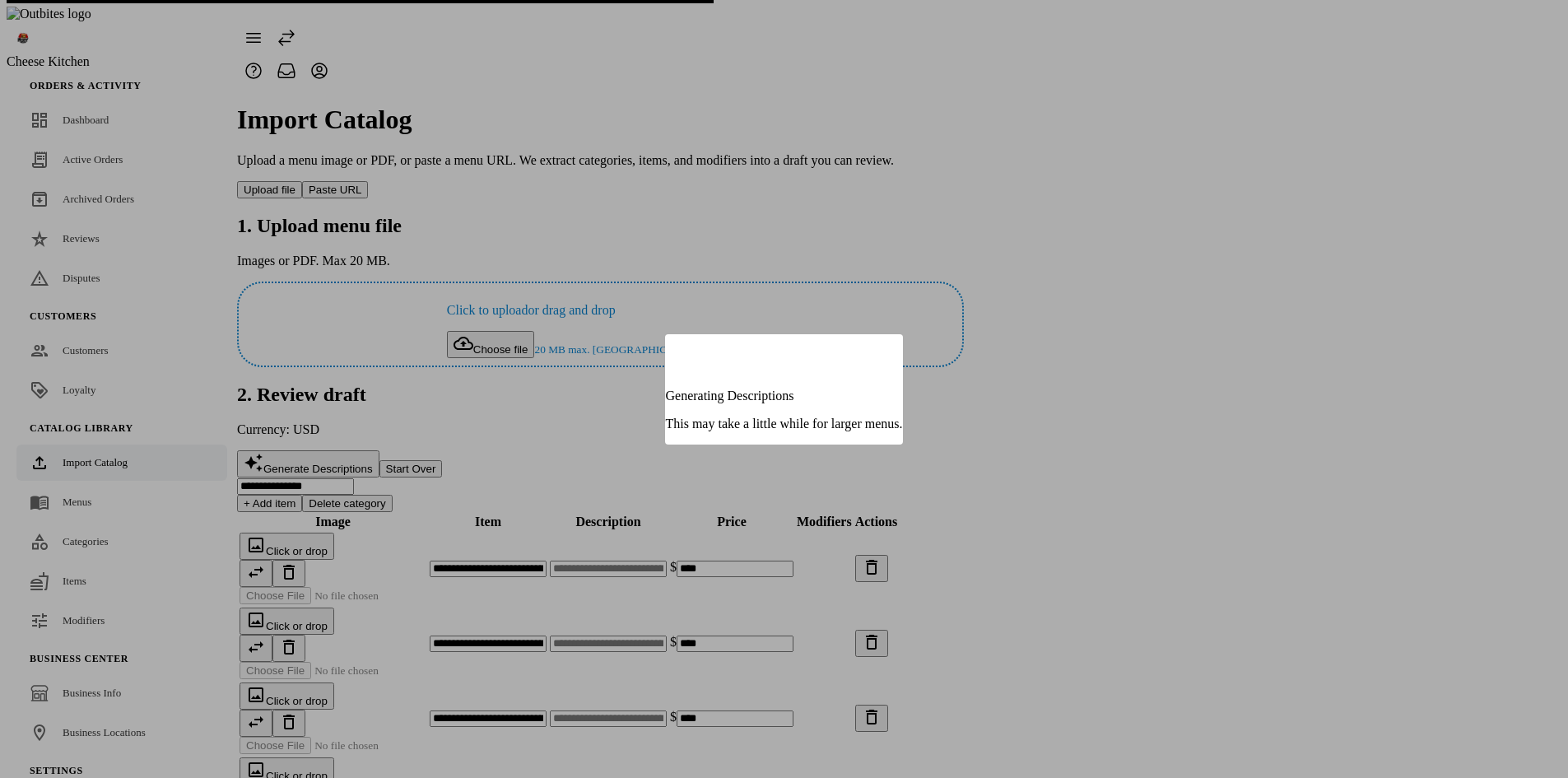
type input "**********"
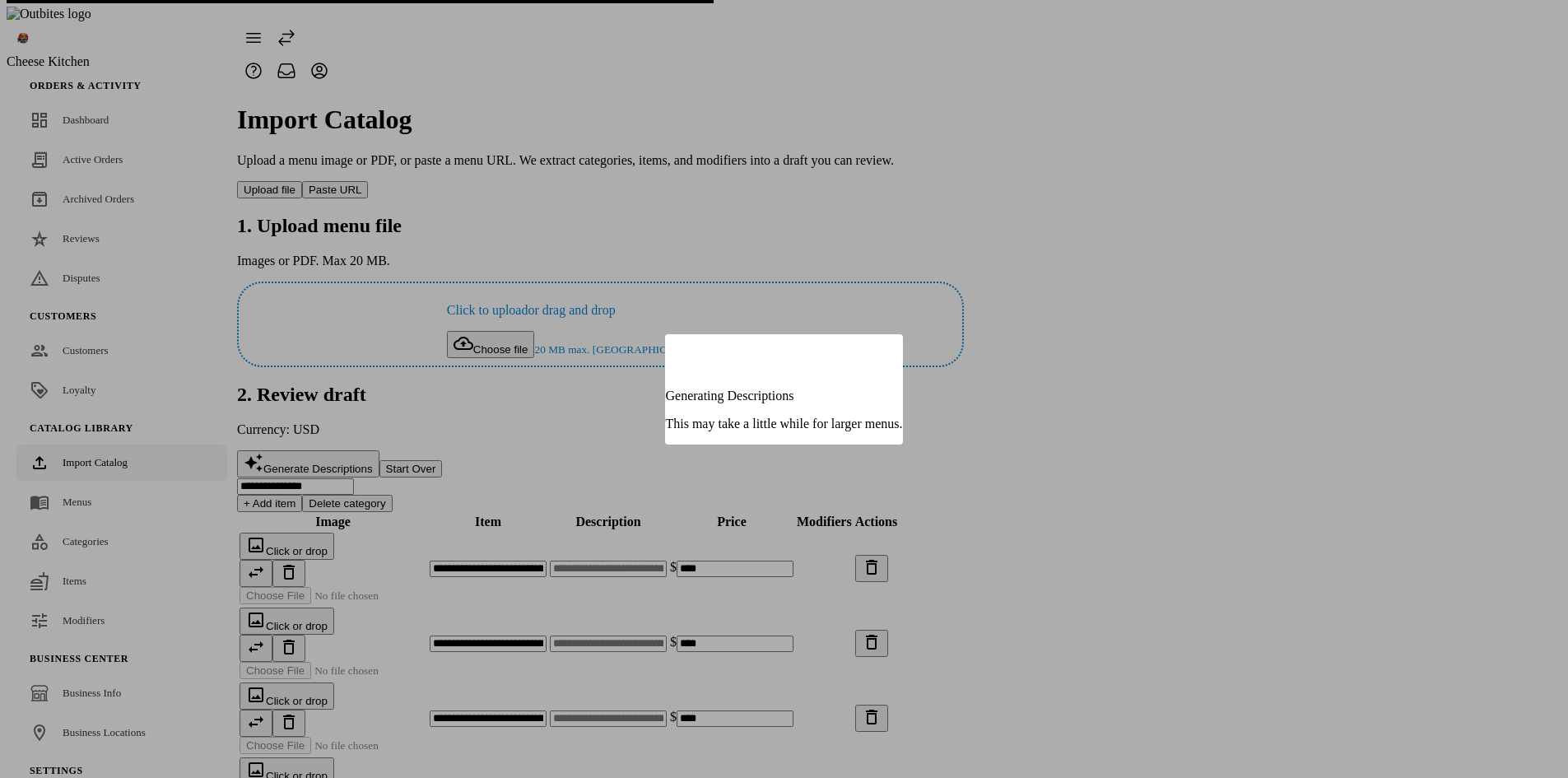
type input "**********"
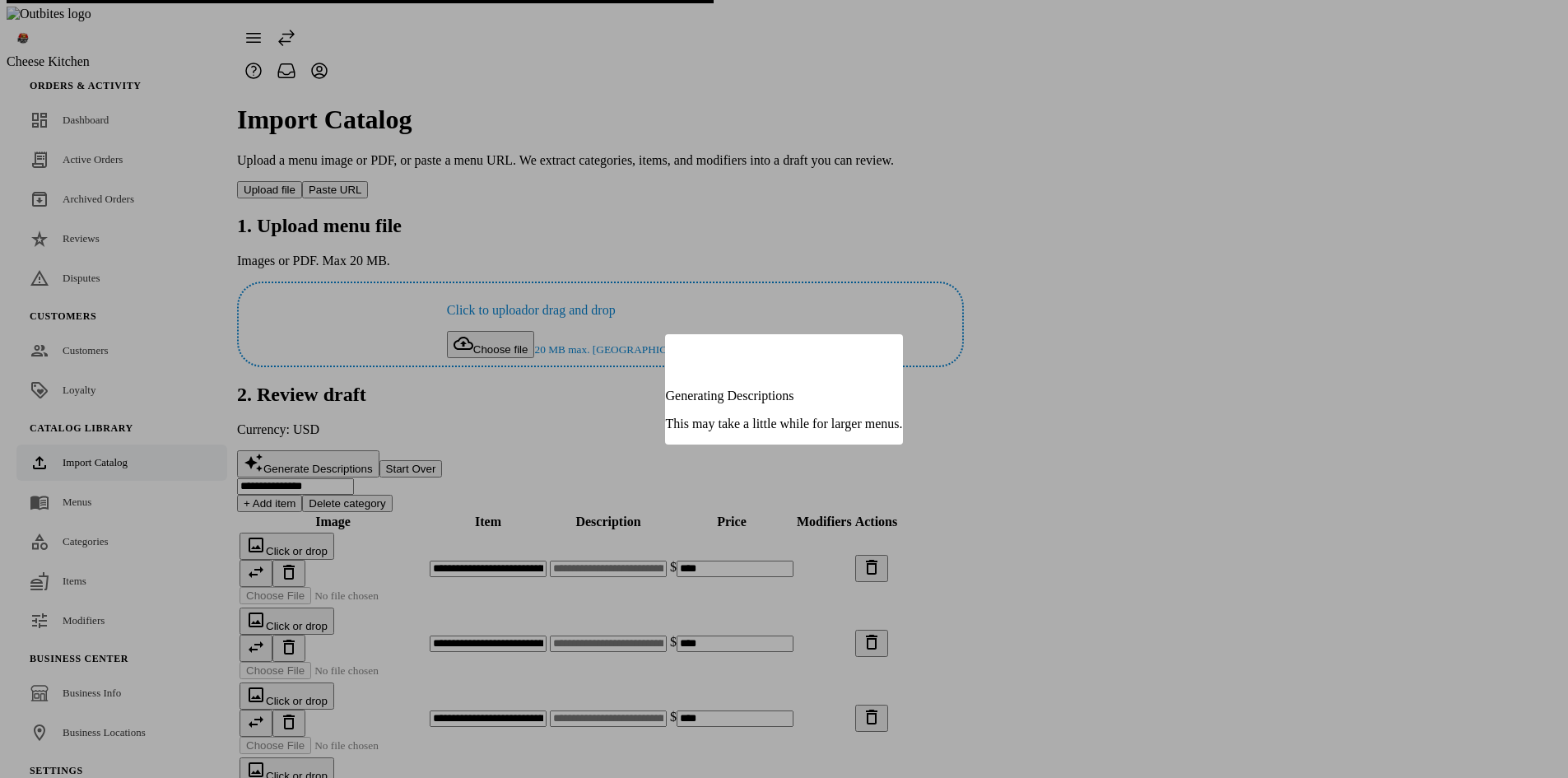
type input "**********"
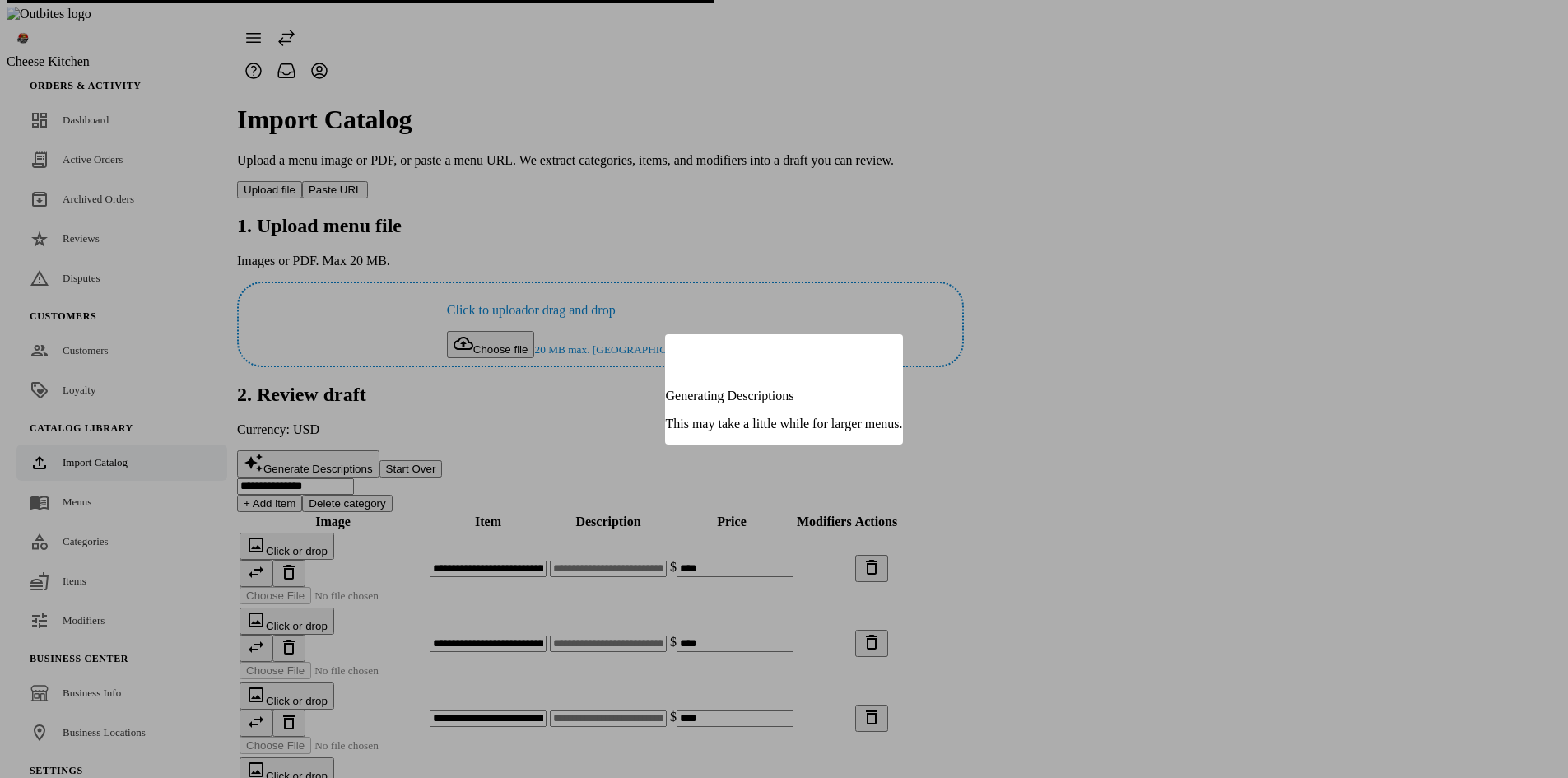
type input "**********"
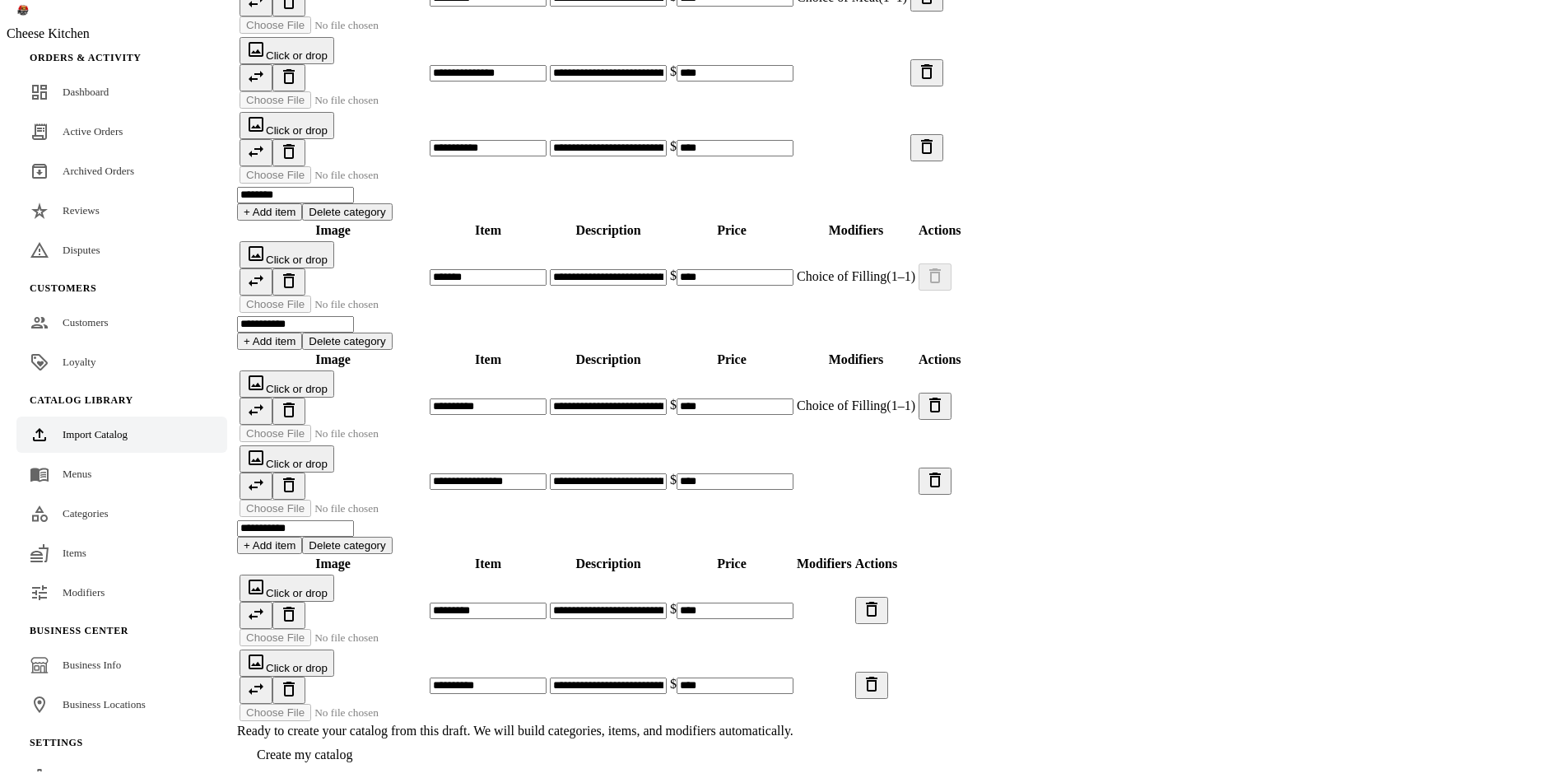
scroll to position [1541, 0]
click at [372, 750] on span at bounding box center [304, 755] width 135 height 40
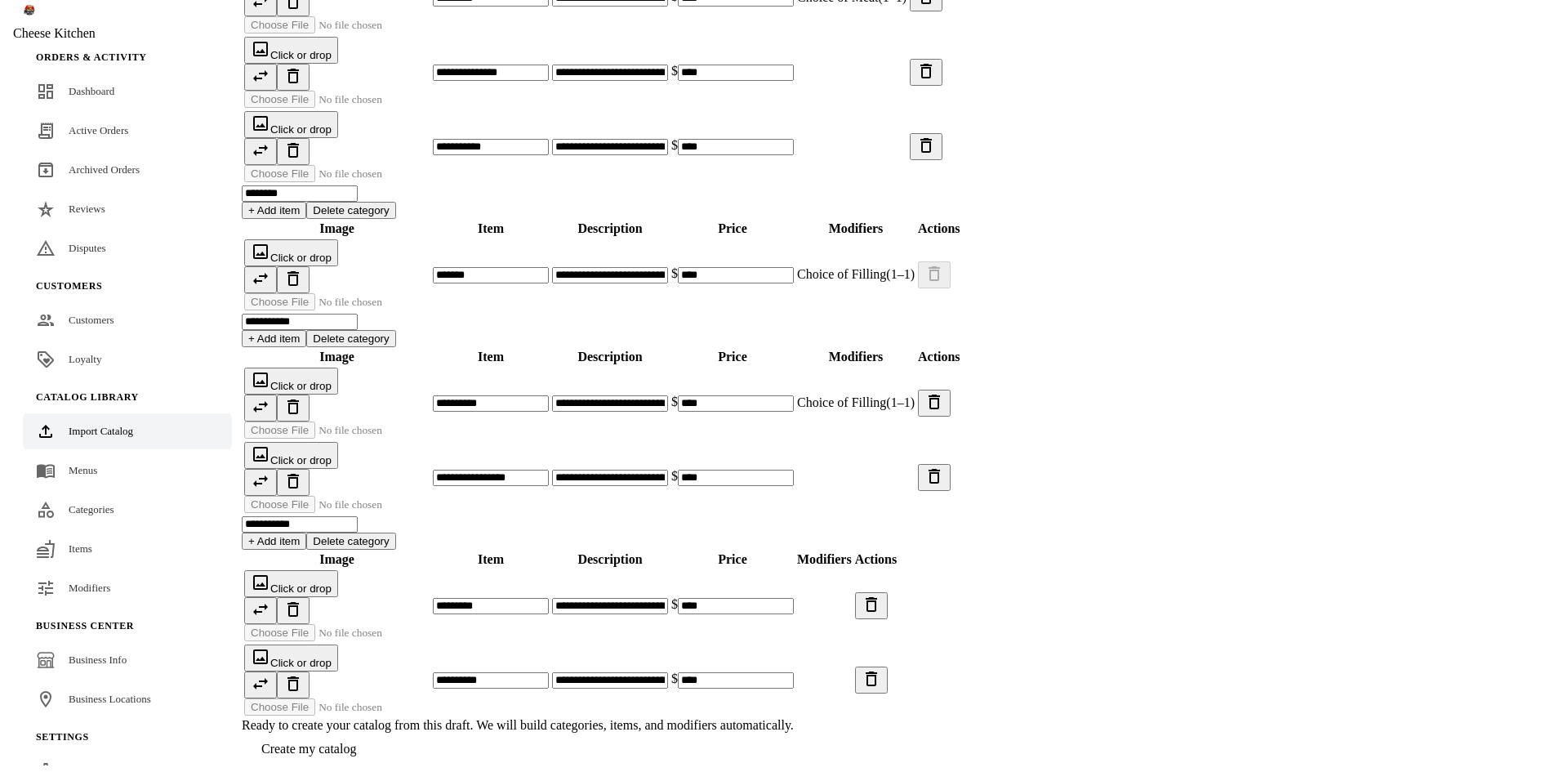
scroll to position [0, 0]
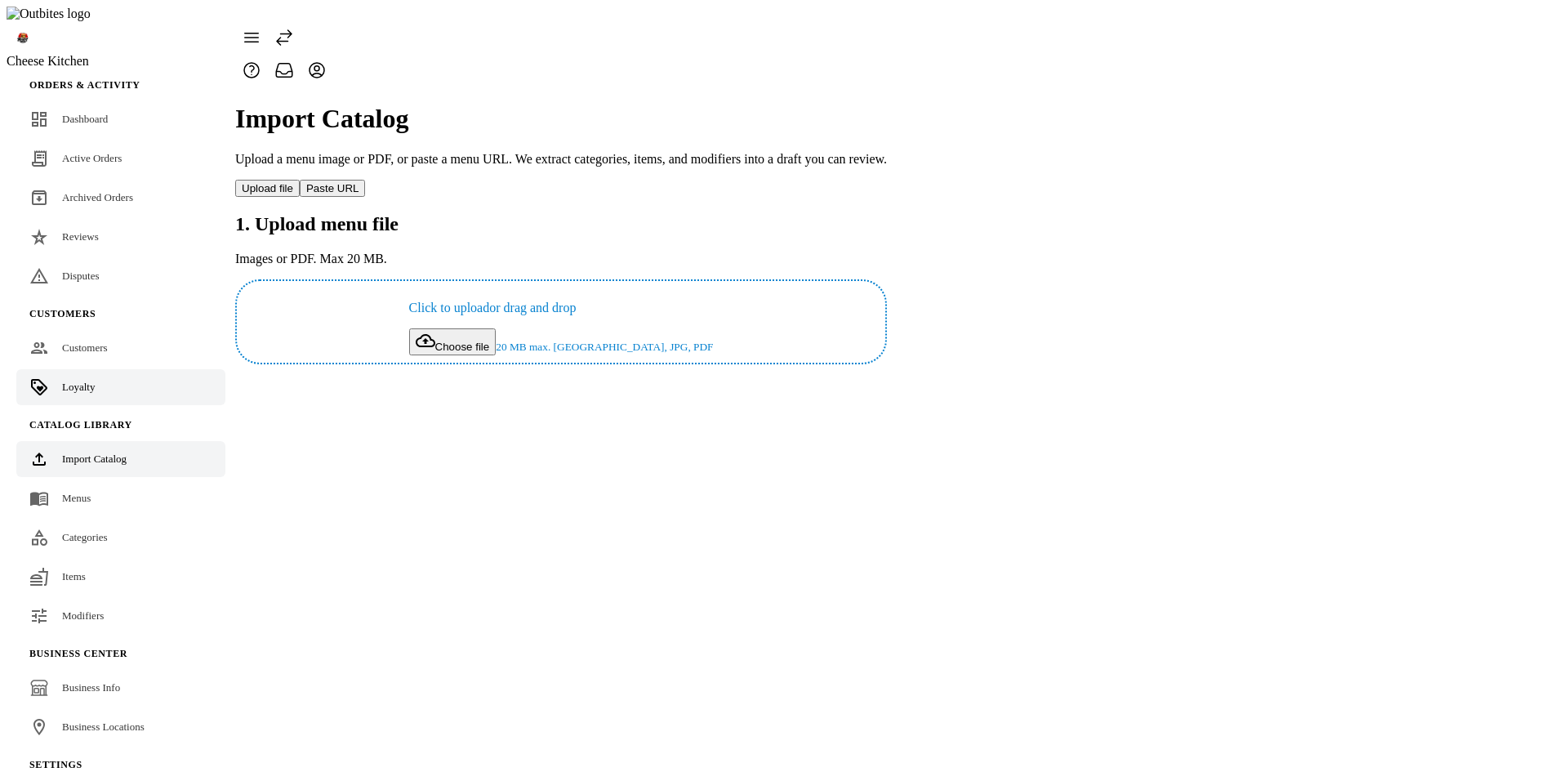
click at [94, 369] on link "Loyalty" at bounding box center [120, 387] width 209 height 36
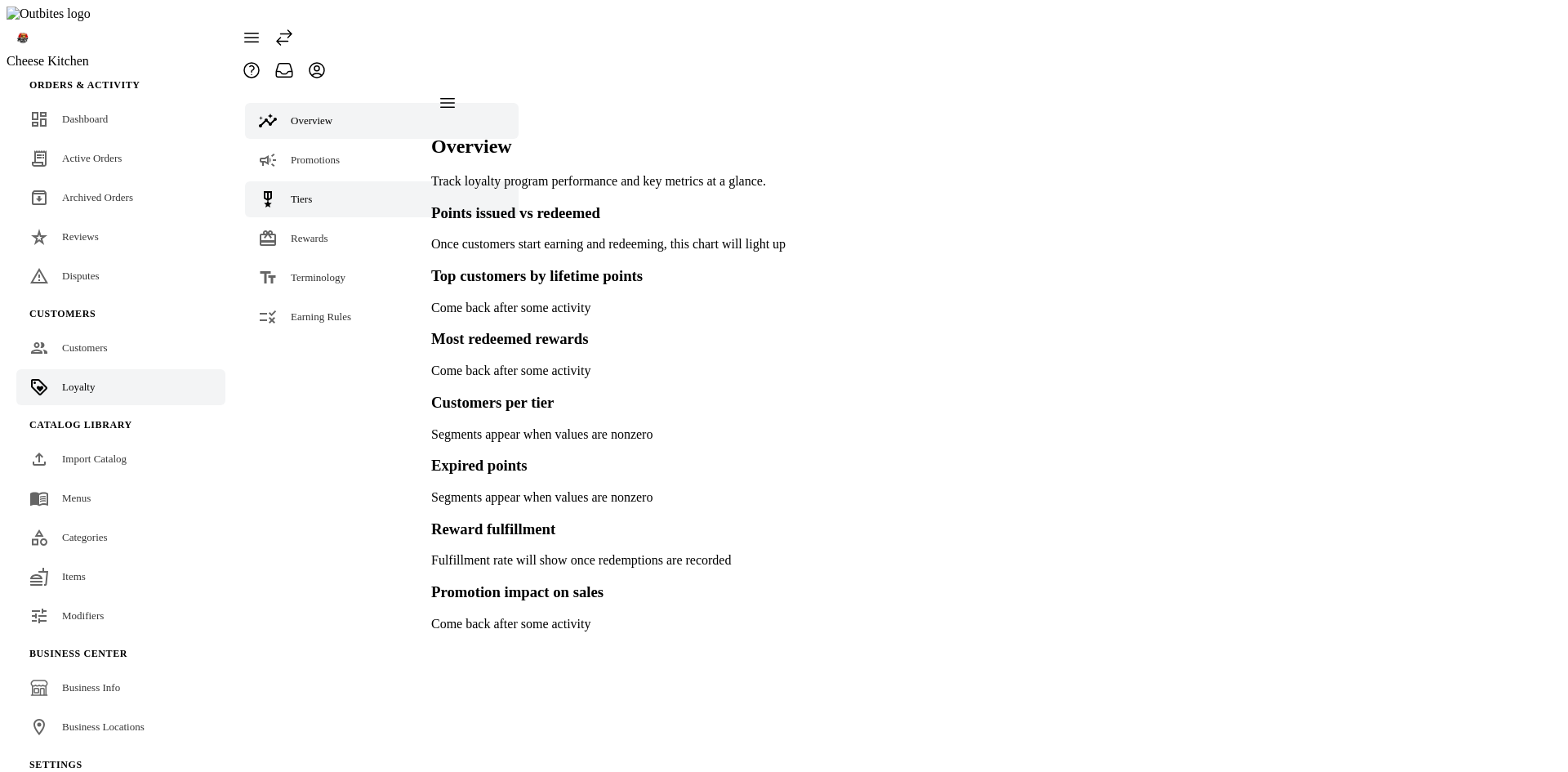
click at [318, 182] on link "Tiers" at bounding box center [381, 200] width 274 height 36
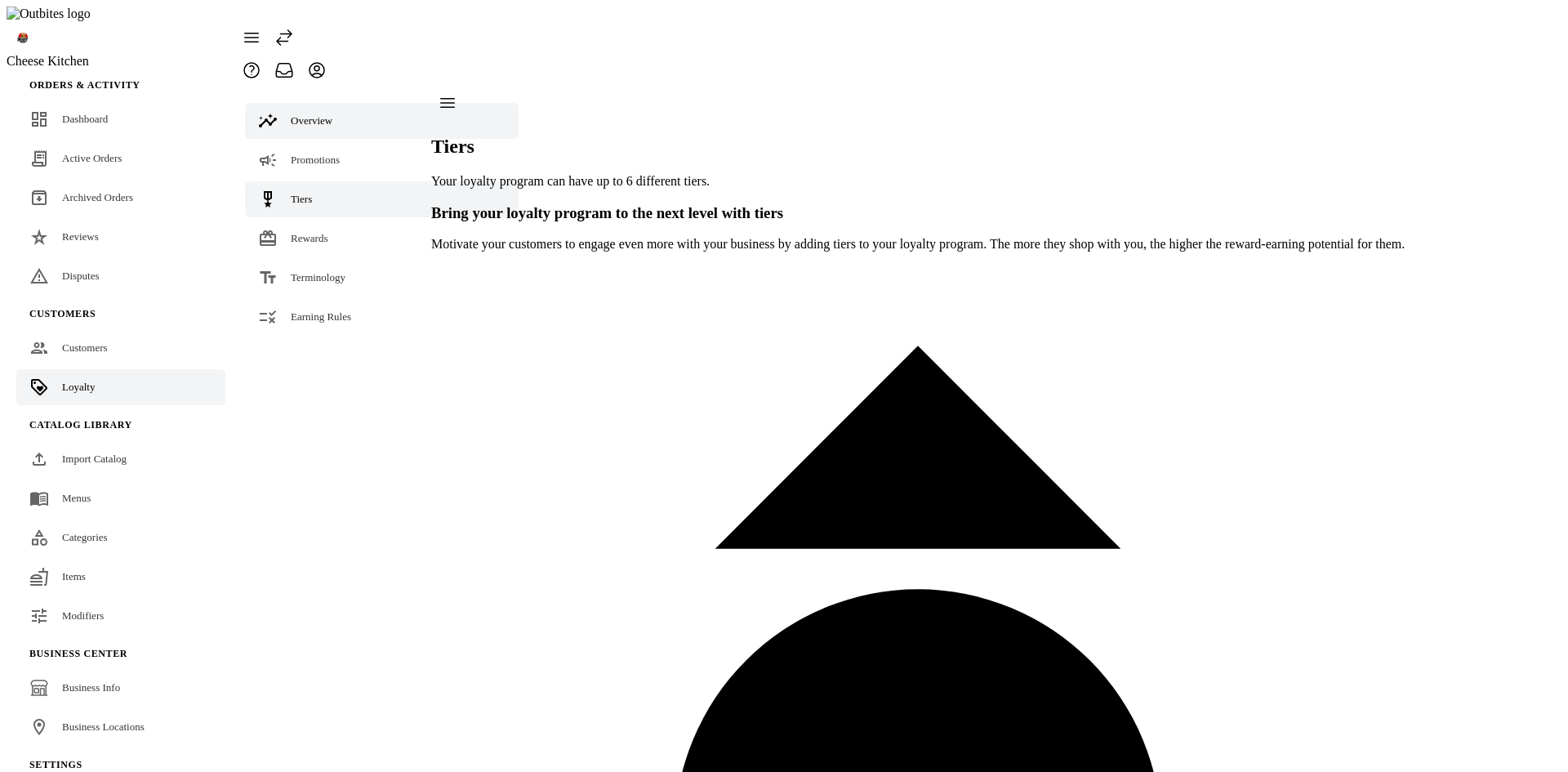
click at [346, 103] on link "Overview" at bounding box center [381, 121] width 274 height 36
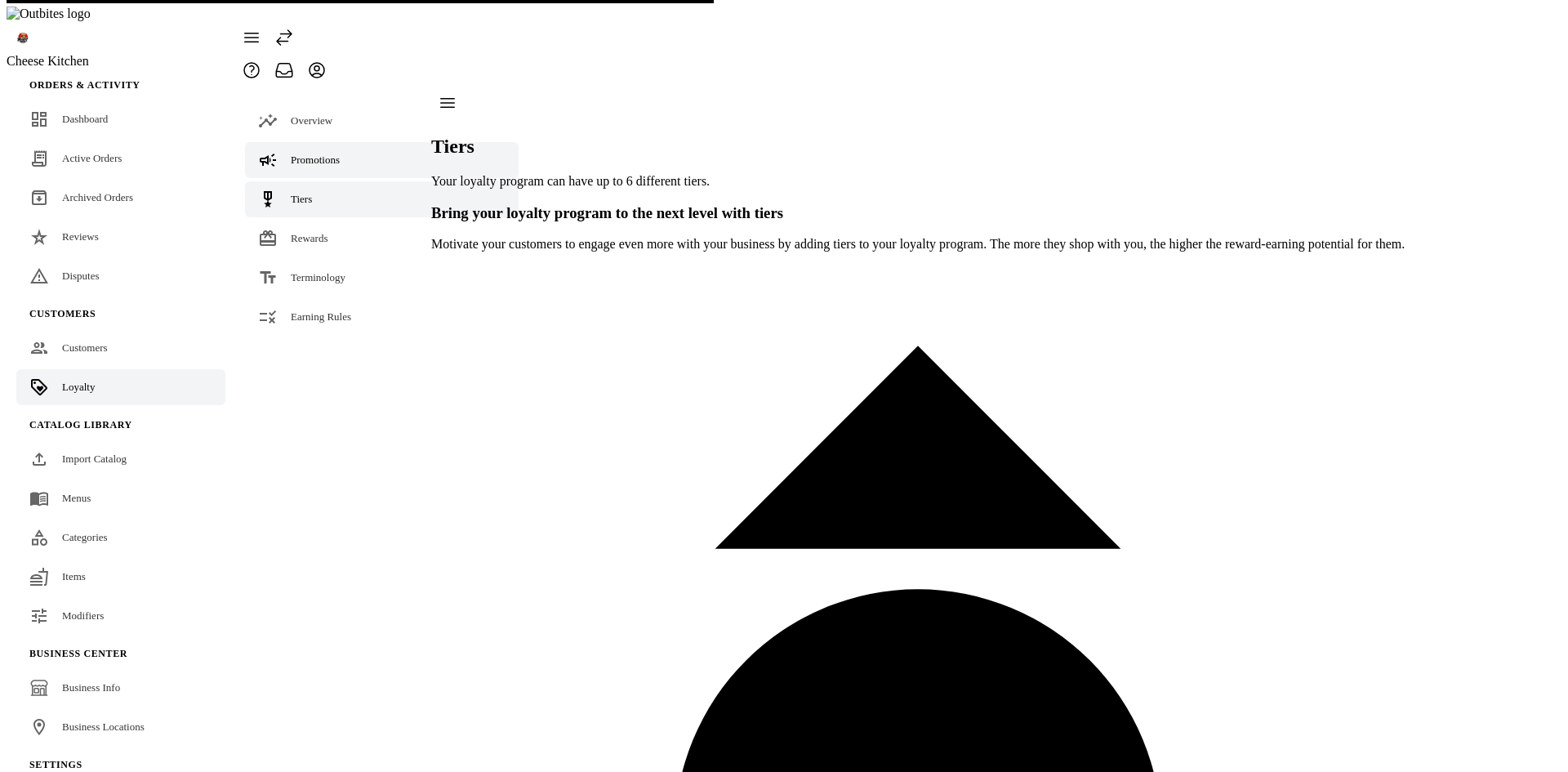
click at [337, 152] on div "Promotions" at bounding box center [315, 160] width 49 height 16
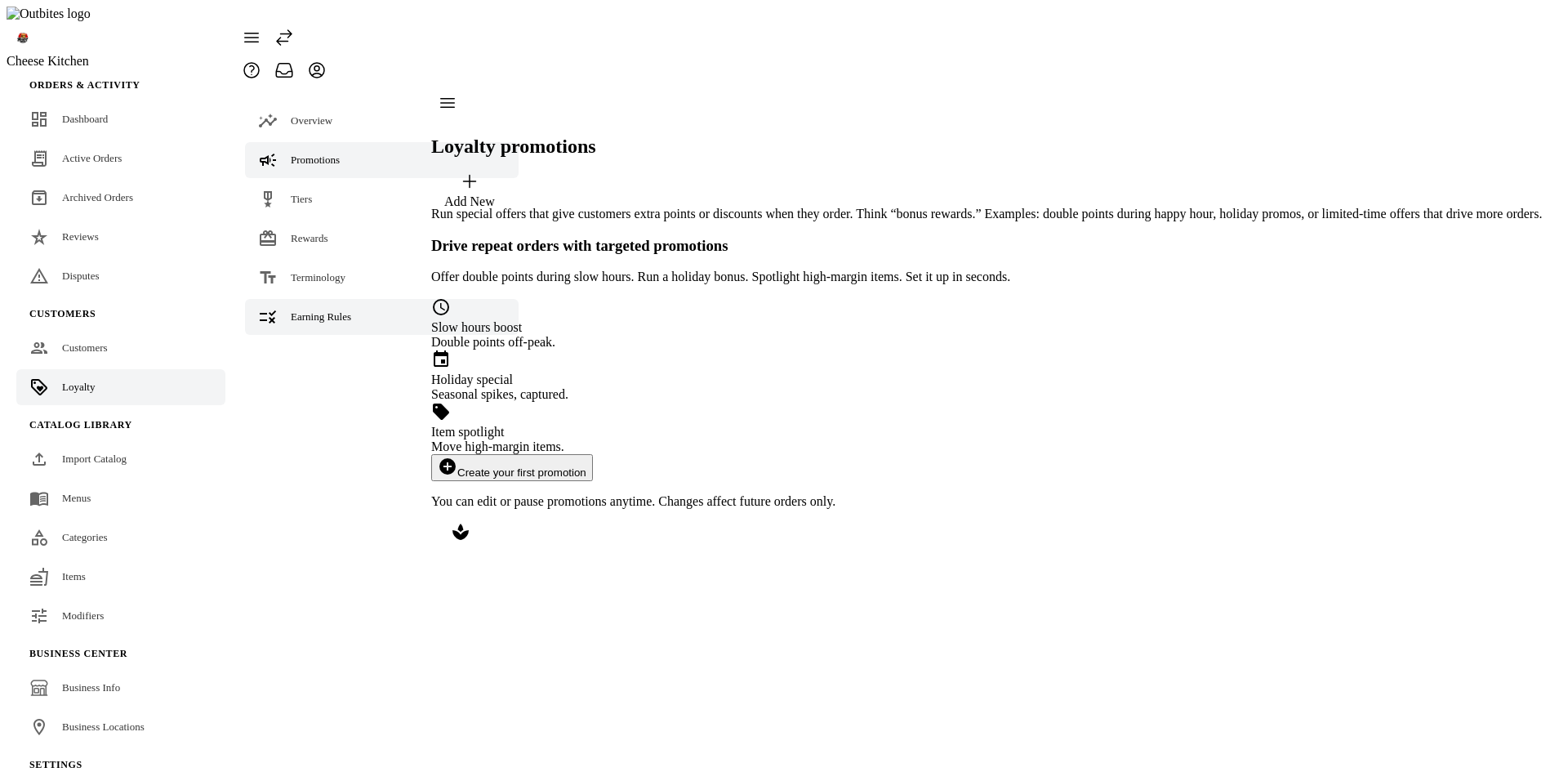
click at [311, 311] on span "Earning Rules" at bounding box center [321, 316] width 61 height 12
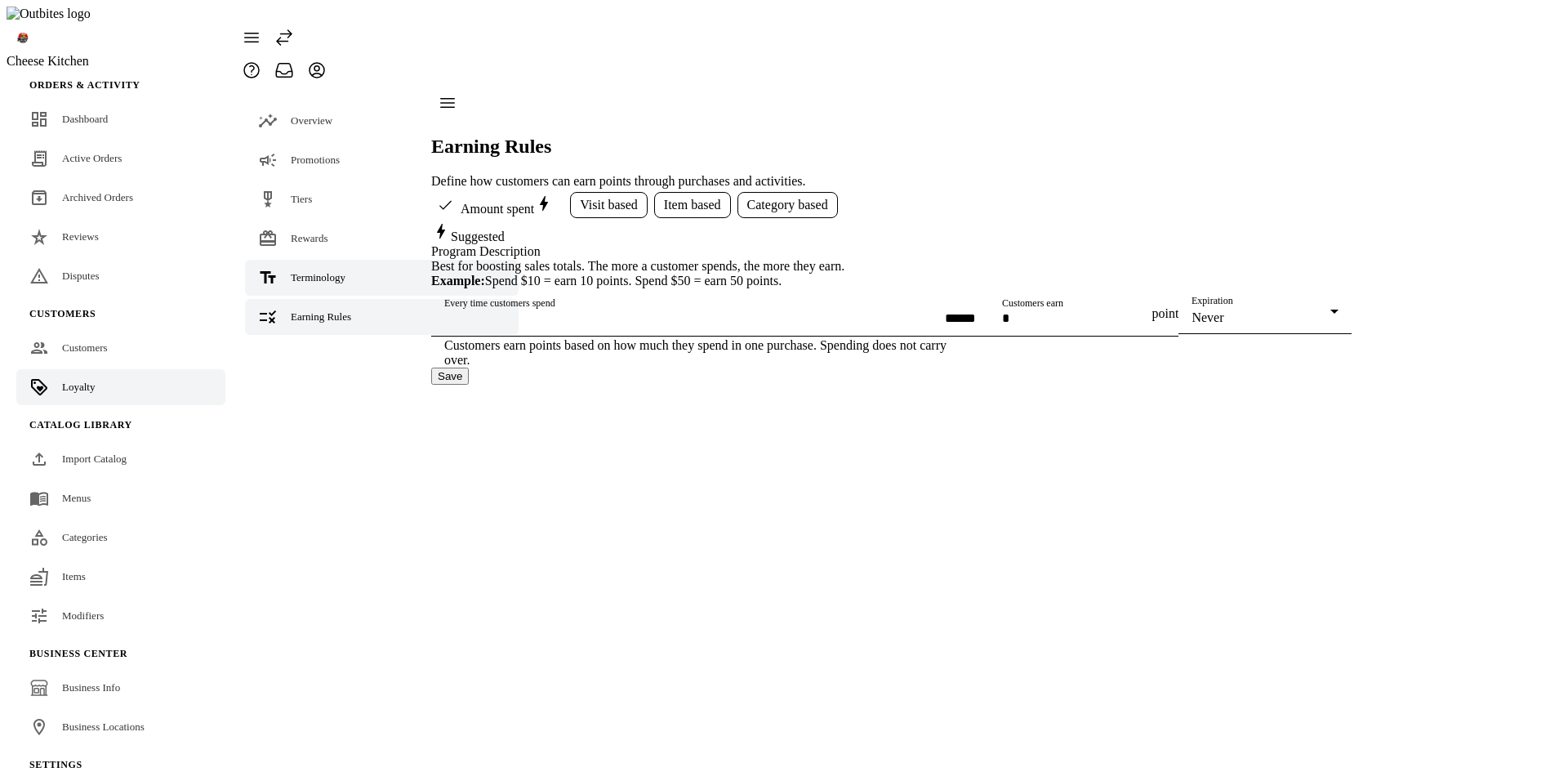
click at [317, 271] on span "Terminology" at bounding box center [318, 277] width 55 height 12
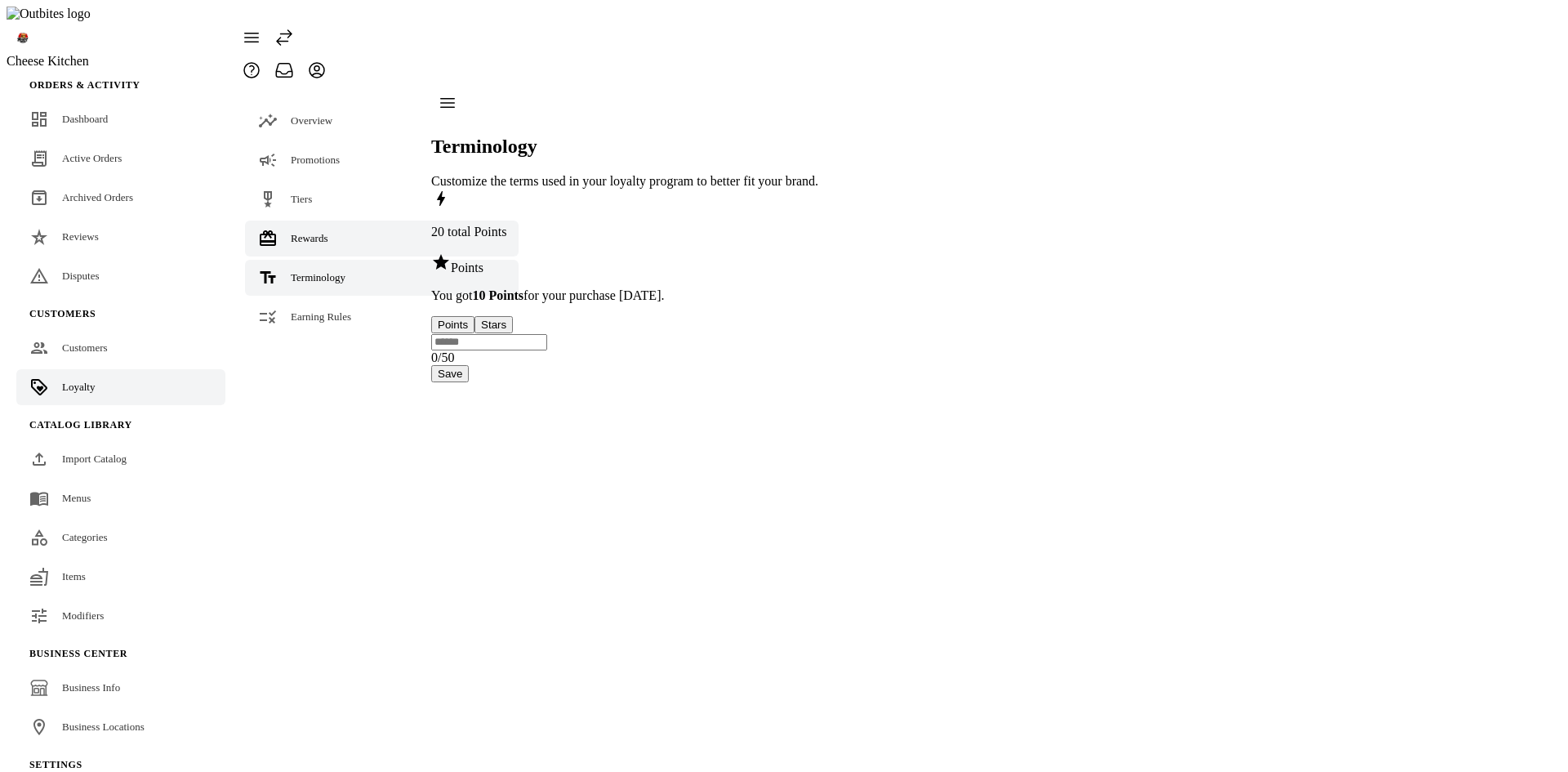
click at [318, 232] on span "Rewards" at bounding box center [310, 238] width 38 height 12
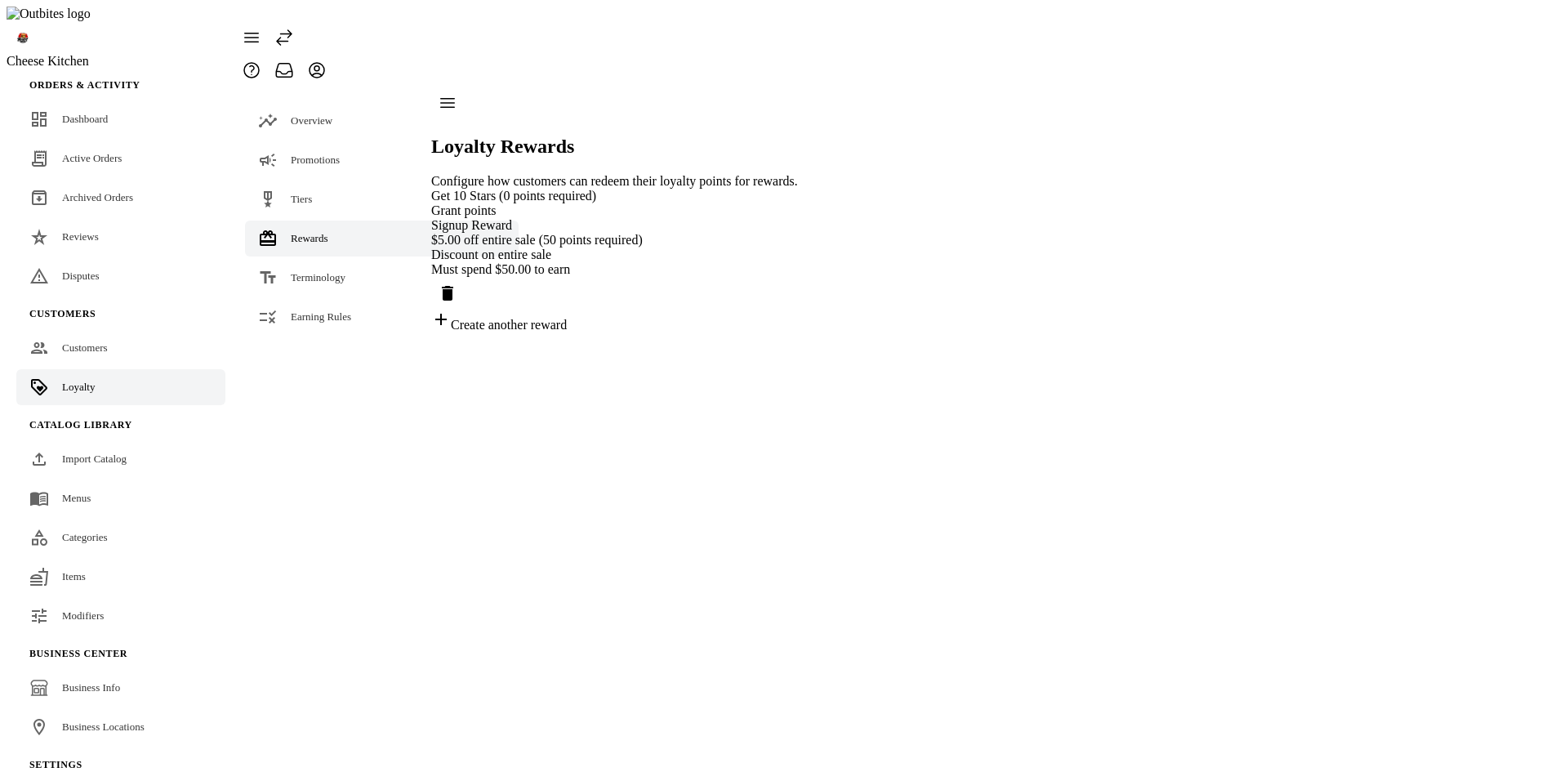
click at [526, 203] on div "Grant points" at bounding box center [614, 210] width 367 height 15
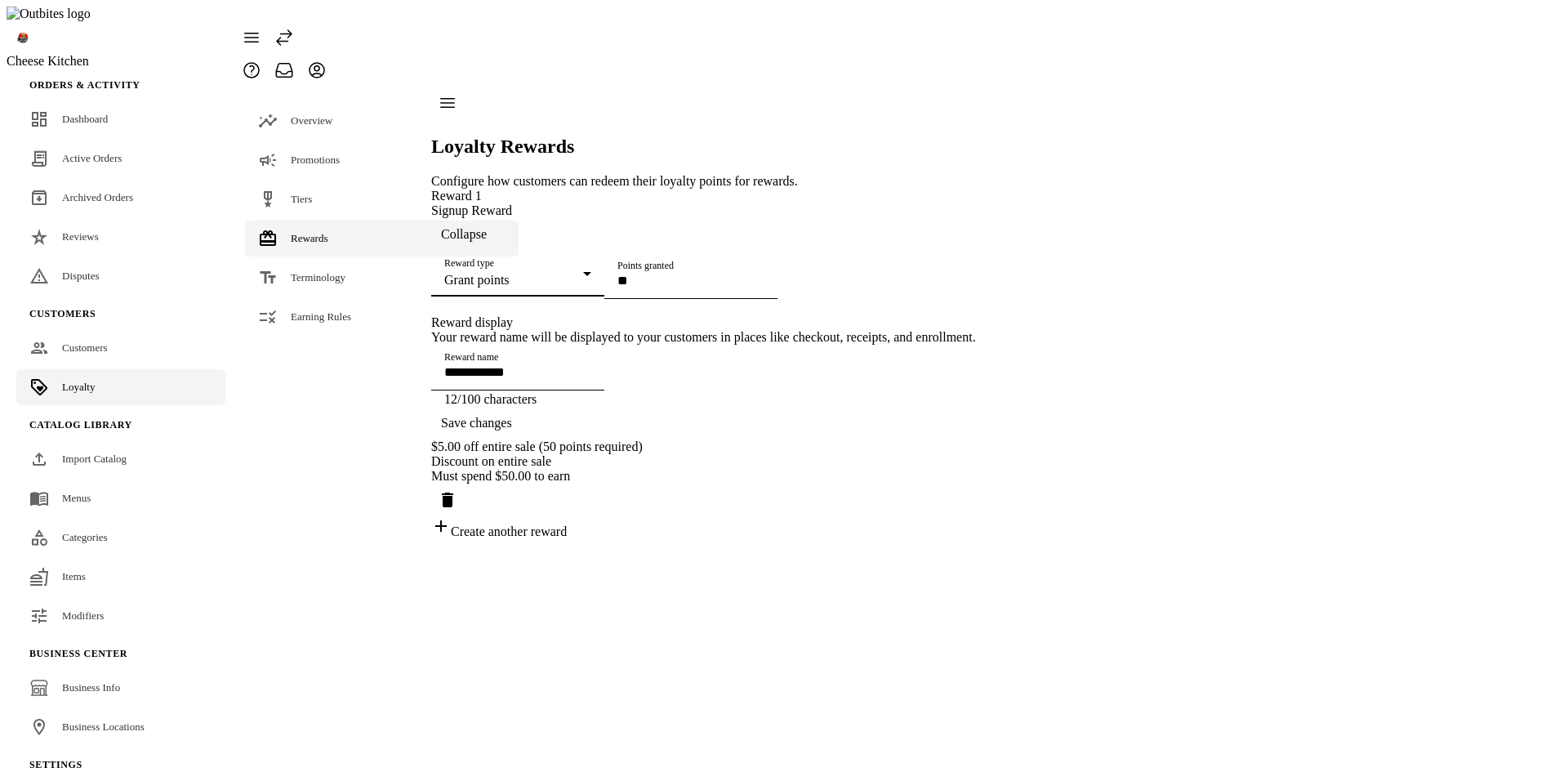
drag, startPoint x: 572, startPoint y: 224, endPoint x: 425, endPoint y: 224, distance: 147.0
click at [431, 224] on div "**********" at bounding box center [703, 312] width 545 height 452
click at [618, 287] on input "**" at bounding box center [691, 281] width 147 height 14
click at [976, 335] on div "**********" at bounding box center [703, 363] width 545 height 351
click at [101, 143] on link "Active Orders" at bounding box center [120, 159] width 209 height 36
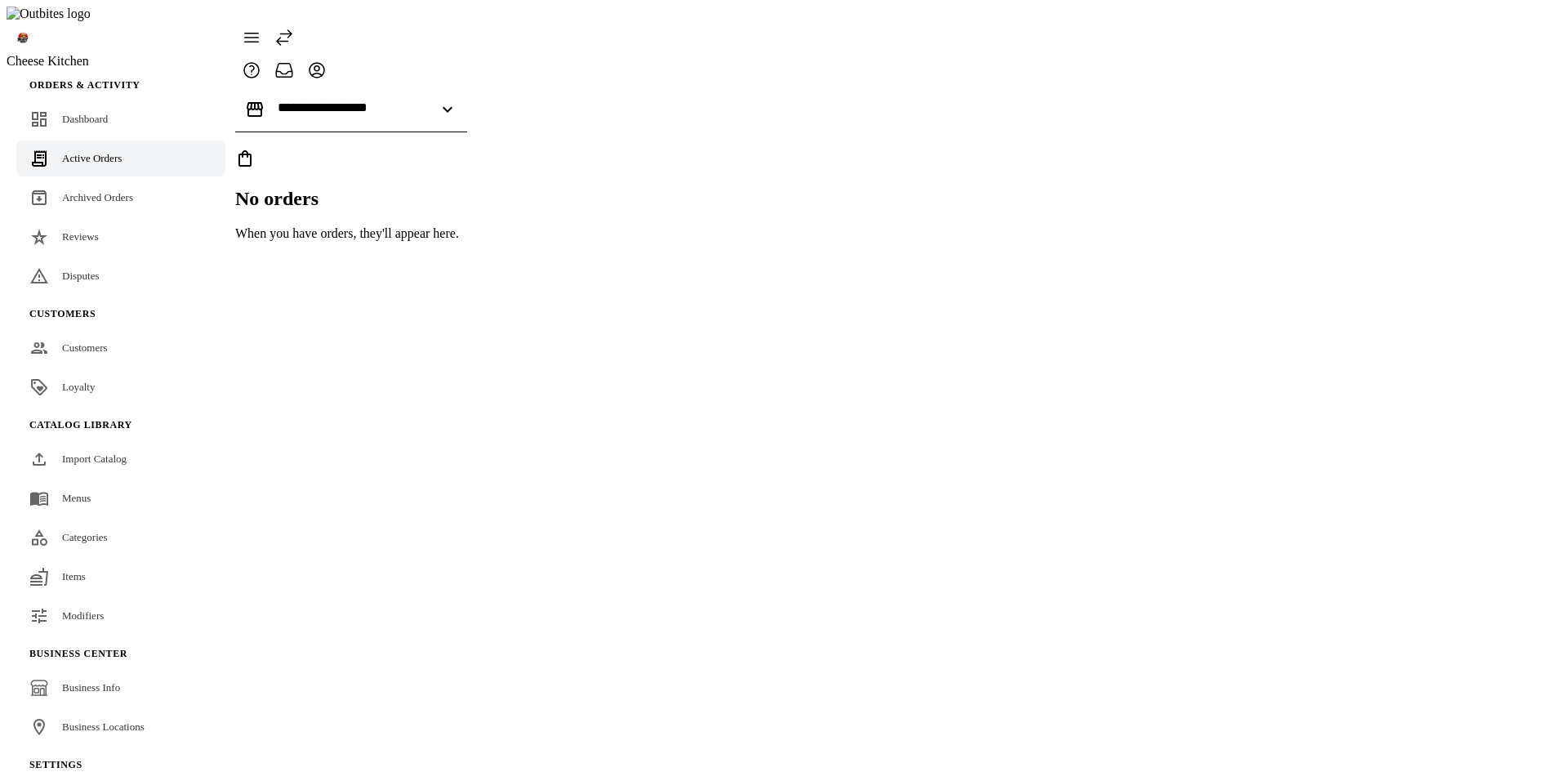
drag, startPoint x: 412, startPoint y: 119, endPoint x: 414, endPoint y: 96, distance: 23.1
click at [412, 132] on div at bounding box center [351, 140] width 232 height 16
click at [417, 101] on input "Location" at bounding box center [351, 107] width 147 height 14
click at [404, 131] on span "[STREET_ADDRESS][PERSON_NAME]" at bounding box center [517, 133] width 226 height 14
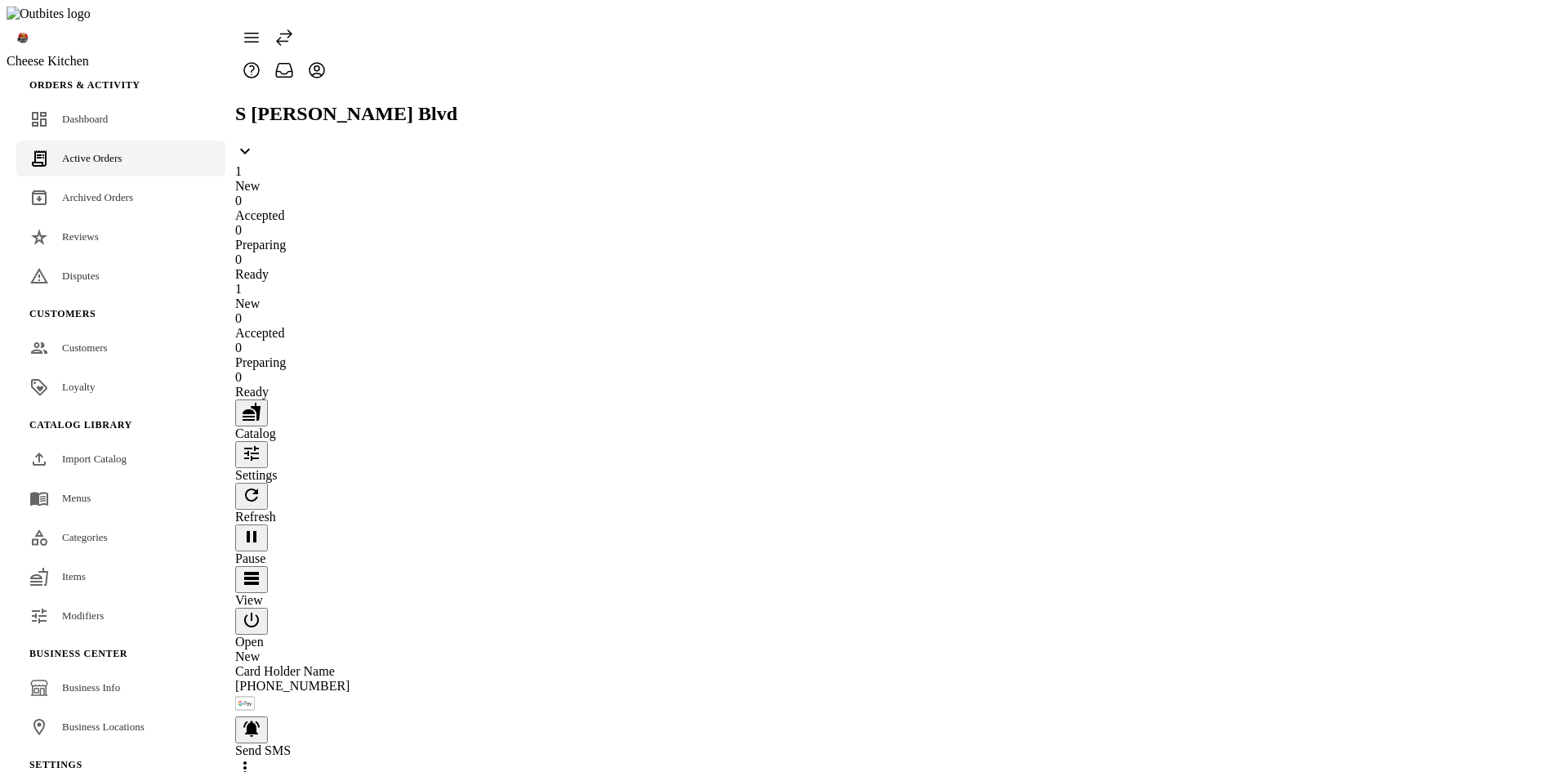
drag, startPoint x: 565, startPoint y: 318, endPoint x: 507, endPoint y: 314, distance: 58.1
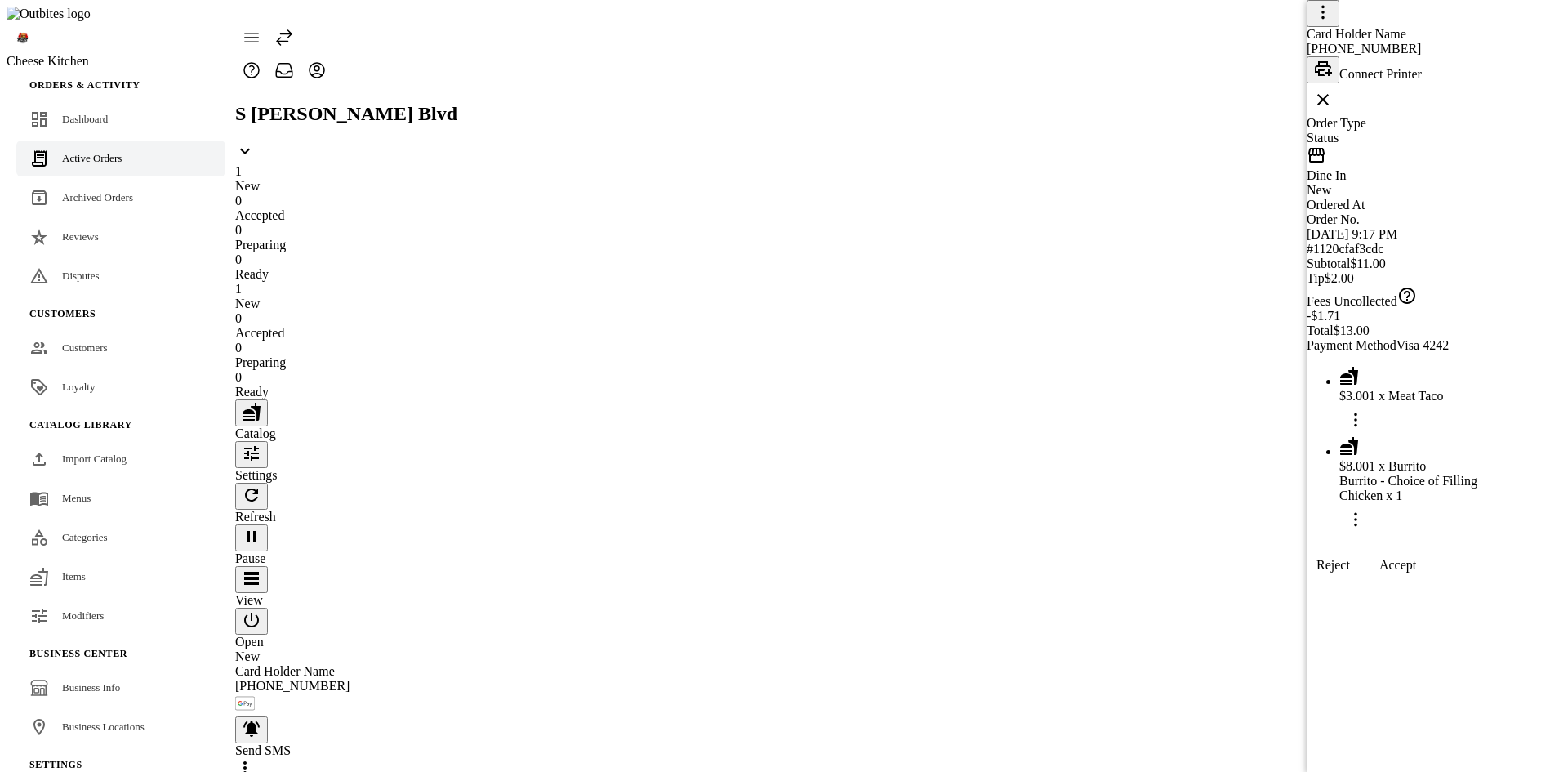
click at [1436, 584] on span at bounding box center [1397, 565] width 76 height 39
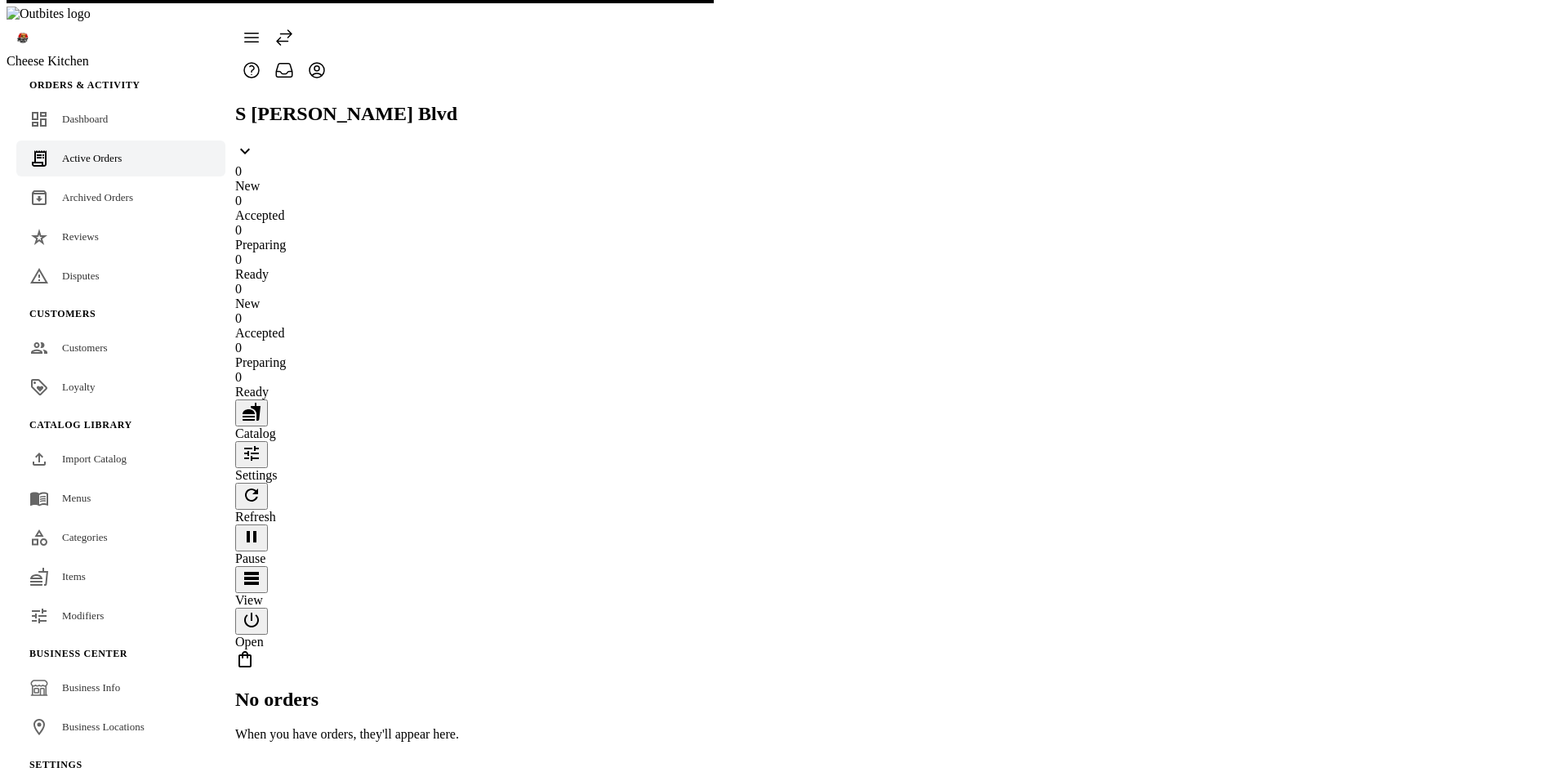
click at [261, 444] on icon "button" at bounding box center [251, 453] width 20 height 20
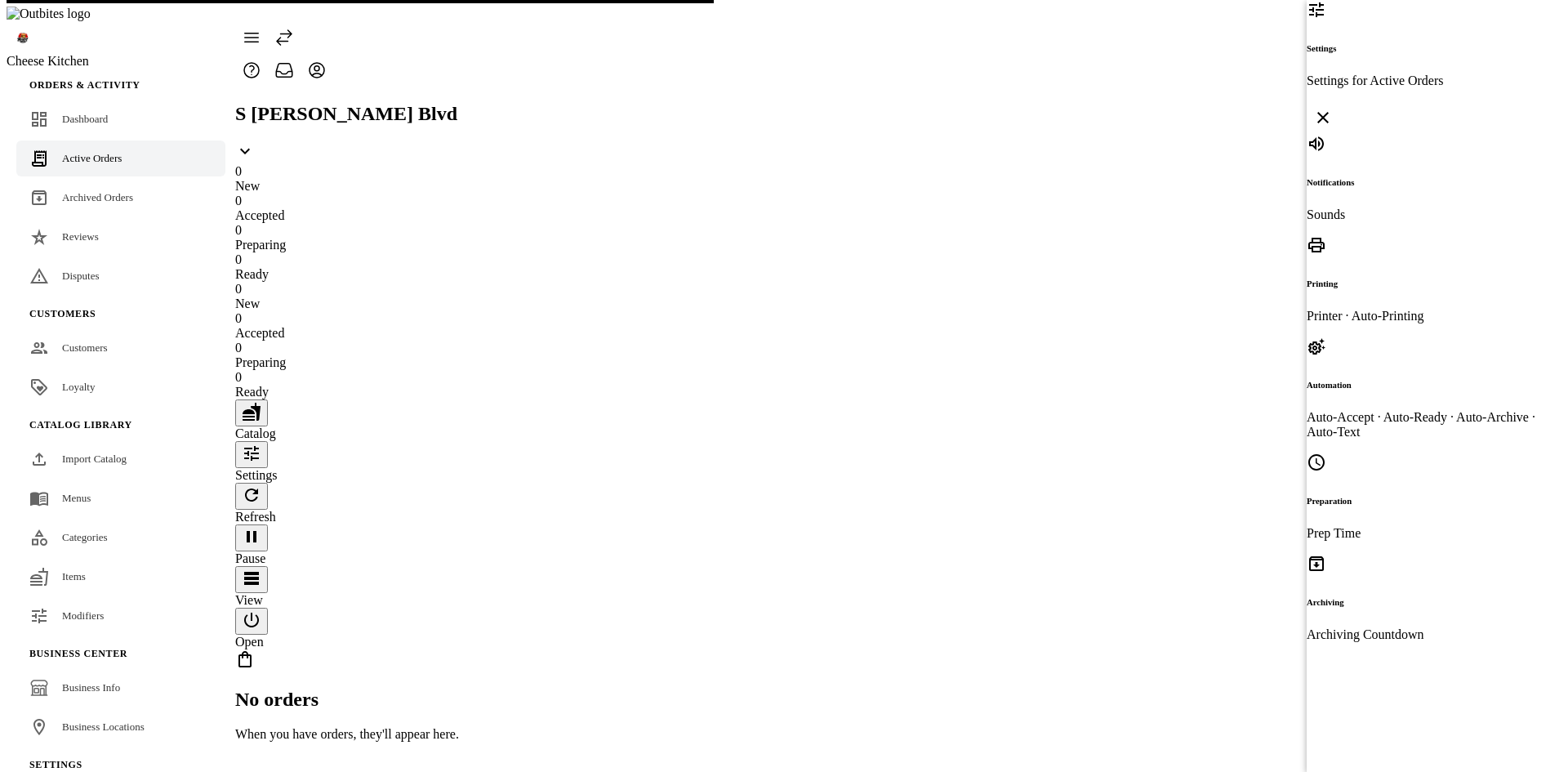
click at [1369, 410] on p "Auto-Accept · Auto-Ready · Auto-Archive · Auto-Text" at bounding box center [1421, 425] width 229 height 29
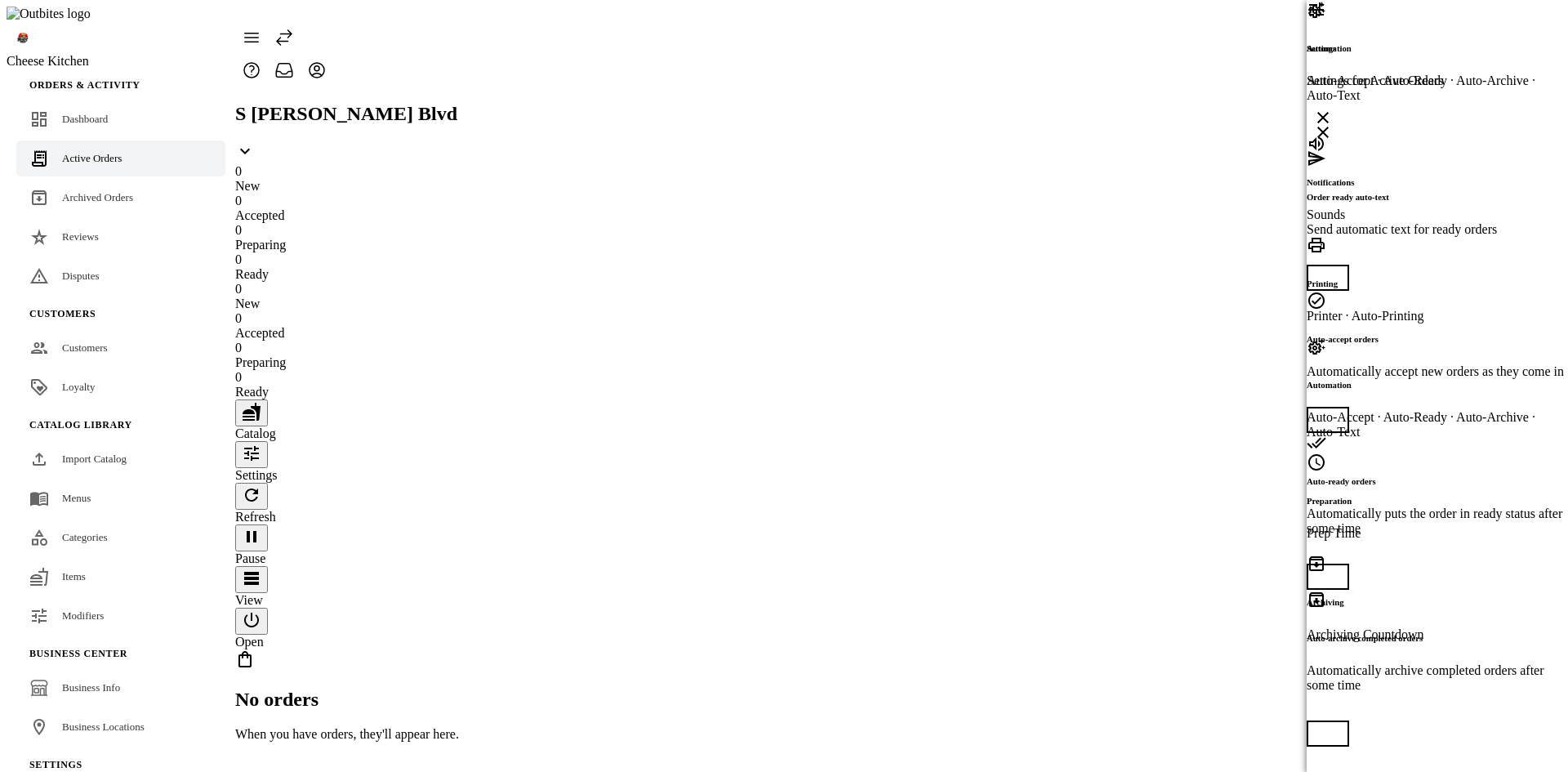
click at [1333, 123] on icon at bounding box center [1322, 132] width 20 height 20
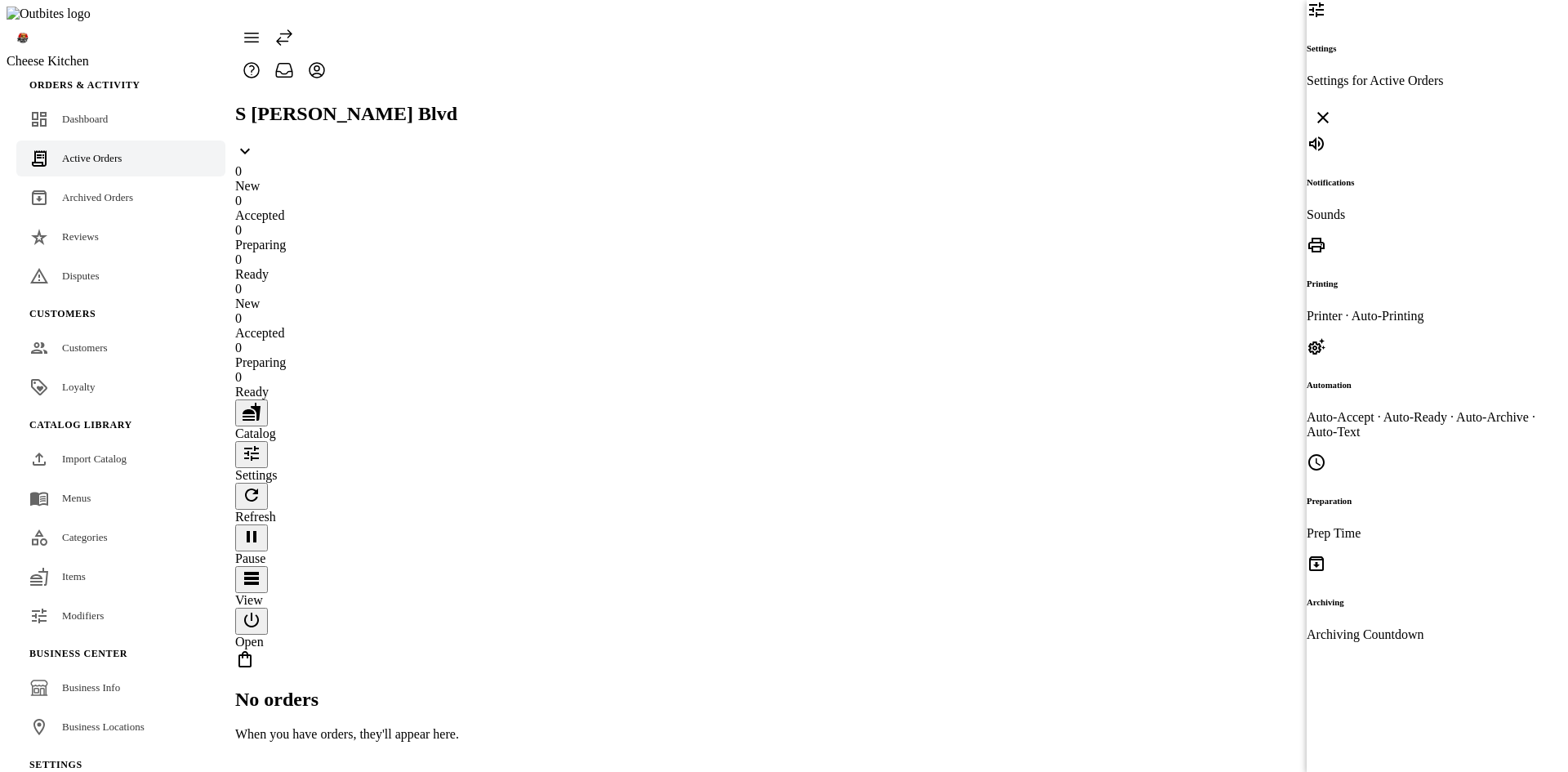
click at [1355, 627] on p "Archiving Countdown" at bounding box center [1421, 634] width 229 height 15
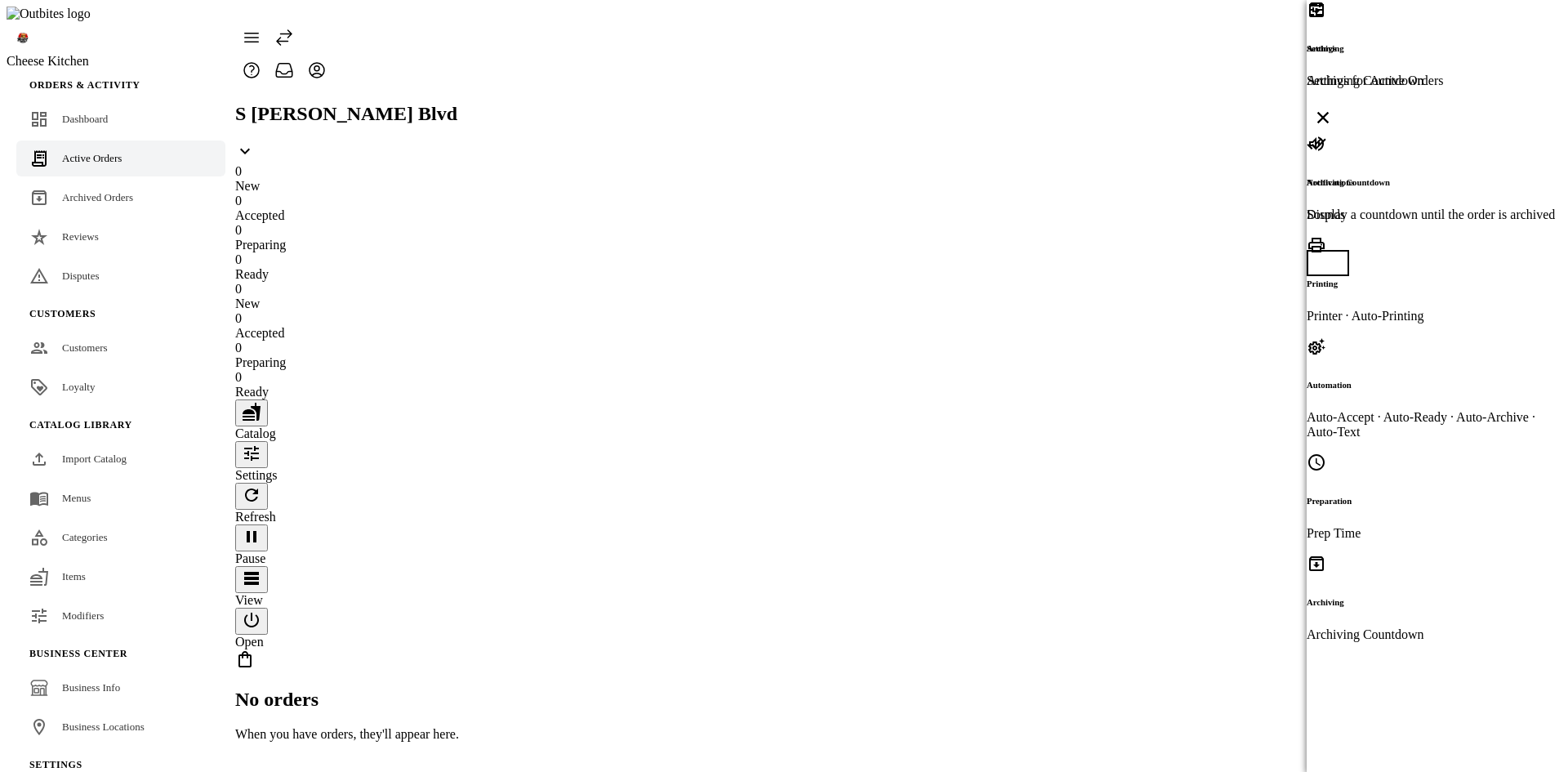
click at [1336, 247] on span "button" at bounding box center [1320, 263] width 32 height 32
click at [1352, 247] on span "button" at bounding box center [1336, 263] width 32 height 32
click at [1333, 107] on icon at bounding box center [1322, 117] width 20 height 20
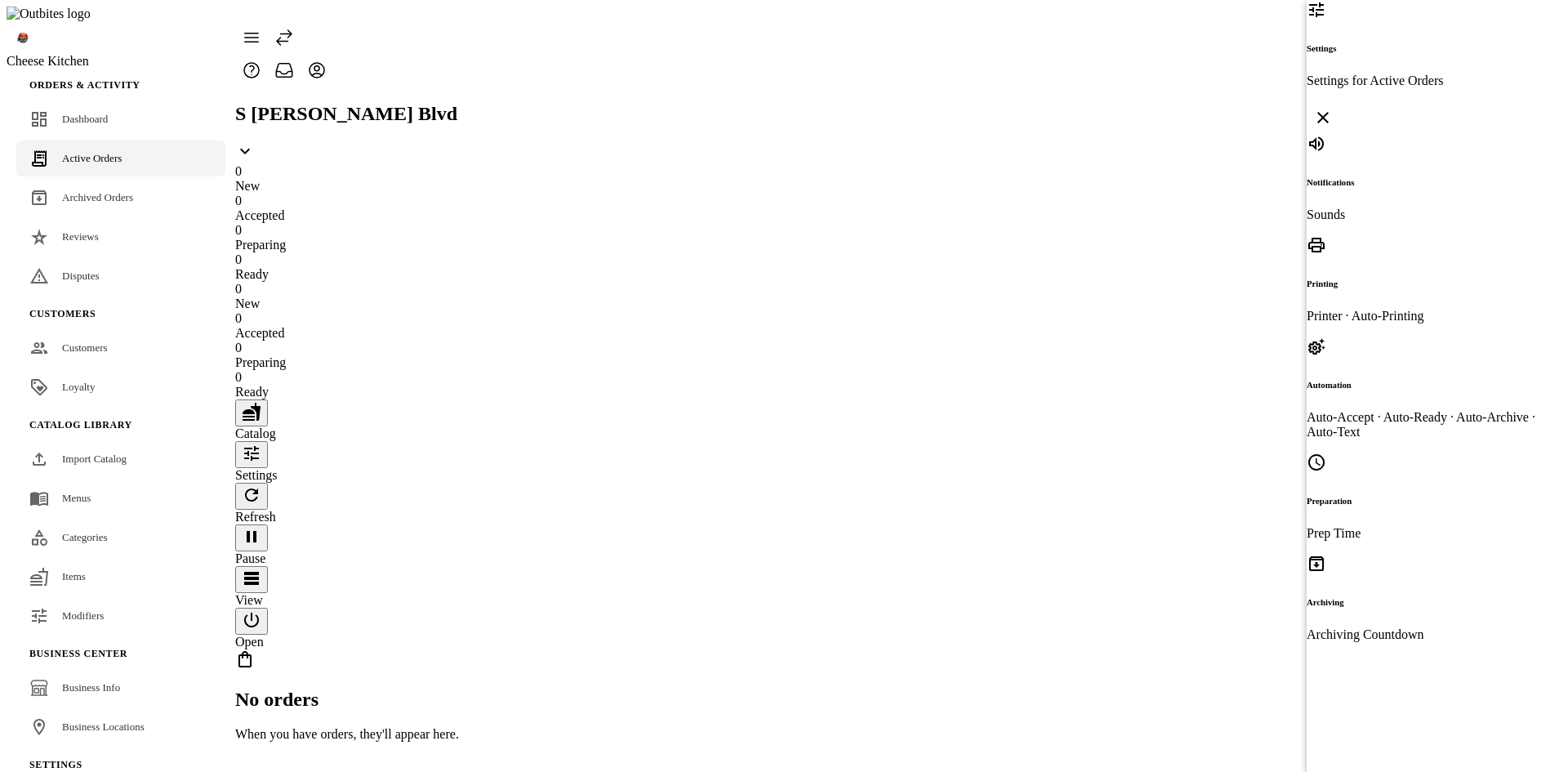
click at [1520, 32] on div "Settings Settings for Active Orders" at bounding box center [1421, 67] width 229 height 134
click at [1536, 31] on div "Settings Settings for Active Orders" at bounding box center [1421, 67] width 229 height 134
click at [1333, 107] on icon at bounding box center [1322, 117] width 20 height 20
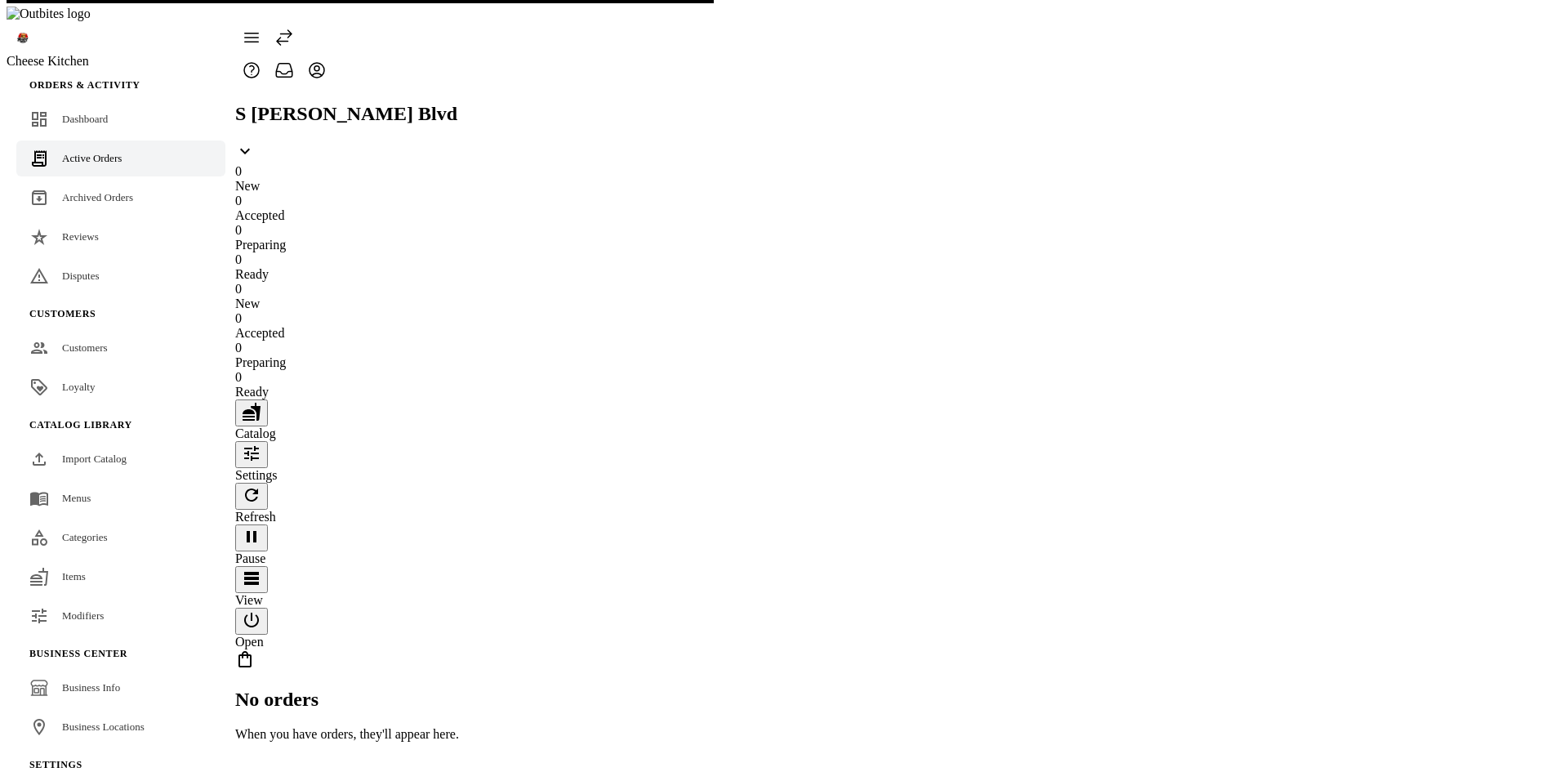
click at [268, 399] on button "button" at bounding box center [252, 413] width 32 height 27
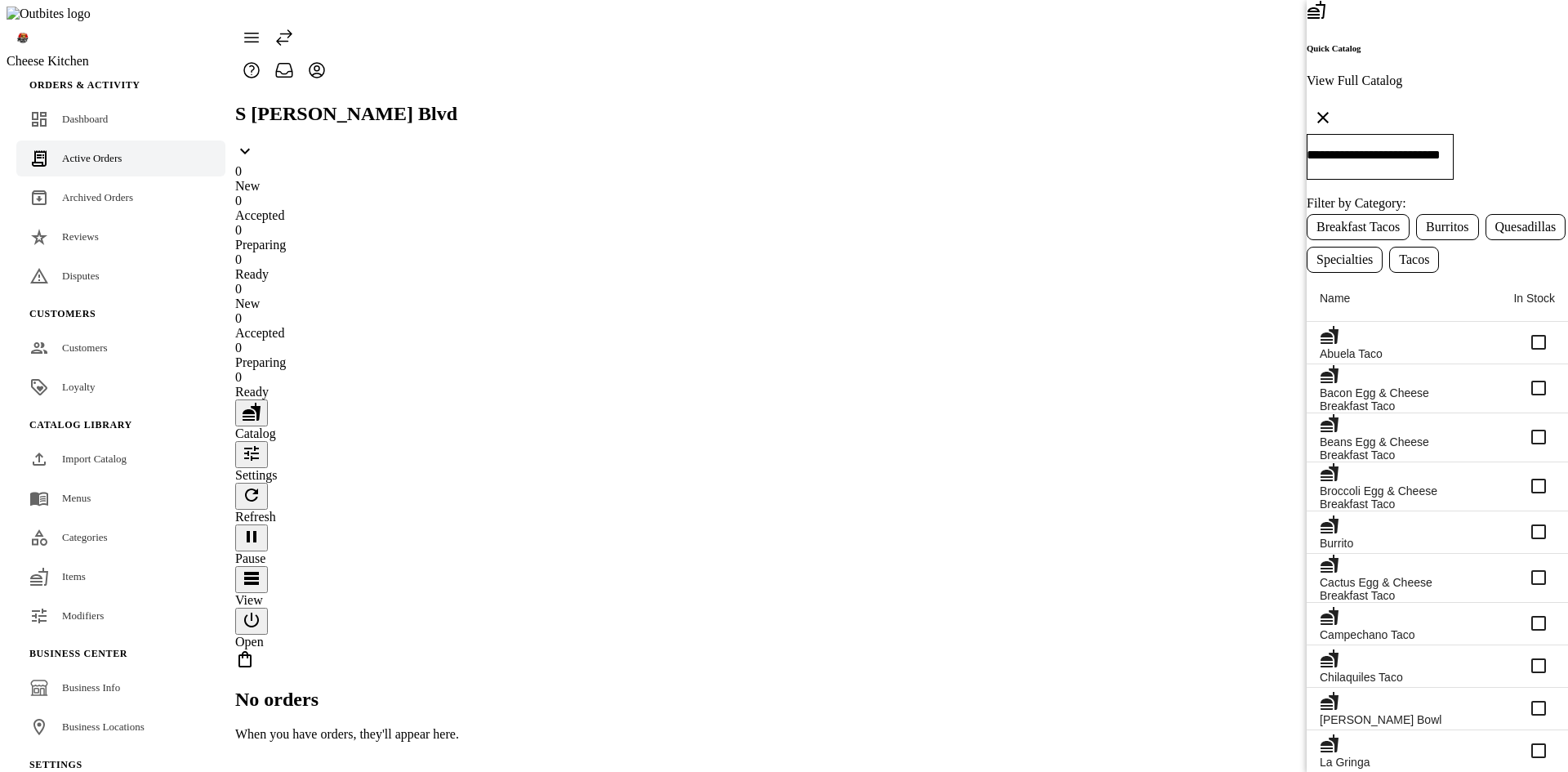
click at [833, 178] on div at bounding box center [784, 386] width 1568 height 772
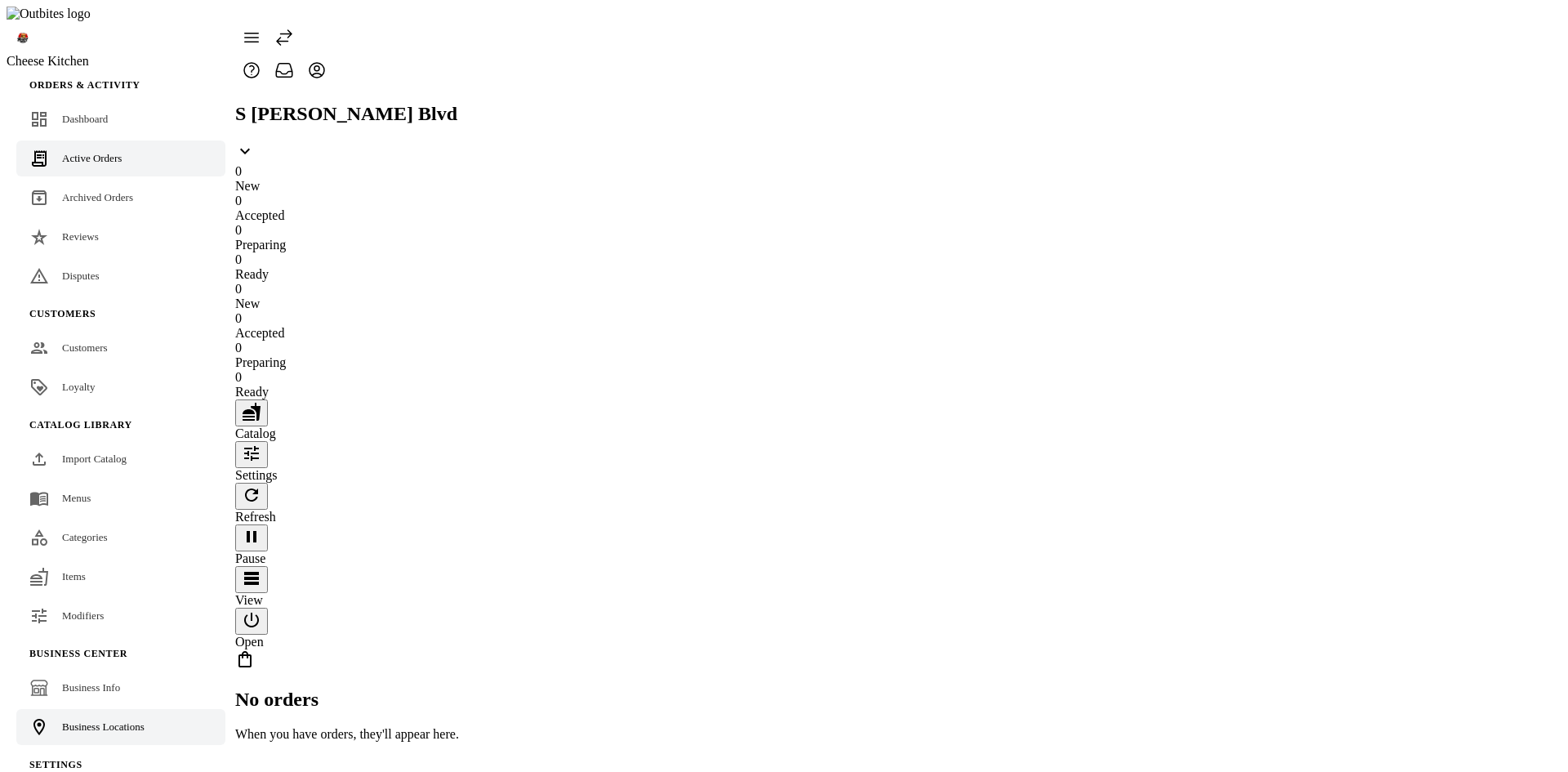
click at [117, 720] on span "Business Locations" at bounding box center [103, 726] width 83 height 12
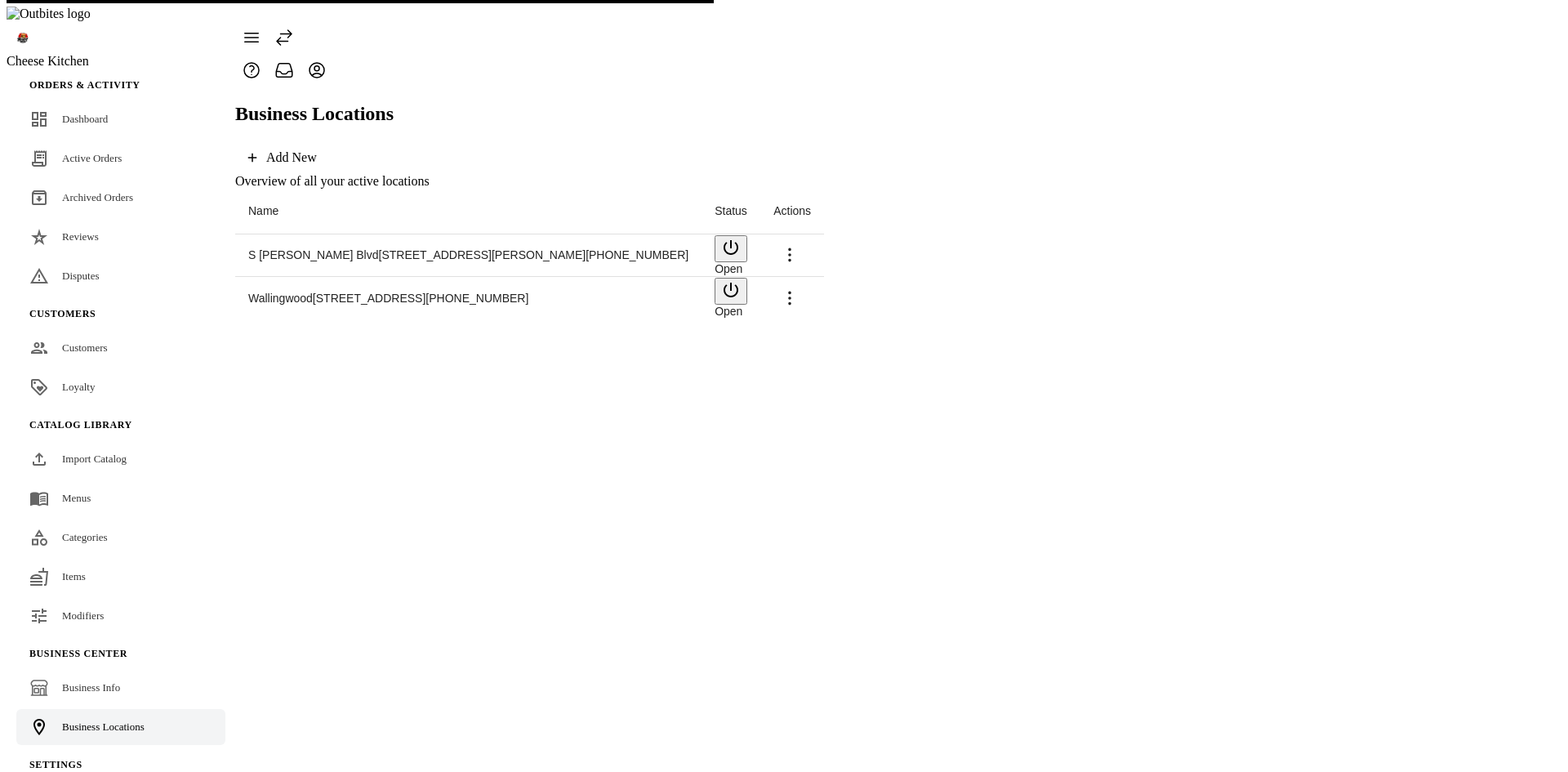
scroll to position [38, 0]
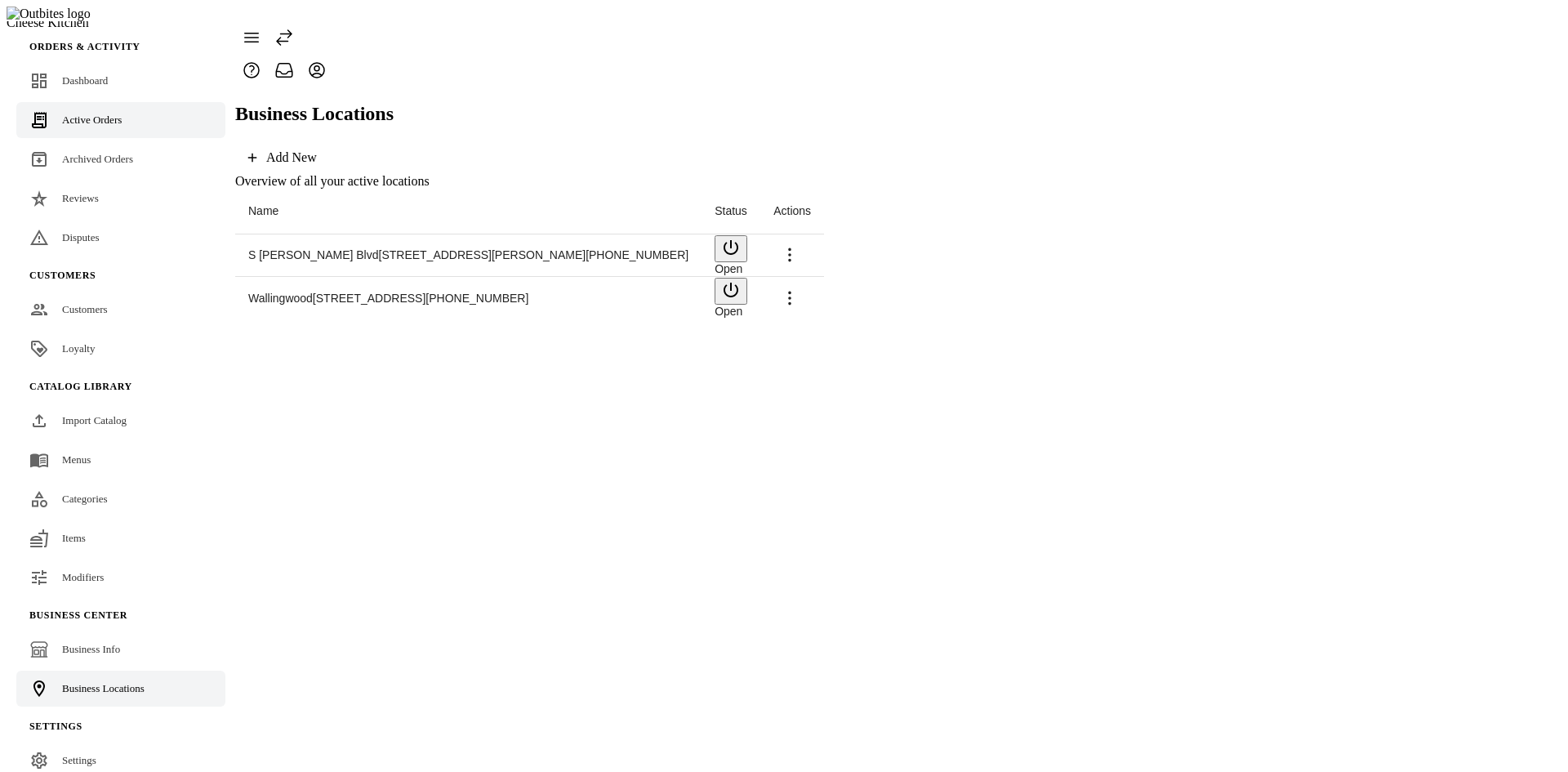
click at [92, 102] on link "Active Orders" at bounding box center [120, 120] width 209 height 36
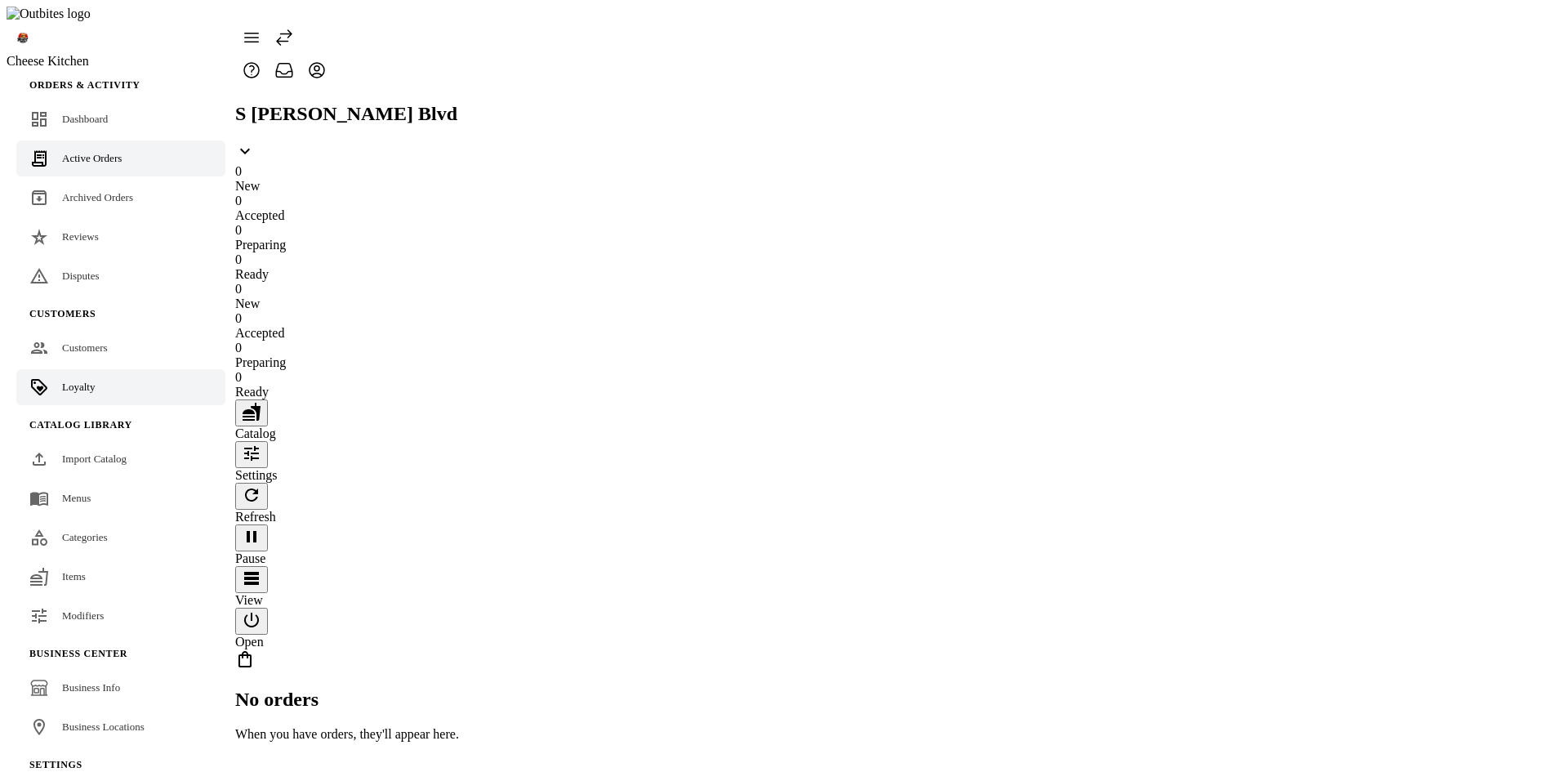
click at [90, 369] on link "Loyalty" at bounding box center [120, 387] width 209 height 36
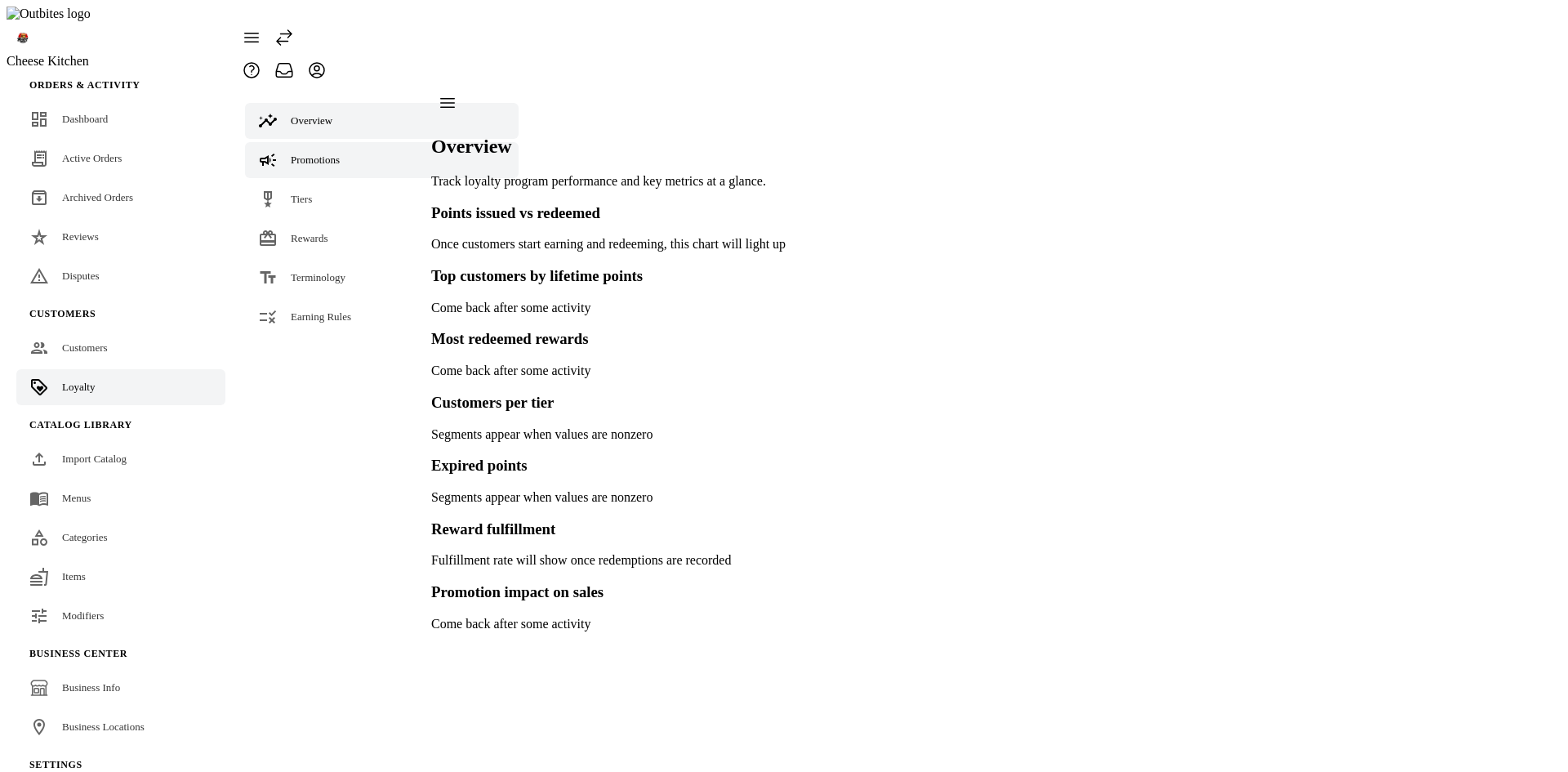
click at [329, 152] on div "Promotions" at bounding box center [315, 160] width 49 height 16
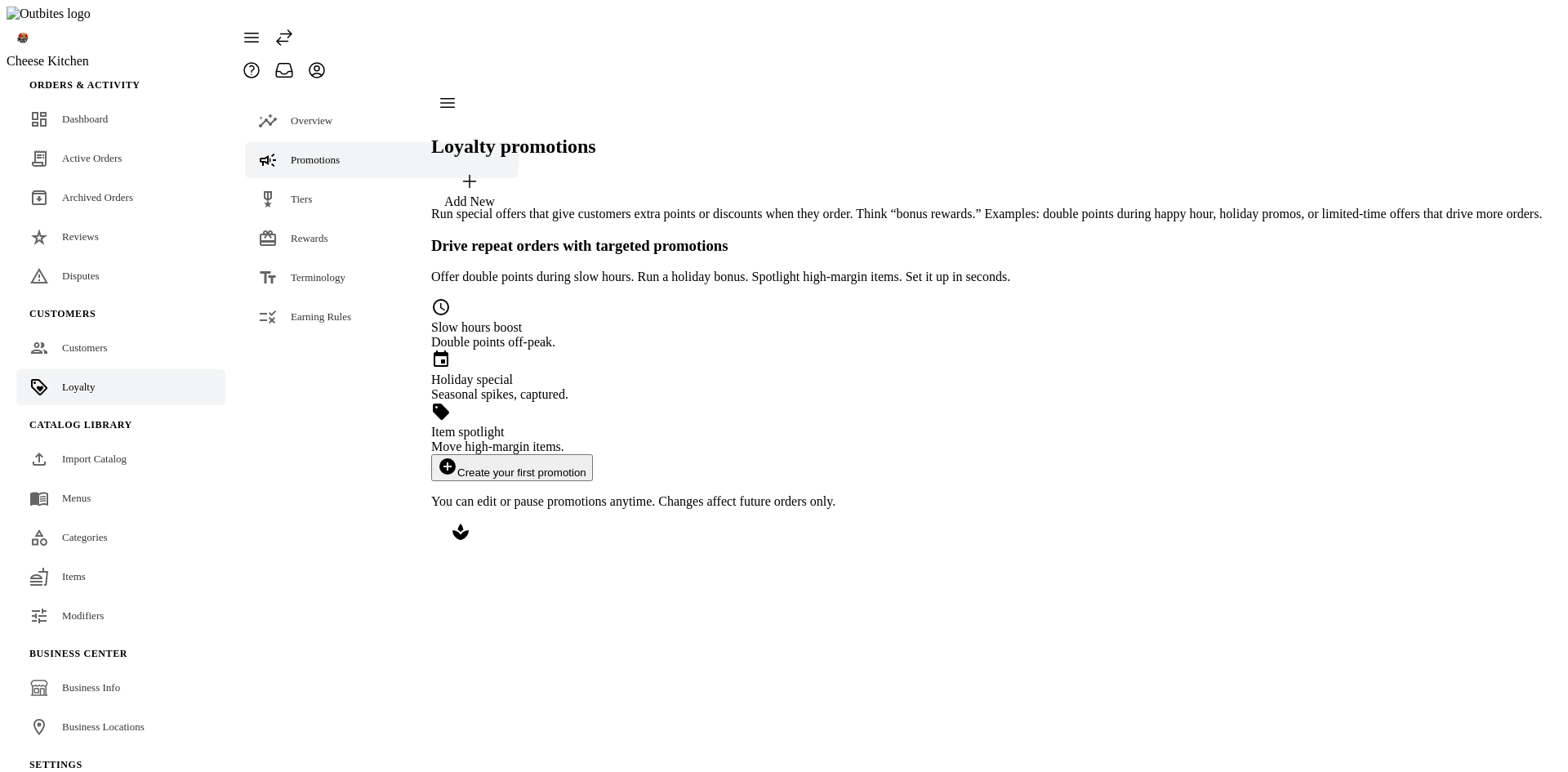
click at [593, 456] on button "add_circle Create your first promotion" at bounding box center [512, 467] width 162 height 27
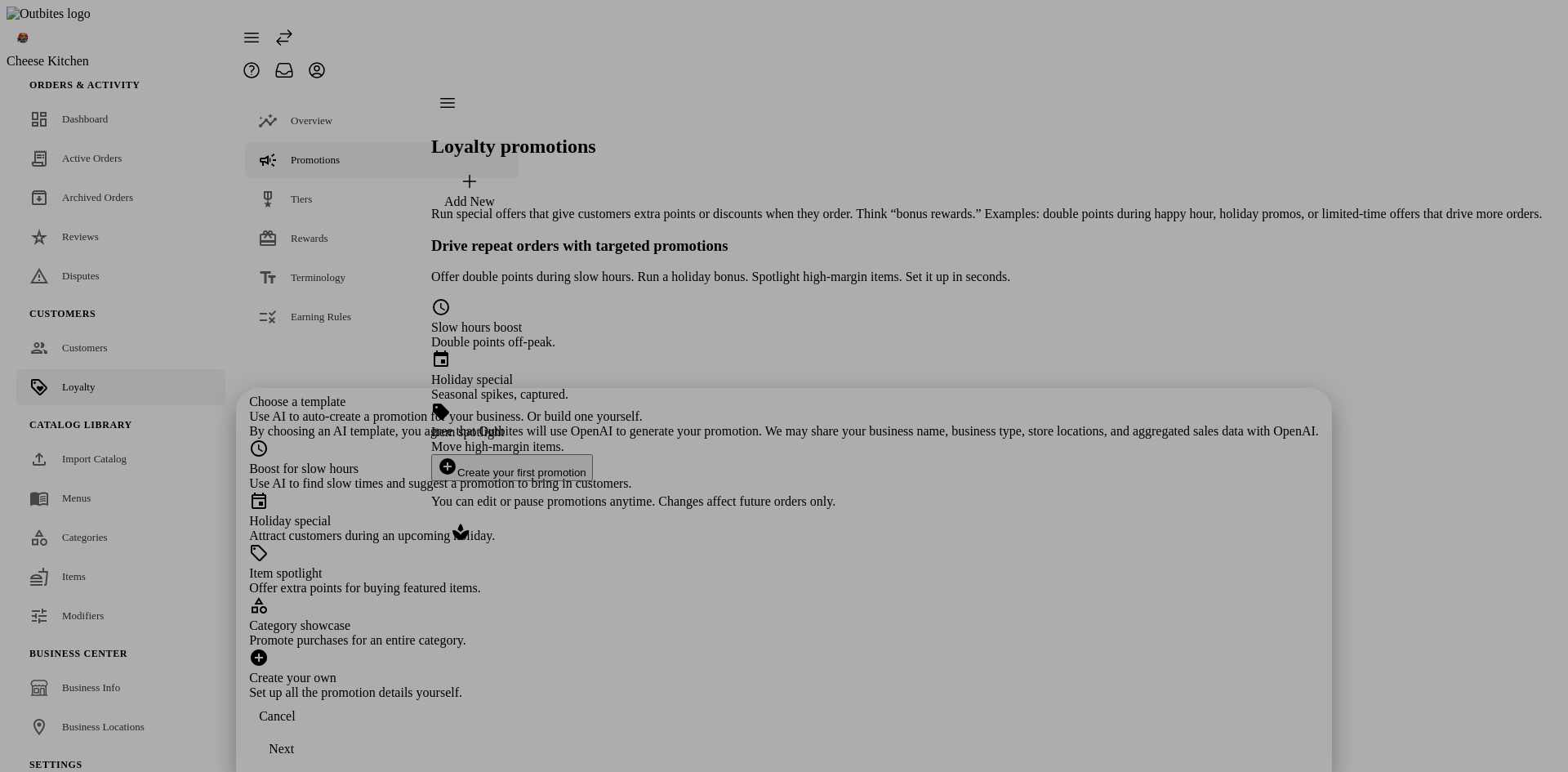
click at [646, 514] on div "Holiday special" at bounding box center [784, 520] width 1070 height 15
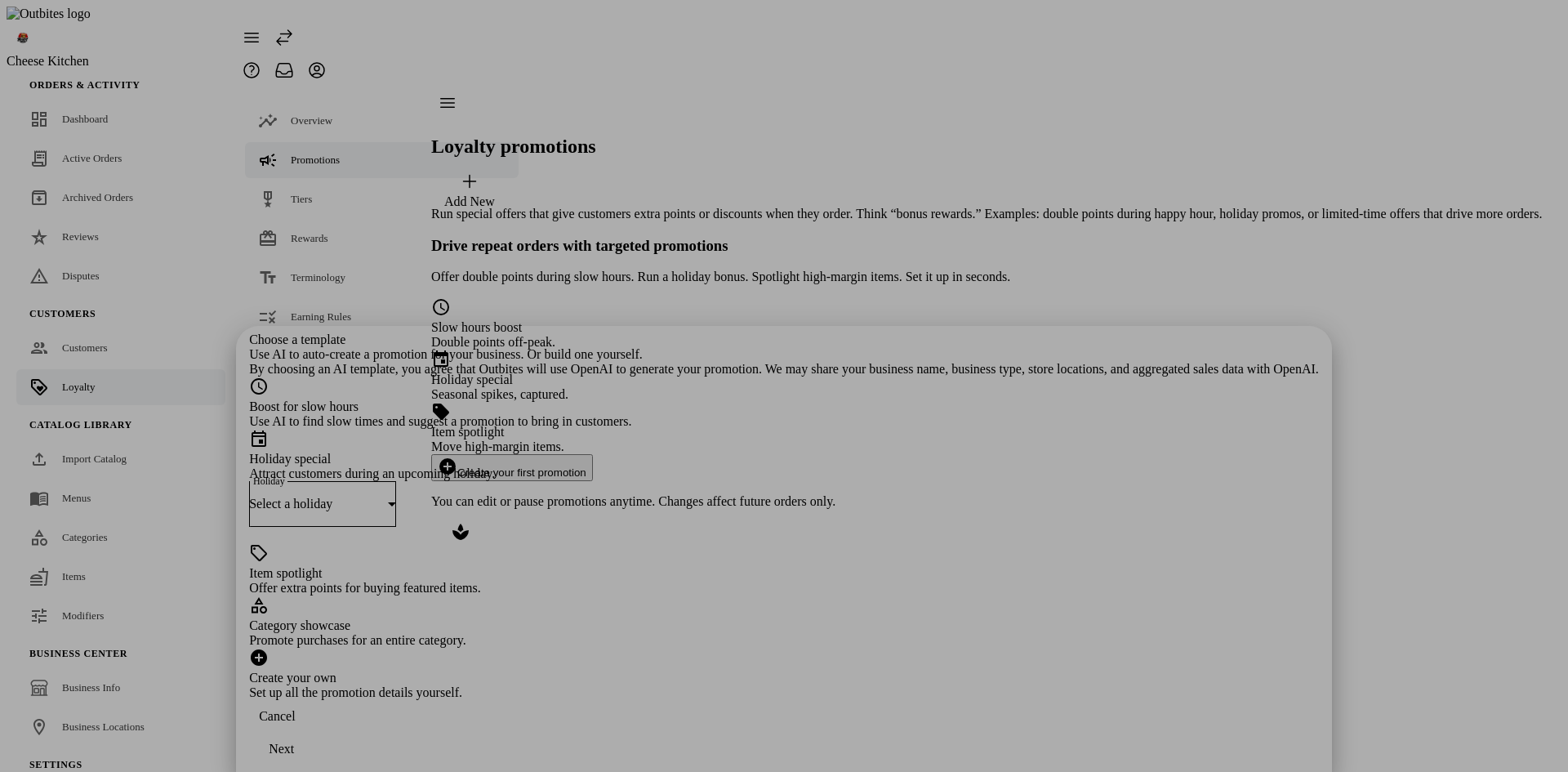
click at [396, 481] on div "Select a holiday" at bounding box center [322, 504] width 147 height 46
click at [641, 311] on span "[DATE] ([DATE])" at bounding box center [597, 310] width 96 height 15
click at [294, 746] on div "Next" at bounding box center [282, 748] width 26 height 15
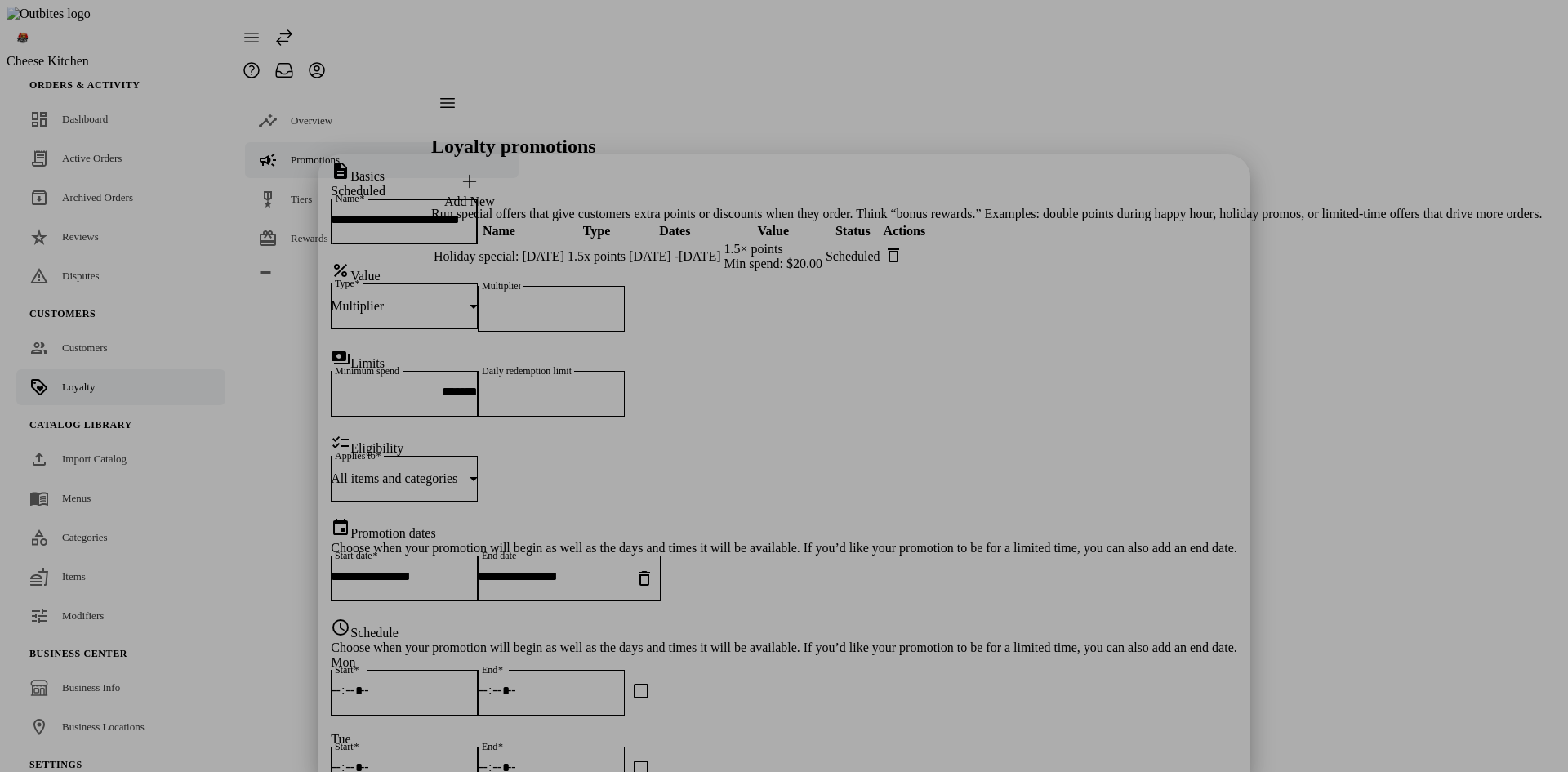
scroll to position [107, 0]
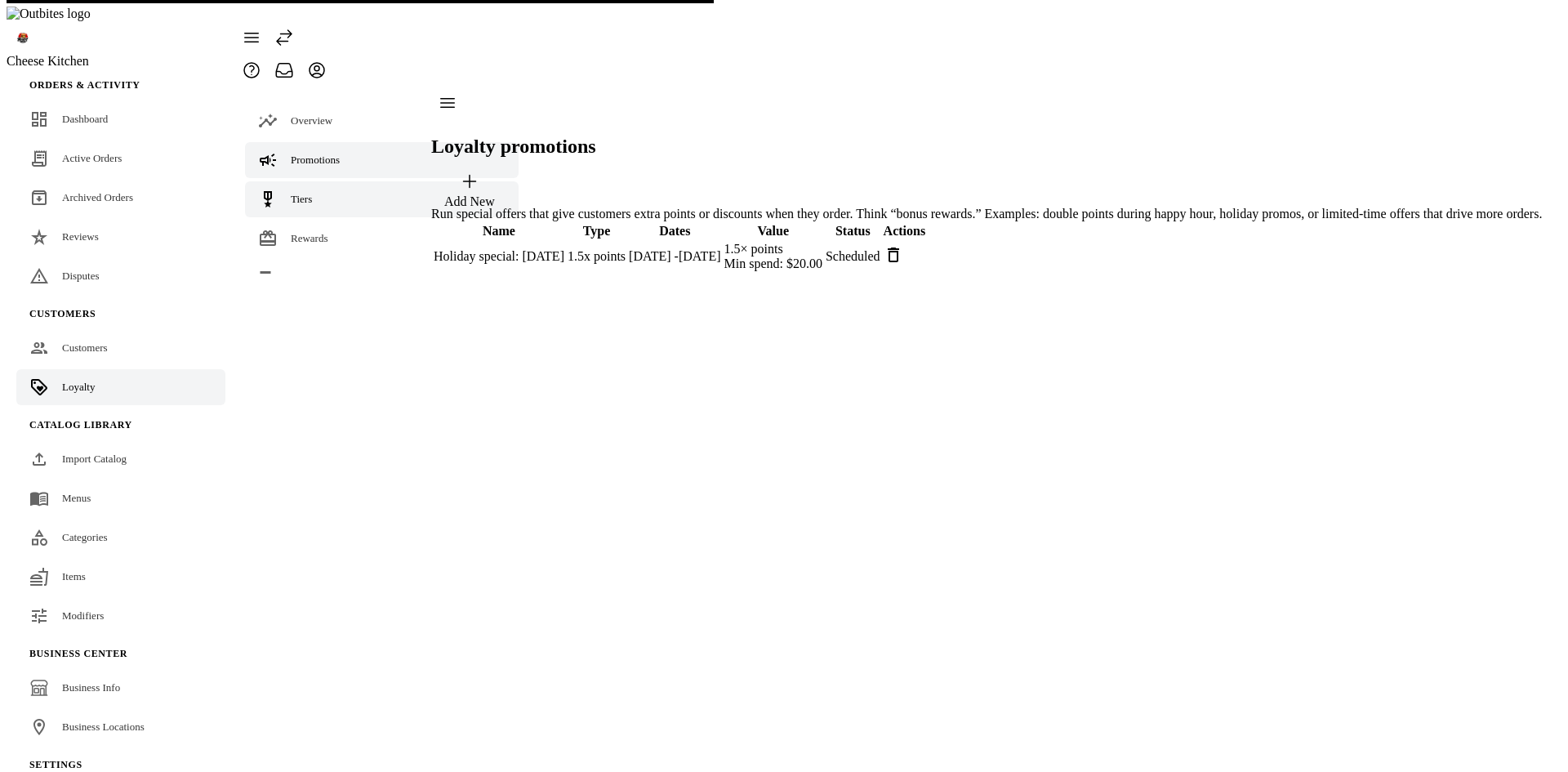
click at [311, 182] on link "Tiers" at bounding box center [381, 200] width 274 height 36
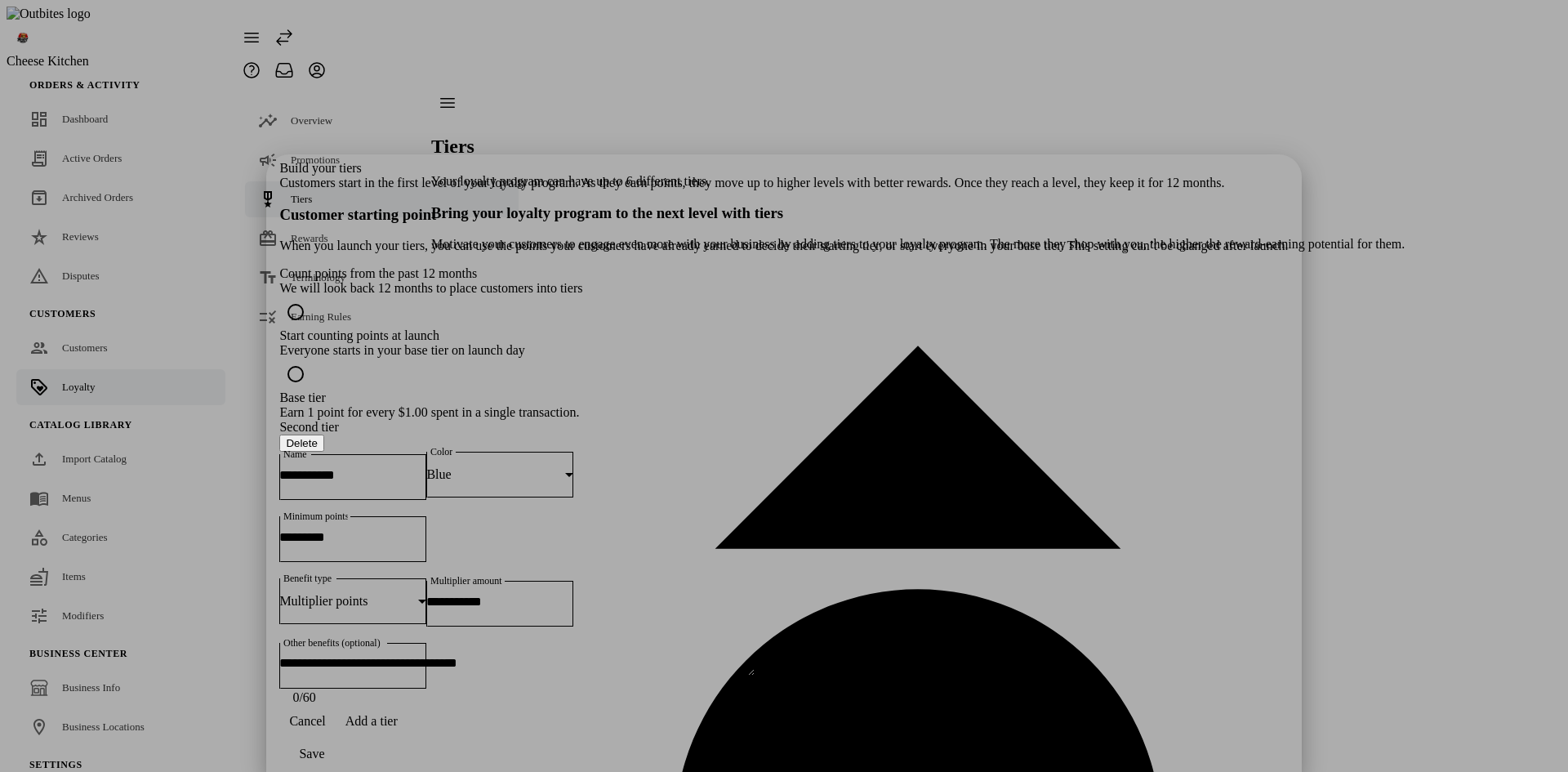
click at [780, 391] on section "Base tier Earn 1 point for every $1.00 spent in a single transaction." at bounding box center [783, 405] width 1008 height 29
click at [427, 468] on input "Name" at bounding box center [352, 475] width 147 height 14
click at [398, 728] on span "Add a tier" at bounding box center [371, 721] width 52 height 15
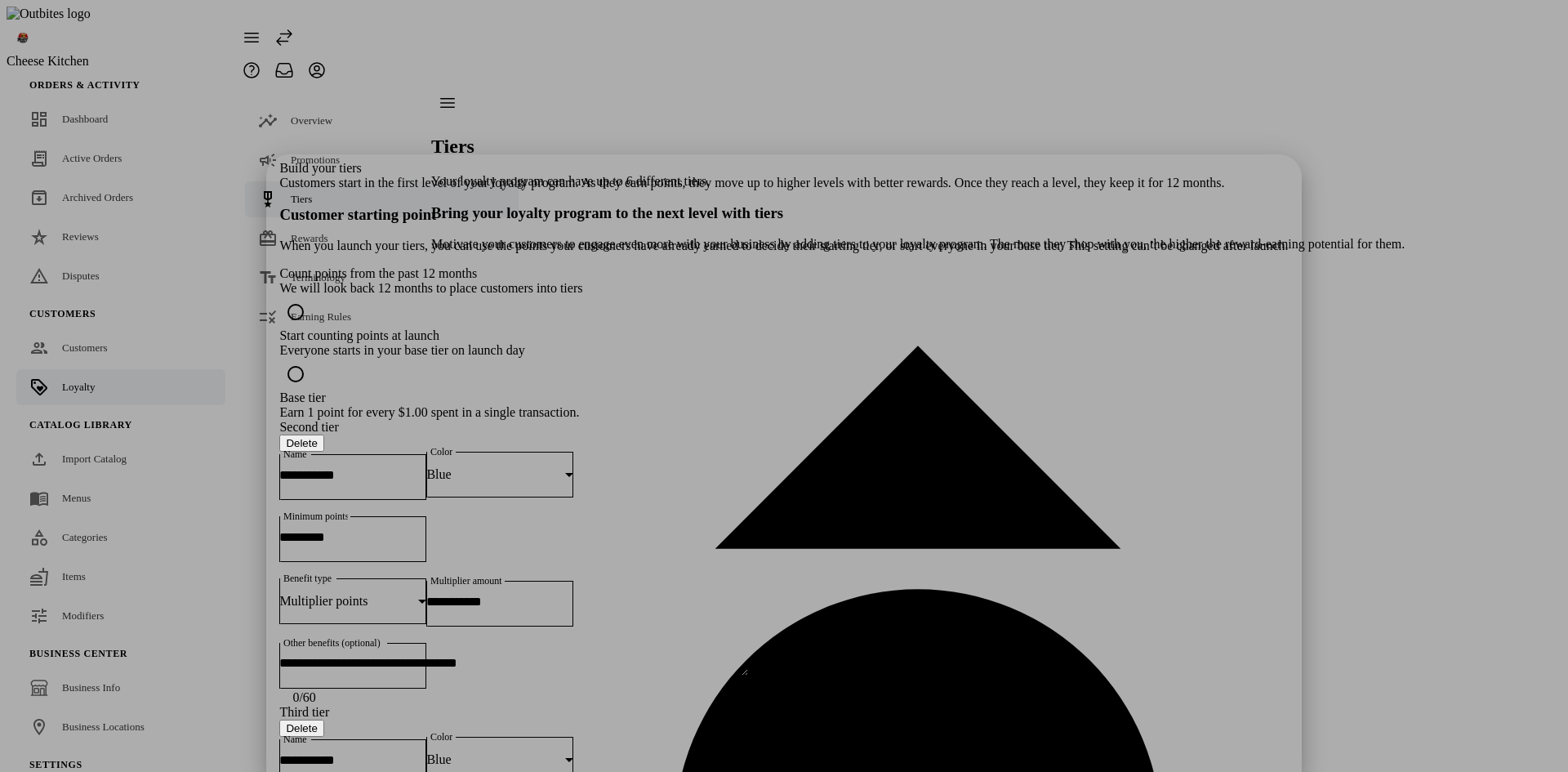
drag, startPoint x: 571, startPoint y: 750, endPoint x: 537, endPoint y: 676, distance: 81.4
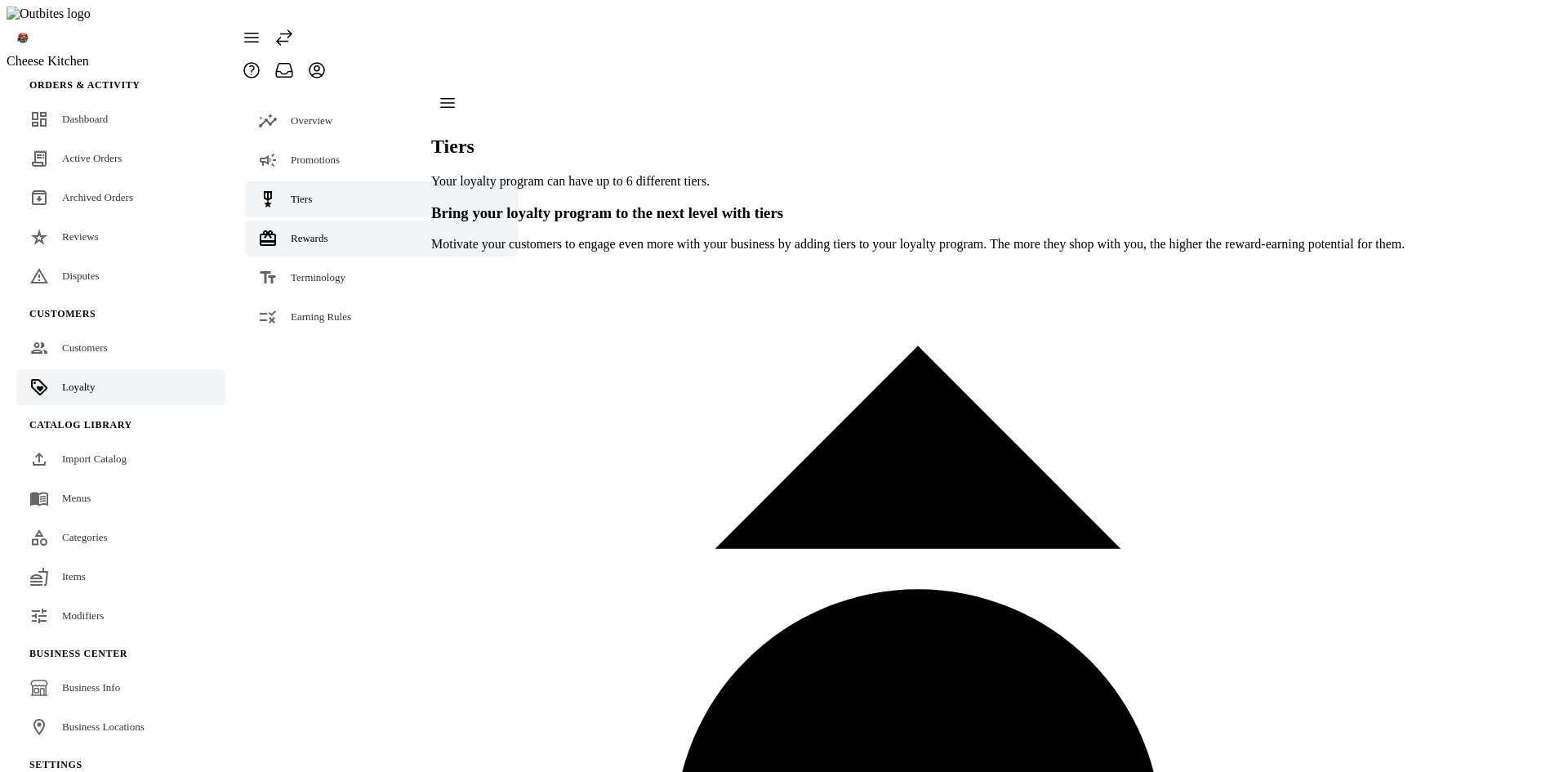
click at [281, 220] on link "Rewards" at bounding box center [381, 238] width 274 height 36
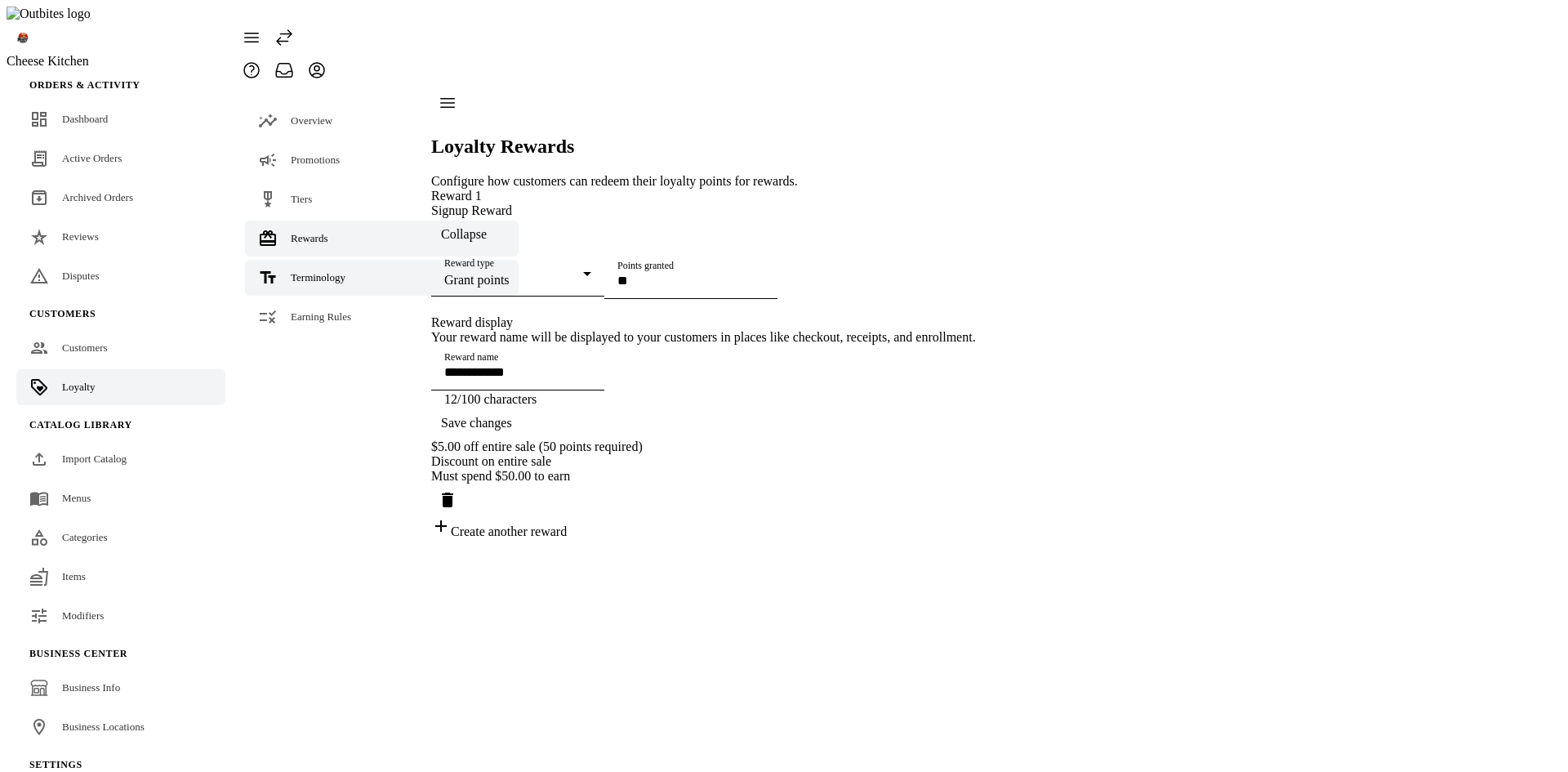
click at [295, 270] on div "Terminology" at bounding box center [318, 277] width 55 height 16
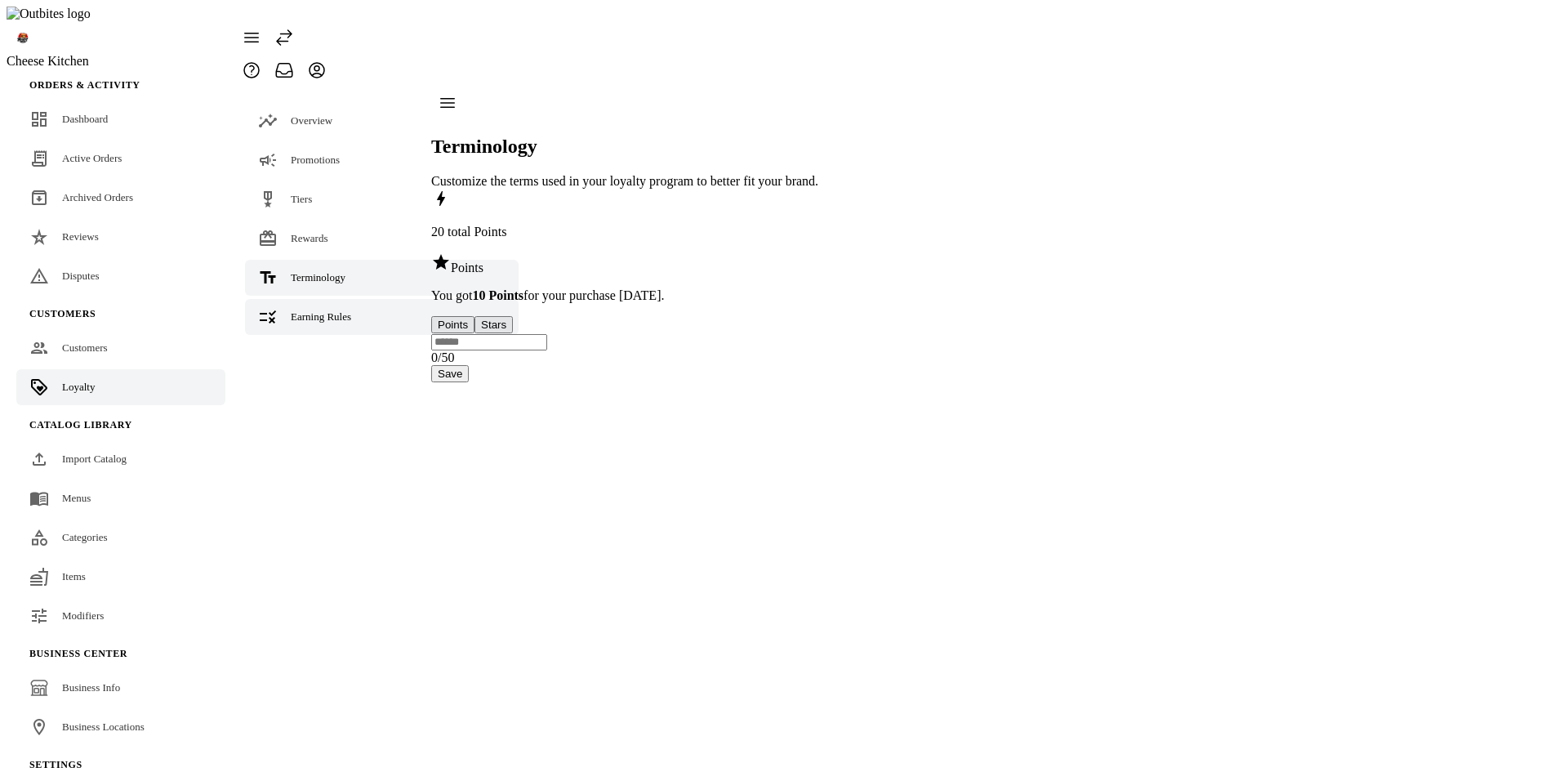
click at [313, 299] on link "Earning Rules" at bounding box center [381, 316] width 274 height 36
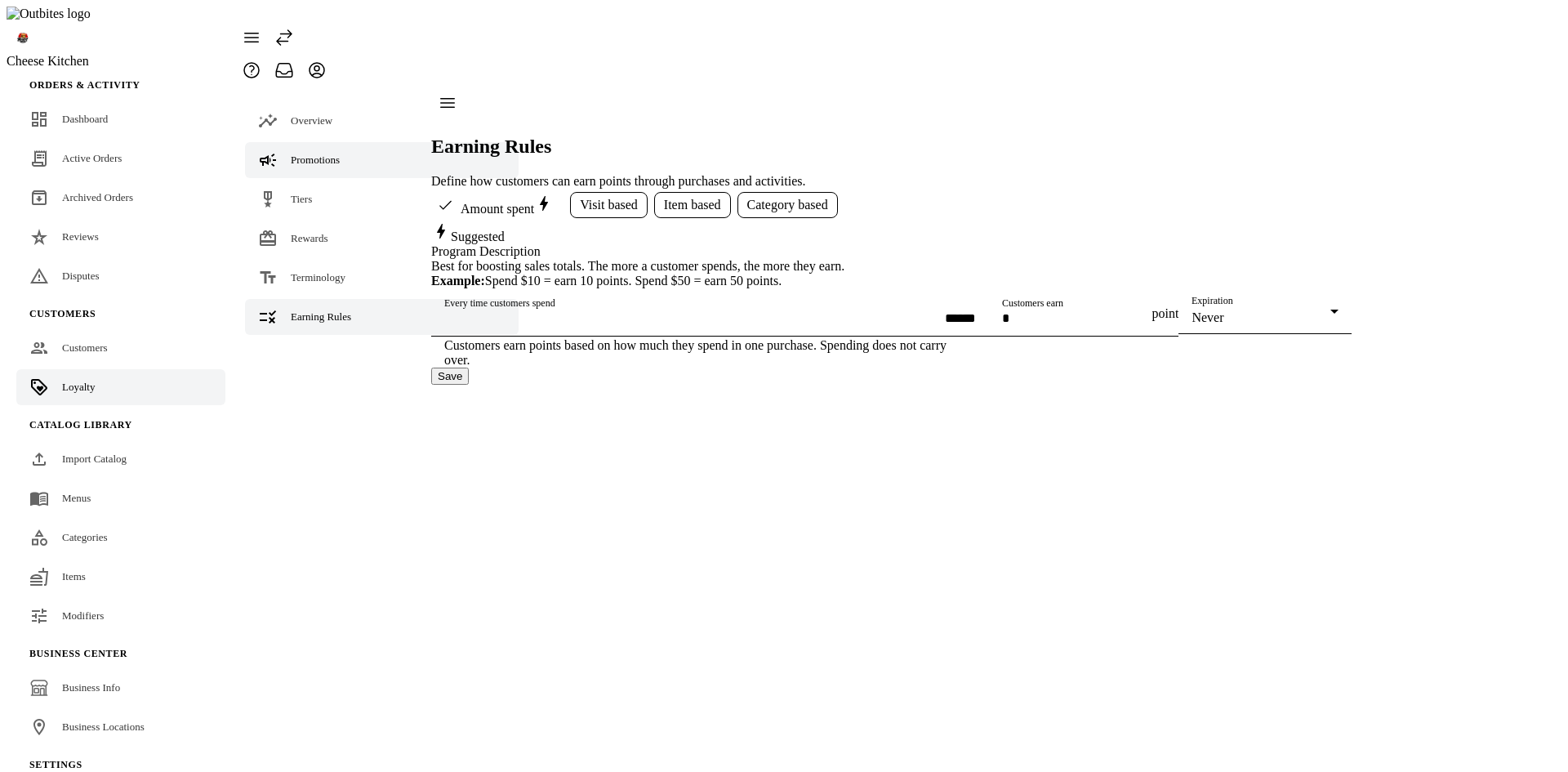
click at [295, 154] on span "Promotions" at bounding box center [315, 160] width 49 height 12
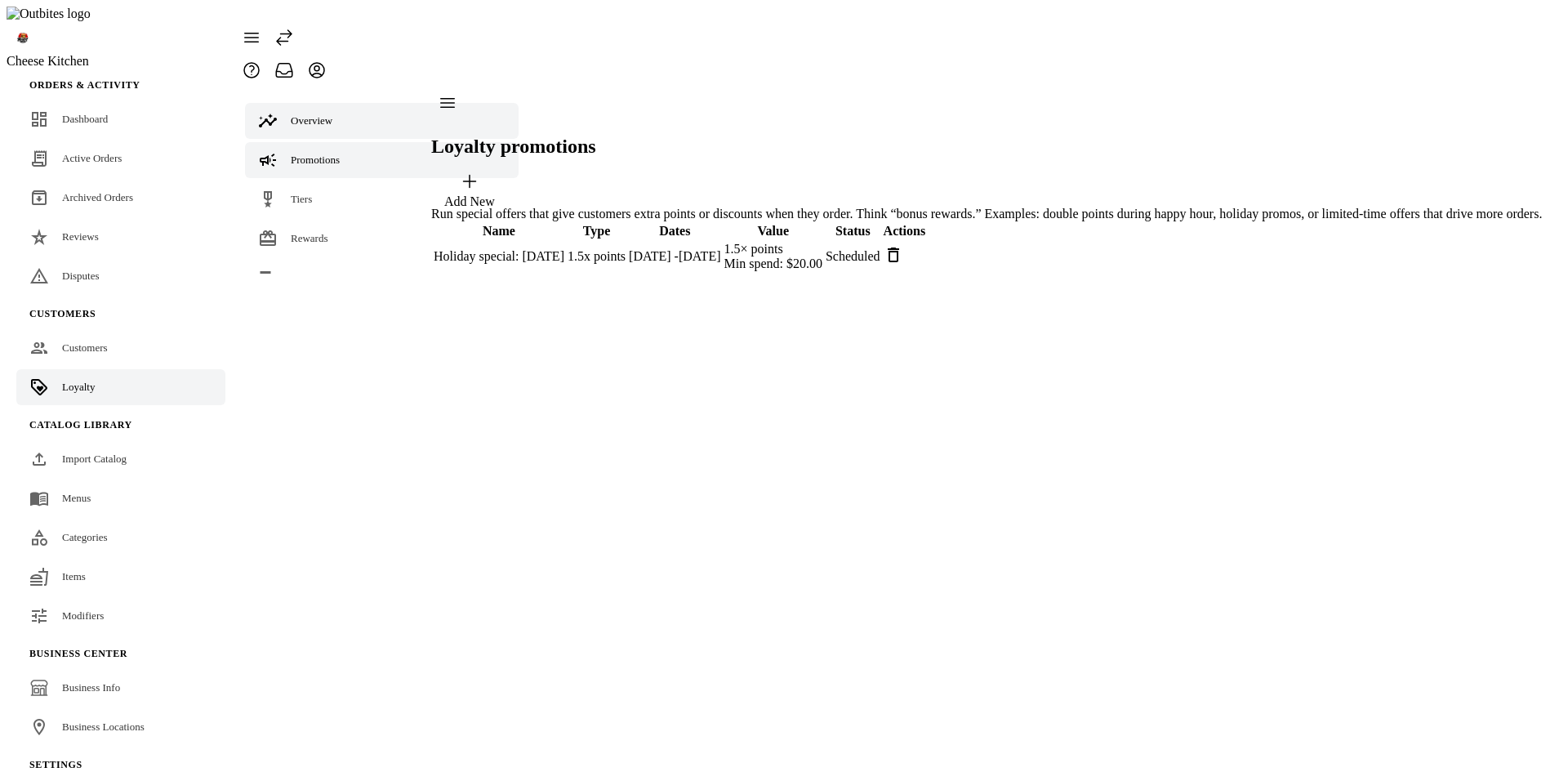
click at [311, 114] on span "Overview" at bounding box center [311, 120] width 42 height 12
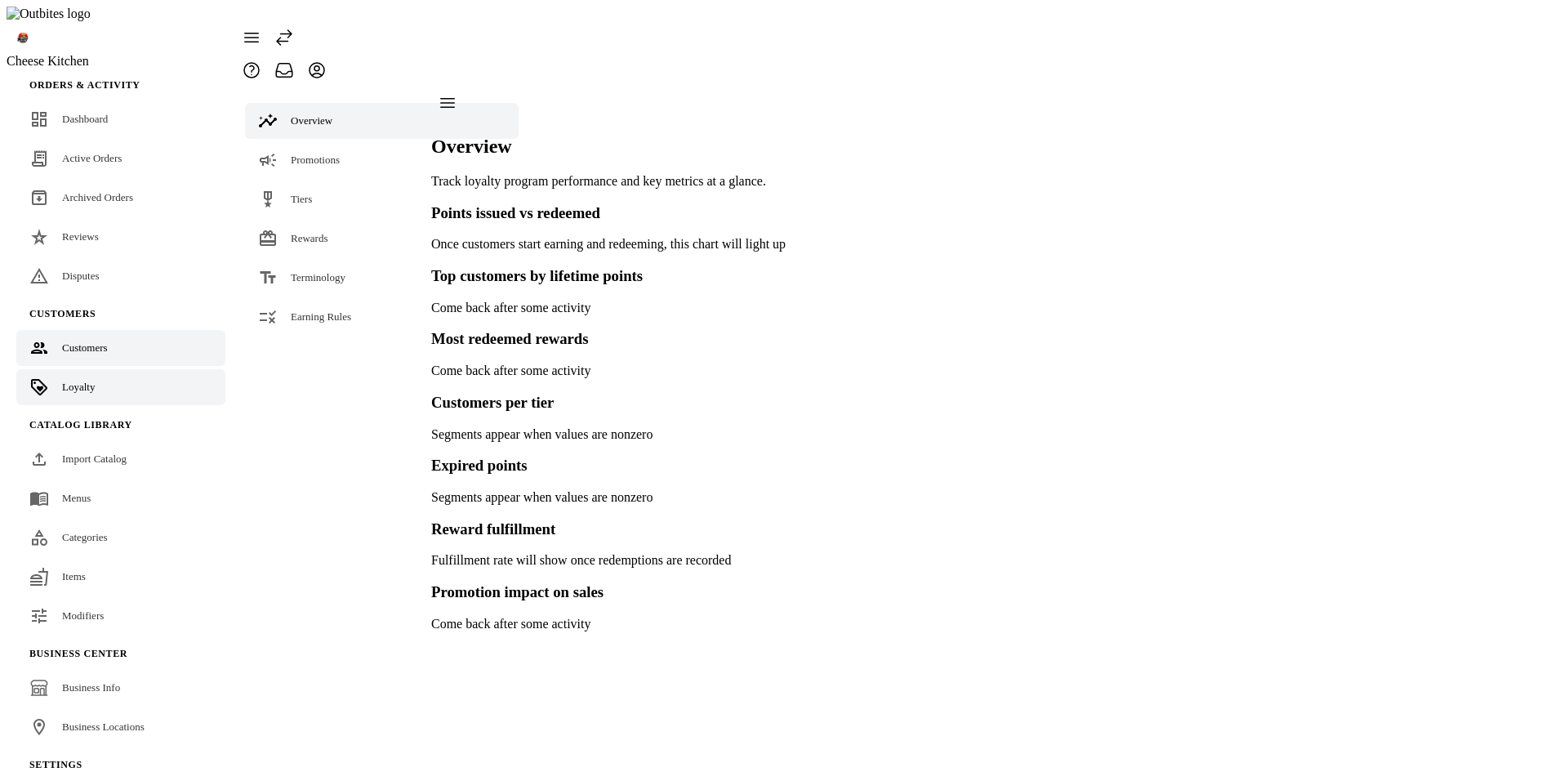
click at [78, 340] on div "Customers" at bounding box center [85, 347] width 46 height 16
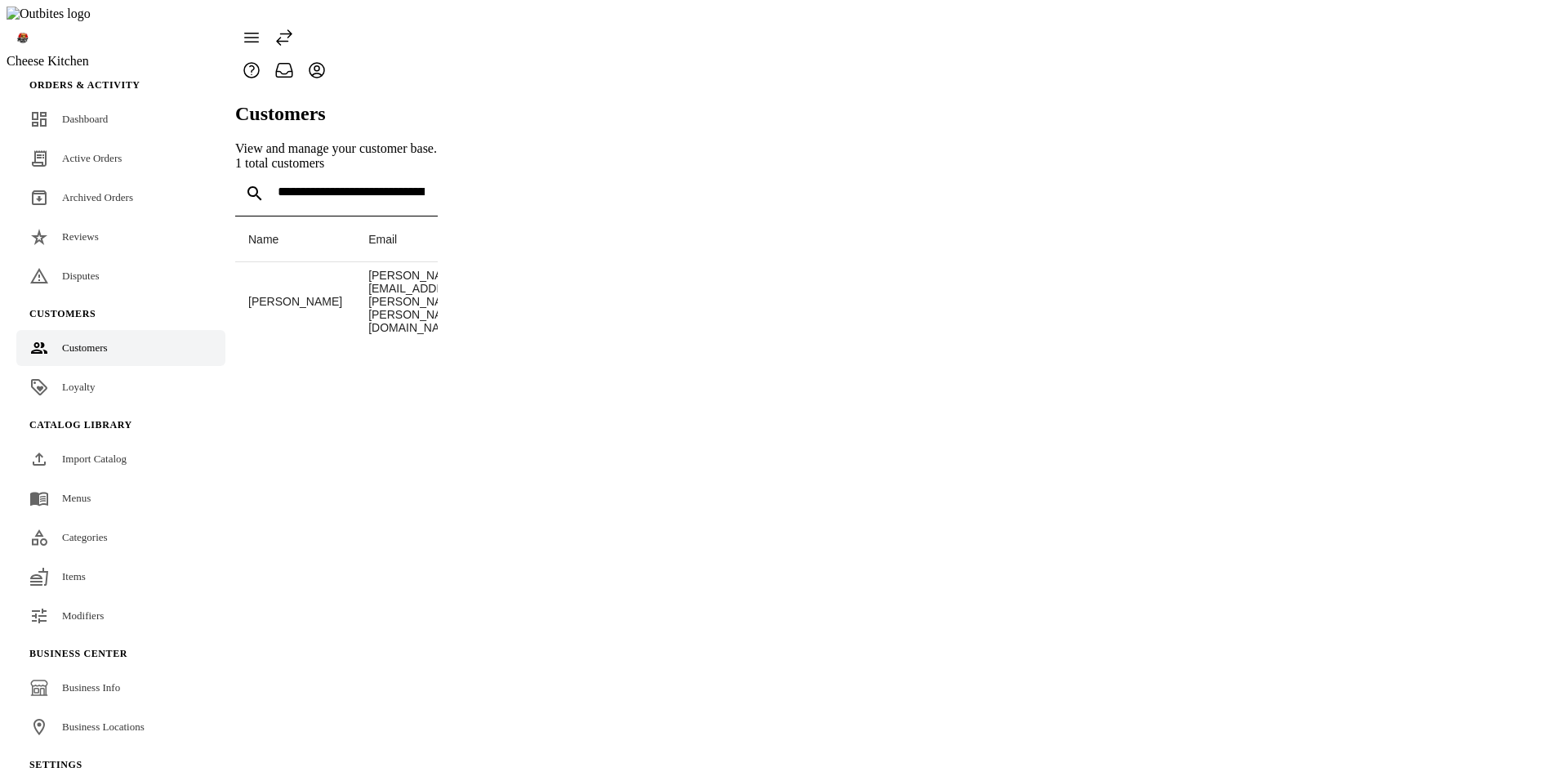
click at [84, 370] on link "Loyalty" at bounding box center [120, 387] width 209 height 36
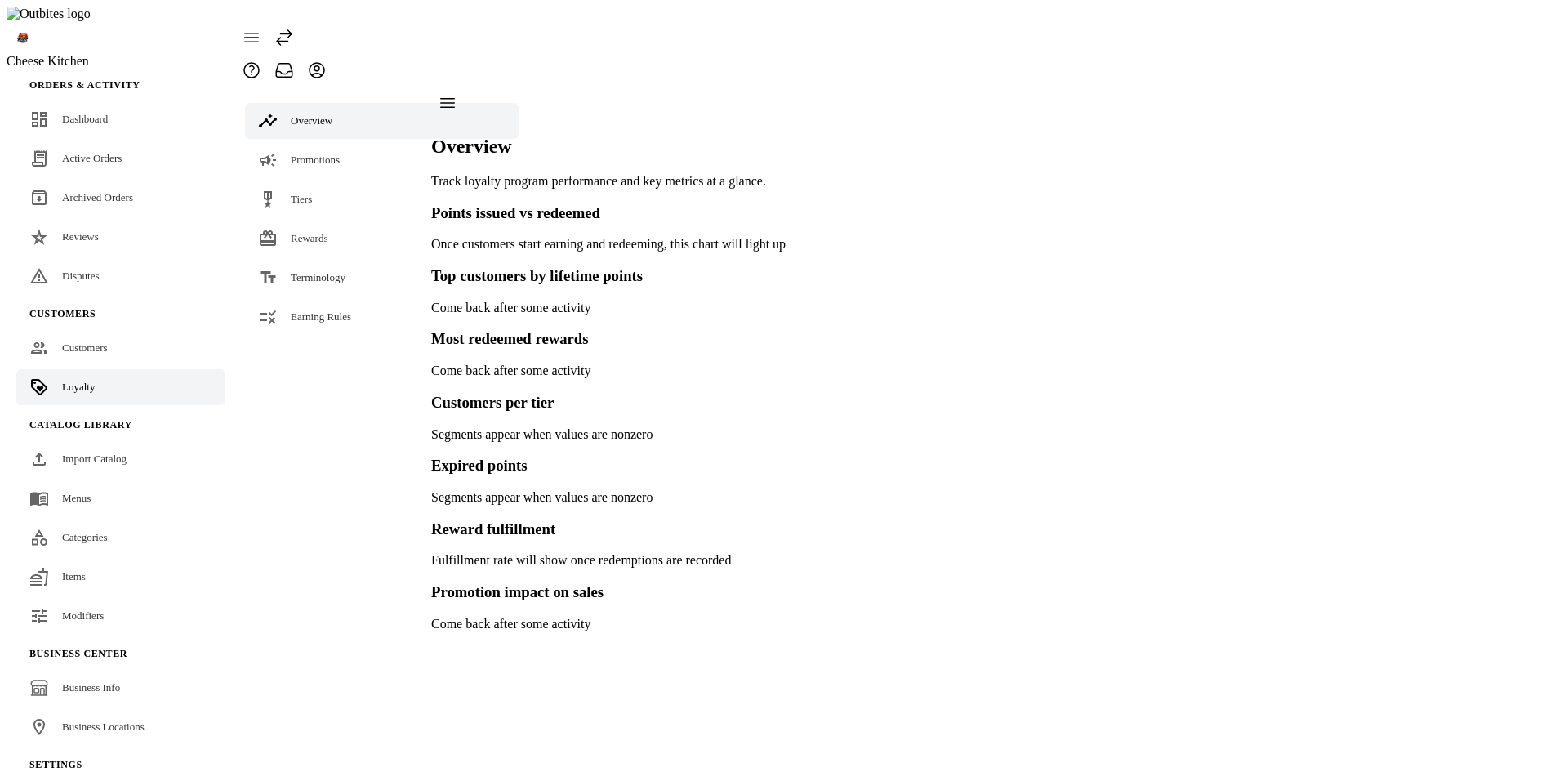
click at [94, 113] on span "Dashboard" at bounding box center [85, 119] width 46 height 12
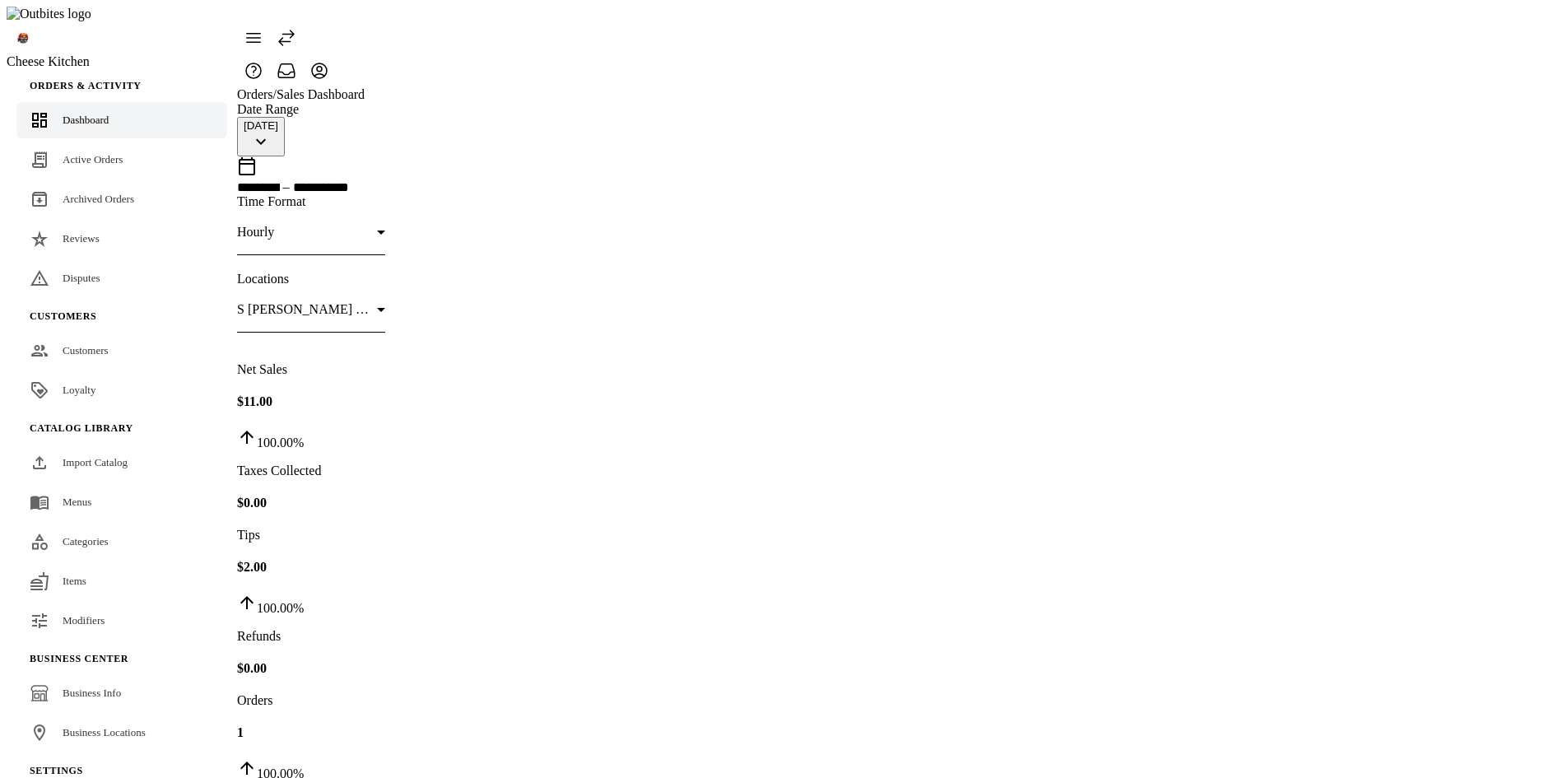
click at [381, 302] on span "S [PERSON_NAME] Blvd" at bounding box center [309, 309] width 144 height 14
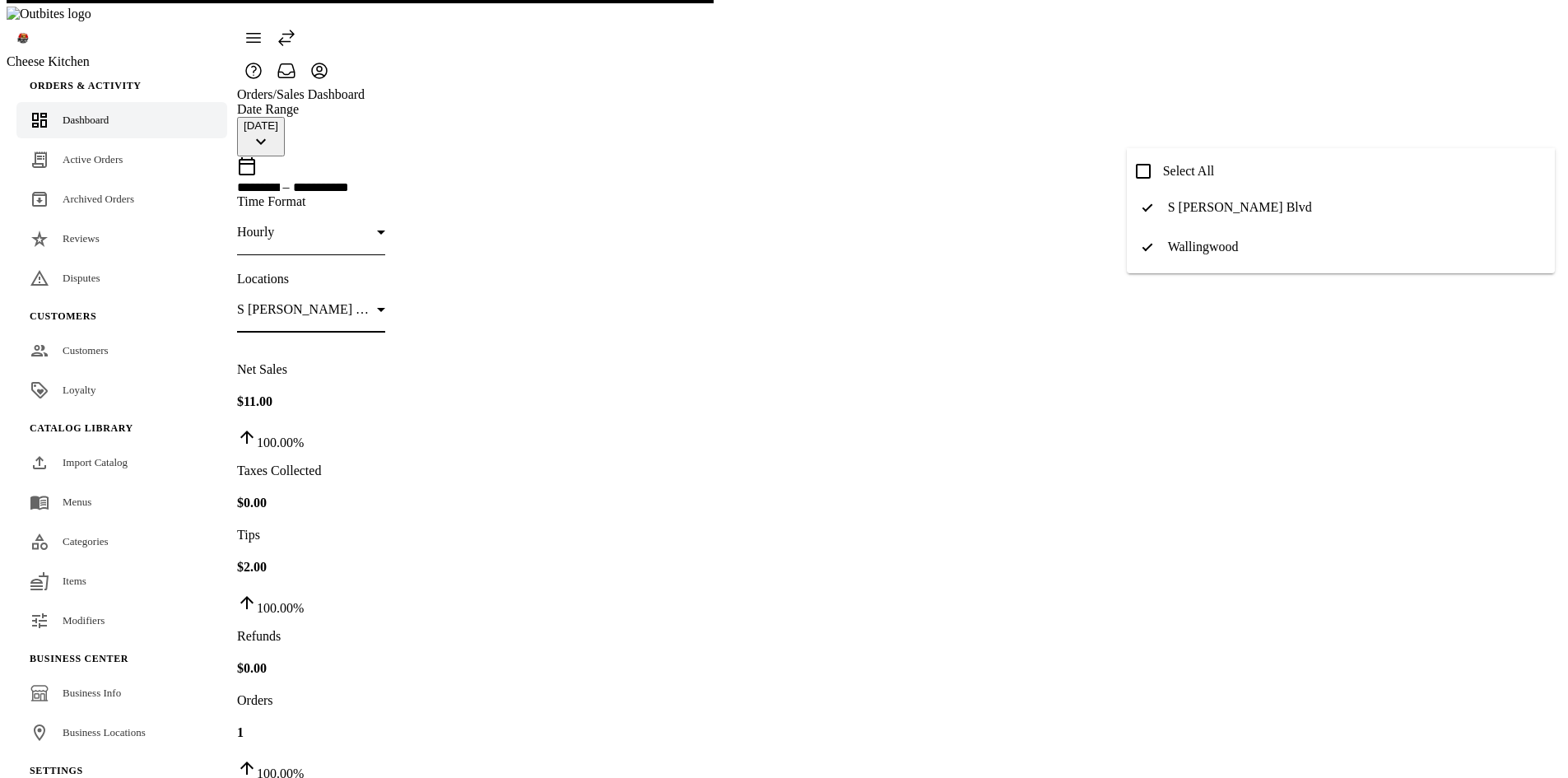
click at [1148, 46] on div at bounding box center [784, 389] width 1568 height 778
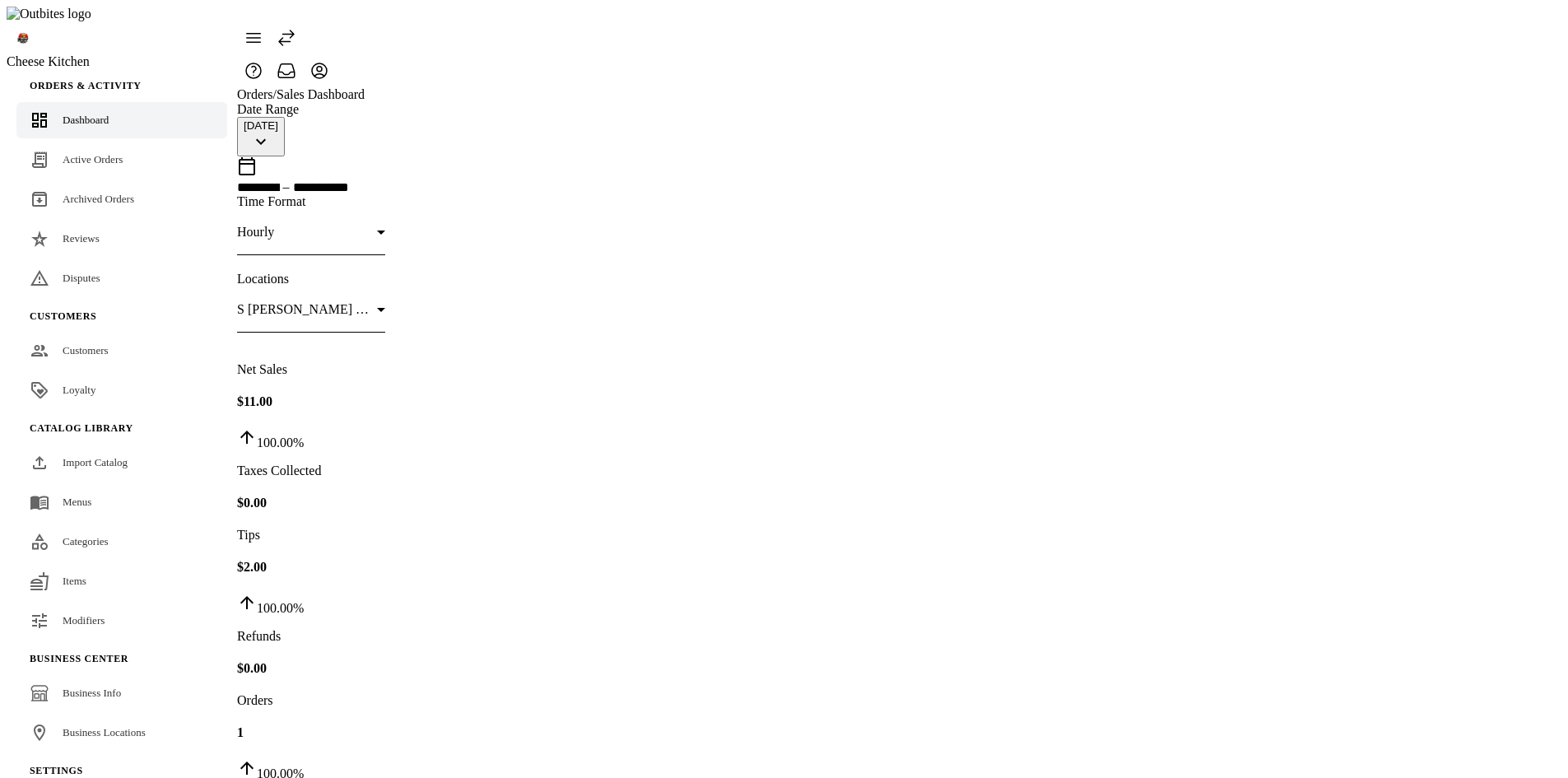
click at [458, 302] on span "S [PERSON_NAME] Blvd, Wallingwood" at bounding box center [348, 309] width 222 height 14
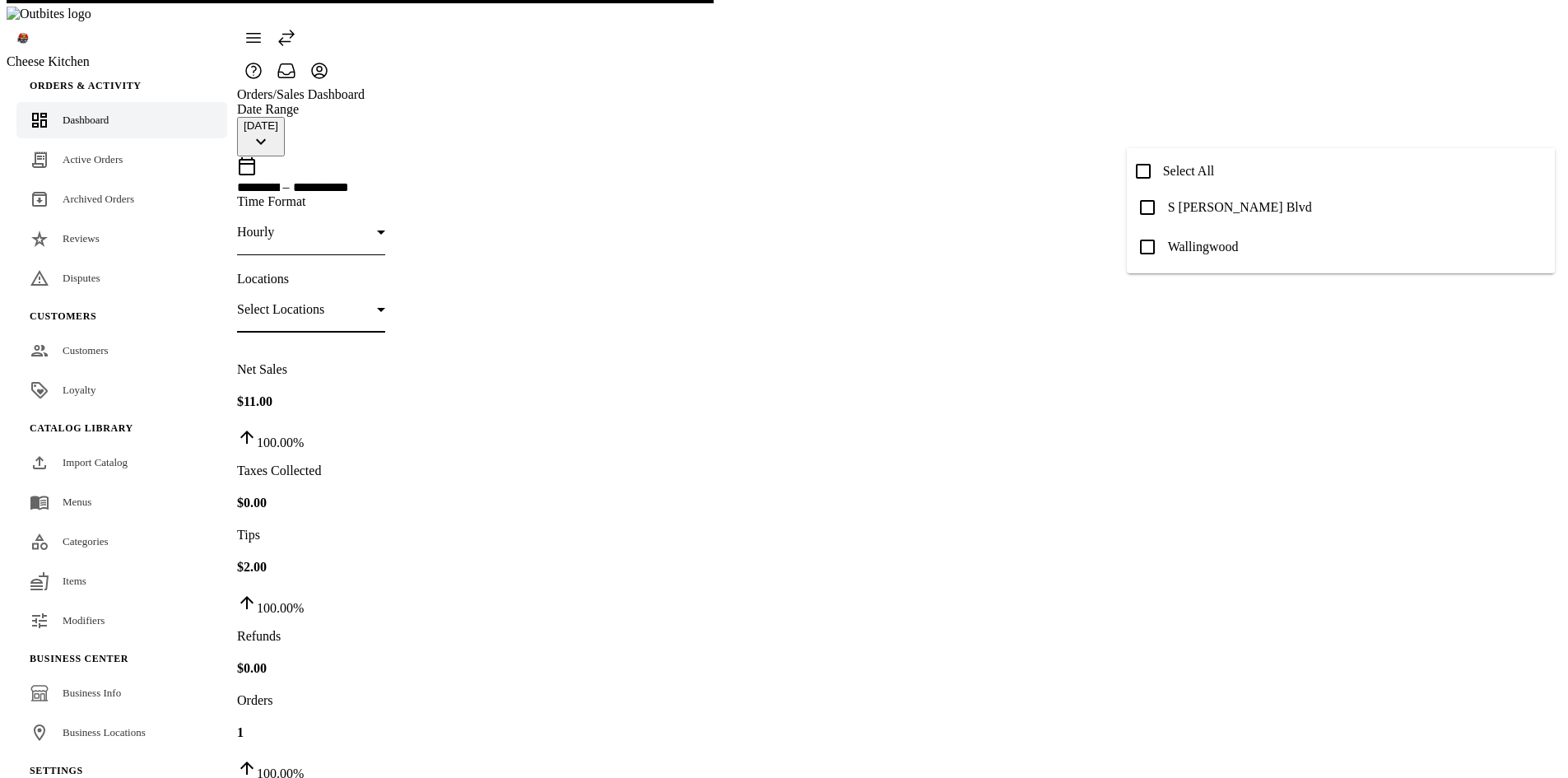
click at [1129, 60] on div at bounding box center [784, 389] width 1568 height 778
